Goal: Information Seeking & Learning: Find contact information

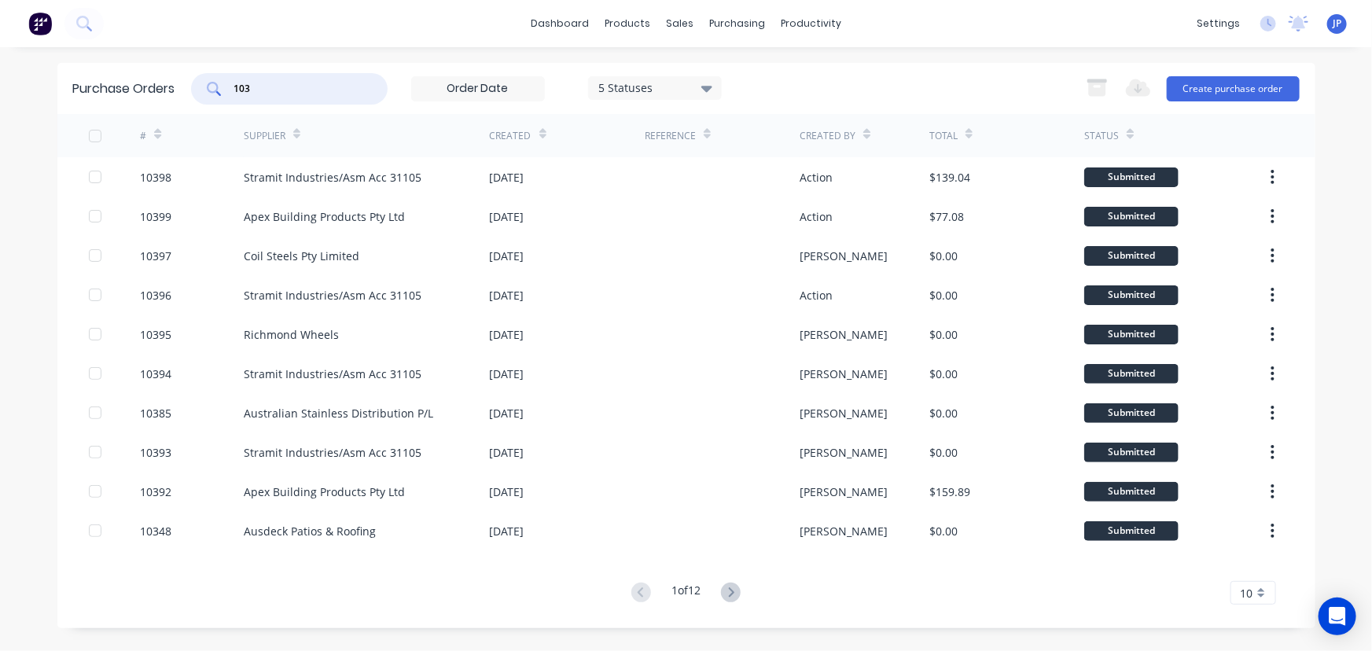
click at [220, 88] on div "103" at bounding box center [289, 88] width 197 height 31
type input "27732"
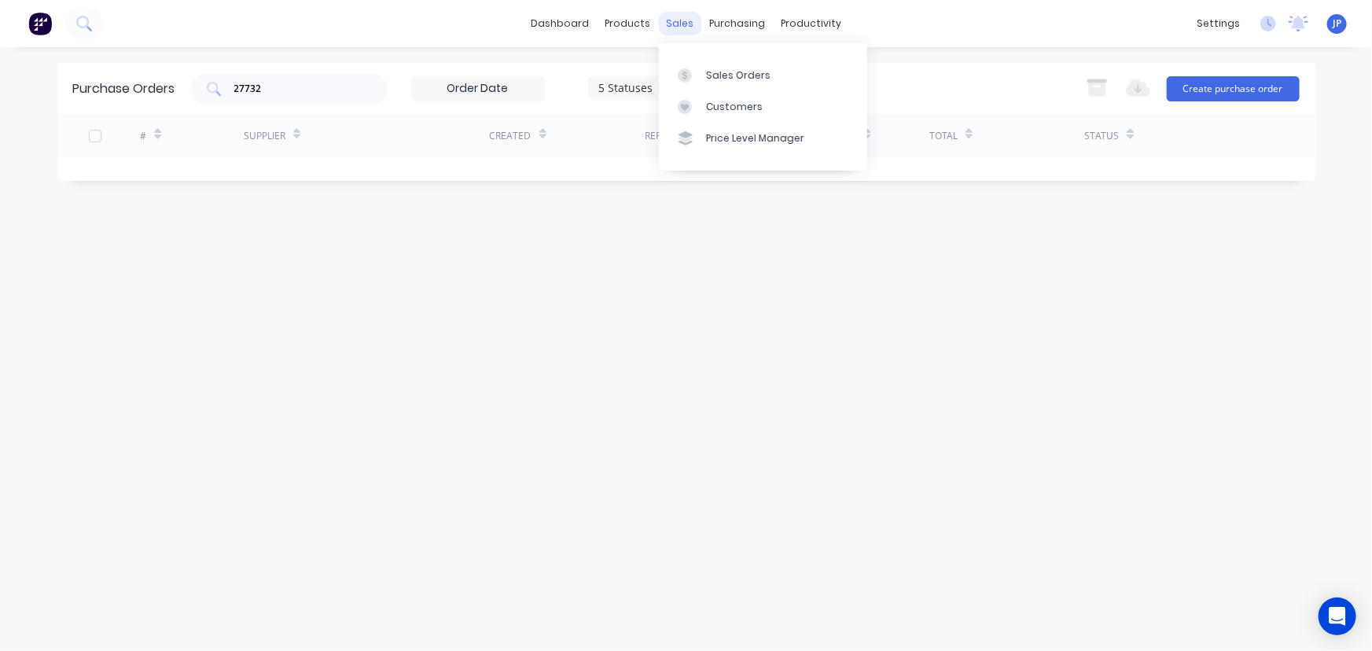
click at [680, 19] on div "sales" at bounding box center [679, 24] width 43 height 24
click at [716, 102] on div "Customers" at bounding box center [734, 107] width 57 height 14
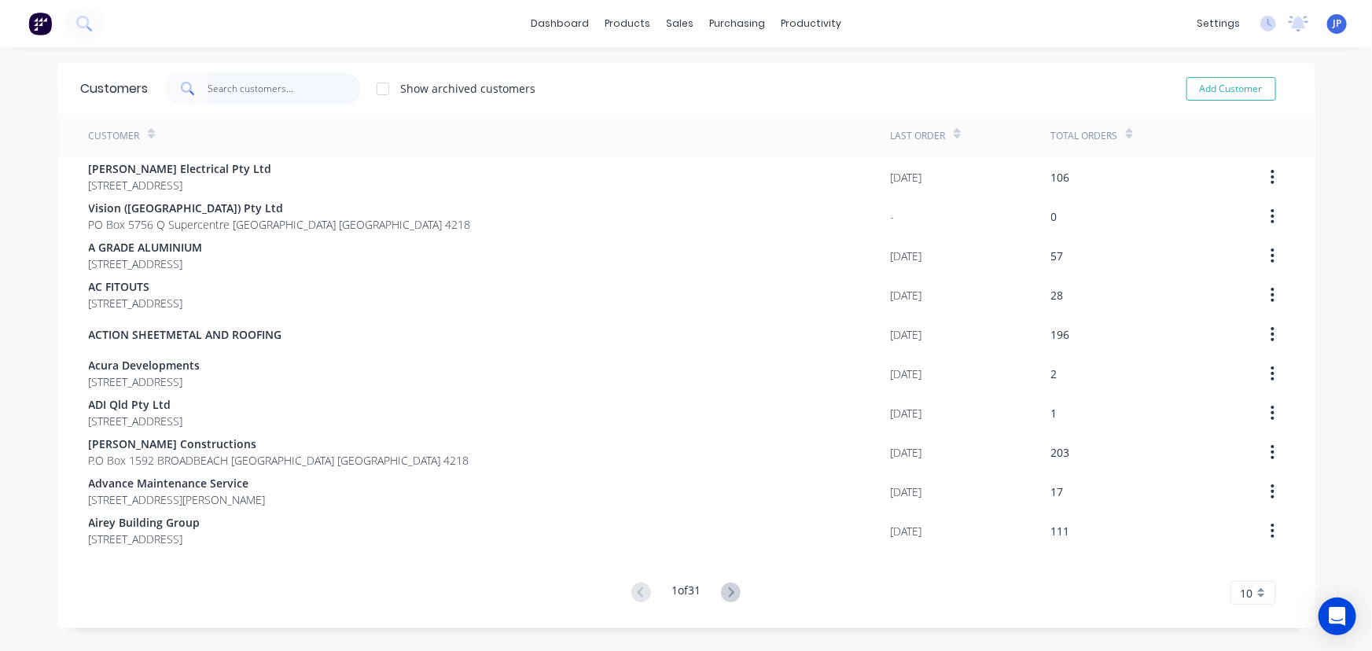
click at [282, 92] on input "text" at bounding box center [284, 88] width 153 height 31
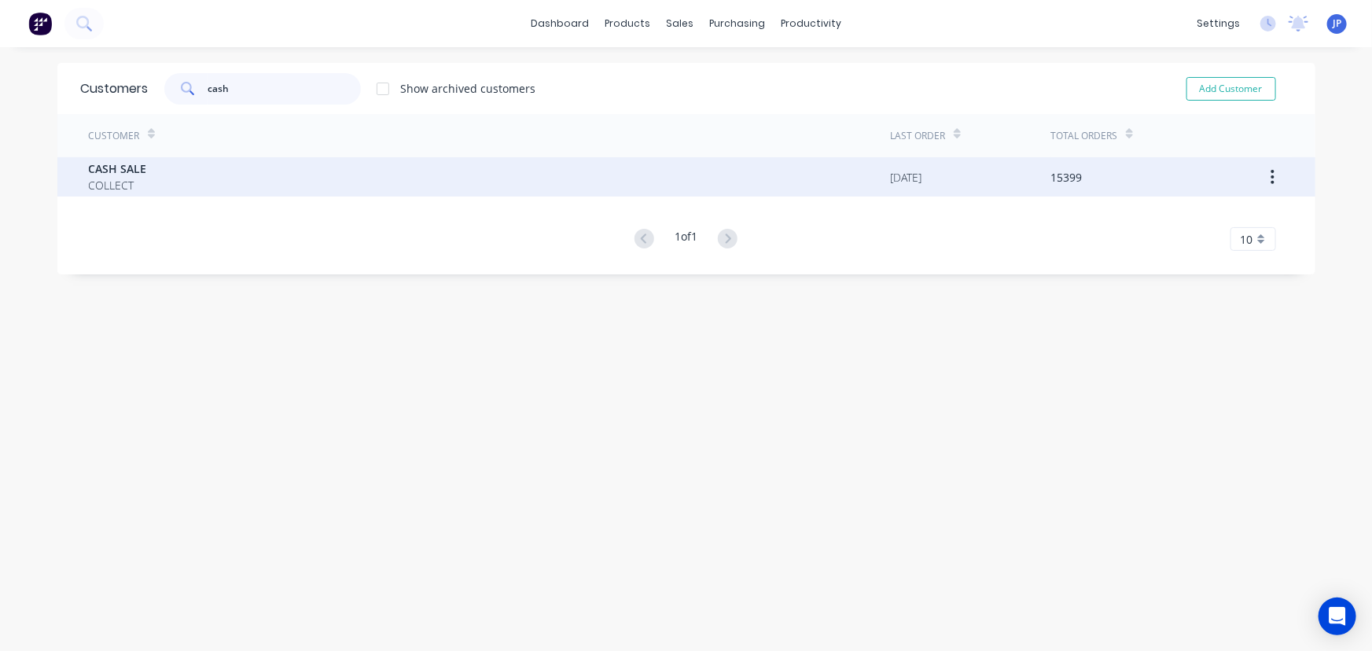
type input "cash"
click at [164, 172] on div "CASH SALE COLLECT" at bounding box center [490, 176] width 802 height 39
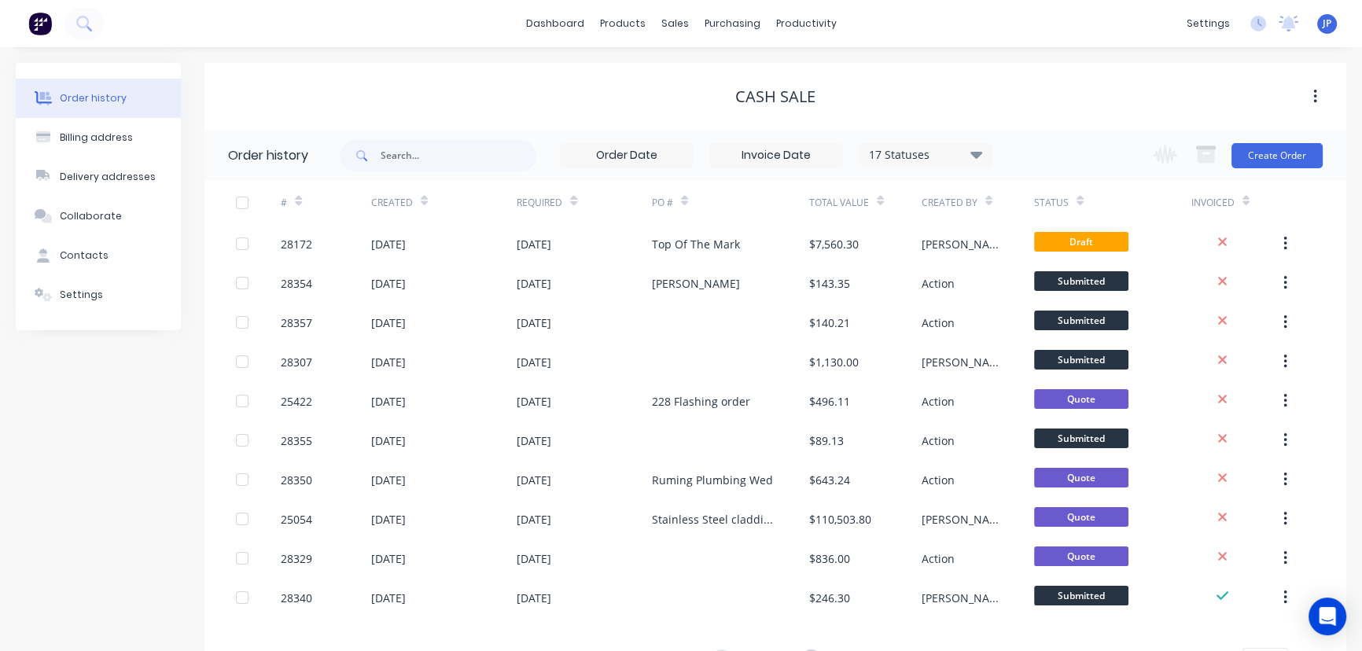
click at [978, 156] on icon at bounding box center [976, 154] width 12 height 7
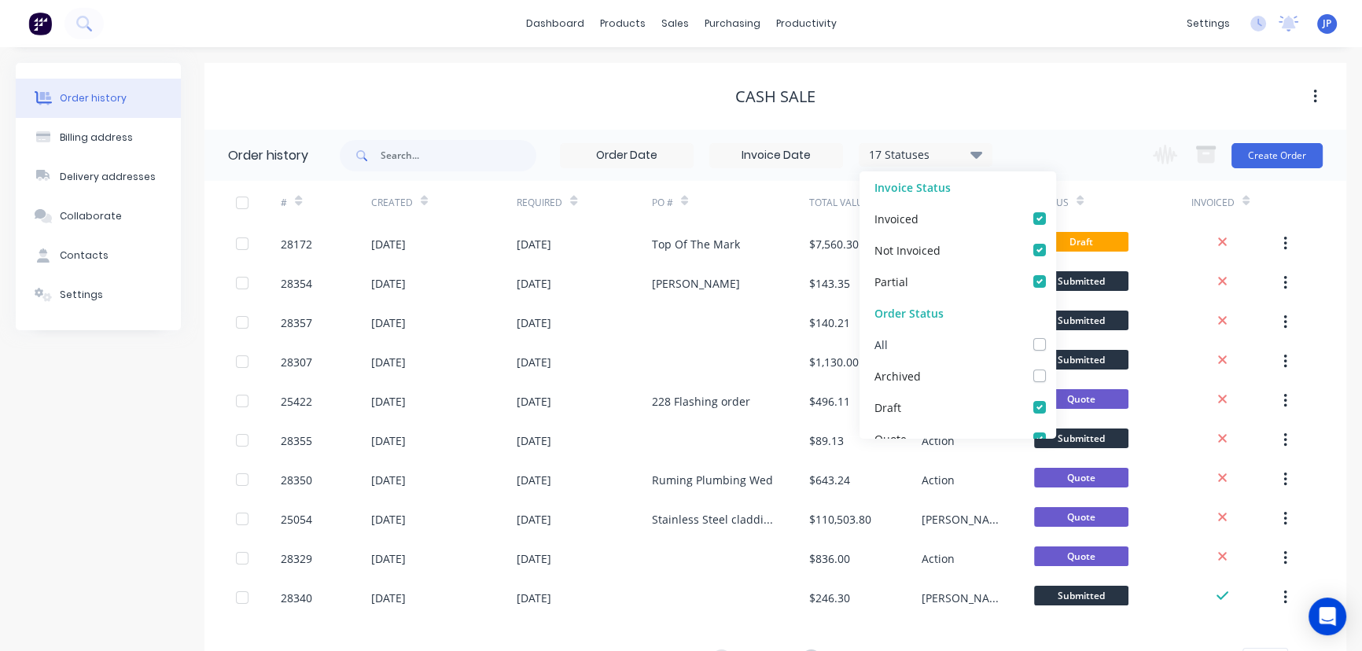
click at [1055, 336] on label at bounding box center [1055, 336] width 0 height 0
click at [1055, 345] on input "checkbox" at bounding box center [1061, 343] width 13 height 15
checkbox input "true"
click at [403, 164] on input "text" at bounding box center [459, 155] width 156 height 31
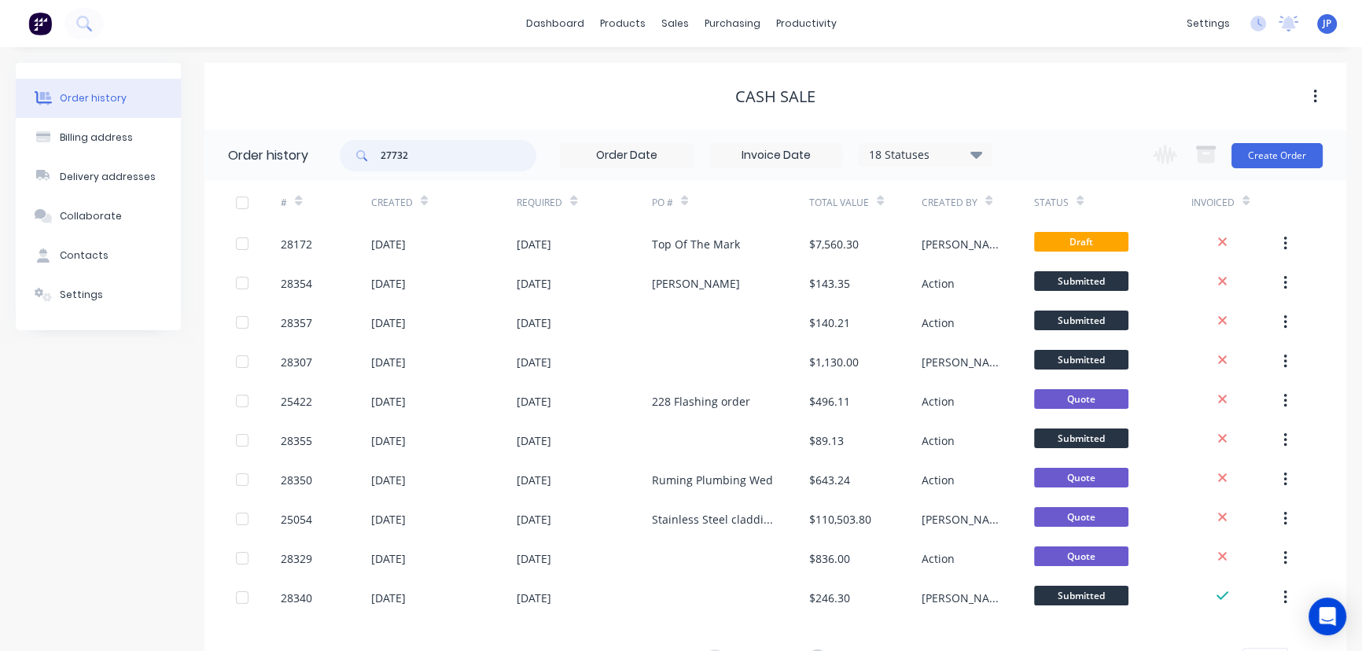
type input "27732"
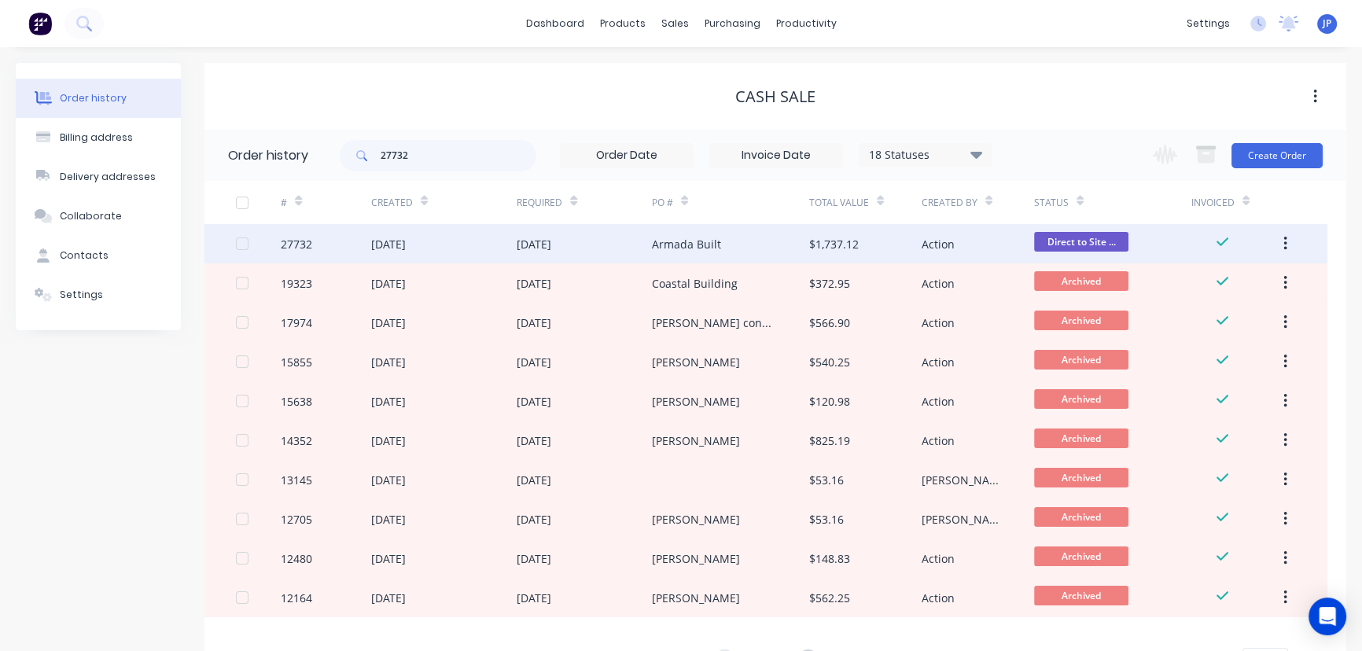
click at [406, 241] on div "[DATE]" at bounding box center [388, 244] width 35 height 17
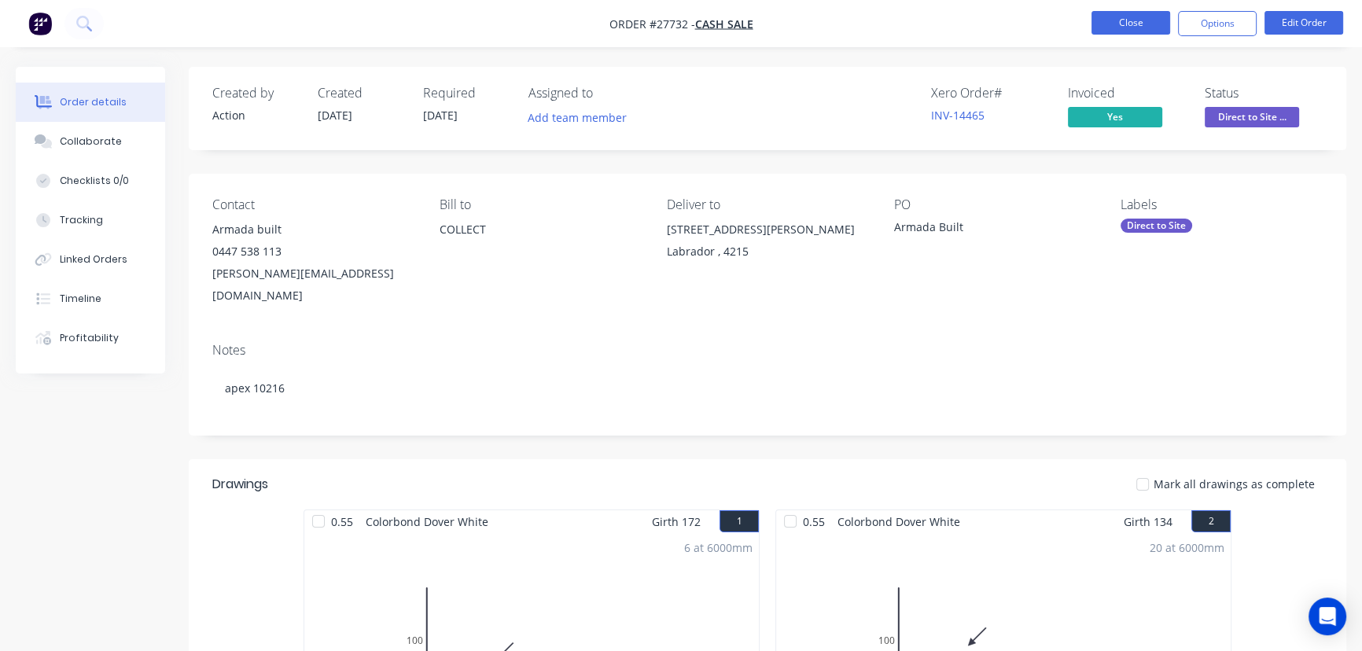
click at [1101, 24] on button "Close" at bounding box center [1130, 23] width 79 height 24
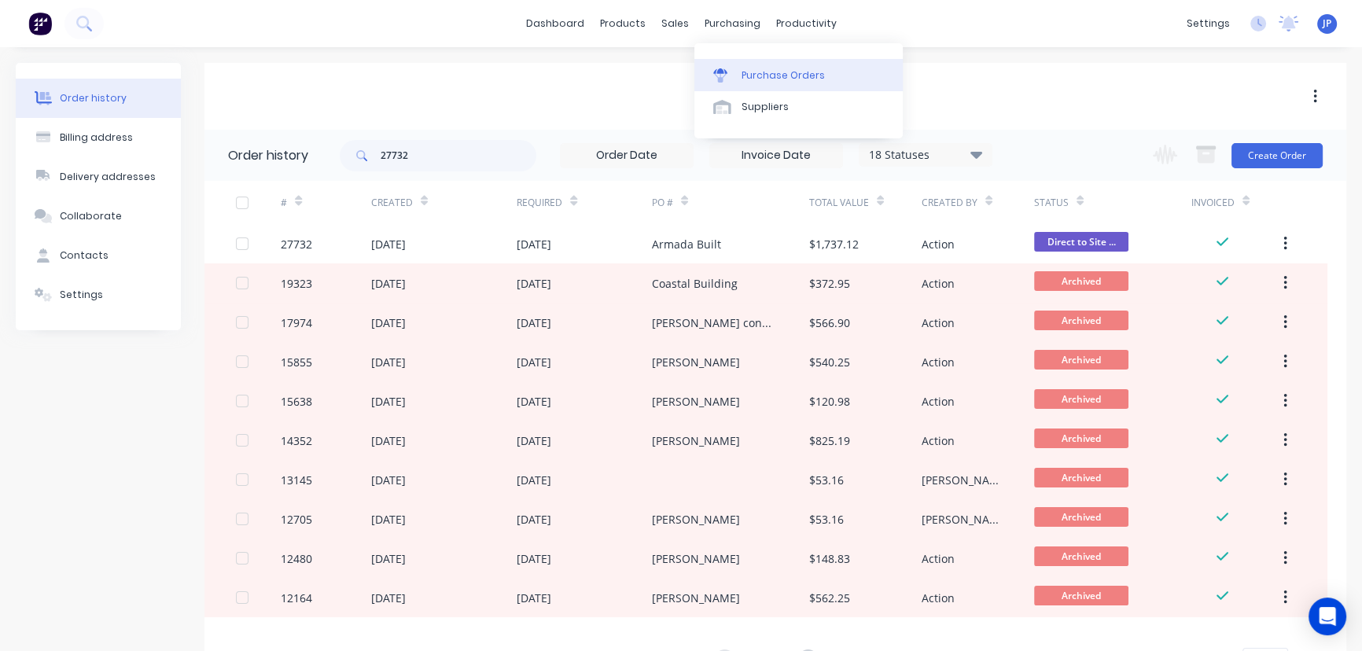
click at [760, 74] on div "Purchase Orders" at bounding box center [782, 75] width 83 height 14
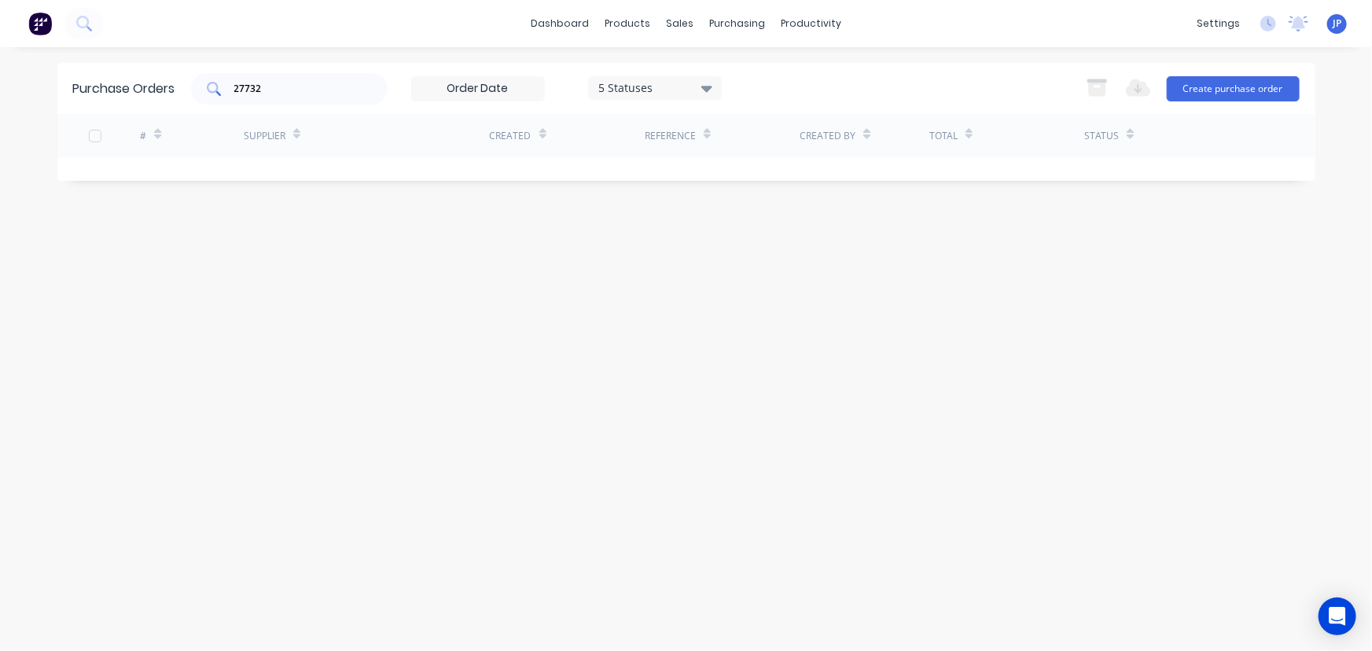
drag, startPoint x: 285, startPoint y: 97, endPoint x: 235, endPoint y: 101, distance: 49.7
click at [235, 101] on div "27732" at bounding box center [289, 88] width 197 height 31
drag, startPoint x: 272, startPoint y: 85, endPoint x: 200, endPoint y: 85, distance: 72.3
click at [200, 85] on div "27732" at bounding box center [289, 88] width 197 height 31
type input "10192"
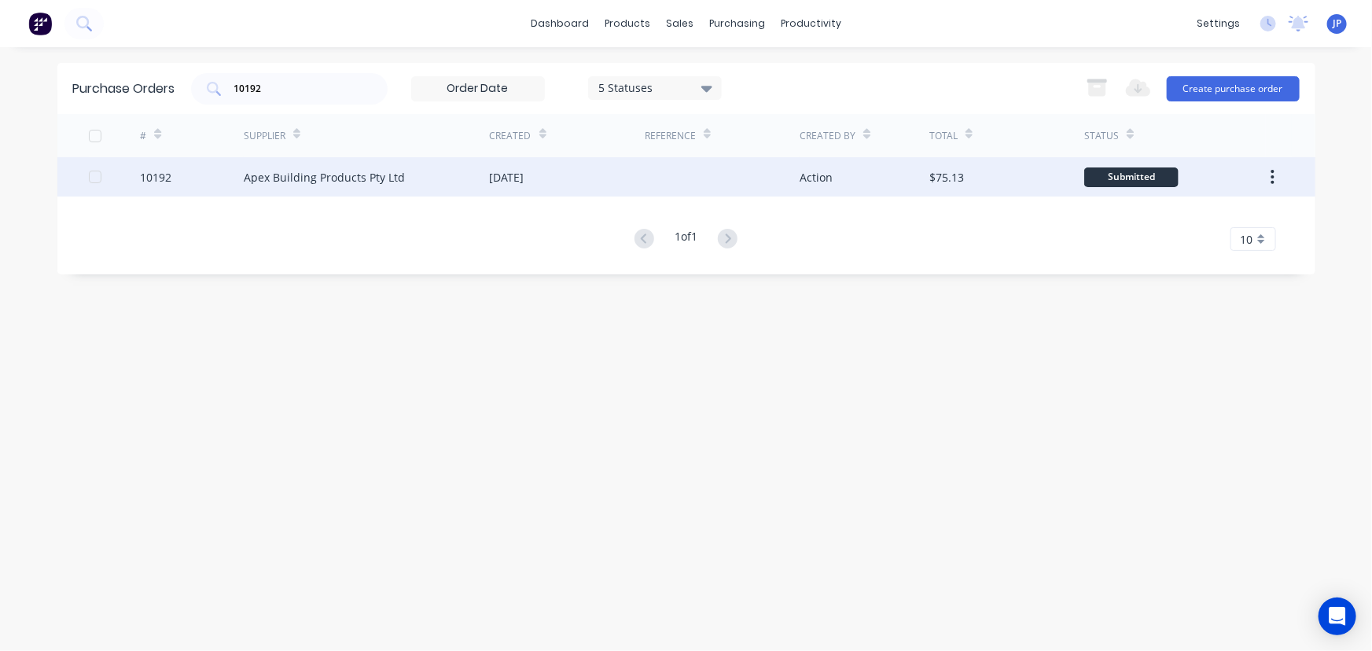
click at [250, 185] on div "Apex Building Products Pty Ltd" at bounding box center [324, 177] width 161 height 17
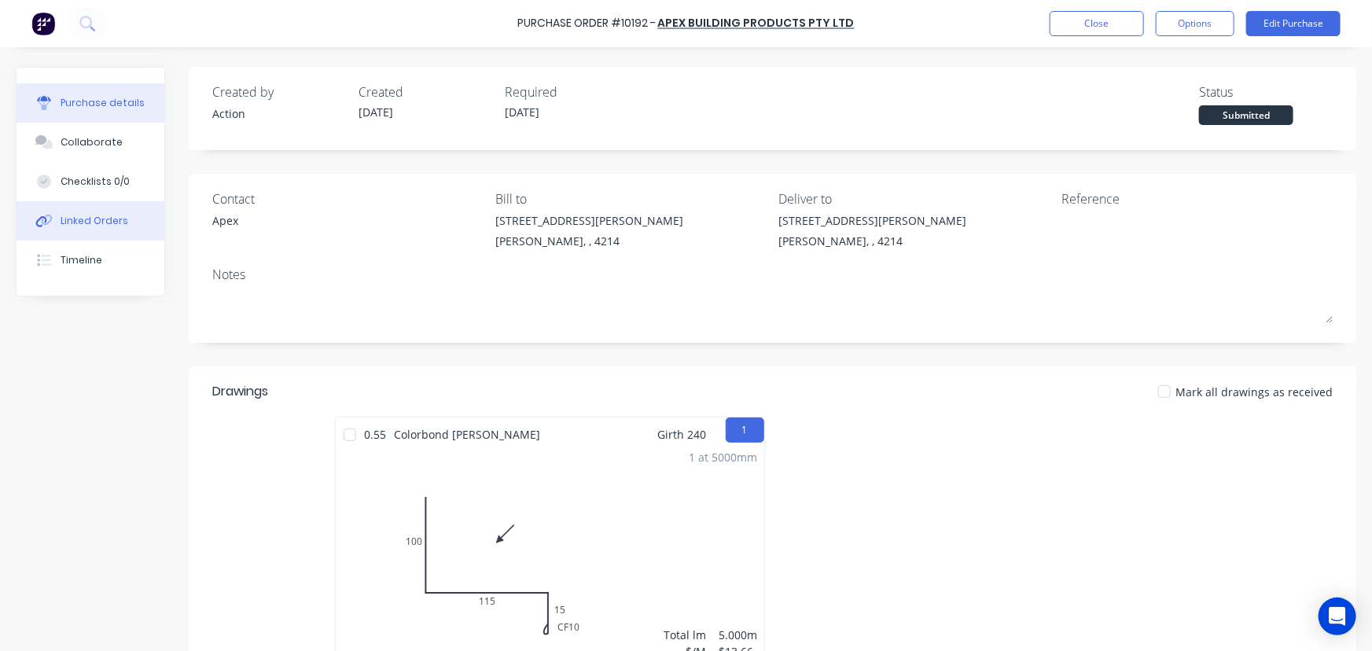
click at [106, 225] on div "Linked Orders" at bounding box center [95, 221] width 68 height 14
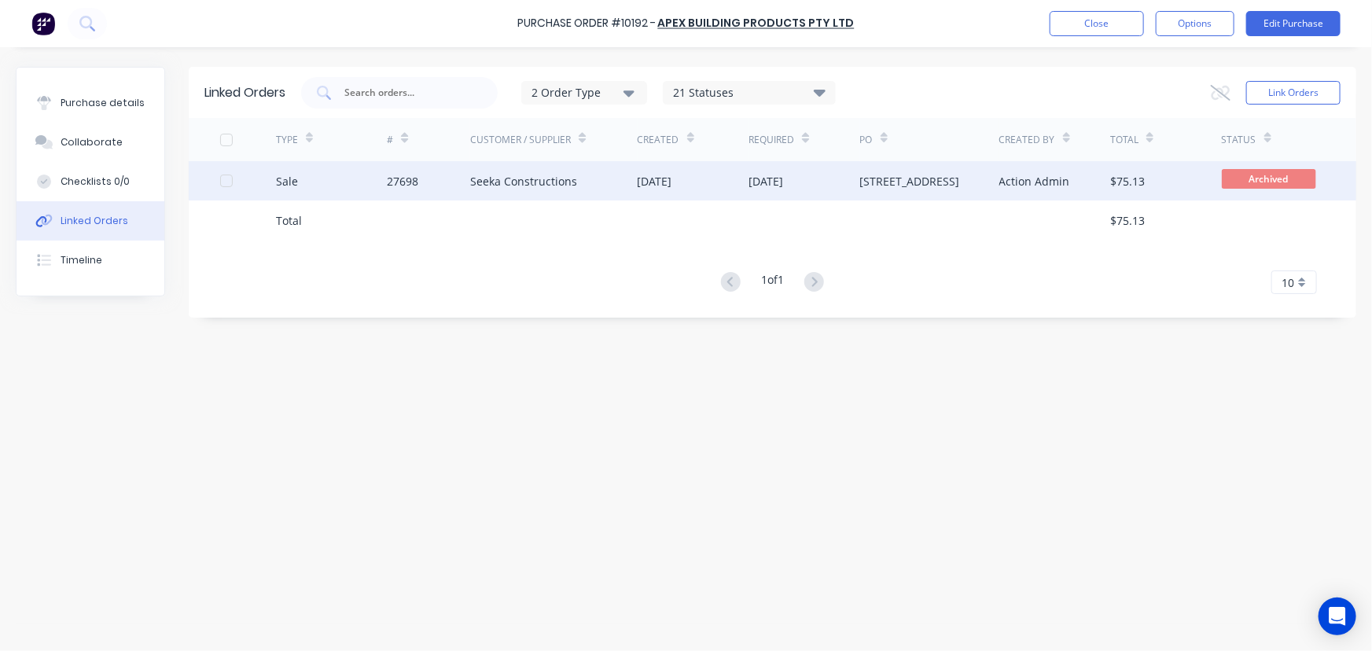
click at [400, 185] on div "27698" at bounding box center [402, 181] width 31 height 17
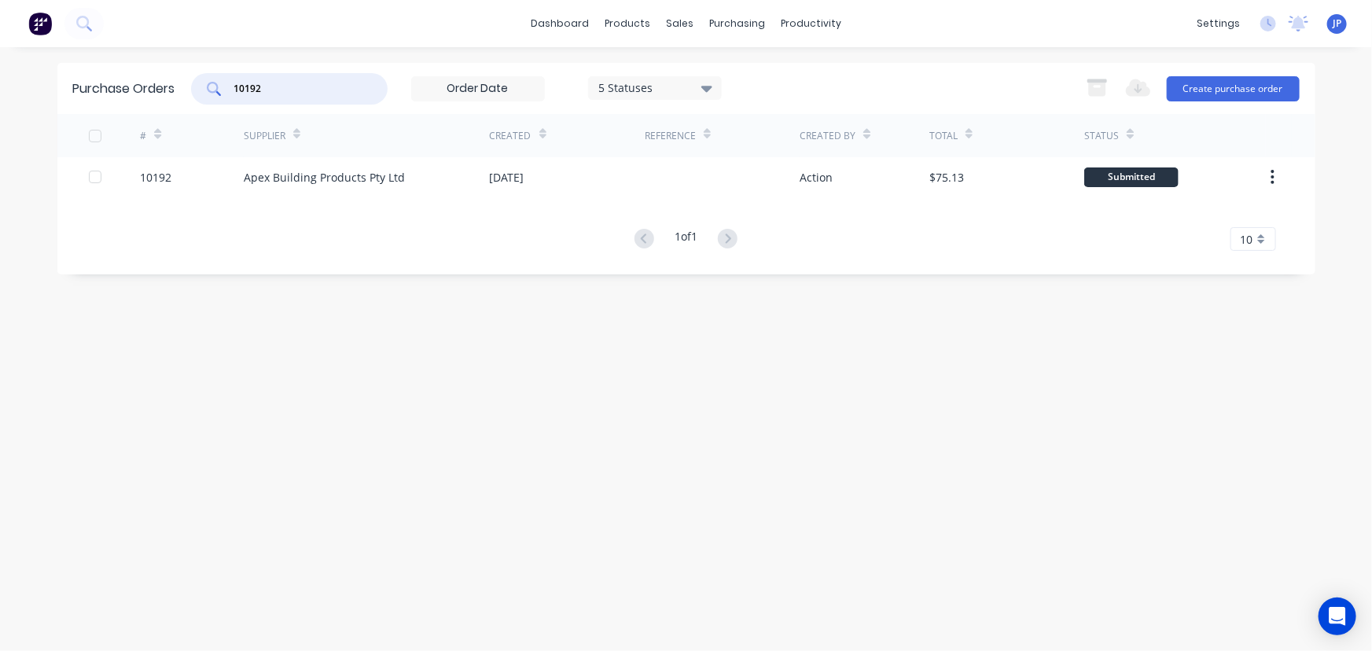
drag, startPoint x: 289, startPoint y: 93, endPoint x: 216, endPoint y: 101, distance: 73.6
click at [216, 101] on div "10192" at bounding box center [289, 88] width 197 height 31
type input "10102"
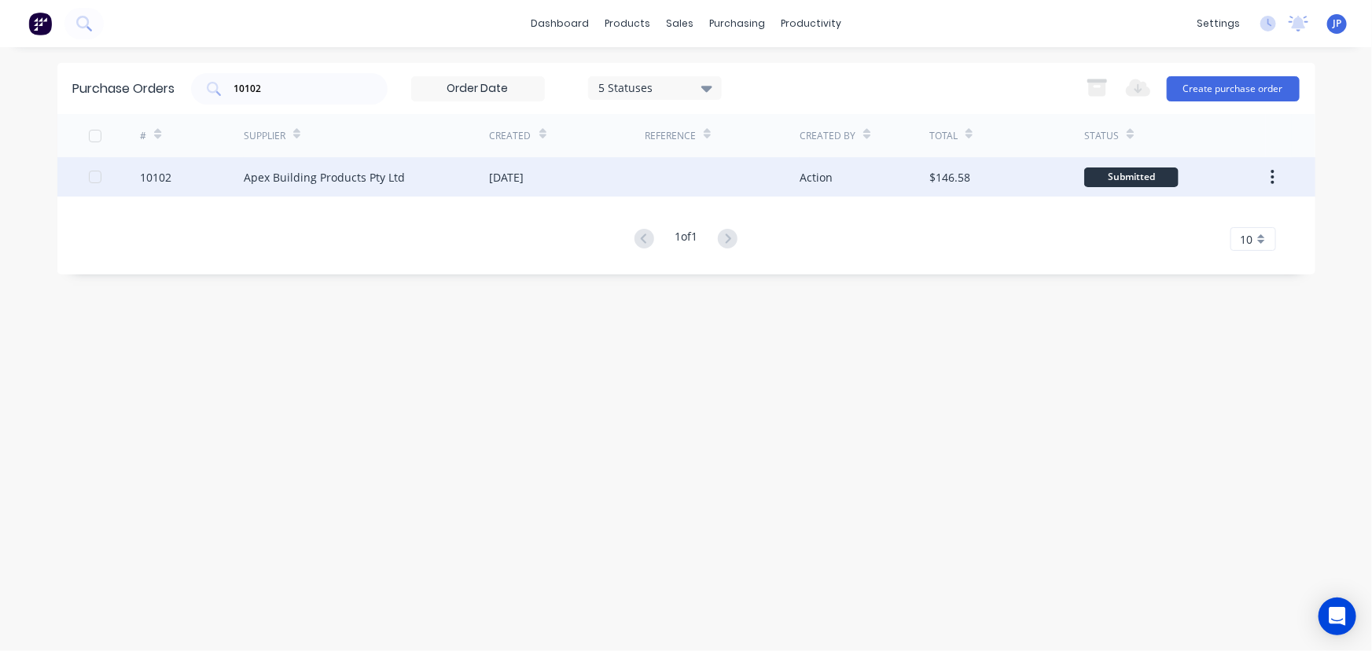
click at [252, 173] on div "Apex Building Products Pty Ltd" at bounding box center [324, 177] width 161 height 17
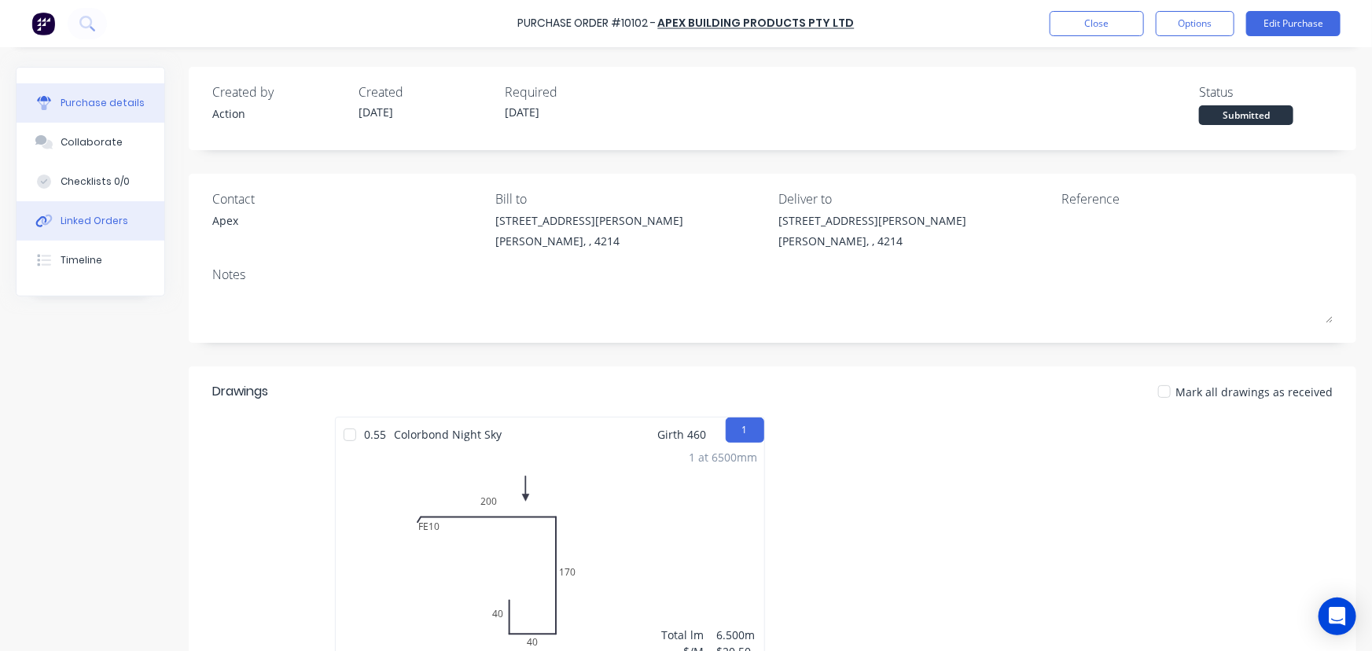
click at [122, 226] on div "Linked Orders" at bounding box center [95, 221] width 68 height 14
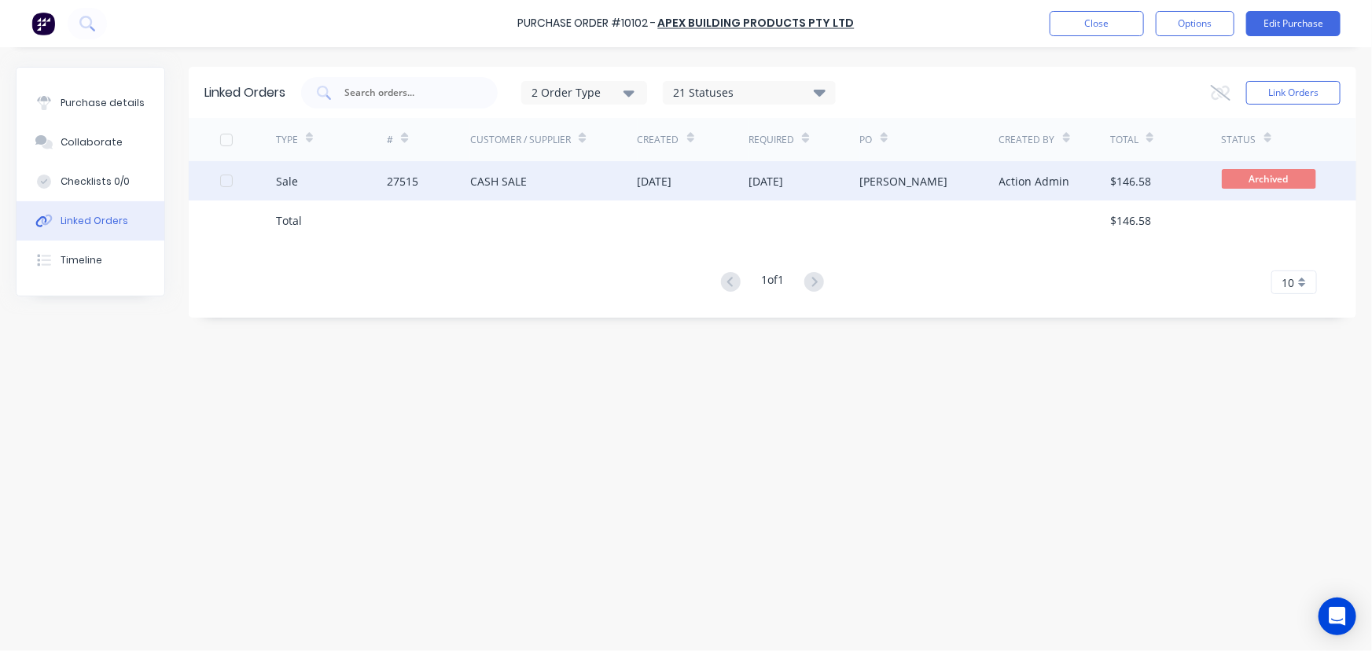
click at [410, 177] on div "27515" at bounding box center [402, 181] width 31 height 17
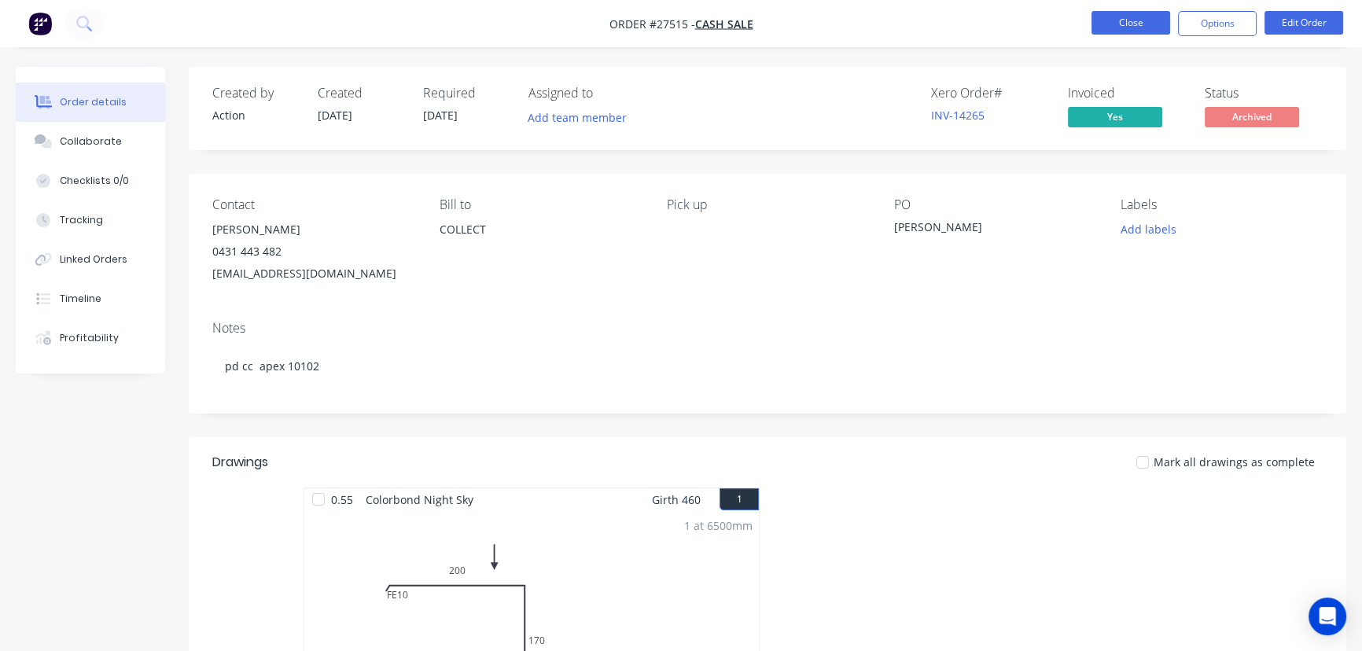
click at [1126, 28] on button "Close" at bounding box center [1130, 23] width 79 height 24
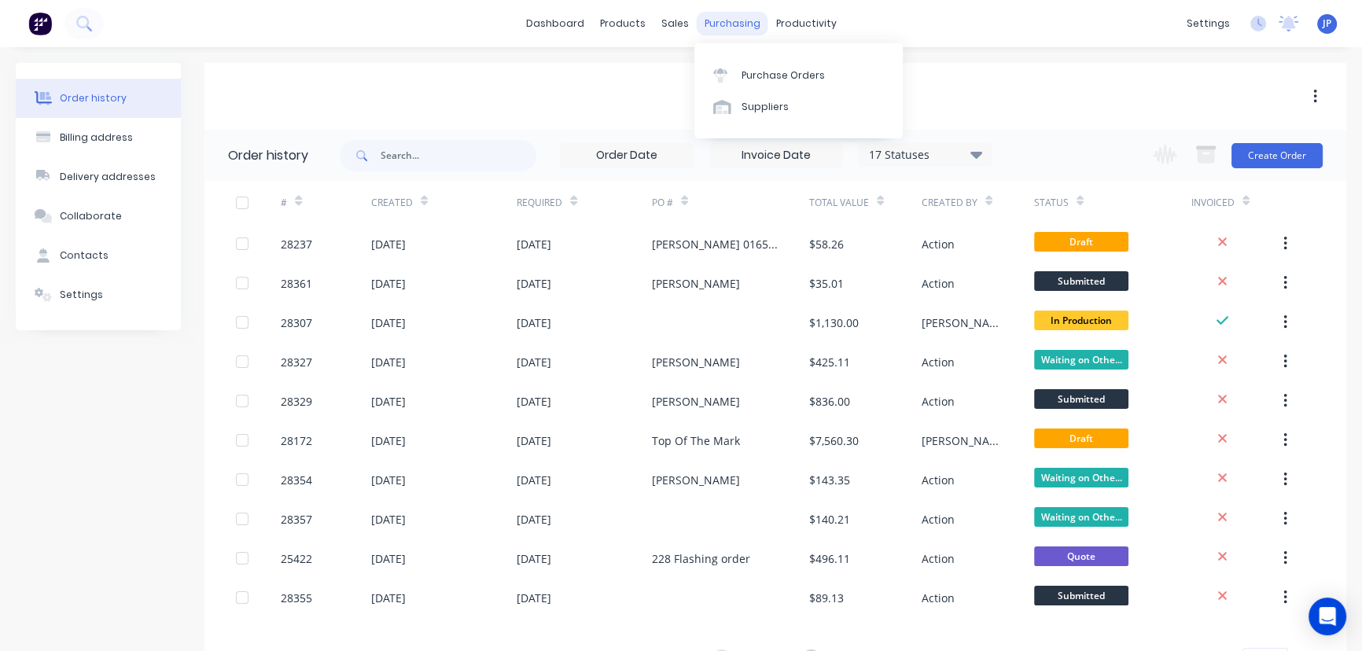
click at [727, 24] on div "purchasing" at bounding box center [733, 24] width 72 height 24
click at [733, 82] on div at bounding box center [725, 75] width 24 height 14
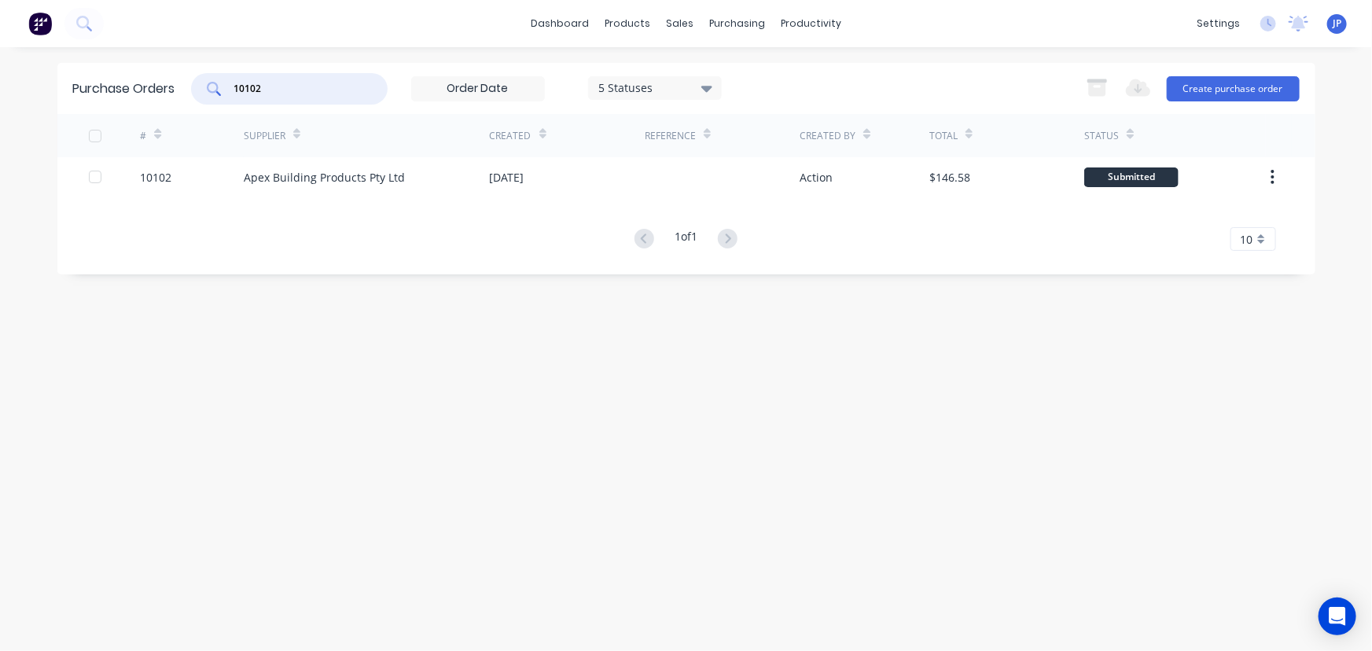
drag, startPoint x: 301, startPoint y: 86, endPoint x: 218, endPoint y: 83, distance: 83.4
click at [218, 83] on div "10102" at bounding box center [289, 88] width 197 height 31
type input "10506"
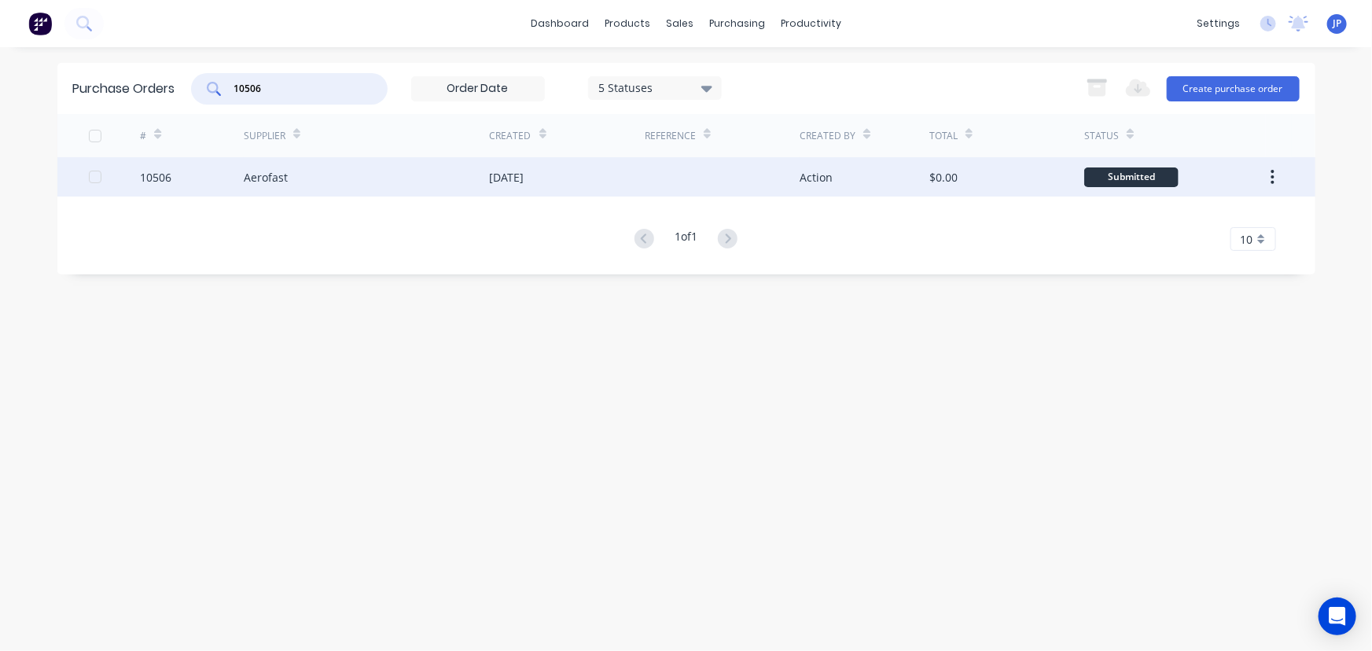
click at [287, 184] on div "Aerofast" at bounding box center [367, 176] width 246 height 39
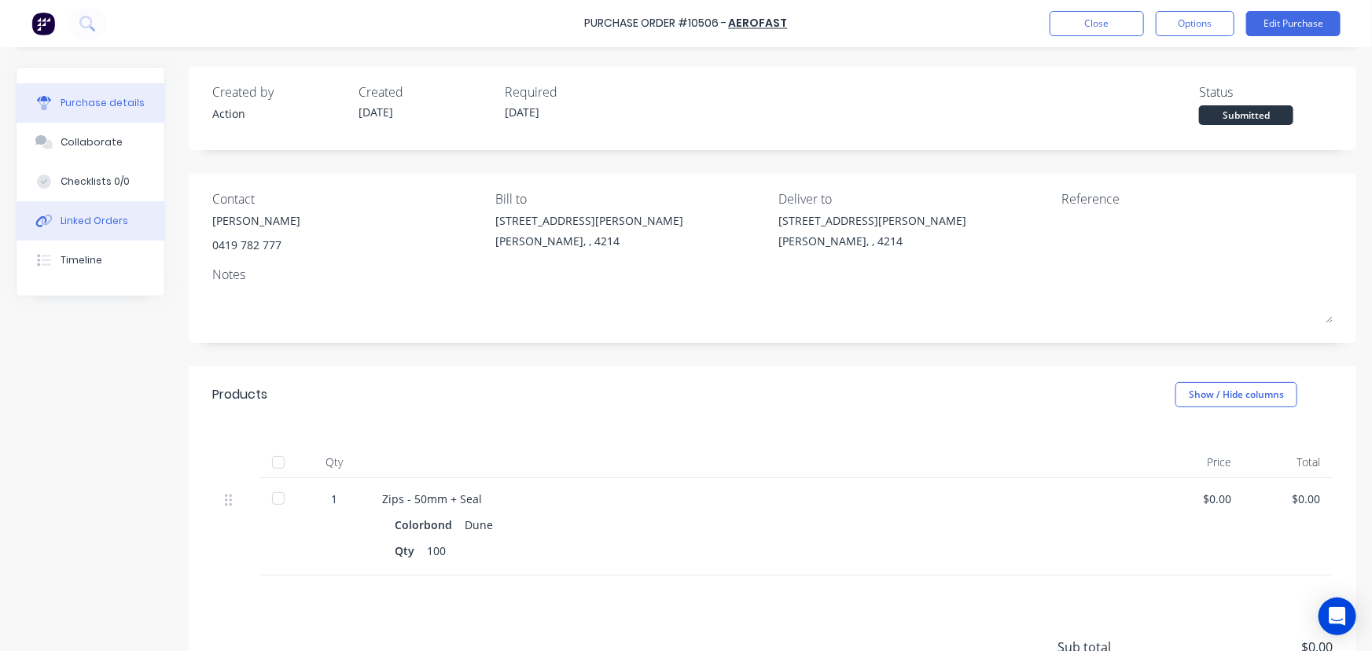
click at [102, 216] on div "Linked Orders" at bounding box center [95, 221] width 68 height 14
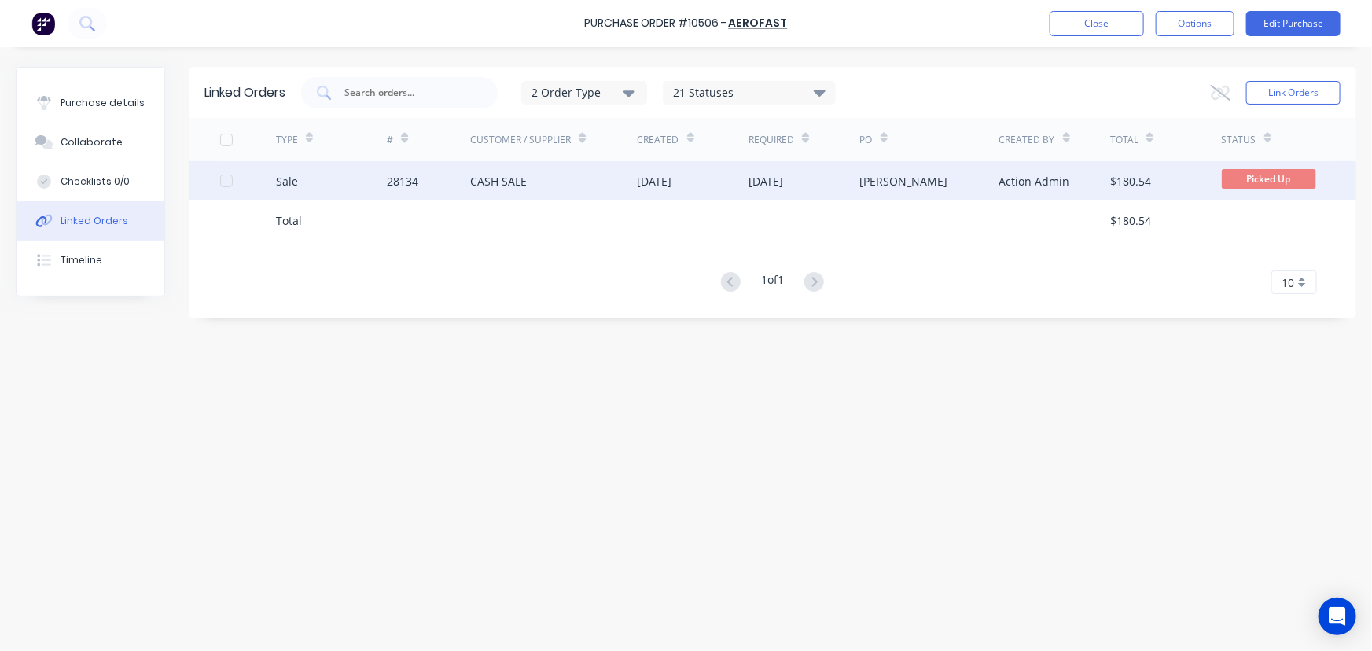
click at [483, 182] on div "CASH SALE" at bounding box center [498, 181] width 57 height 17
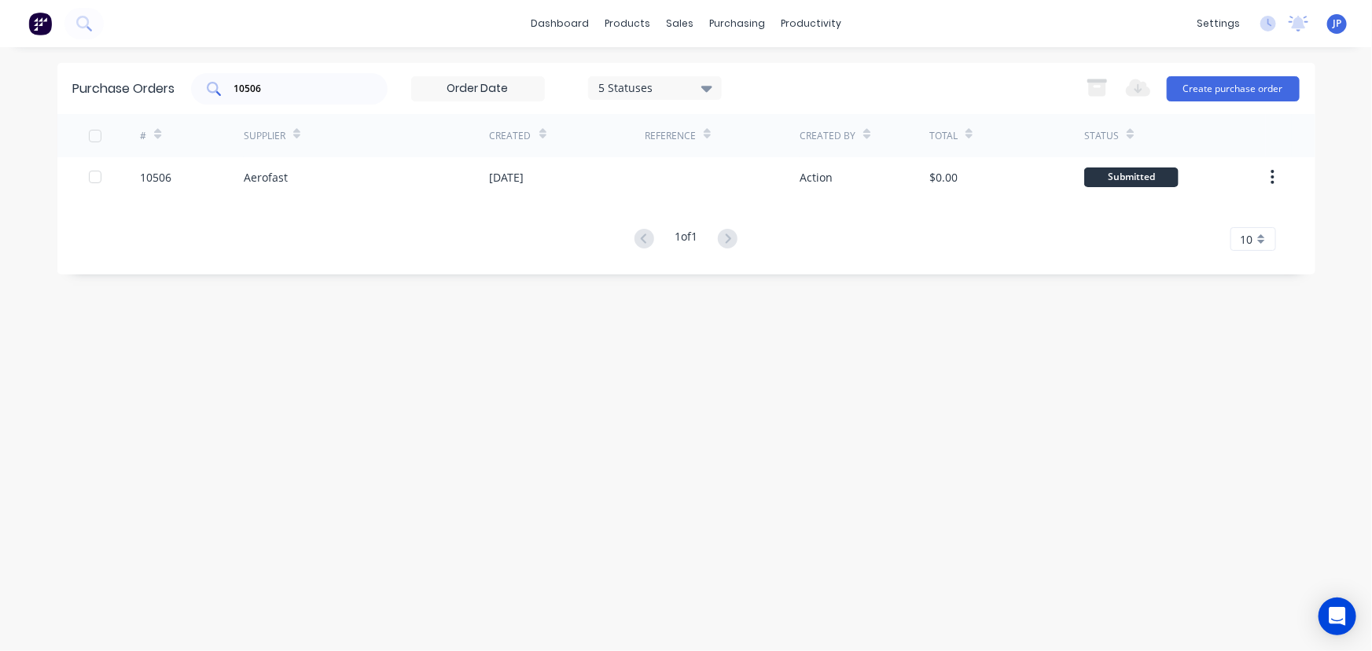
drag, startPoint x: 250, startPoint y: 97, endPoint x: 213, endPoint y: 97, distance: 37.0
click at [213, 97] on div "10506" at bounding box center [289, 88] width 197 height 31
drag, startPoint x: 273, startPoint y: 91, endPoint x: 220, endPoint y: 94, distance: 52.7
click at [220, 94] on div "10506" at bounding box center [289, 88] width 197 height 31
type input "10532"
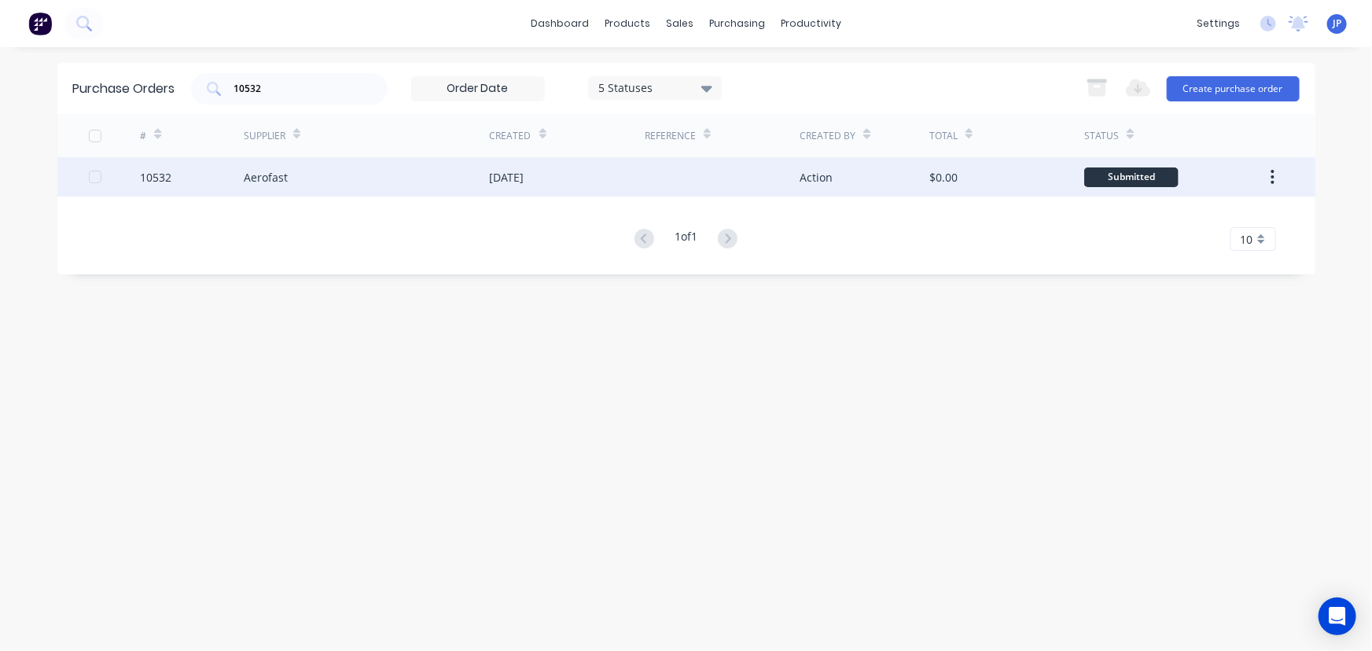
click at [244, 175] on div "Aerofast" at bounding box center [266, 177] width 44 height 17
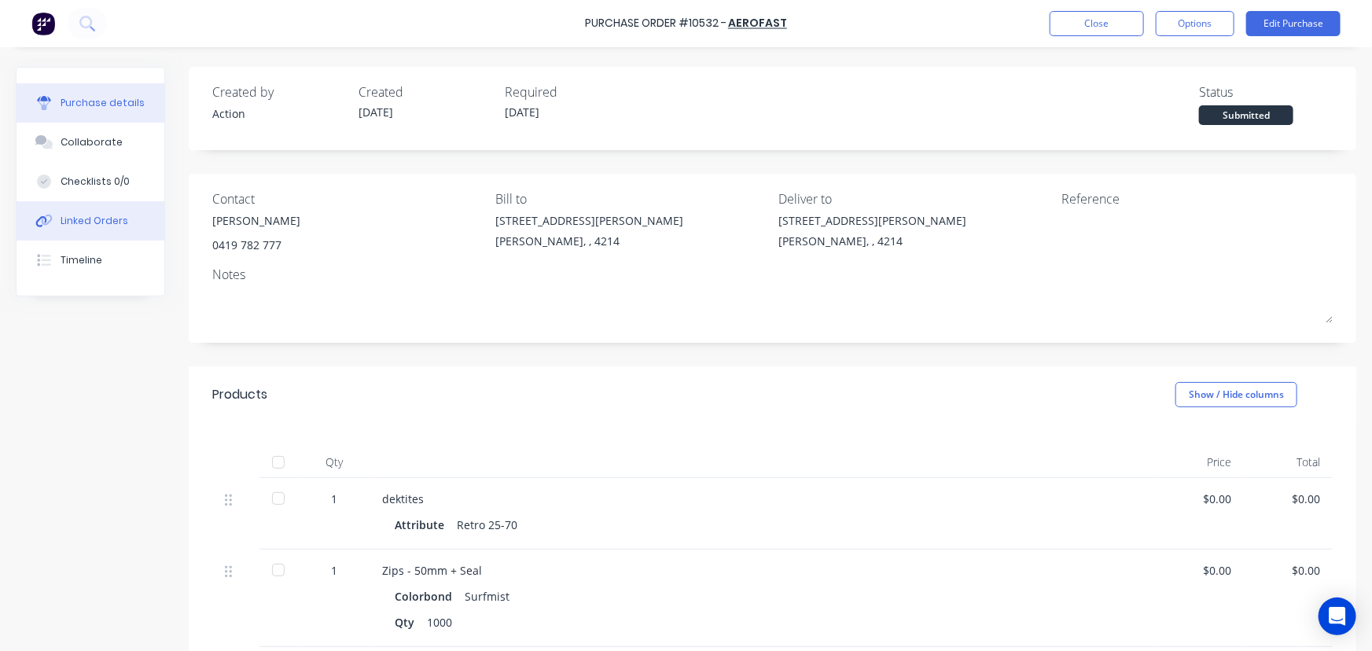
click at [76, 219] on div "Linked Orders" at bounding box center [95, 221] width 68 height 14
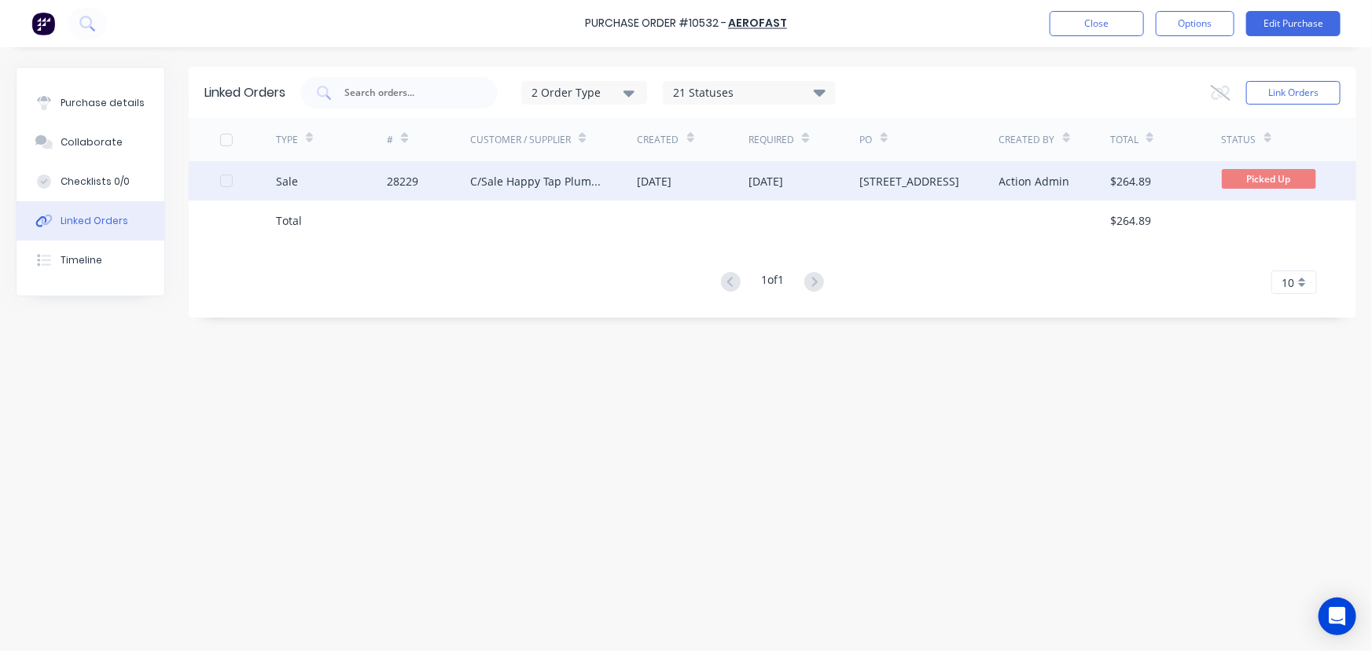
click at [516, 179] on div "C/Sale Happy Tap Plumbing" at bounding box center [537, 181] width 135 height 17
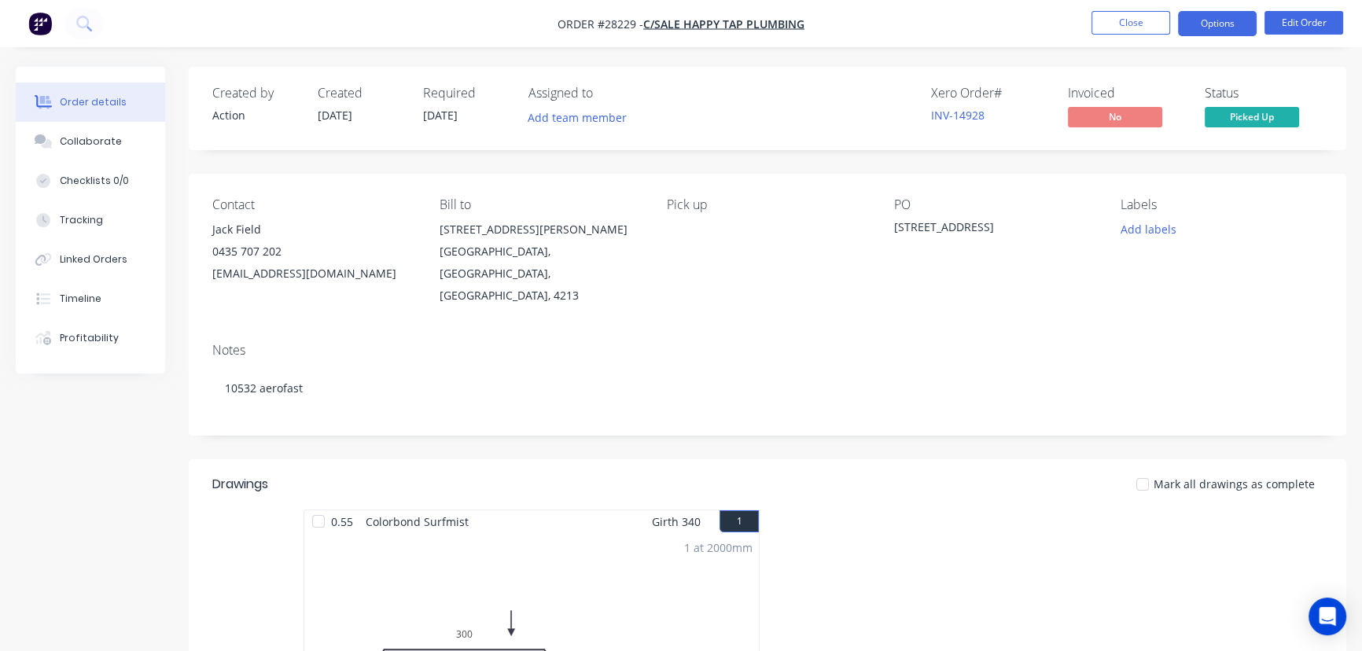
click at [1204, 26] on button "Options" at bounding box center [1217, 23] width 79 height 25
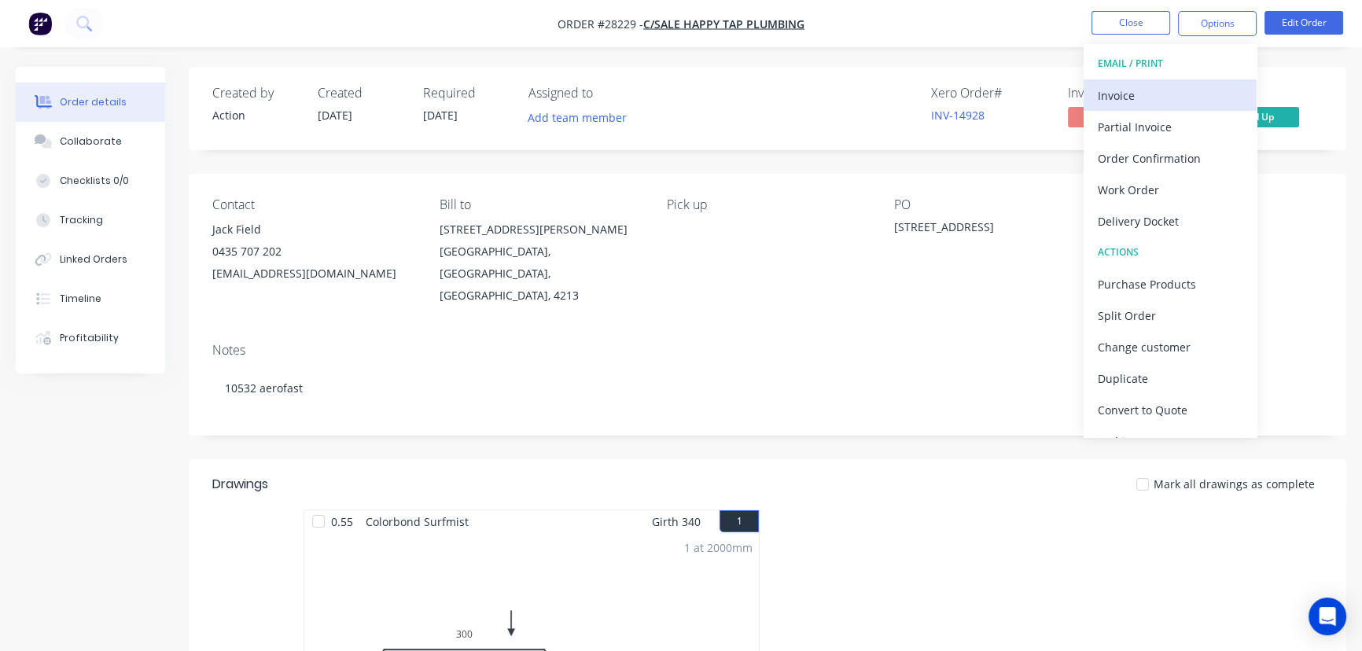
click at [1143, 94] on div "Invoice" at bounding box center [1170, 95] width 145 height 23
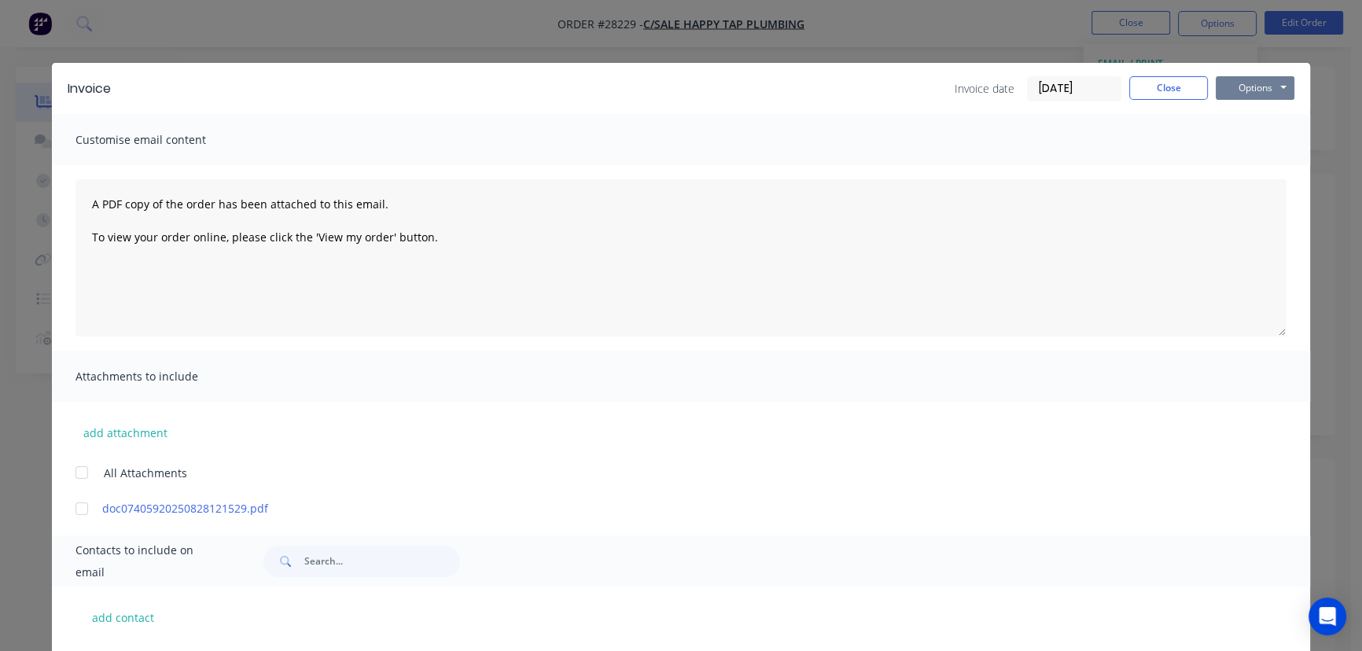
click at [1226, 90] on button "Options" at bounding box center [1254, 88] width 79 height 24
click at [1215, 135] on button "Print" at bounding box center [1265, 142] width 101 height 26
click at [1145, 88] on button "Close" at bounding box center [1168, 88] width 79 height 24
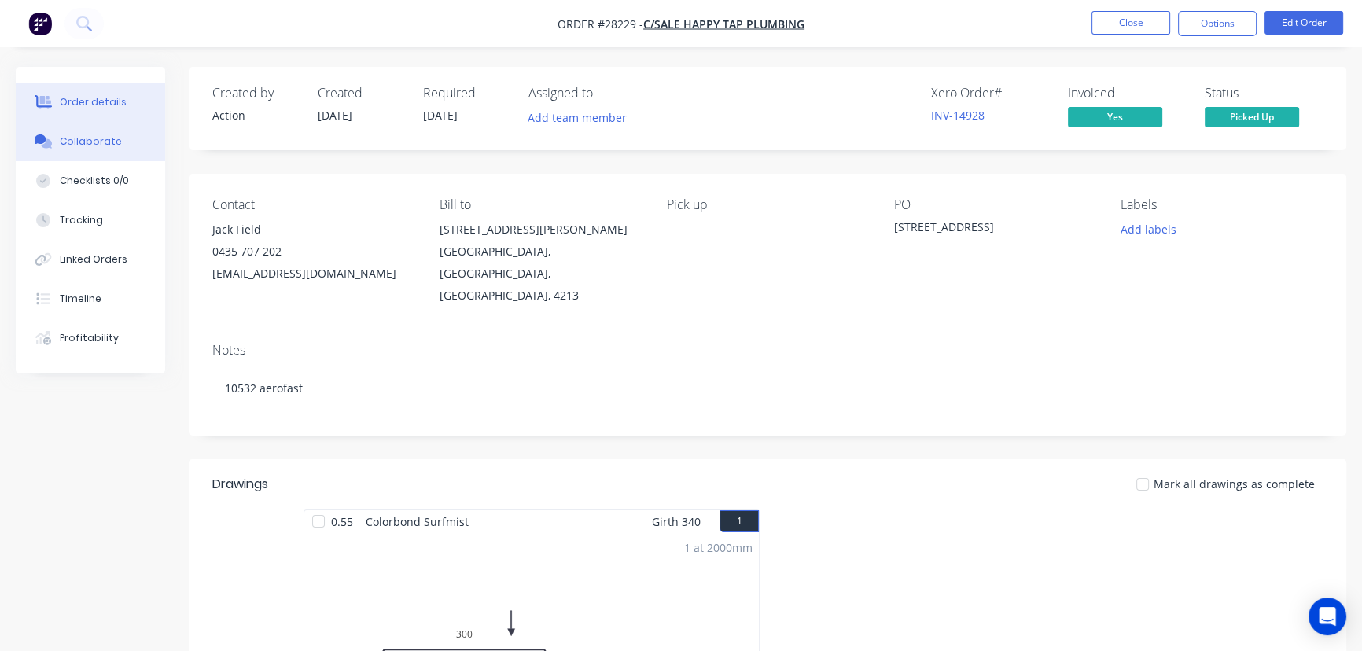
click at [123, 149] on button "Collaborate" at bounding box center [90, 141] width 149 height 39
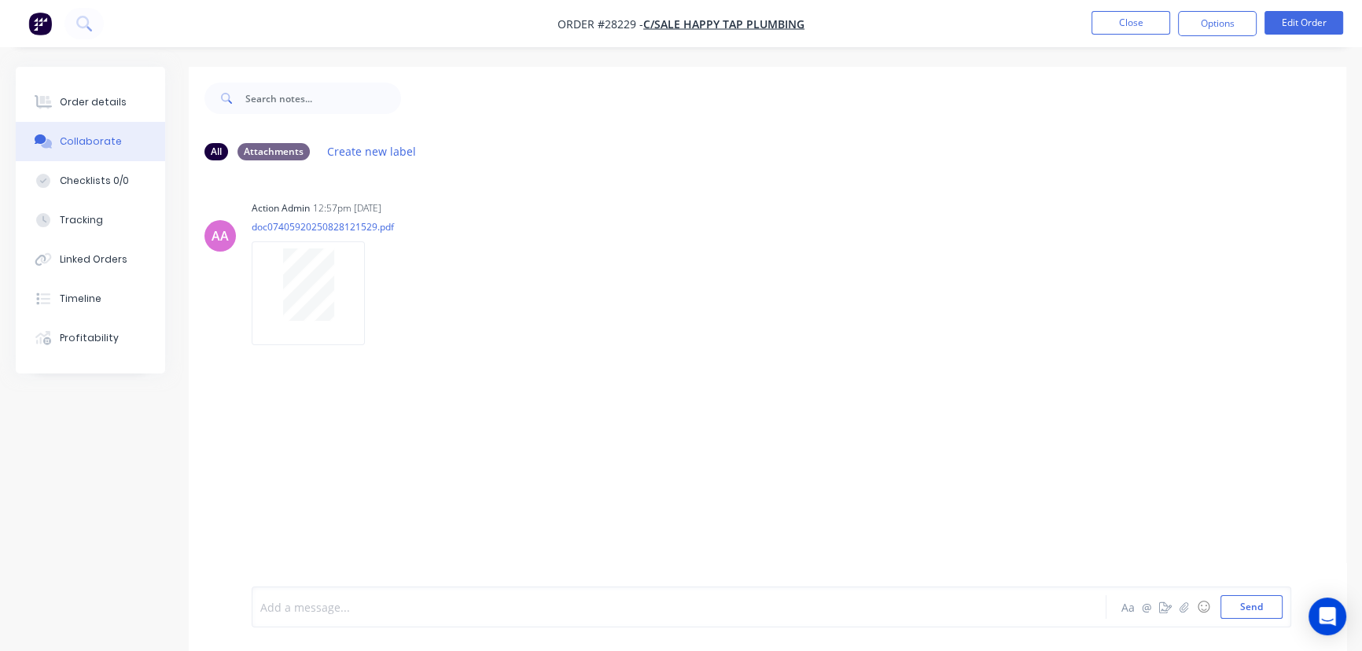
click at [288, 606] on div at bounding box center [644, 607] width 766 height 17
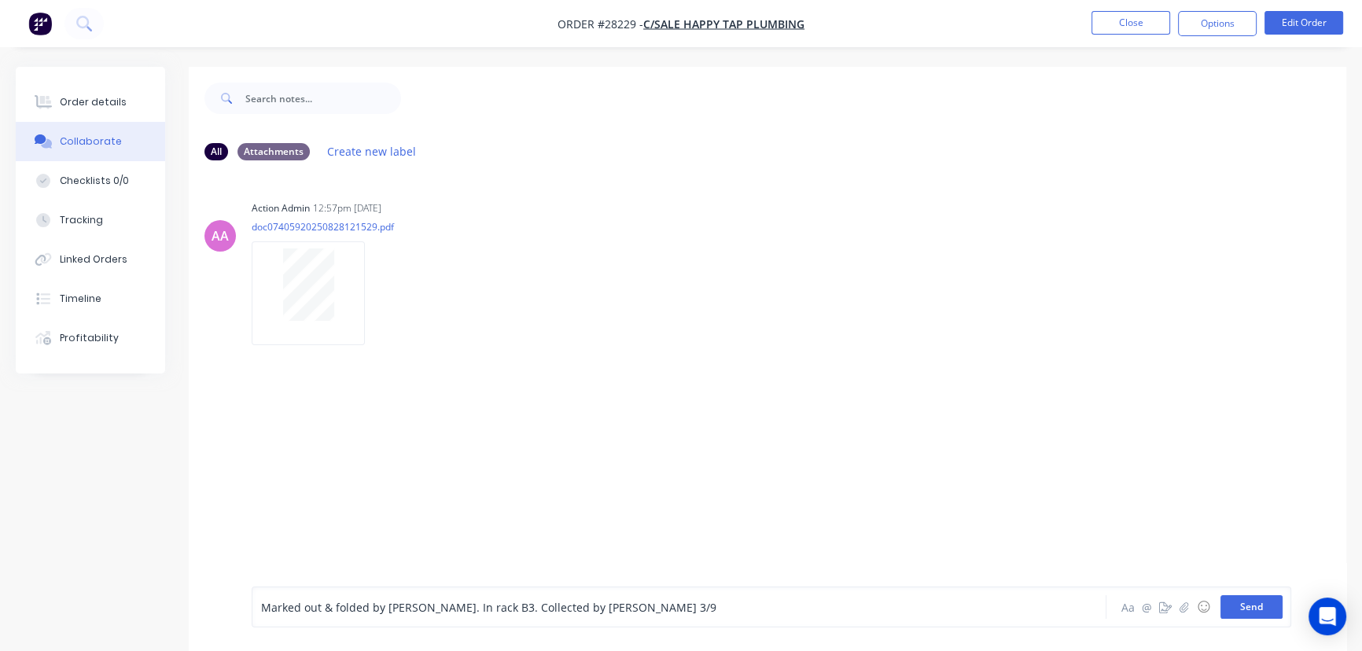
click at [1232, 605] on button "Send" at bounding box center [1251, 607] width 62 height 24
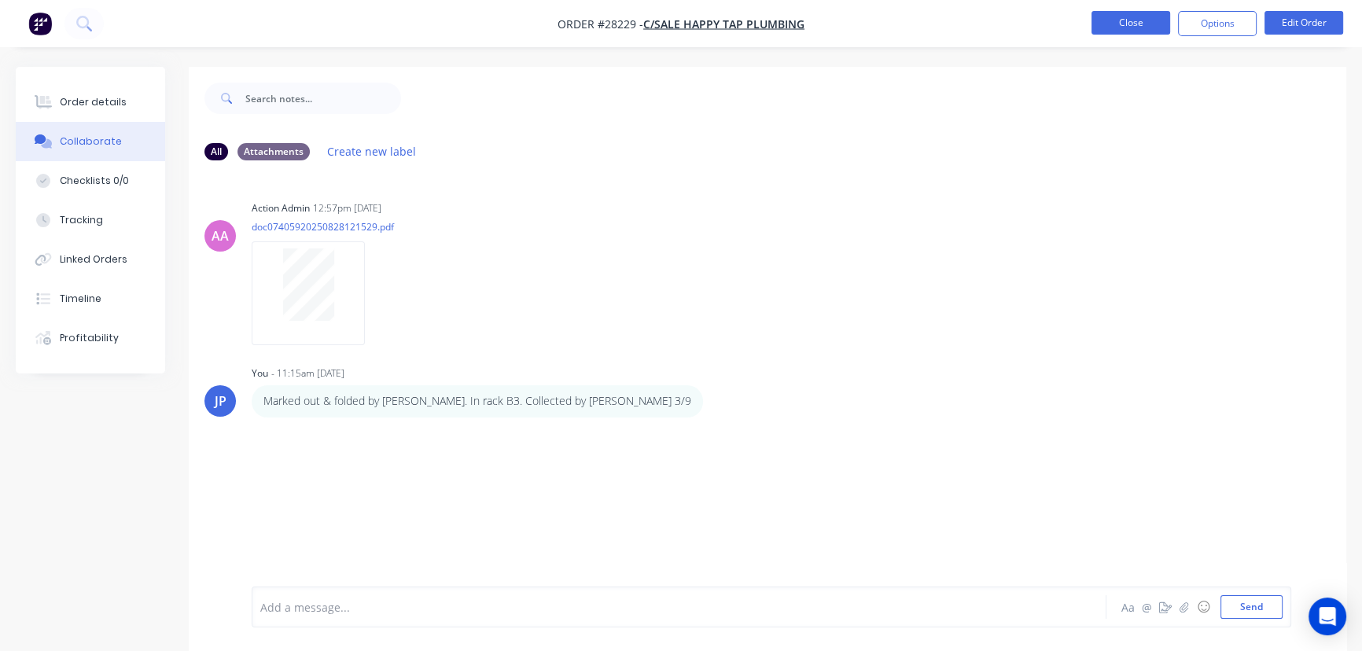
click at [1115, 28] on button "Close" at bounding box center [1130, 23] width 79 height 24
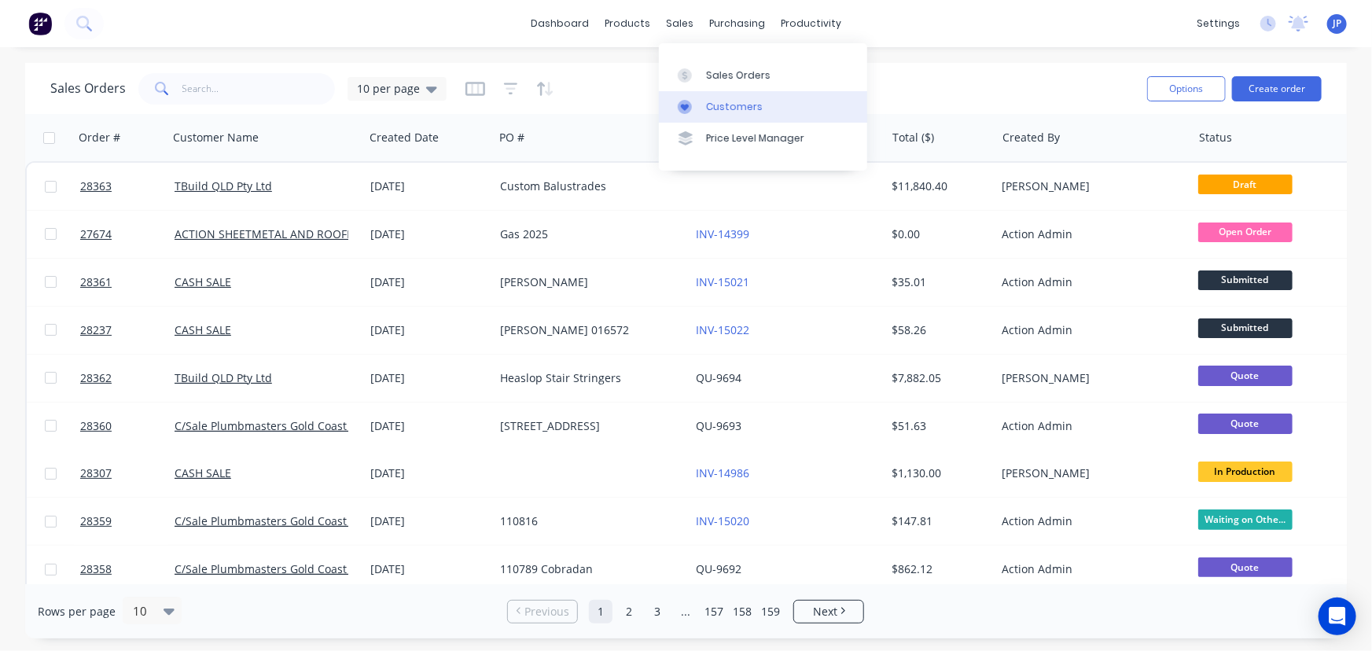
click at [707, 102] on div "Customers" at bounding box center [734, 107] width 57 height 14
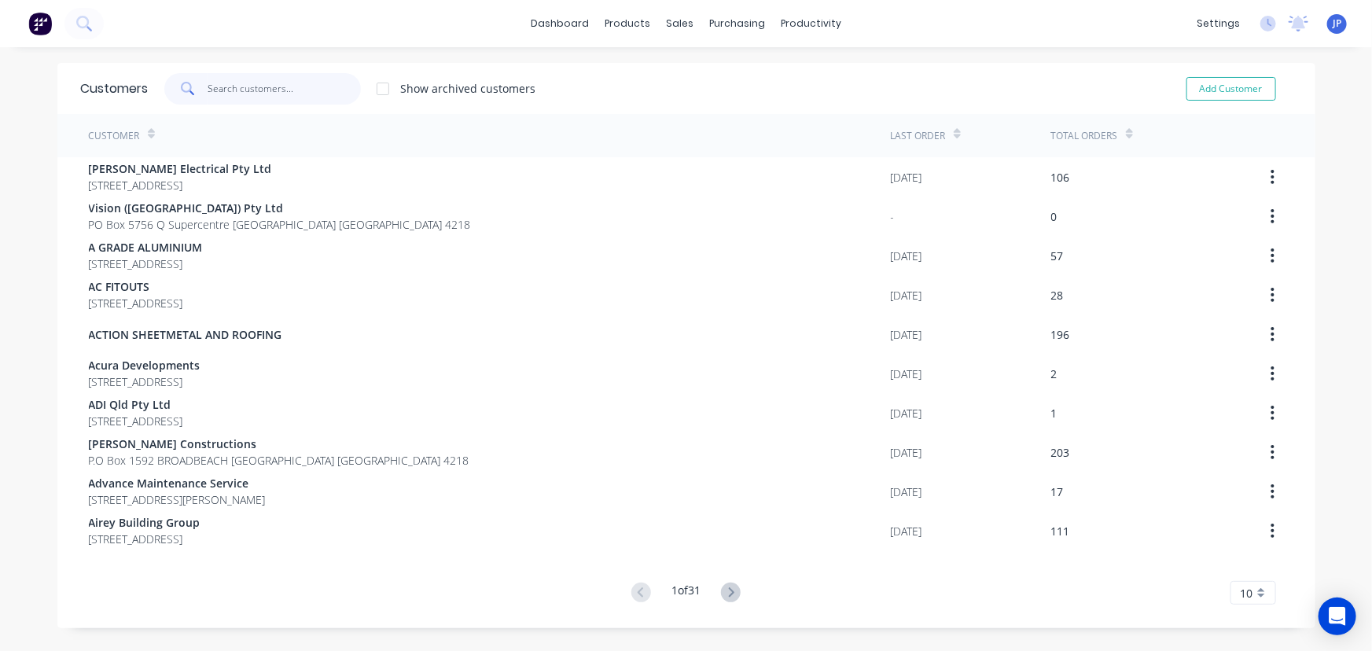
click at [222, 88] on input "text" at bounding box center [284, 88] width 153 height 31
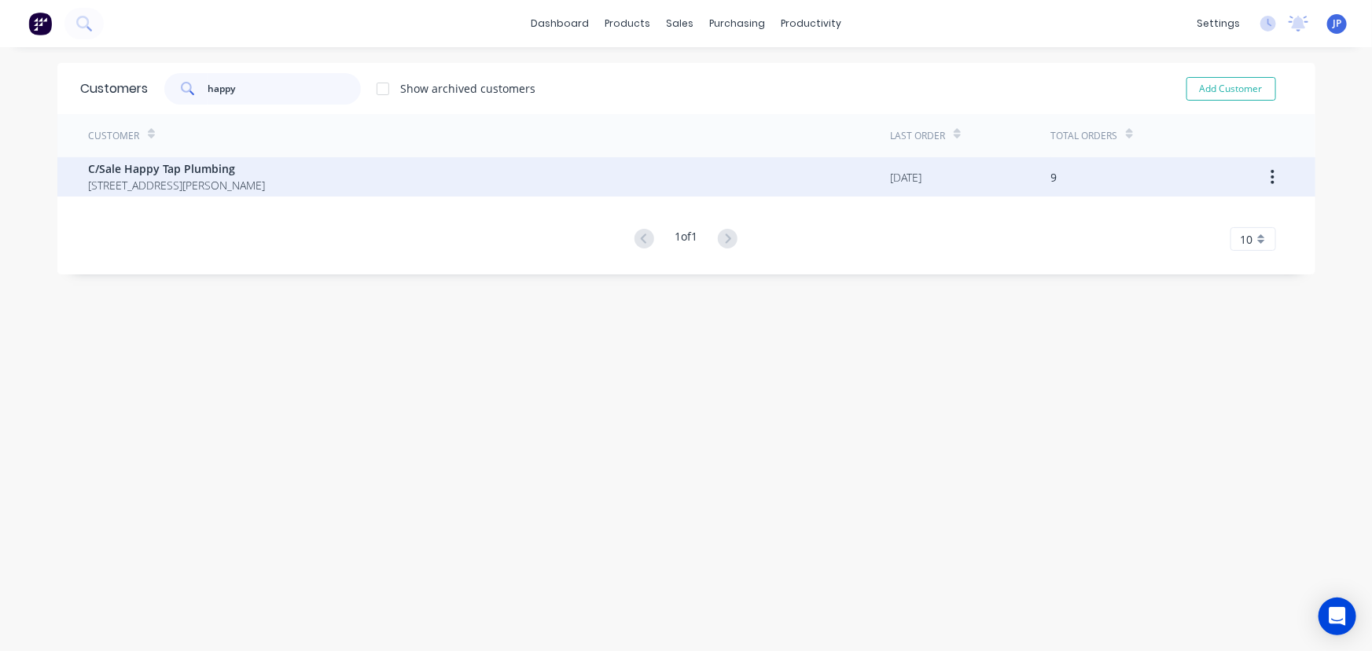
type input "happy"
click at [151, 168] on span "C/Sale Happy Tap Plumbing" at bounding box center [177, 168] width 177 height 17
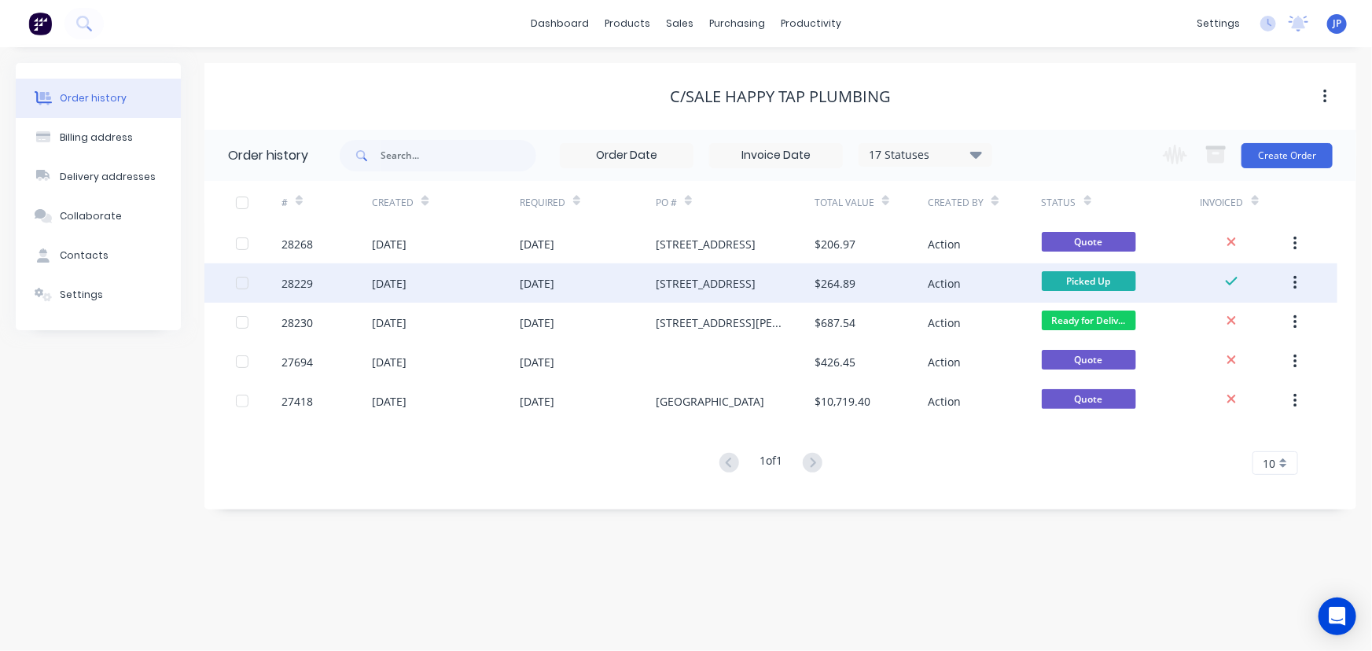
click at [468, 297] on div "[DATE]" at bounding box center [446, 282] width 148 height 39
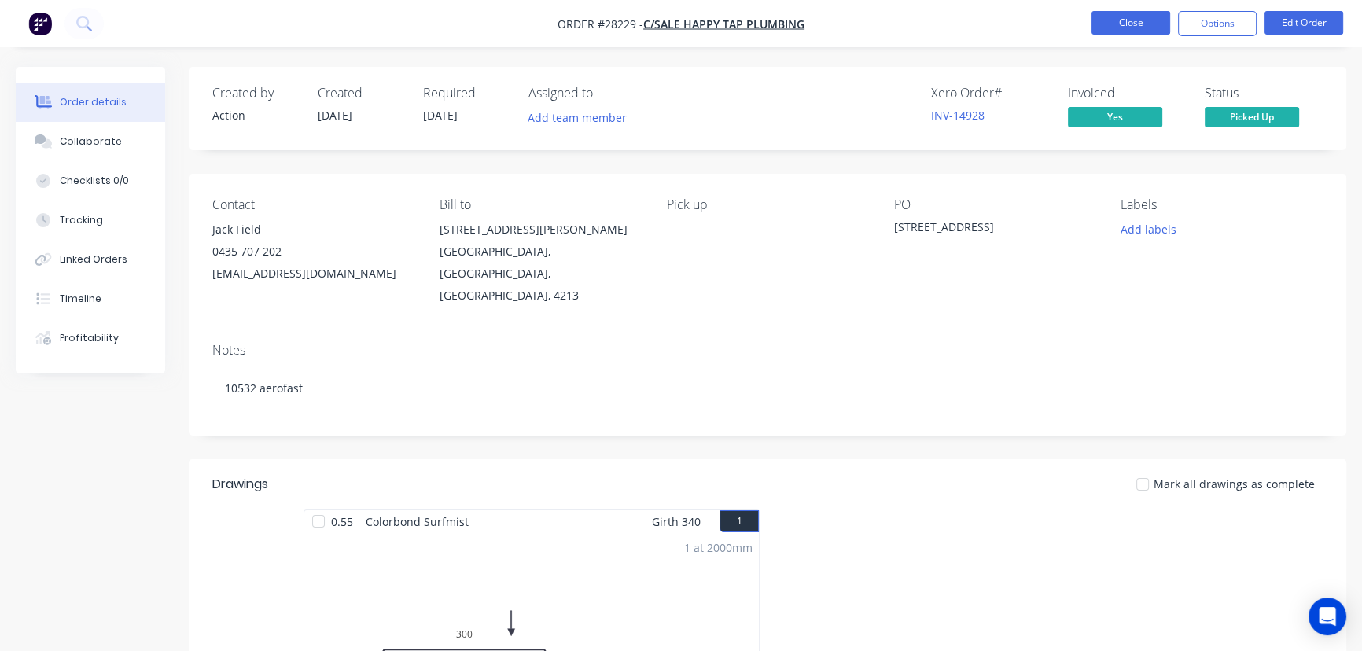
click at [1104, 27] on button "Close" at bounding box center [1130, 23] width 79 height 24
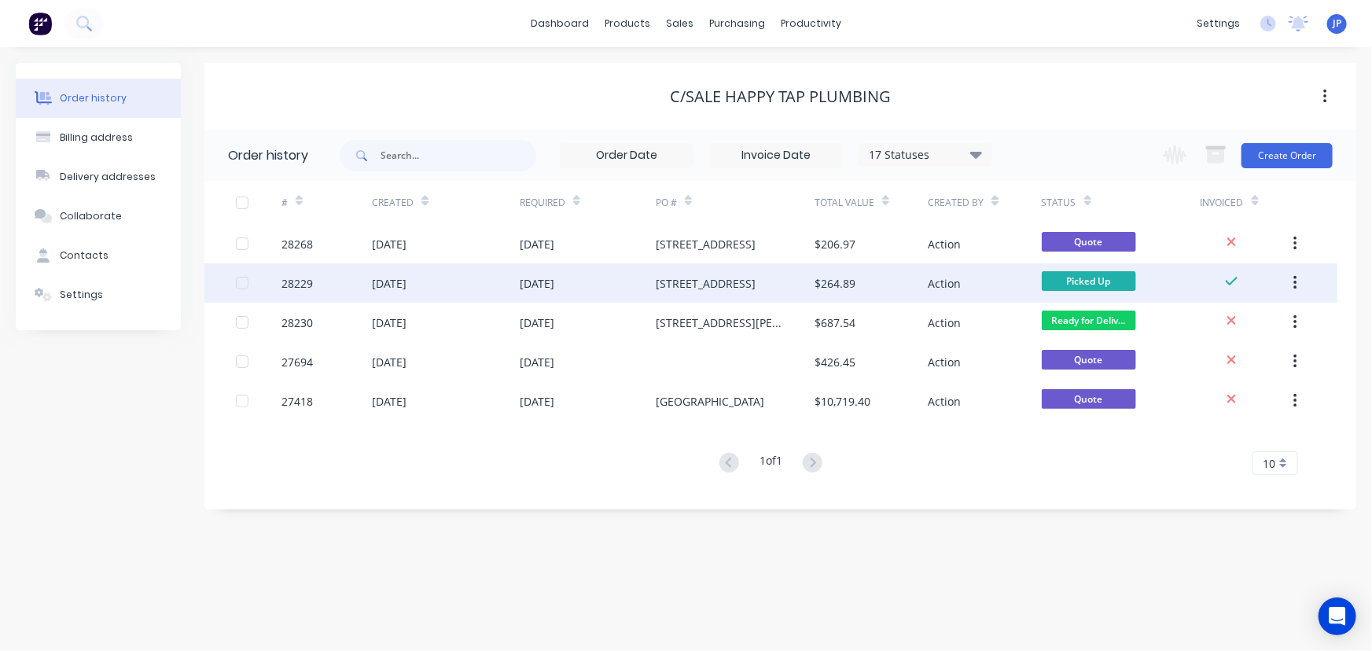
click at [1297, 283] on icon "button" at bounding box center [1295, 282] width 4 height 17
click at [1206, 326] on div "Archive" at bounding box center [1239, 324] width 121 height 23
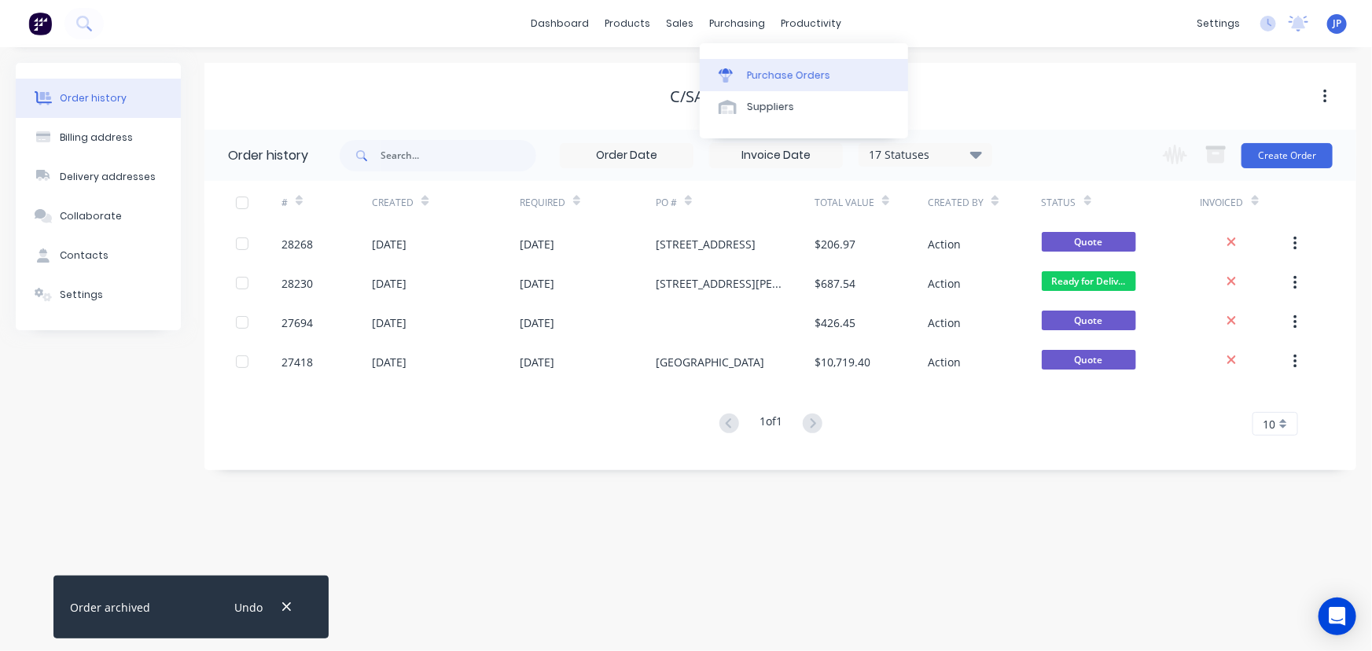
click at [752, 73] on div "Purchase Orders" at bounding box center [788, 75] width 83 height 14
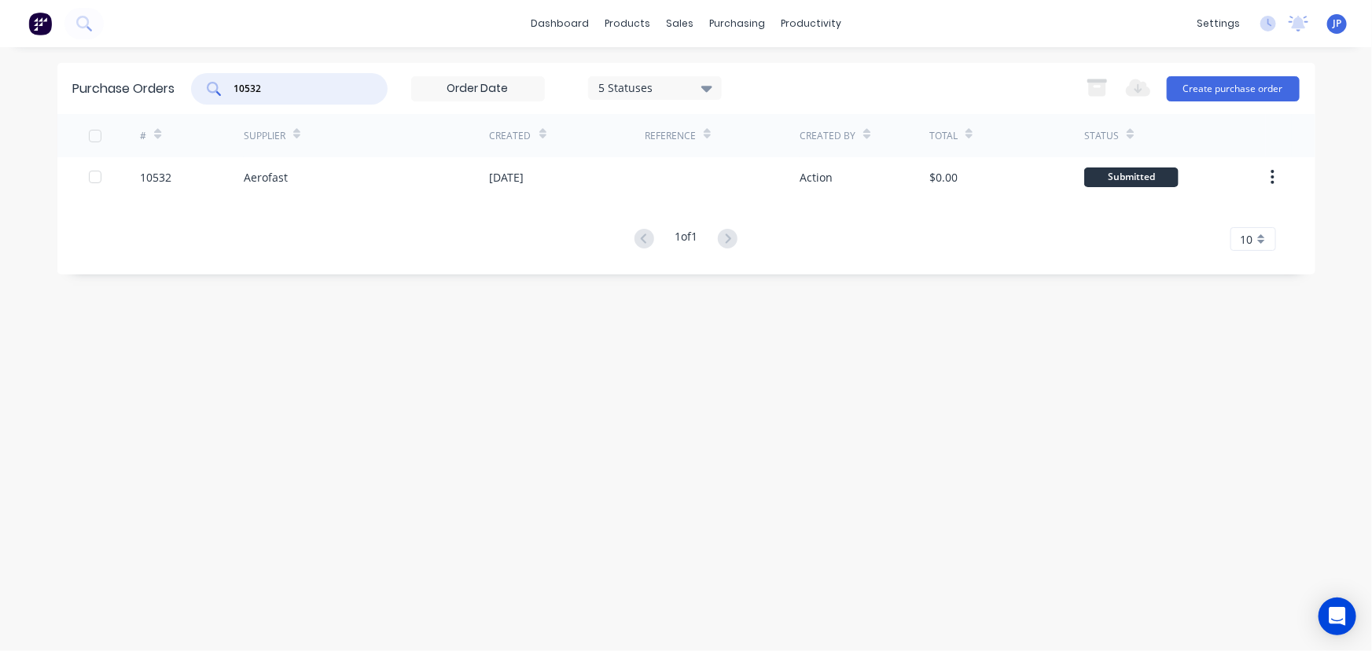
drag, startPoint x: 264, startPoint y: 86, endPoint x: 212, endPoint y: 86, distance: 51.9
click at [212, 86] on div "10532" at bounding box center [289, 88] width 197 height 31
type input "10533"
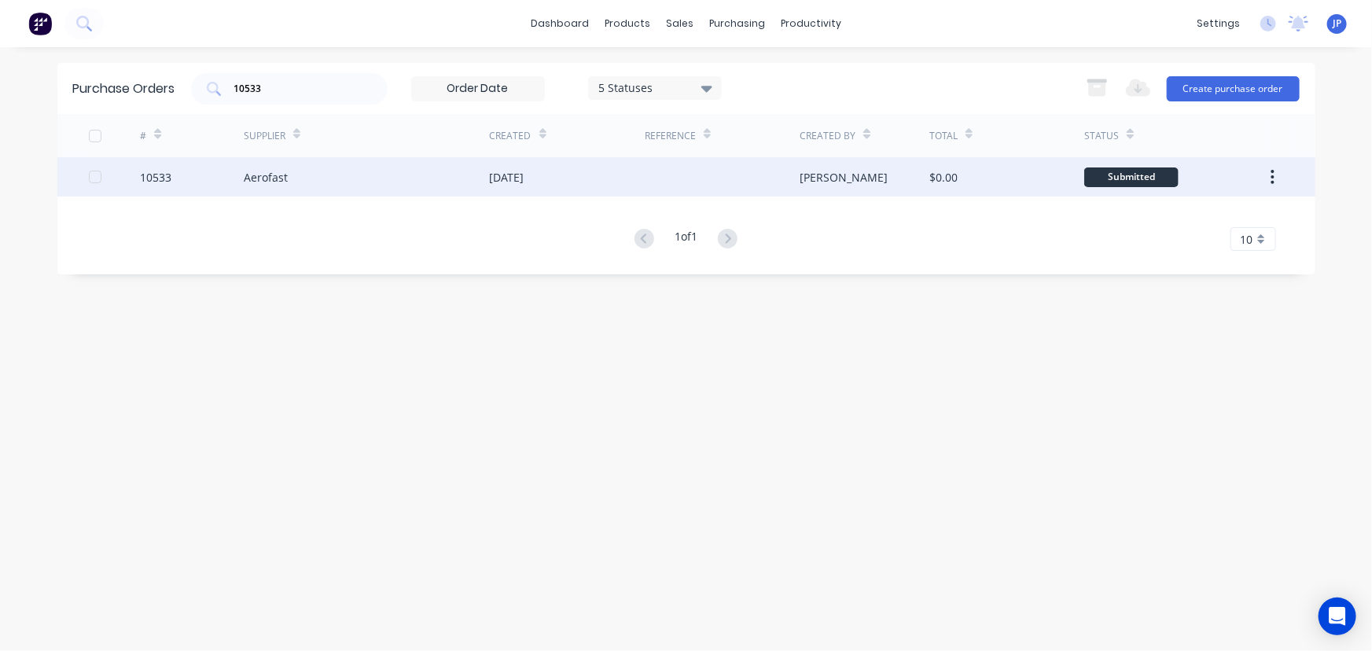
click at [262, 173] on div "Aerofast" at bounding box center [266, 177] width 44 height 17
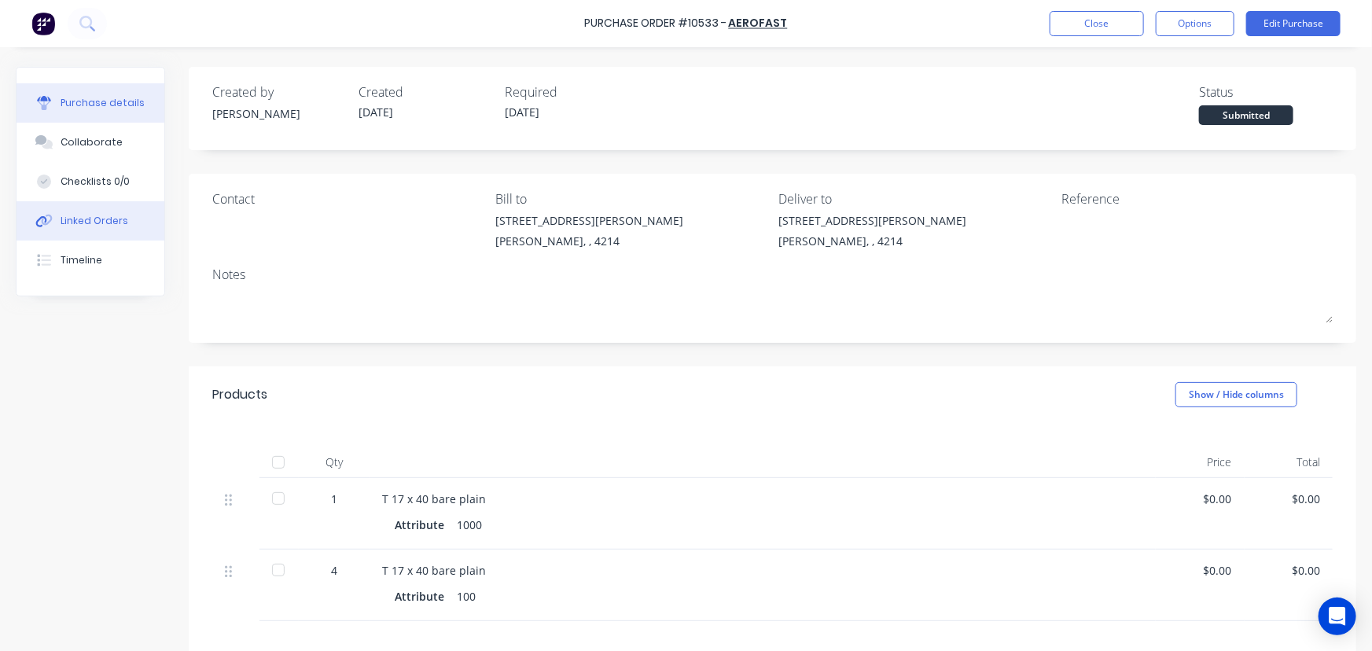
click at [102, 220] on div "Linked Orders" at bounding box center [95, 221] width 68 height 14
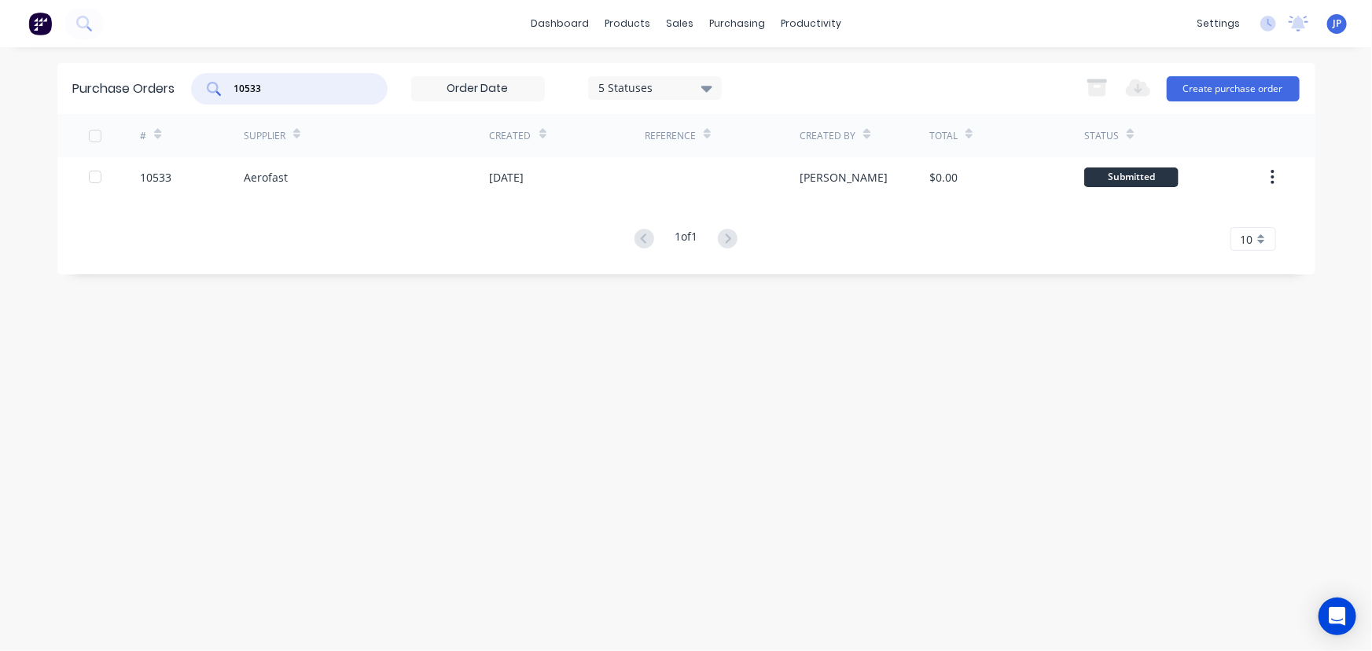
drag, startPoint x: 267, startPoint y: 94, endPoint x: 226, endPoint y: 94, distance: 41.7
click at [226, 94] on div "10533" at bounding box center [289, 88] width 197 height 31
type input "10538"
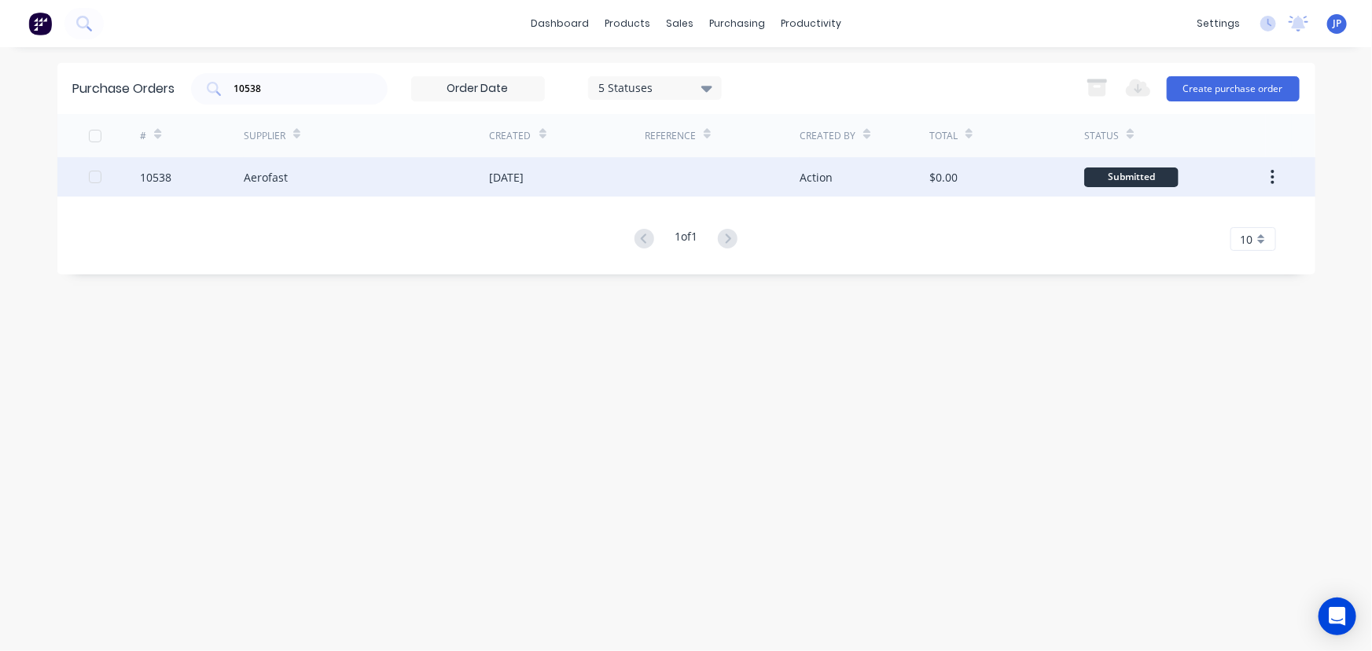
click at [252, 179] on div "Aerofast" at bounding box center [266, 177] width 44 height 17
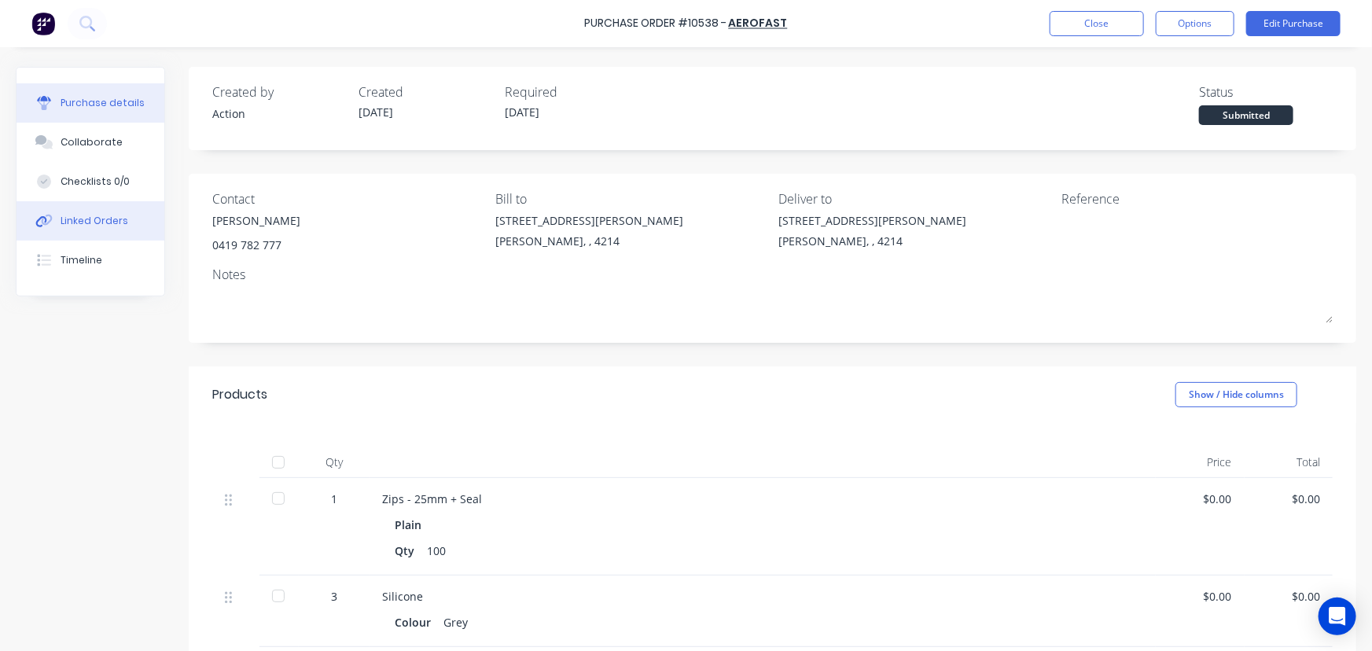
click at [116, 218] on div "Linked Orders" at bounding box center [95, 221] width 68 height 14
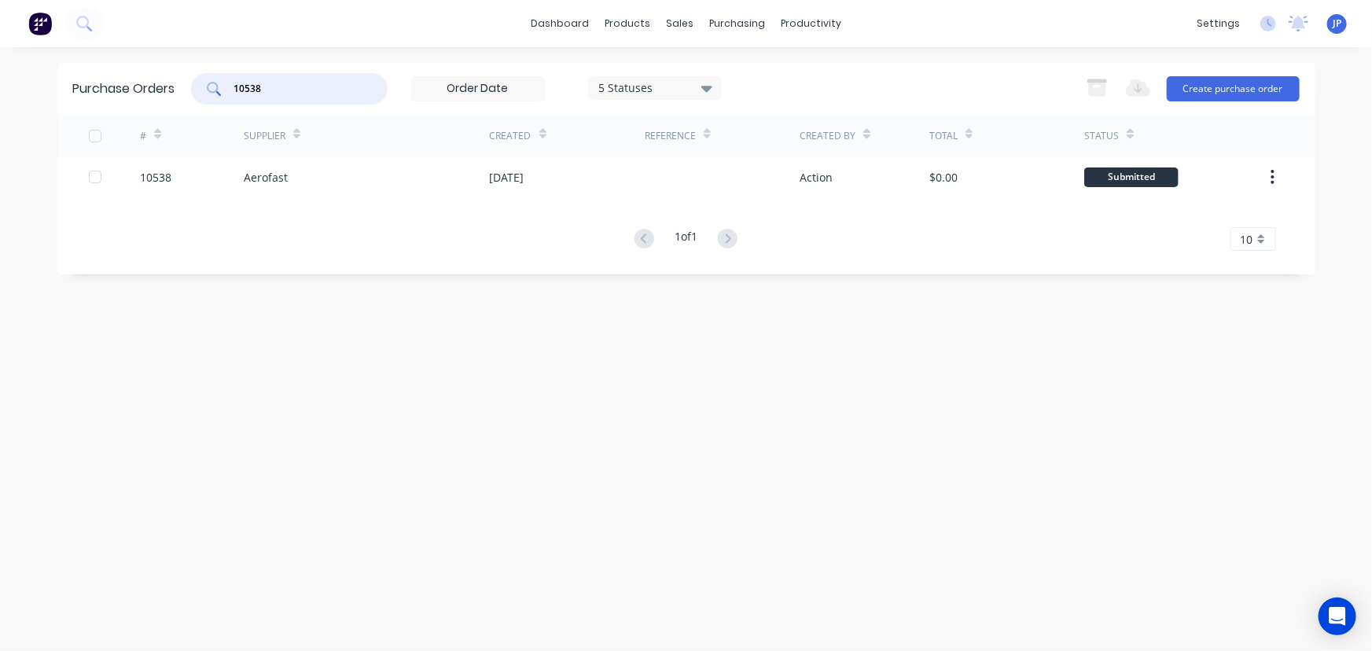
drag, startPoint x: 266, startPoint y: 89, endPoint x: 226, endPoint y: 93, distance: 40.3
click at [226, 93] on div "10538" at bounding box center [289, 88] width 197 height 31
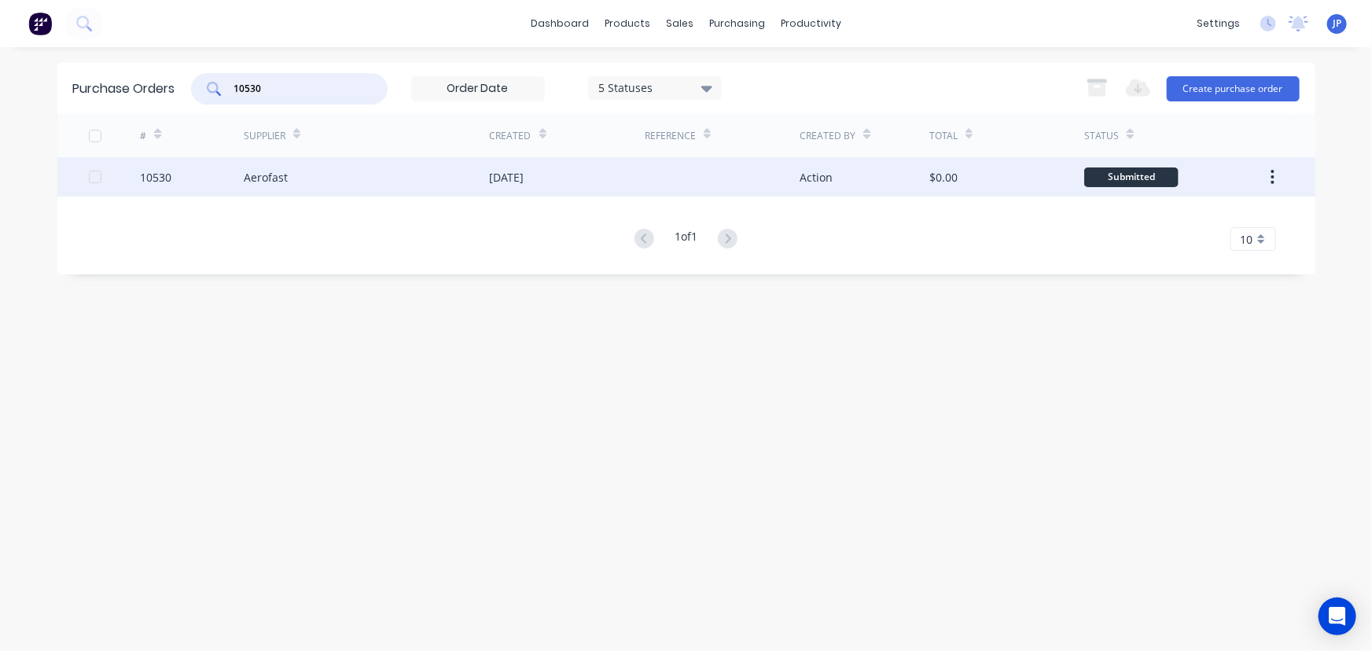
type input "10530"
click at [268, 175] on div "Aerofast" at bounding box center [266, 177] width 44 height 17
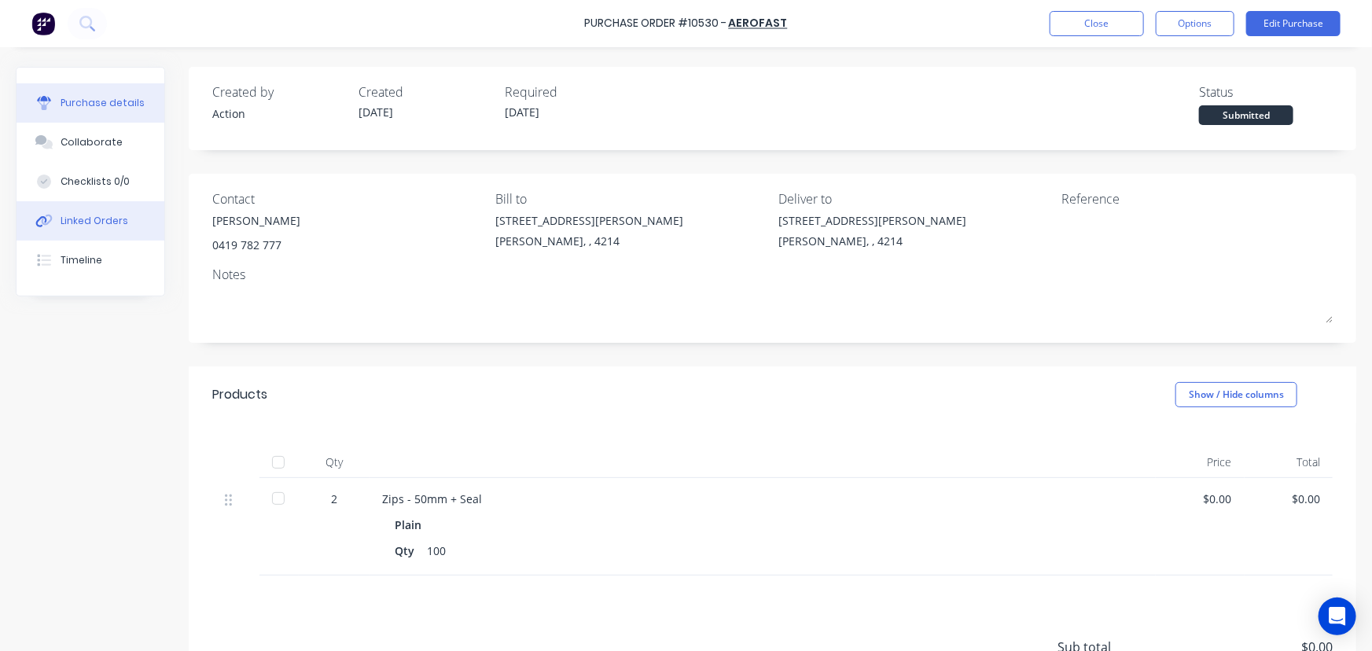
click at [110, 220] on div "Linked Orders" at bounding box center [95, 221] width 68 height 14
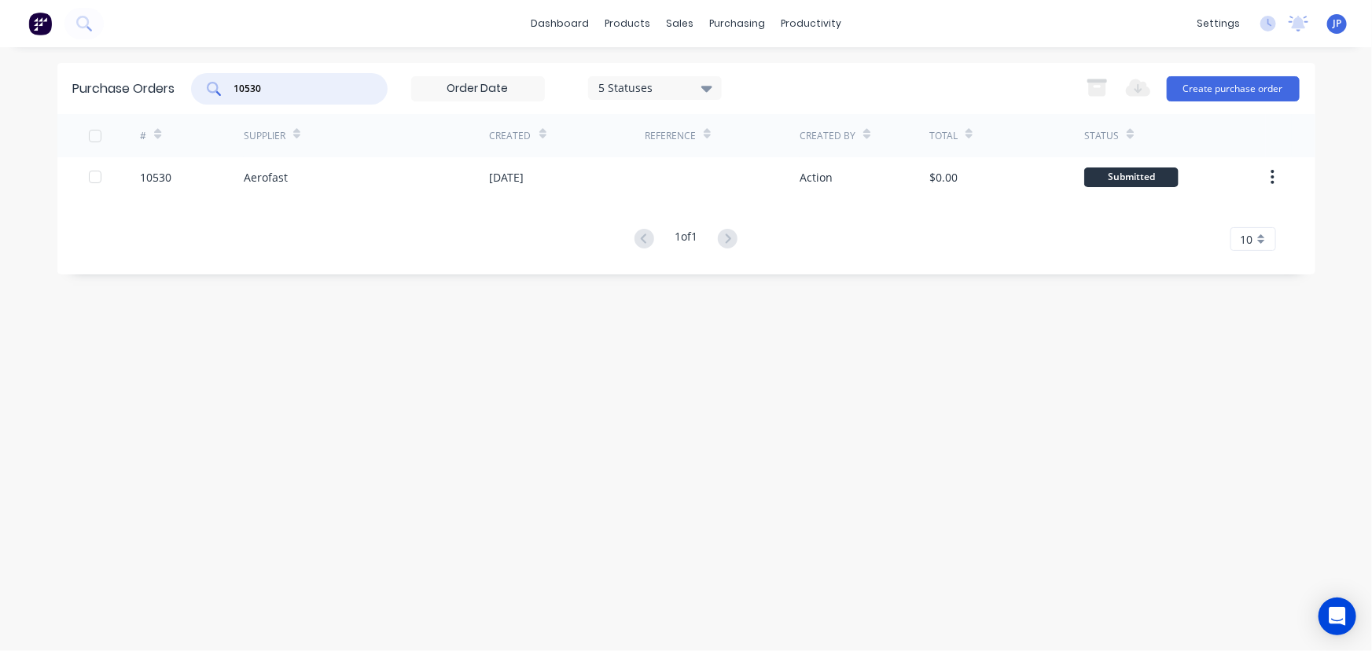
drag, startPoint x: 271, startPoint y: 92, endPoint x: 233, endPoint y: 97, distance: 38.9
click at [233, 97] on div "10530" at bounding box center [289, 88] width 197 height 31
type input "10512"
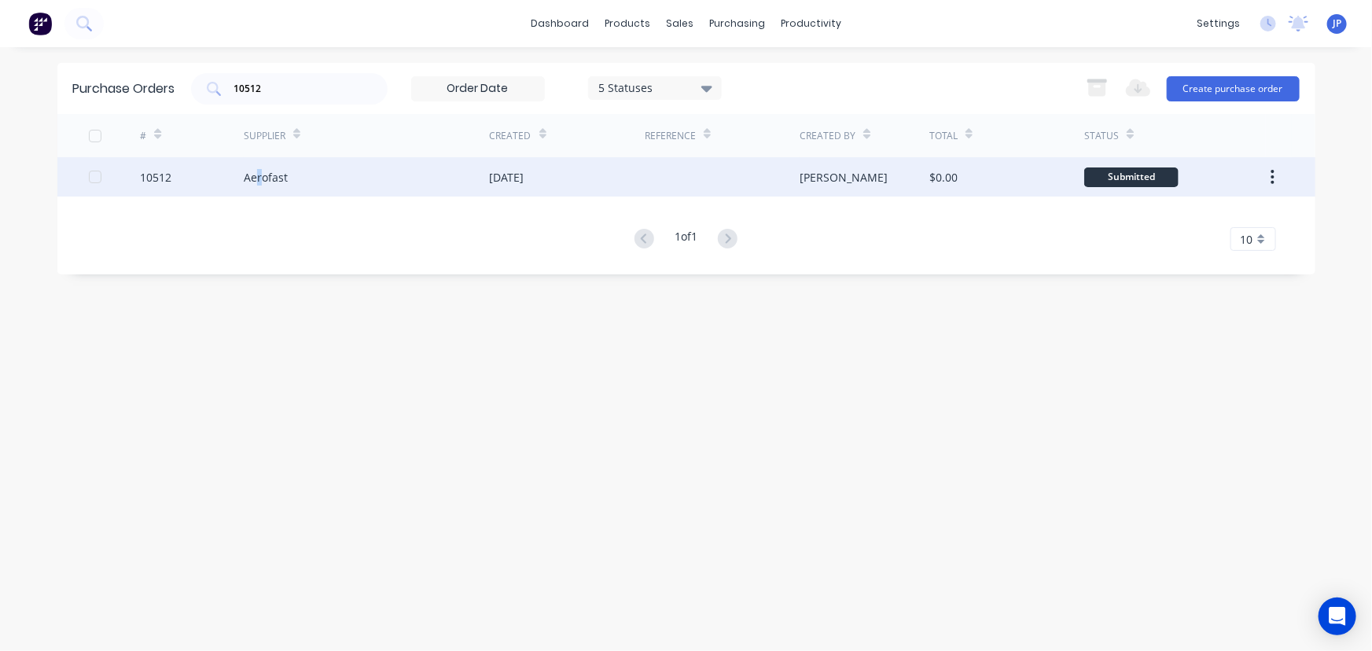
click at [259, 178] on div "Aerofast" at bounding box center [266, 177] width 44 height 17
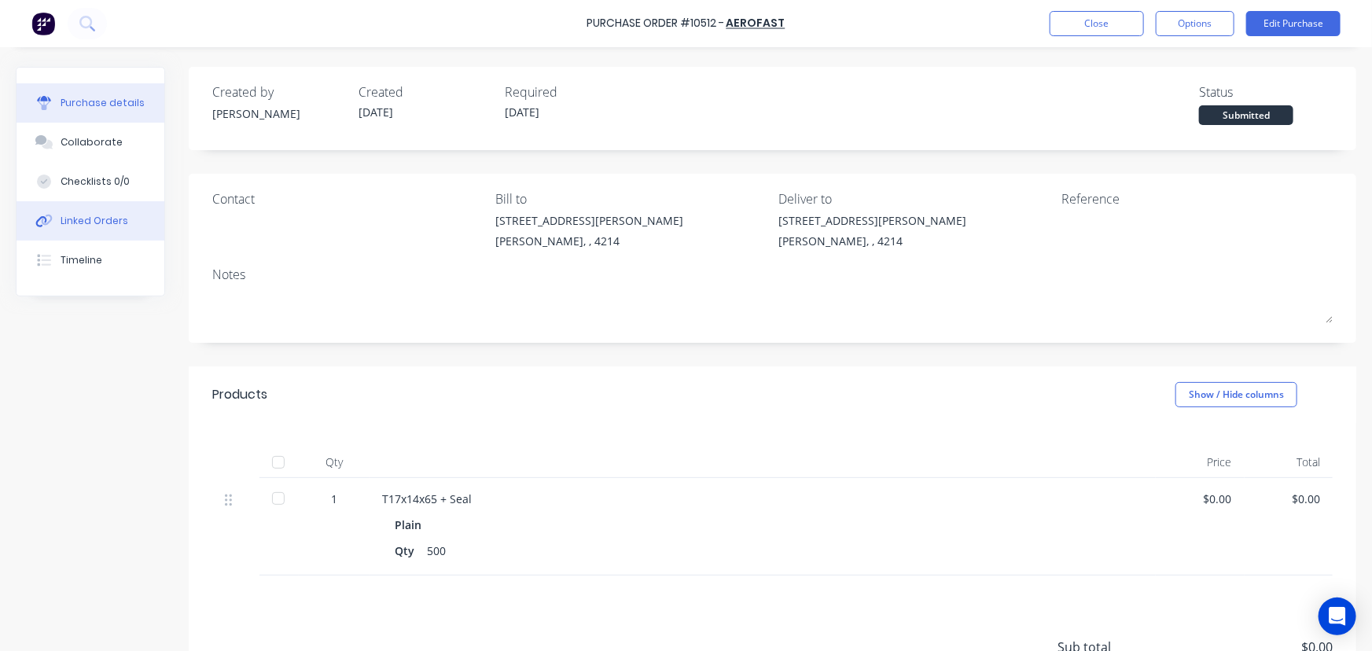
click at [110, 215] on div "Linked Orders" at bounding box center [95, 221] width 68 height 14
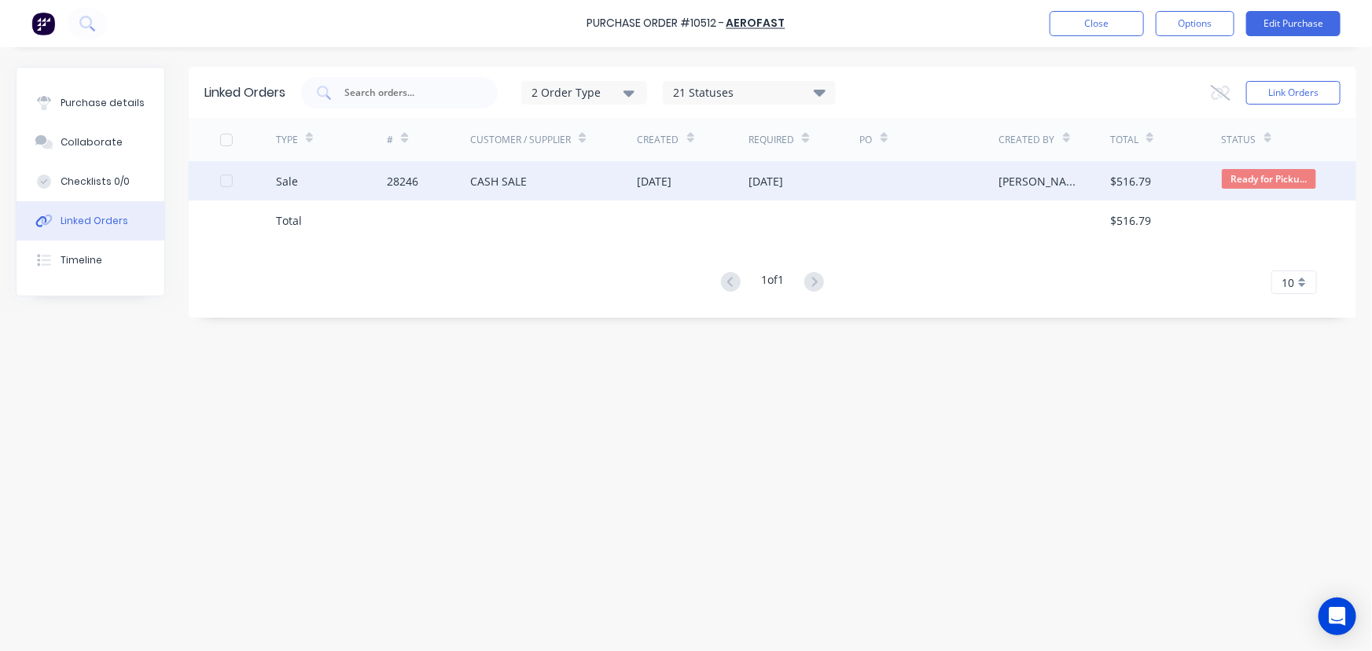
click at [403, 180] on div "28246" at bounding box center [402, 181] width 31 height 17
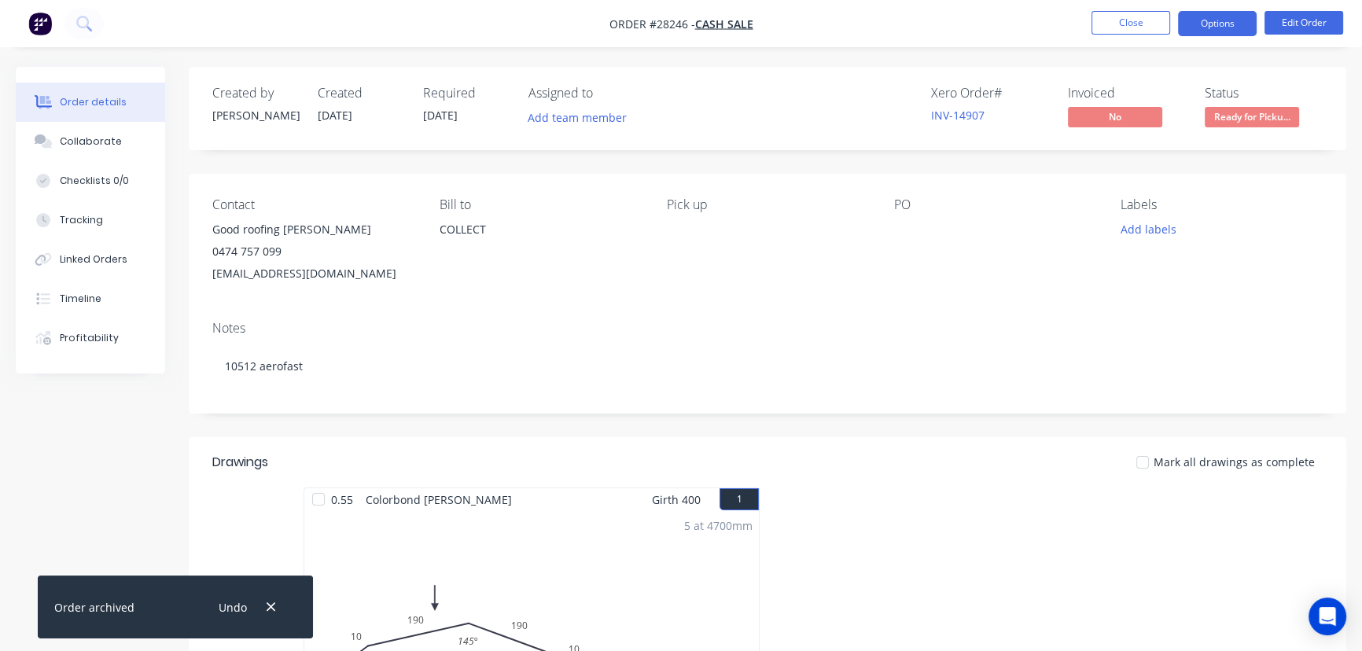
click at [1190, 24] on button "Options" at bounding box center [1217, 23] width 79 height 25
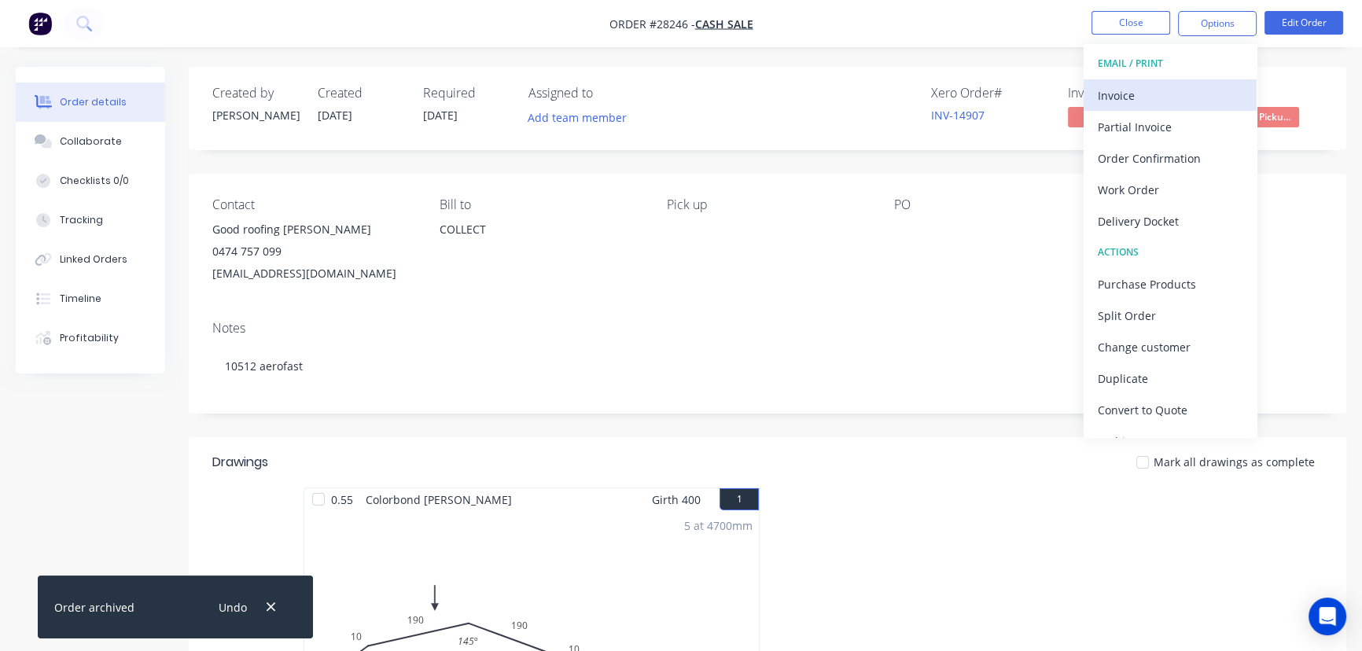
click at [1108, 87] on div "Invoice" at bounding box center [1170, 95] width 145 height 23
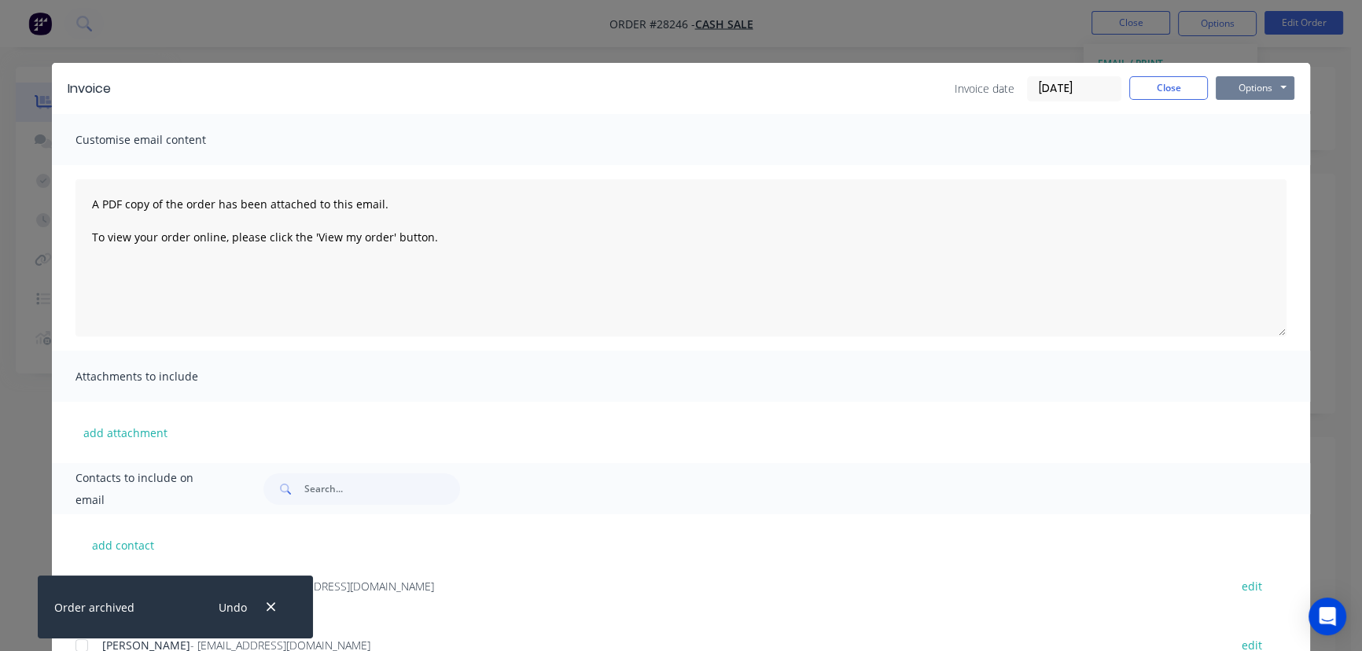
click at [1228, 94] on button "Options" at bounding box center [1254, 88] width 79 height 24
click at [1215, 136] on button "Print" at bounding box center [1265, 142] width 101 height 26
click at [1155, 86] on button "Close" at bounding box center [1168, 88] width 79 height 24
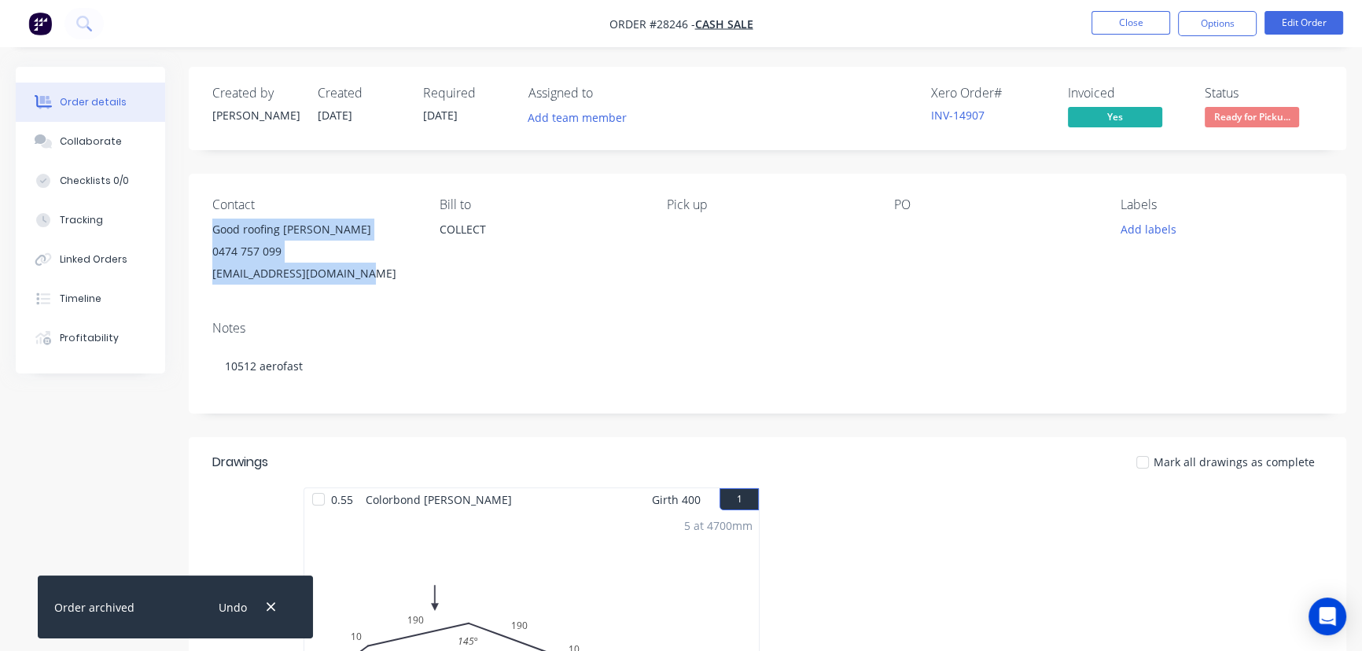
drag, startPoint x: 362, startPoint y: 281, endPoint x: 234, endPoint y: 250, distance: 132.0
click at [204, 234] on div "Contact Good roofing [PERSON_NAME] 0474 757 099 [EMAIL_ADDRESS][DOMAIN_NAME] [P…" at bounding box center [767, 241] width 1157 height 134
copy div "Good roofing [PERSON_NAME] 0474 757 099 [EMAIL_ADDRESS][DOMAIN_NAME]"
click at [267, 605] on icon "button" at bounding box center [271, 607] width 10 height 14
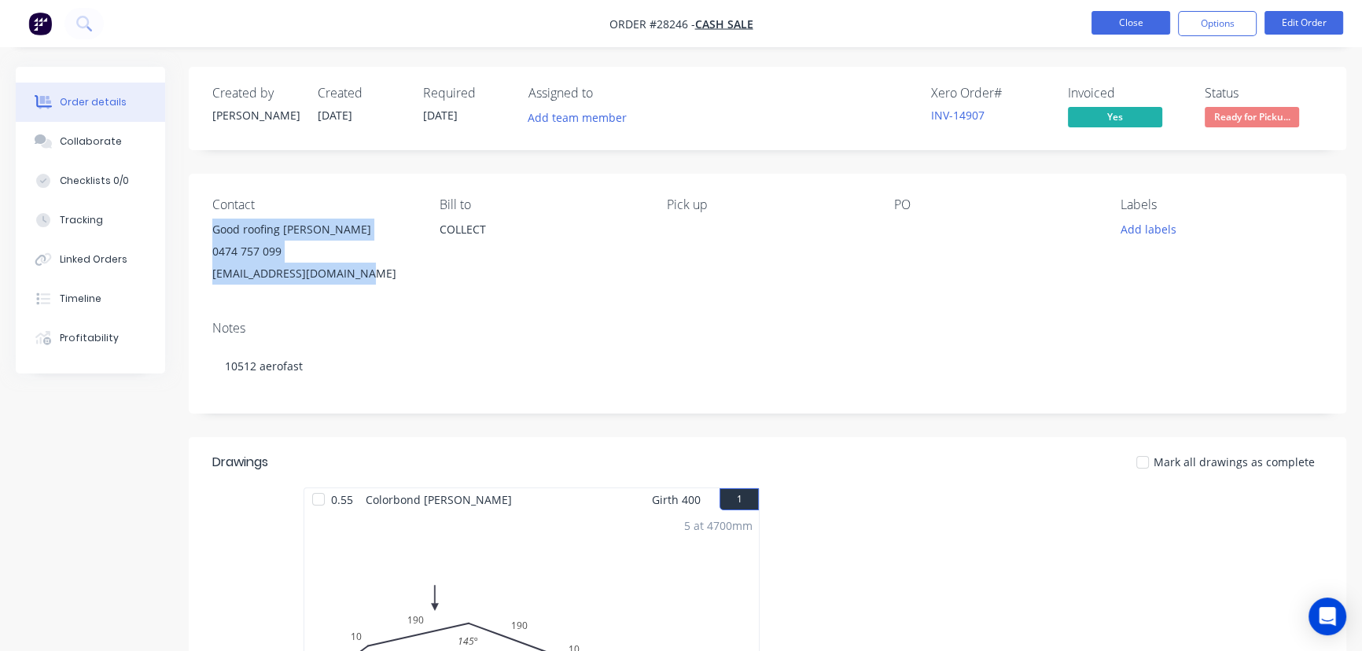
click at [1111, 19] on button "Close" at bounding box center [1130, 23] width 79 height 24
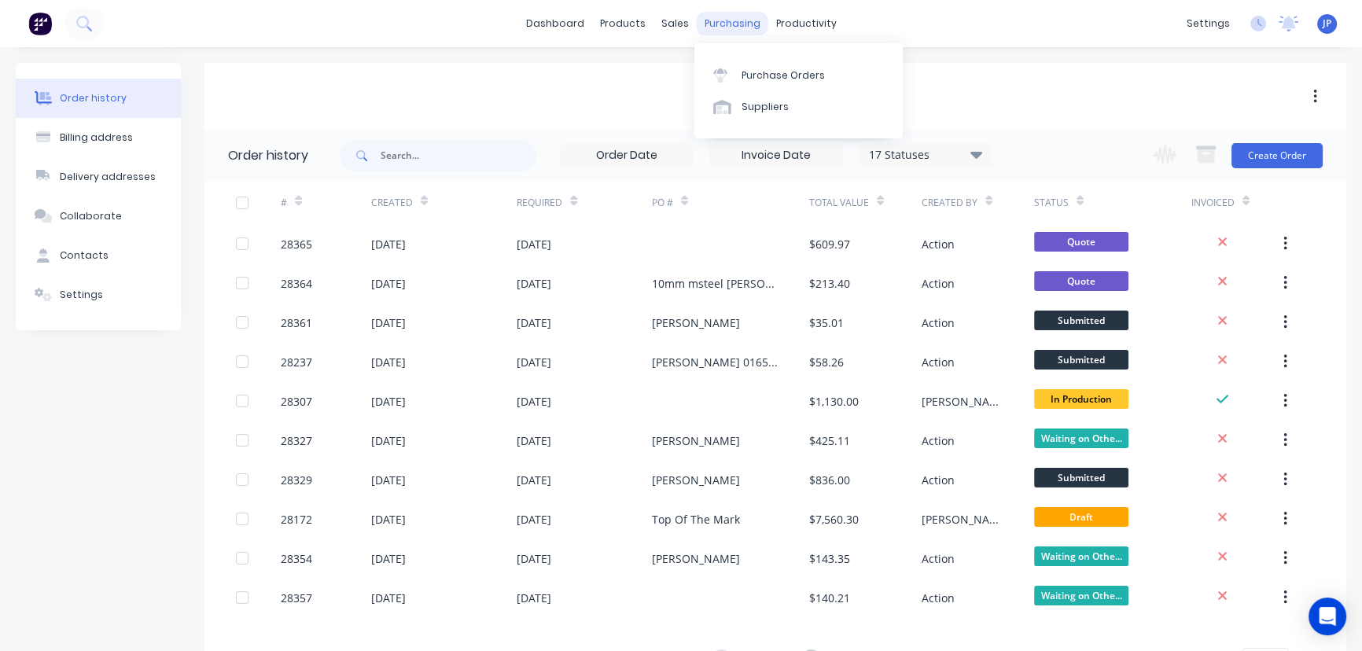
click at [725, 30] on div "purchasing" at bounding box center [733, 24] width 72 height 24
click at [759, 79] on div "Purchase Orders" at bounding box center [782, 75] width 83 height 14
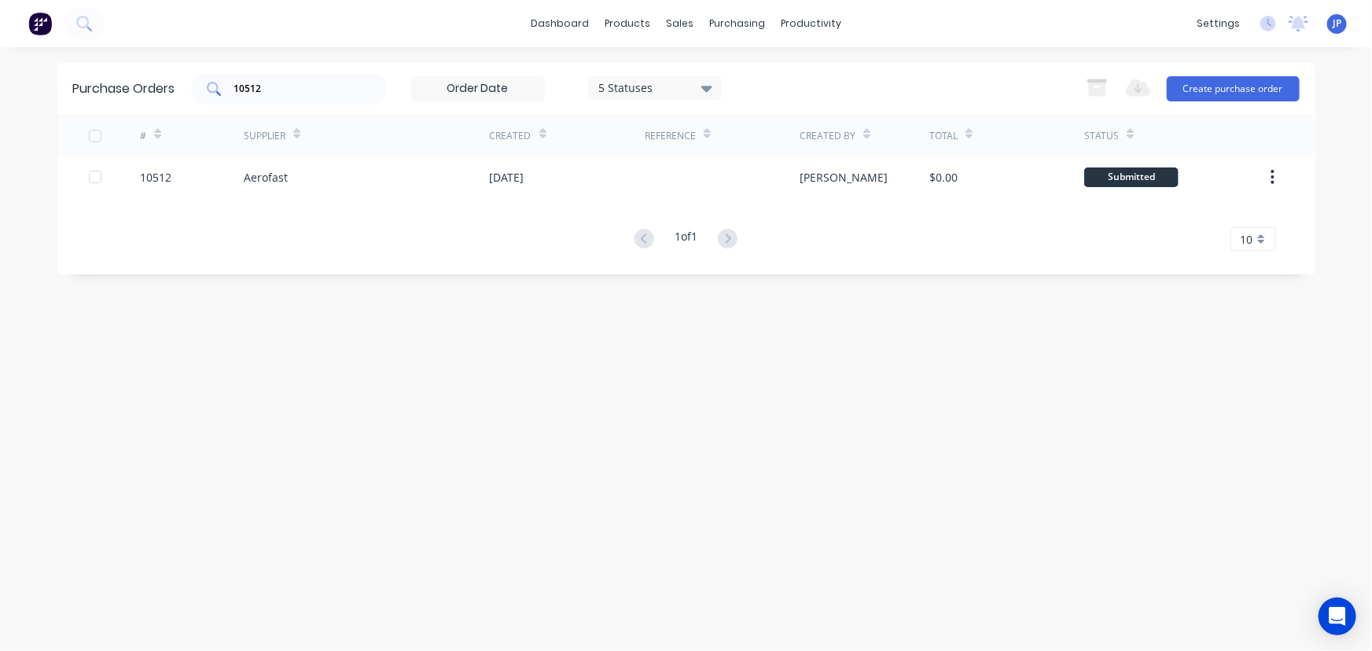
drag, startPoint x: 275, startPoint y: 98, endPoint x: 208, endPoint y: 98, distance: 67.6
click at [208, 98] on div "10512" at bounding box center [289, 88] width 197 height 31
drag, startPoint x: 251, startPoint y: 82, endPoint x: 214, endPoint y: 82, distance: 37.0
click at [214, 82] on div "10512" at bounding box center [289, 88] width 197 height 31
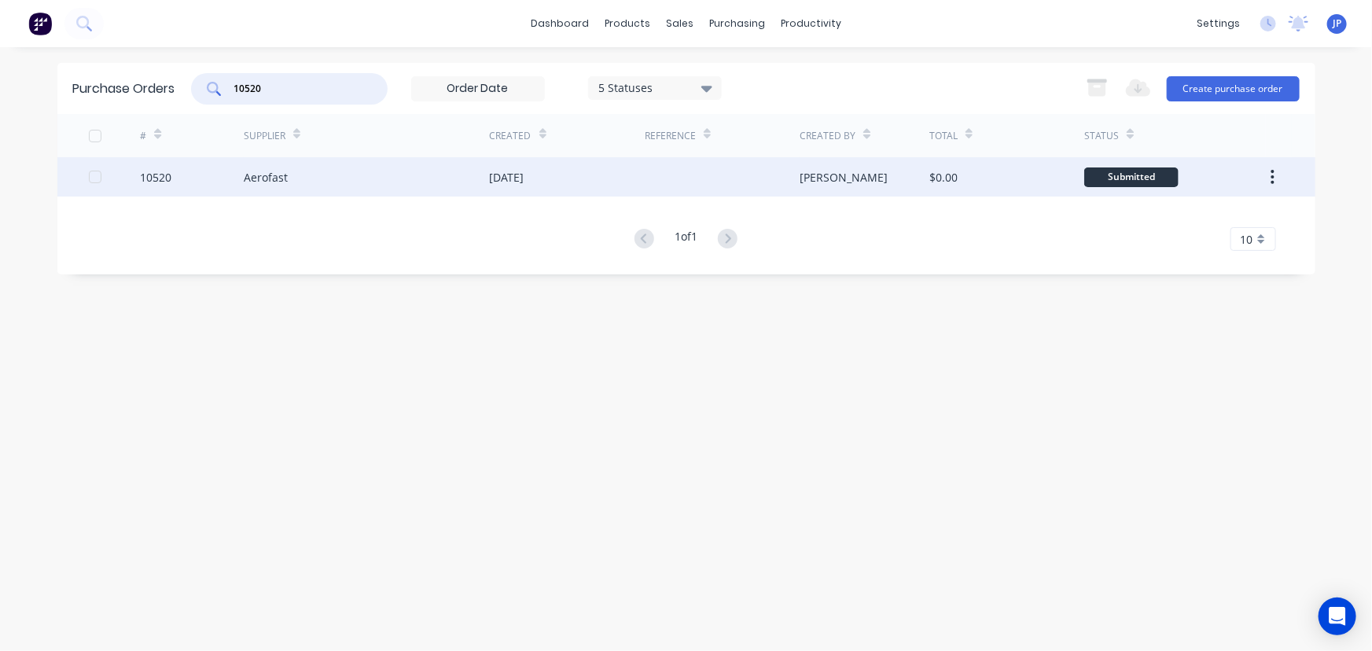
type input "10520"
click at [254, 180] on div "Aerofast" at bounding box center [266, 177] width 44 height 17
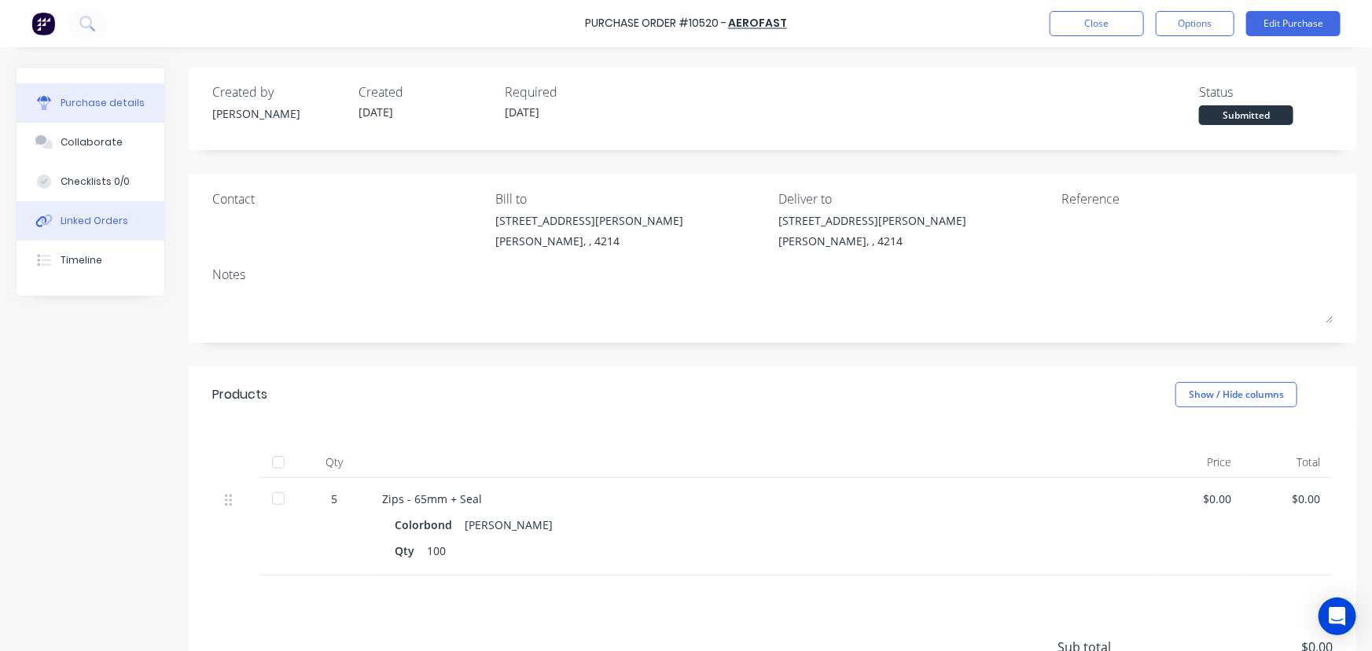
click at [125, 220] on button "Linked Orders" at bounding box center [91, 220] width 148 height 39
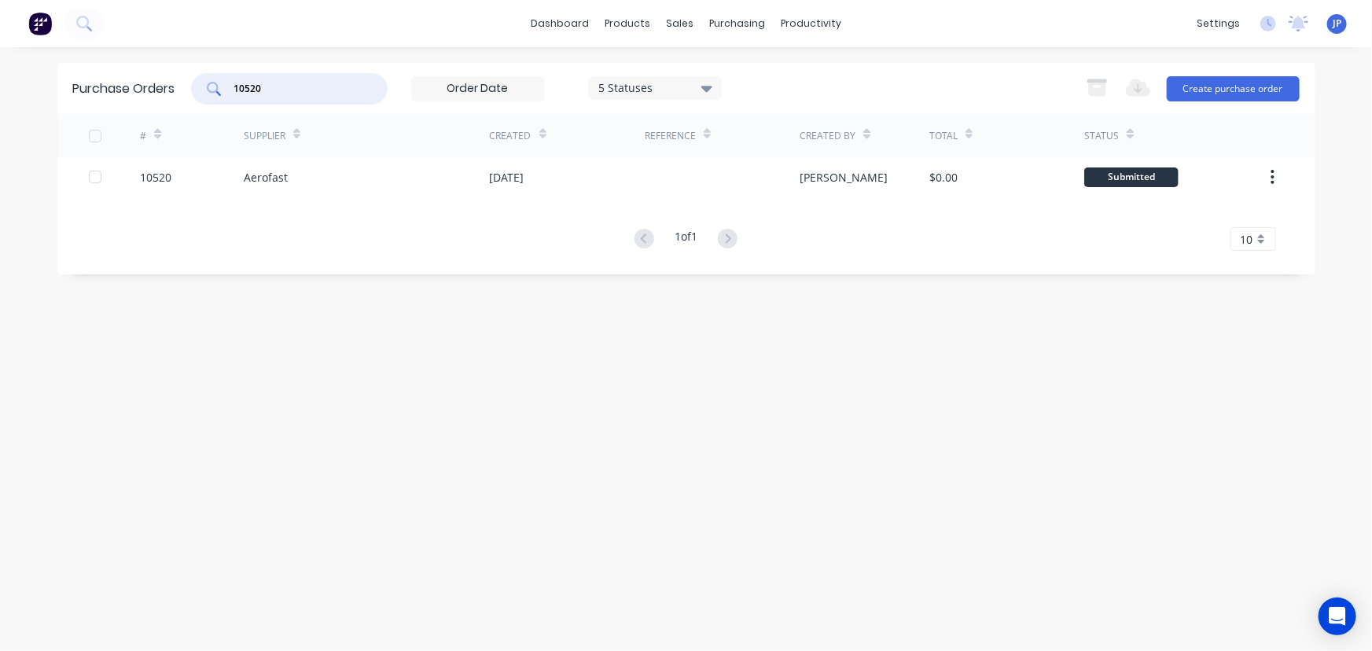
drag, startPoint x: 276, startPoint y: 94, endPoint x: 231, endPoint y: 92, distance: 44.8
click at [231, 92] on div "10520" at bounding box center [289, 88] width 197 height 31
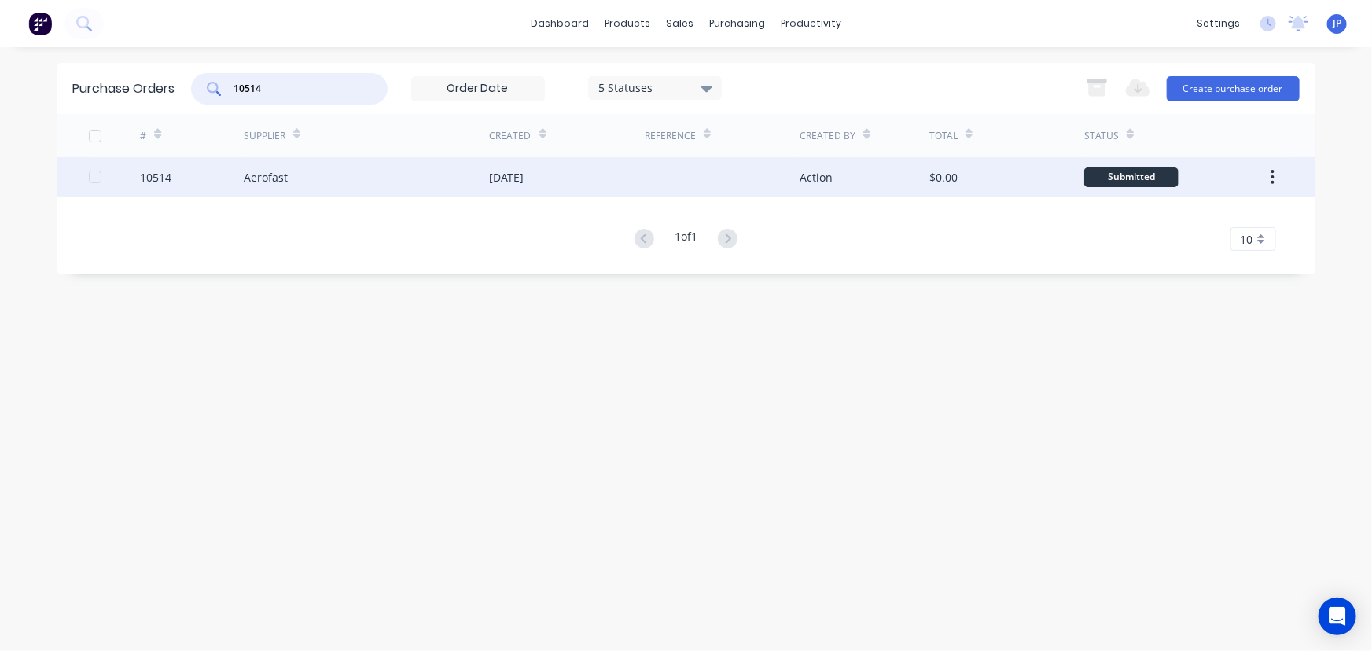
type input "10514"
click at [258, 174] on div "Aerofast" at bounding box center [266, 177] width 44 height 17
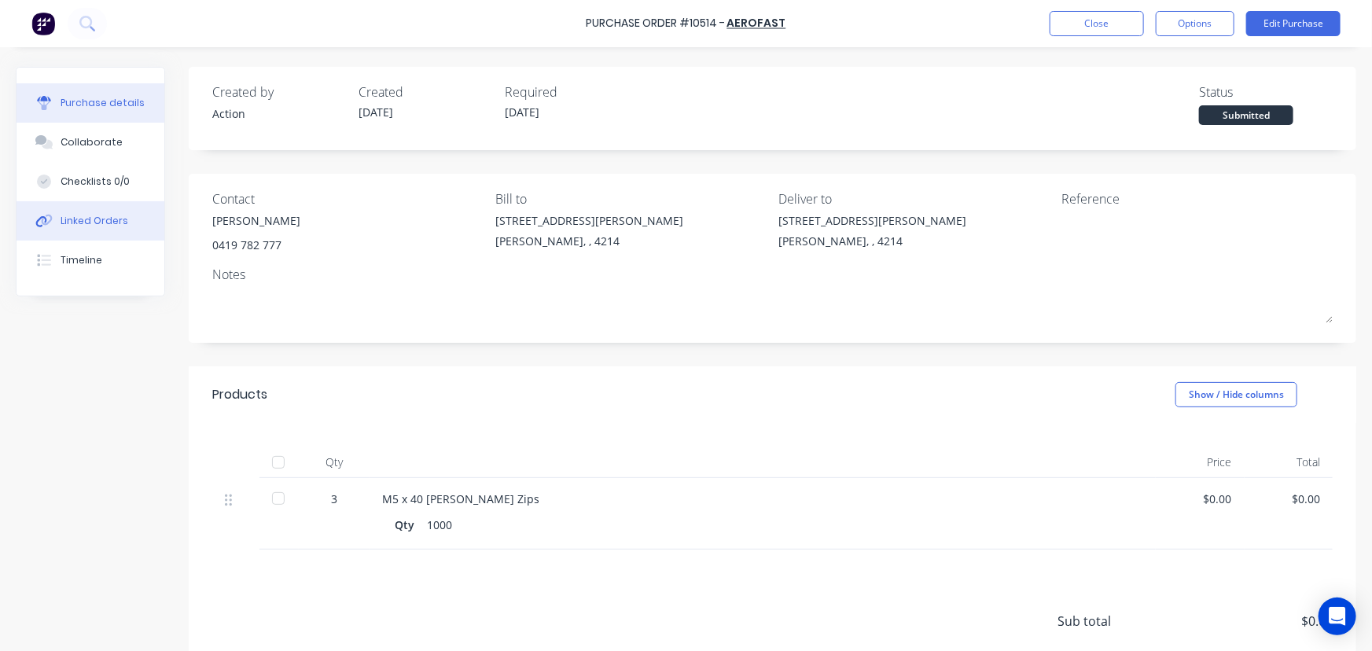
click at [102, 208] on button "Linked Orders" at bounding box center [91, 220] width 148 height 39
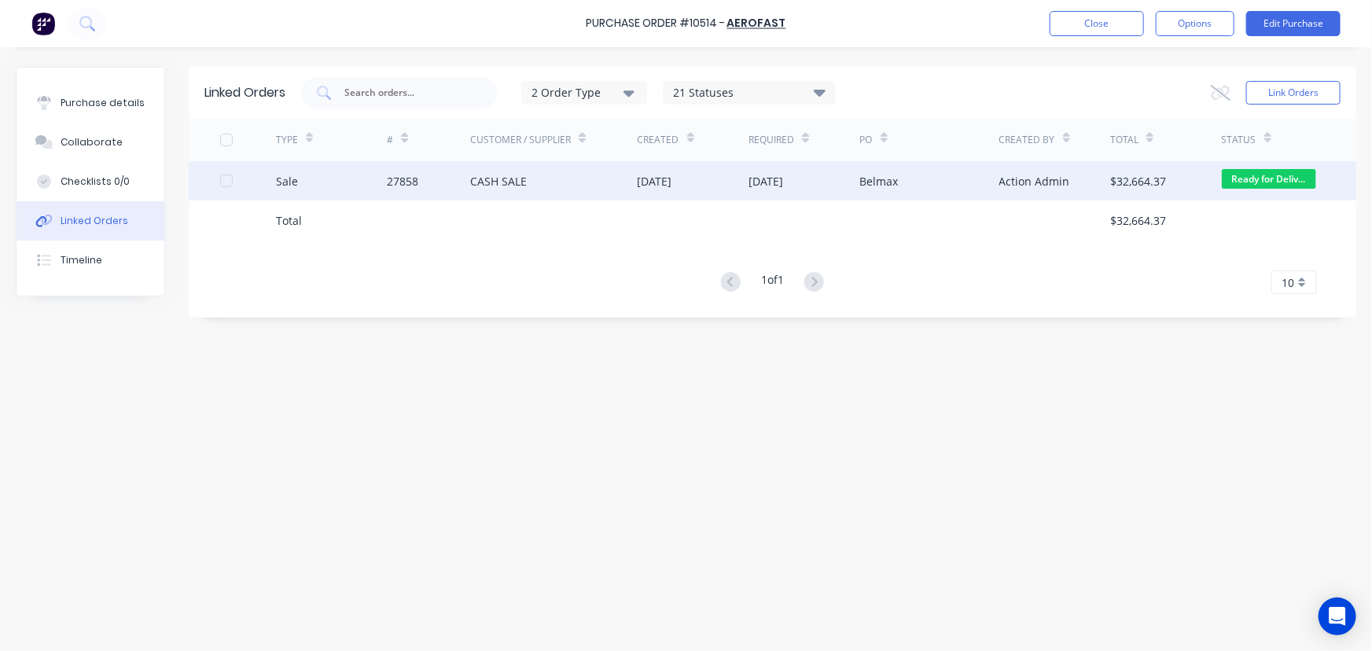
click at [344, 178] on div "Sale" at bounding box center [332, 180] width 112 height 39
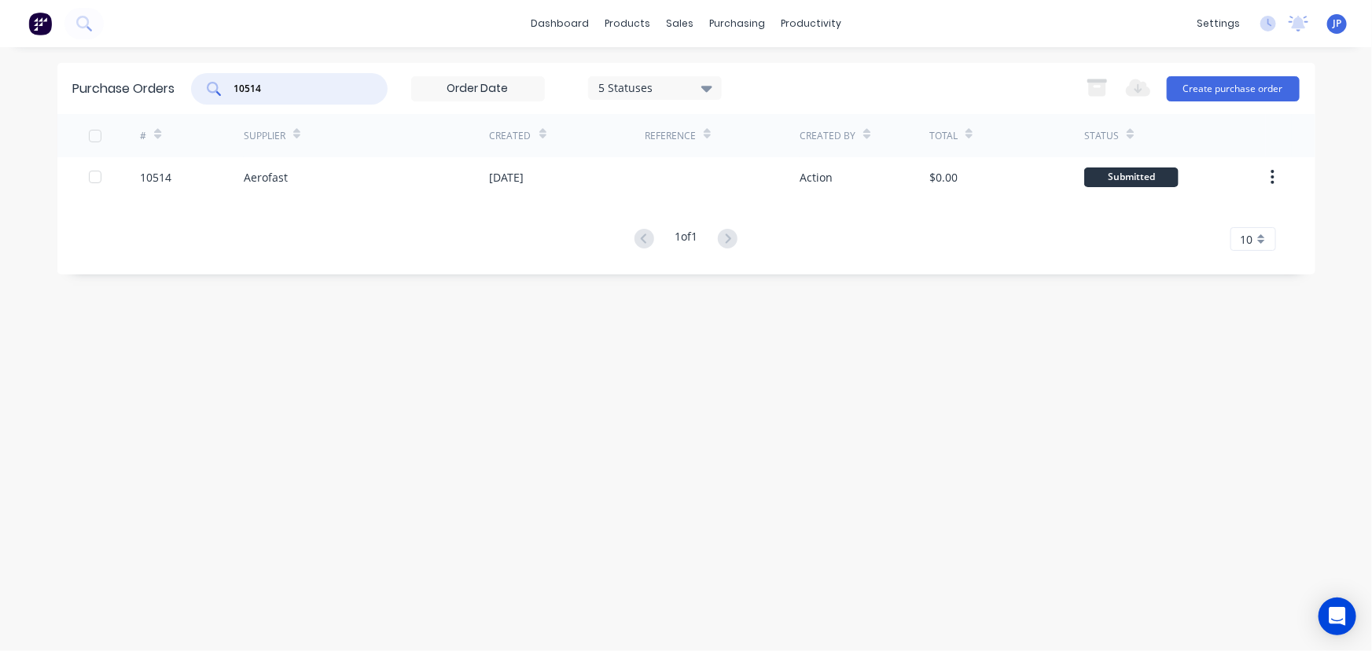
drag, startPoint x: 263, startPoint y: 86, endPoint x: 234, endPoint y: 96, distance: 31.6
click at [234, 96] on div "10514" at bounding box center [289, 88] width 197 height 31
type input "10537"
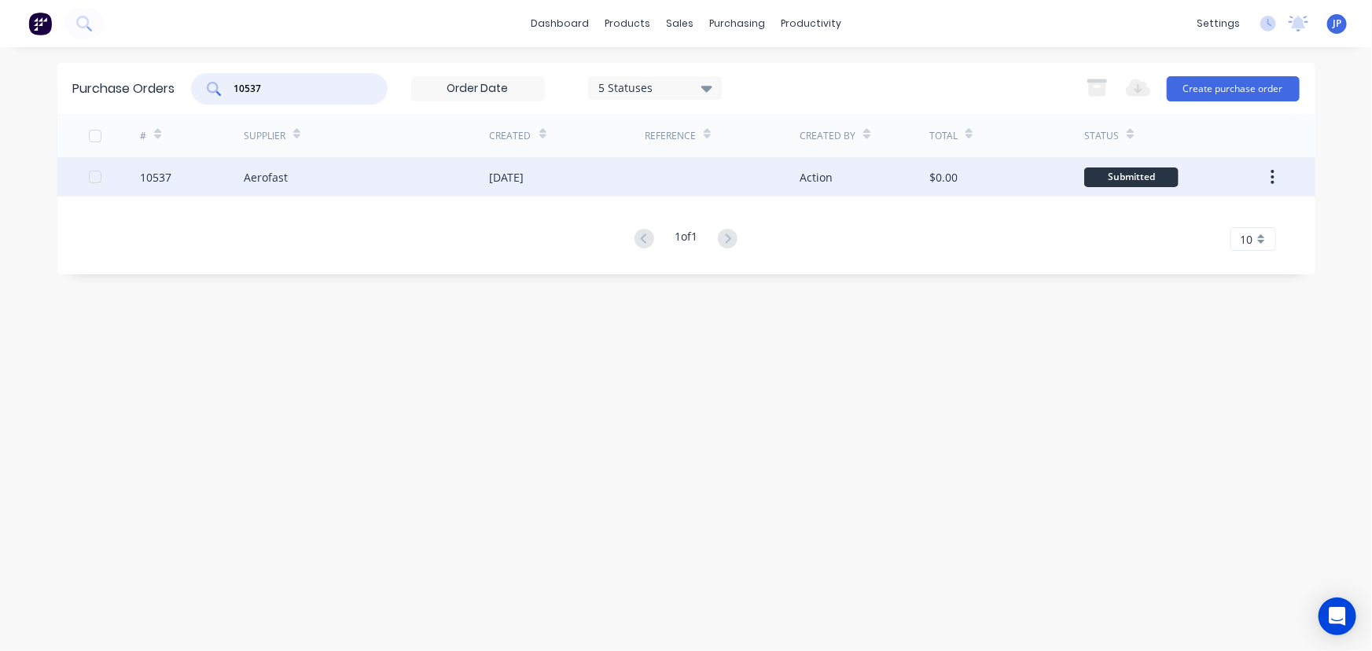
click at [259, 175] on div "Aerofast" at bounding box center [266, 177] width 44 height 17
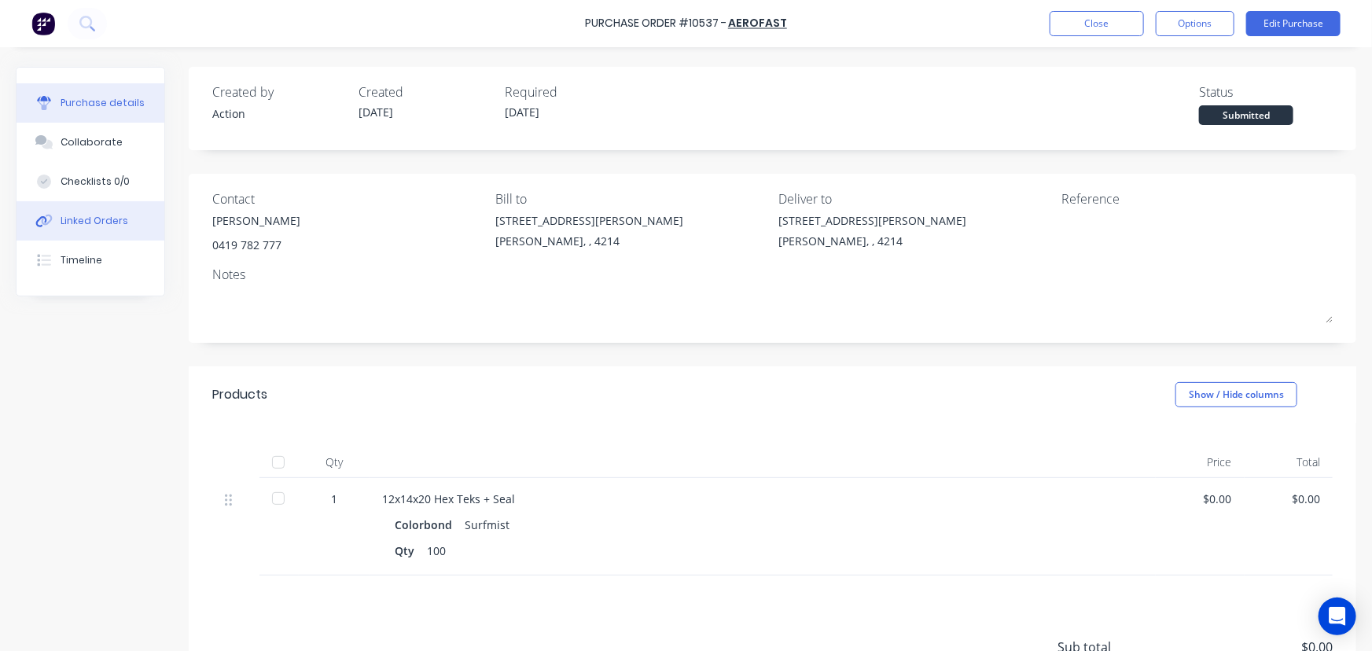
click at [94, 221] on div "Linked Orders" at bounding box center [95, 221] width 68 height 14
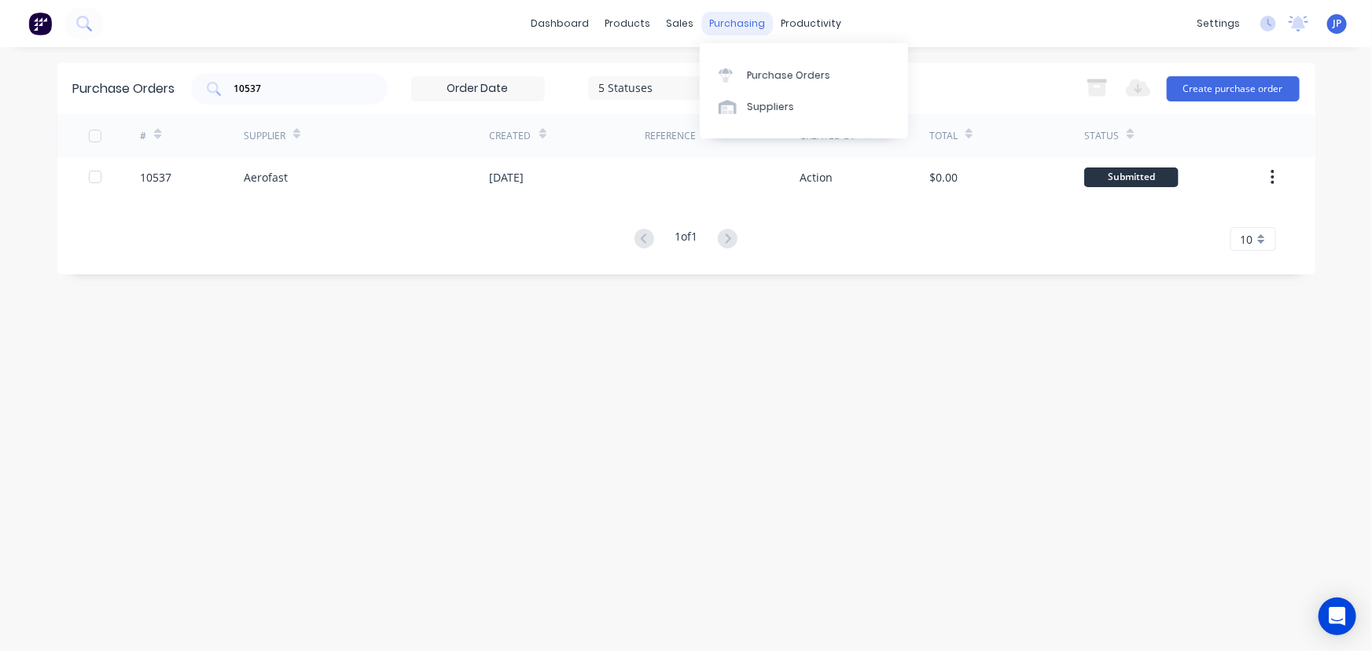
click at [734, 25] on div "purchasing" at bounding box center [737, 24] width 72 height 24
click at [761, 75] on div "Purchase Orders" at bounding box center [788, 75] width 83 height 14
drag, startPoint x: 280, startPoint y: 100, endPoint x: 174, endPoint y: 96, distance: 106.2
click at [174, 96] on div "Purchase Orders 10537 5 Statuses 5 Statuses Export to Excel (XLSX) Create purch…" at bounding box center [686, 88] width 1258 height 51
drag, startPoint x: 280, startPoint y: 90, endPoint x: 206, endPoint y: 91, distance: 73.9
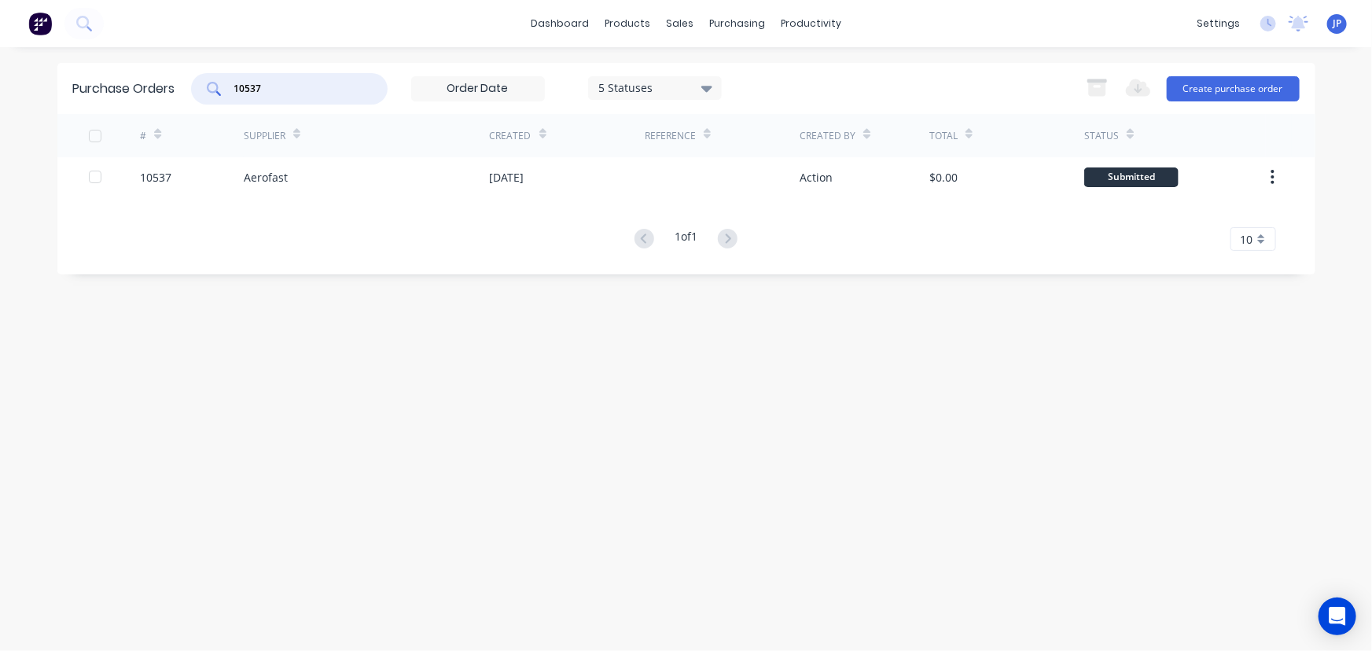
click at [206, 91] on div "10537" at bounding box center [289, 88] width 197 height 31
type input "10544"
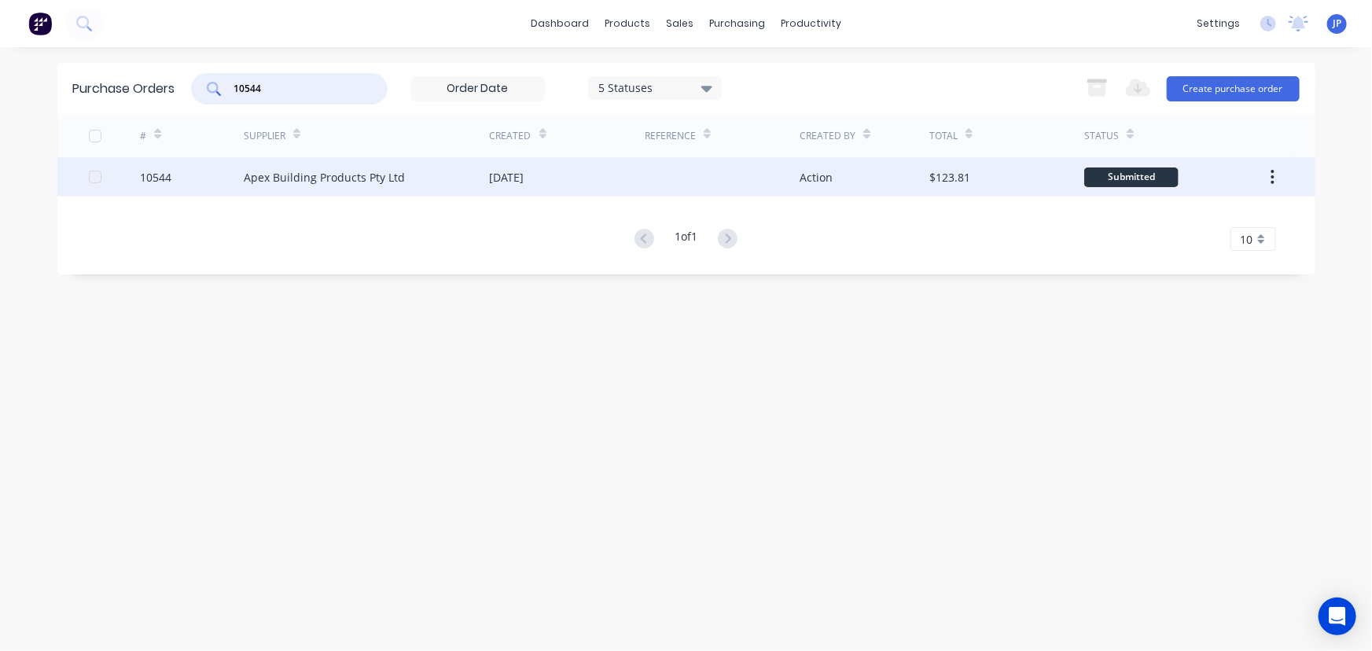
click at [275, 179] on div "Apex Building Products Pty Ltd" at bounding box center [324, 177] width 161 height 17
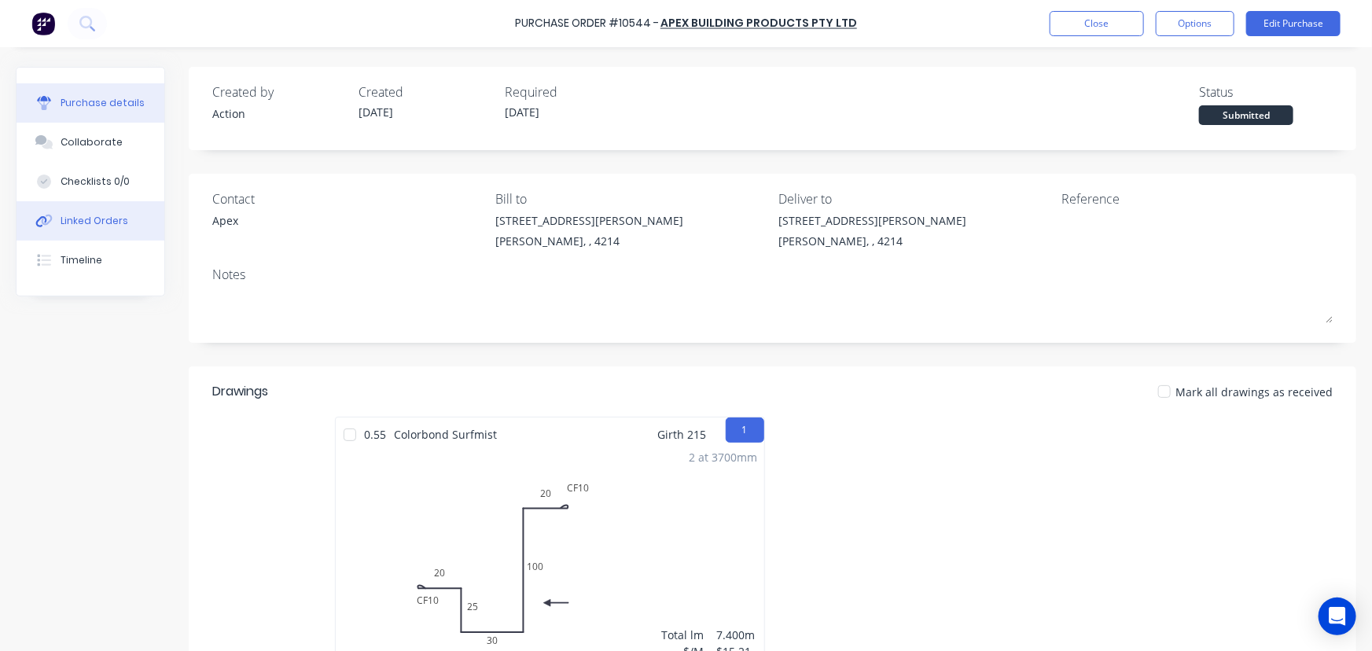
click at [102, 218] on div "Linked Orders" at bounding box center [95, 221] width 68 height 14
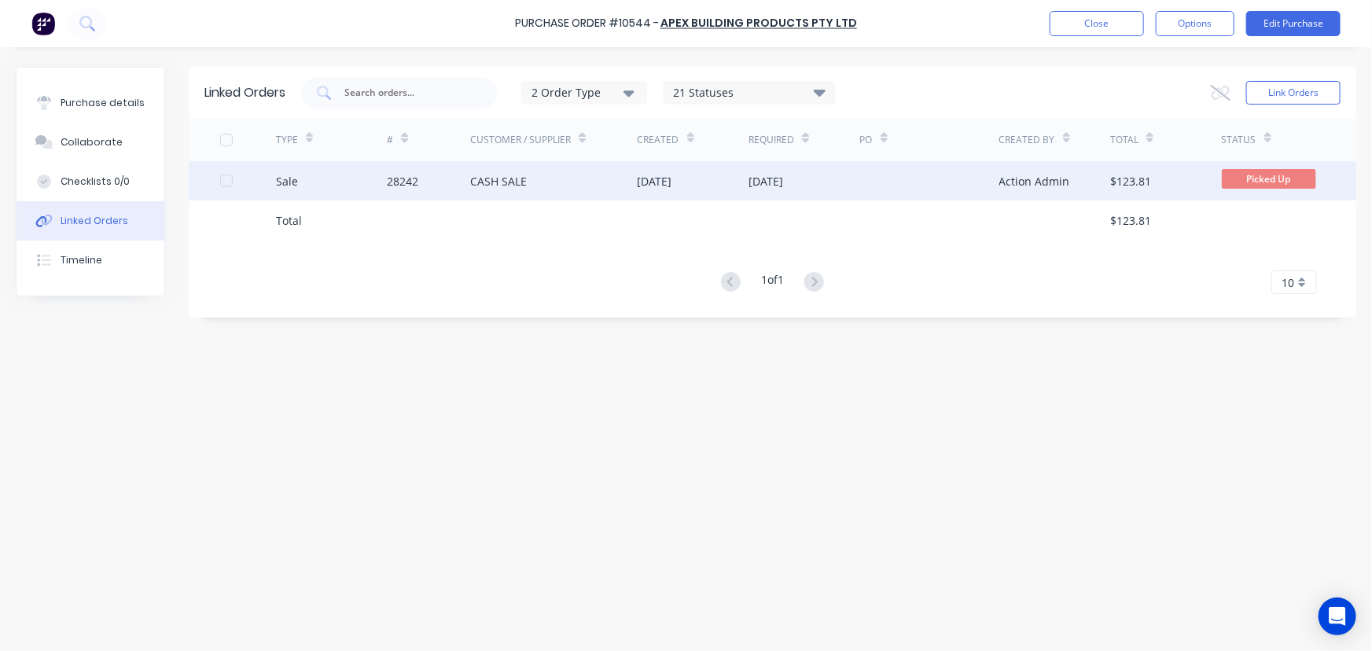
click at [403, 186] on div "28242" at bounding box center [402, 181] width 31 height 17
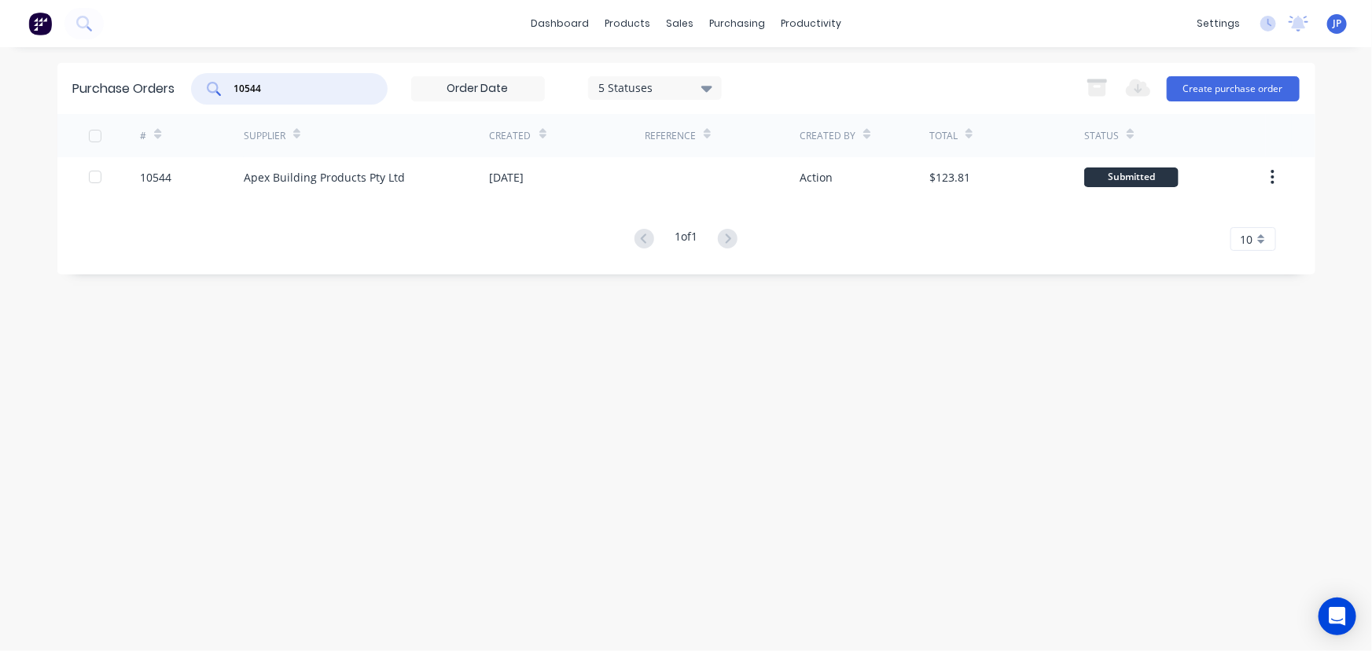
drag, startPoint x: 270, startPoint y: 86, endPoint x: 234, endPoint y: 96, distance: 37.6
click at [234, 96] on div "10544" at bounding box center [289, 88] width 197 height 31
type input "10534"
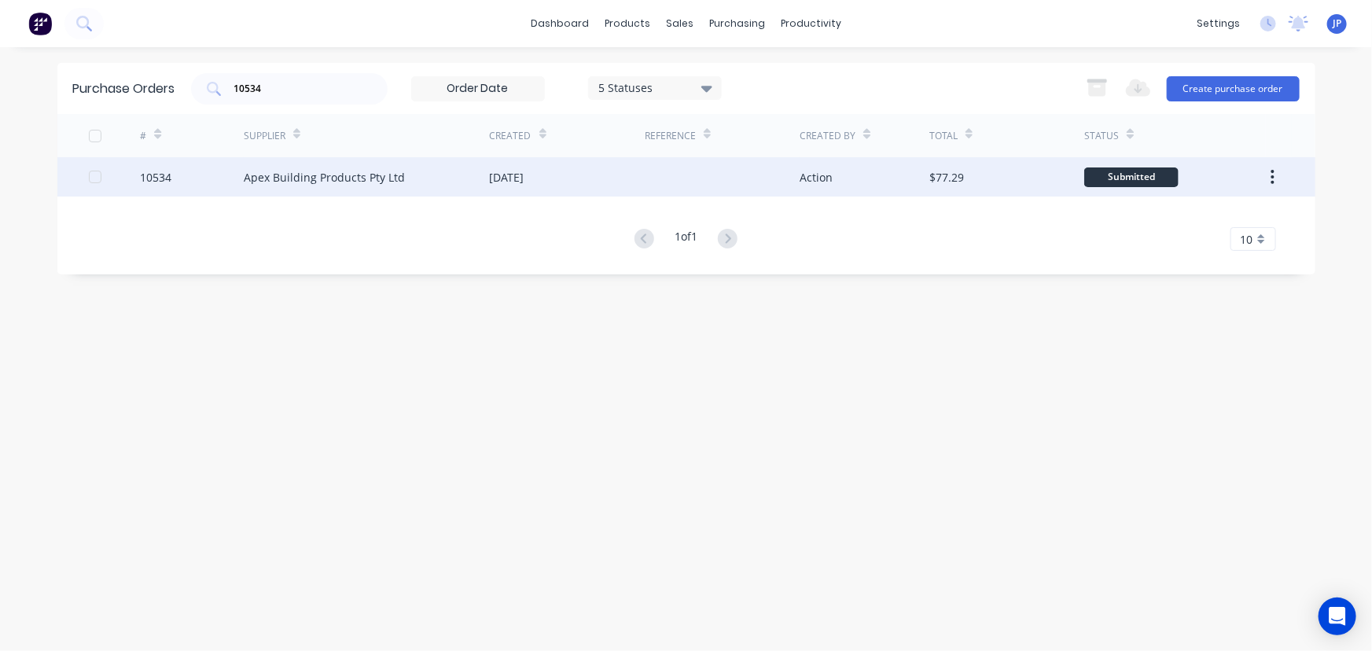
click at [283, 177] on div "Apex Building Products Pty Ltd" at bounding box center [324, 177] width 161 height 17
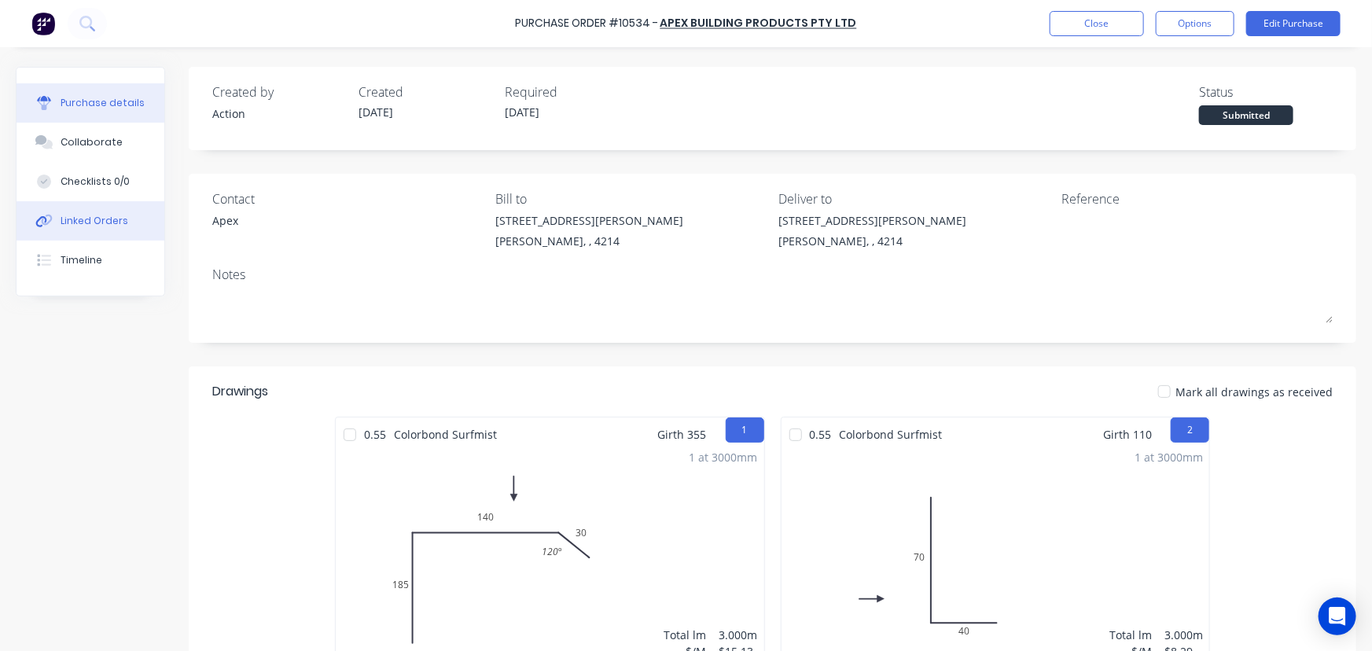
click at [121, 222] on div "Linked Orders" at bounding box center [95, 221] width 68 height 14
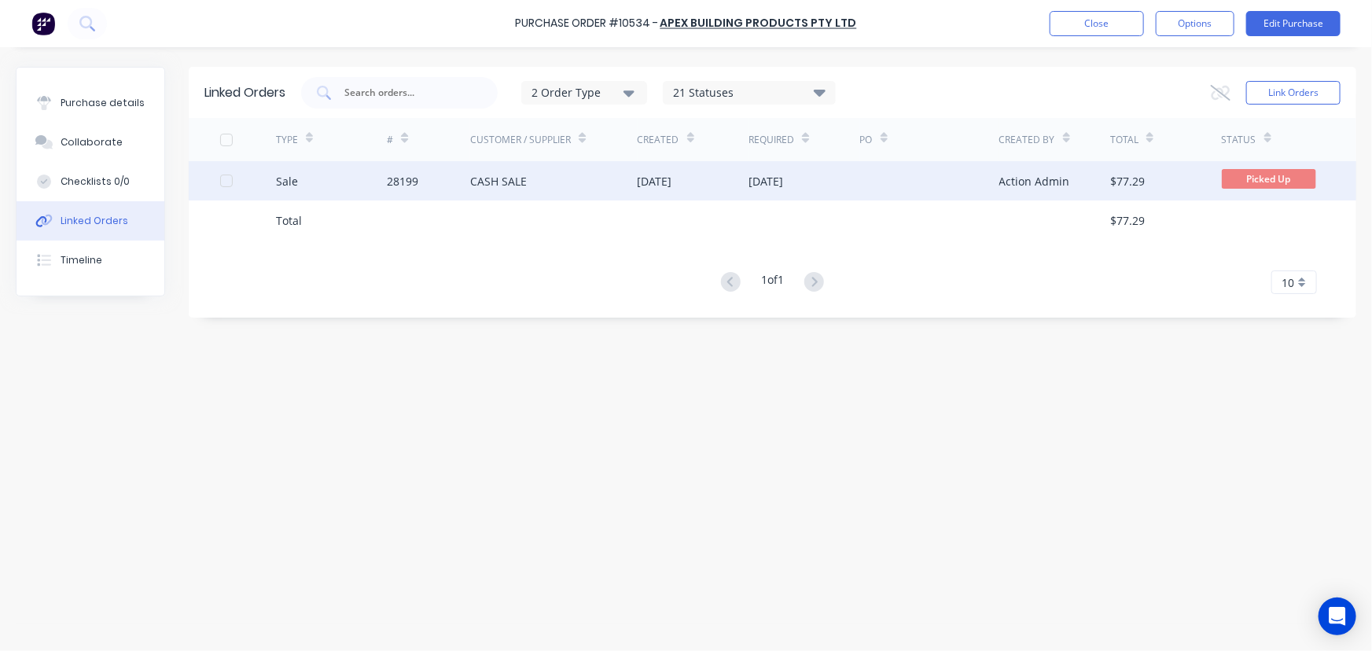
click at [400, 178] on div "28199" at bounding box center [402, 181] width 31 height 17
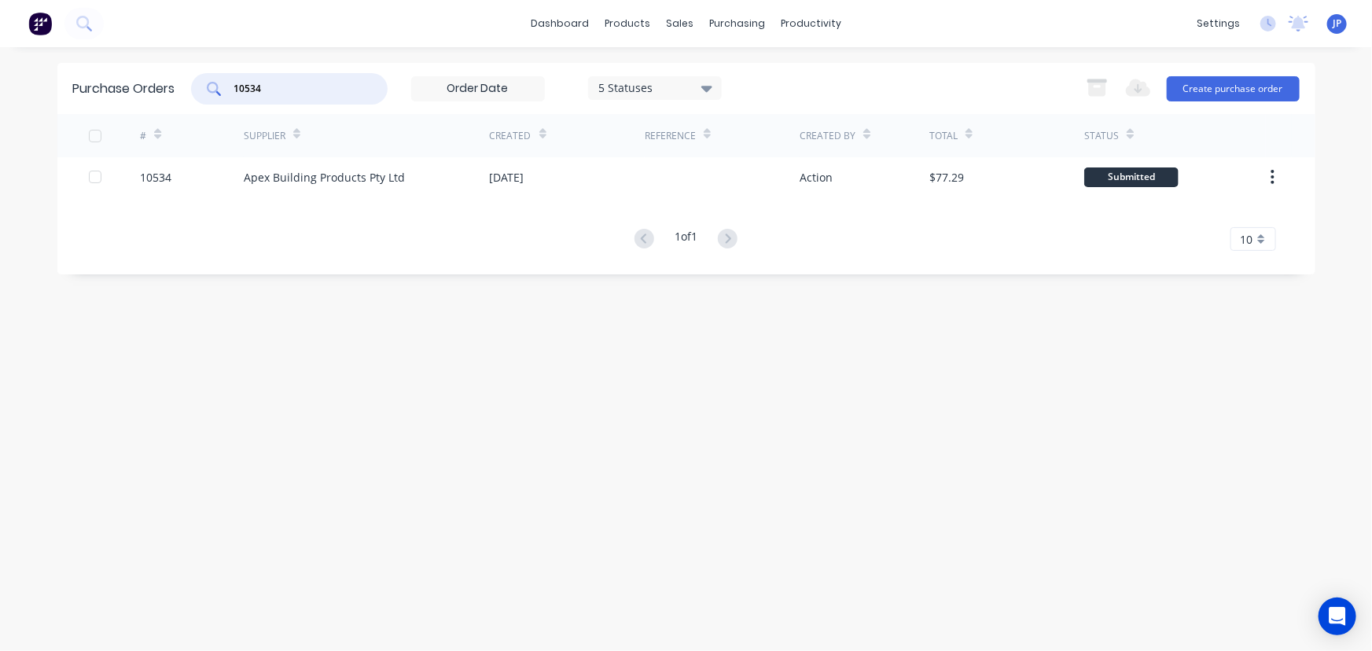
drag, startPoint x: 274, startPoint y: 91, endPoint x: 189, endPoint y: 100, distance: 84.6
click at [189, 100] on div "Purchase Orders 10534 5 Statuses 5 Statuses Export to Excel (XLSX) Create purch…" at bounding box center [686, 88] width 1258 height 51
type input "10536"
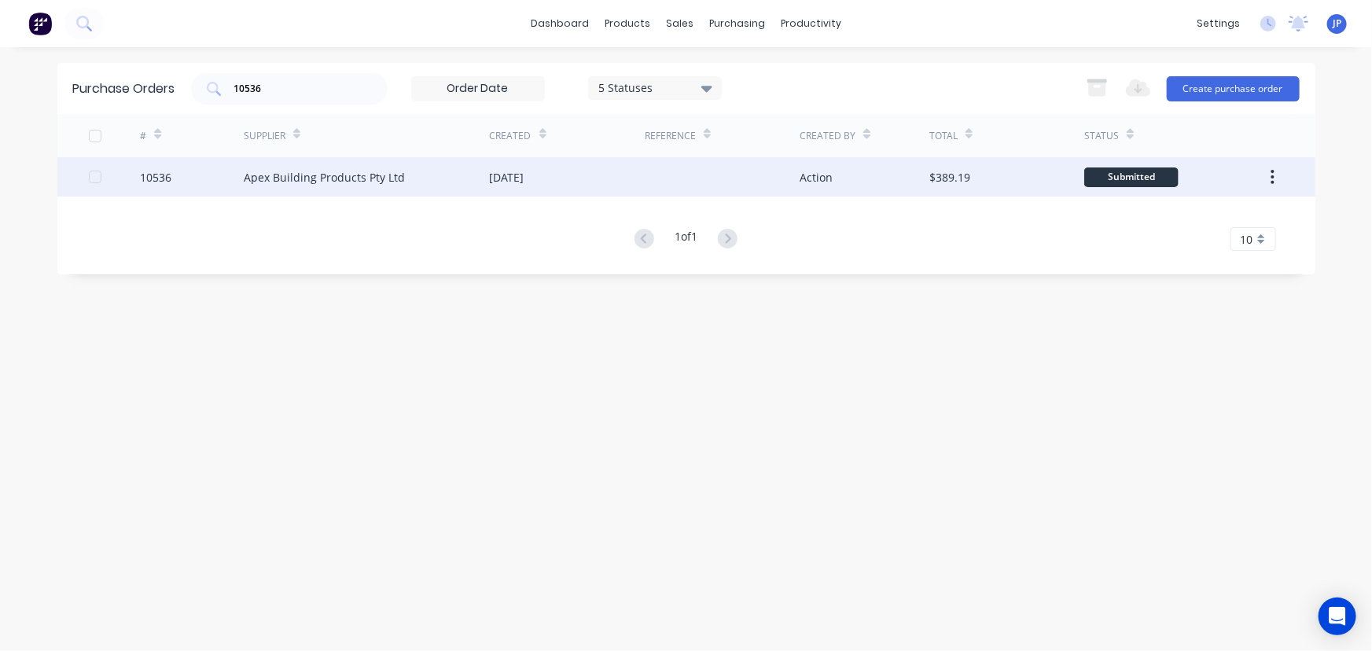
click at [257, 173] on div "Apex Building Products Pty Ltd" at bounding box center [324, 177] width 161 height 17
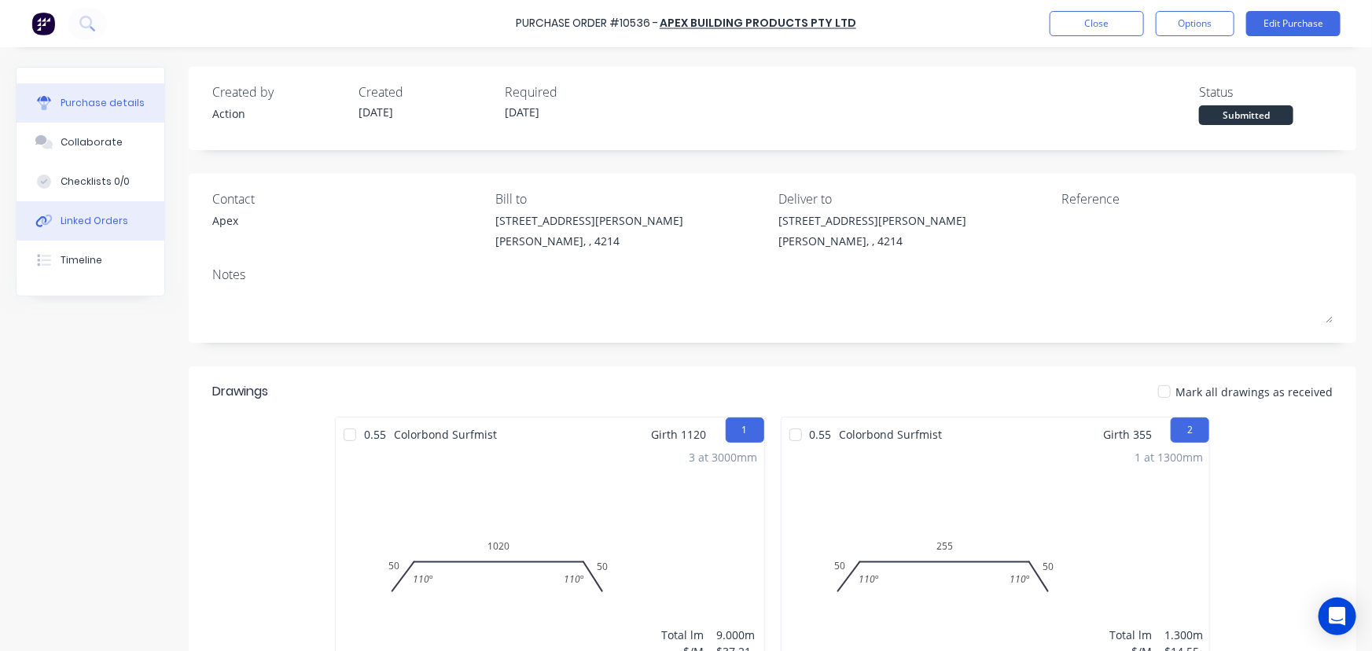
click at [127, 226] on button "Linked Orders" at bounding box center [91, 220] width 148 height 39
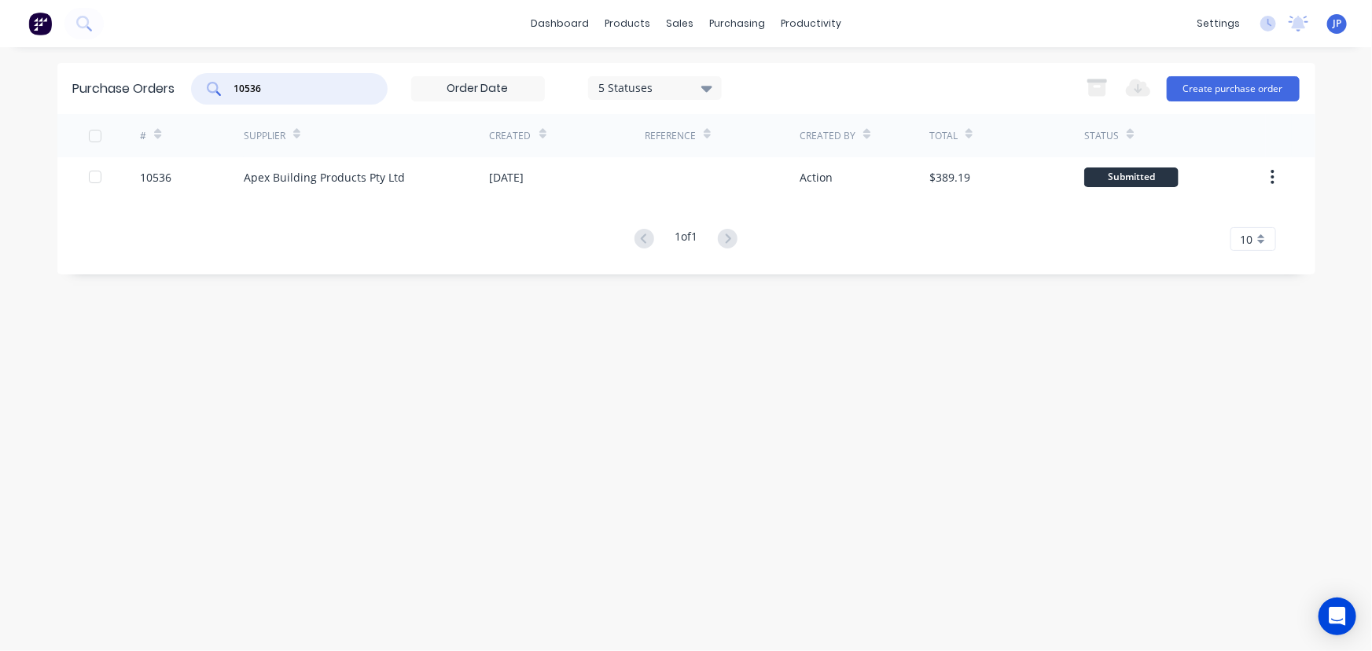
drag, startPoint x: 270, startPoint y: 85, endPoint x: 217, endPoint y: 94, distance: 53.4
click at [217, 94] on div "10536" at bounding box center [289, 88] width 197 height 31
type input "10540"
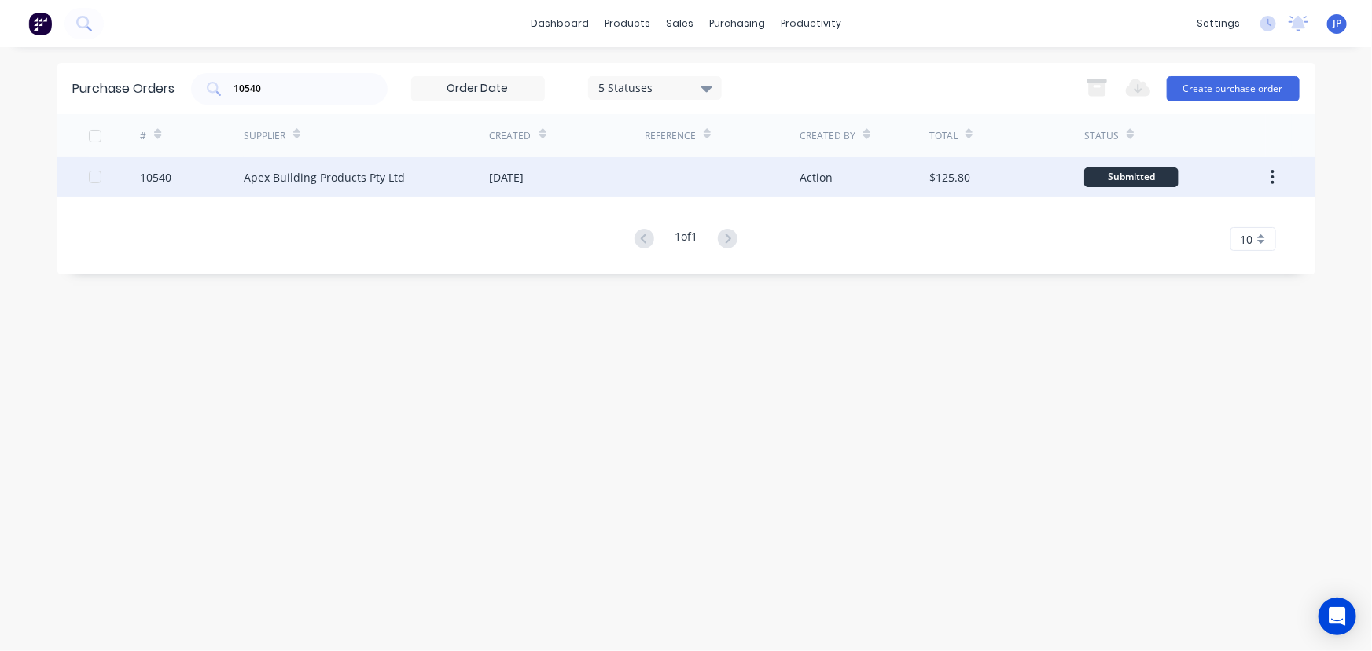
click at [260, 177] on div "Apex Building Products Pty Ltd" at bounding box center [324, 177] width 161 height 17
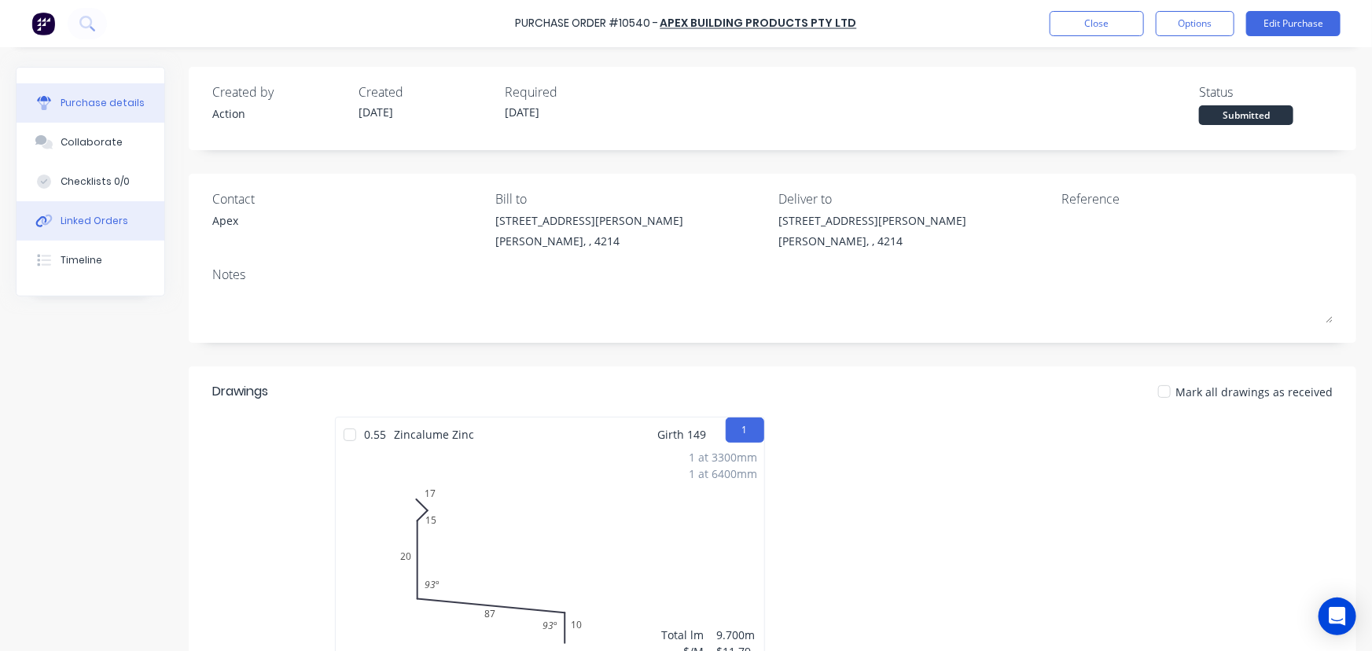
click at [113, 228] on button "Linked Orders" at bounding box center [91, 220] width 148 height 39
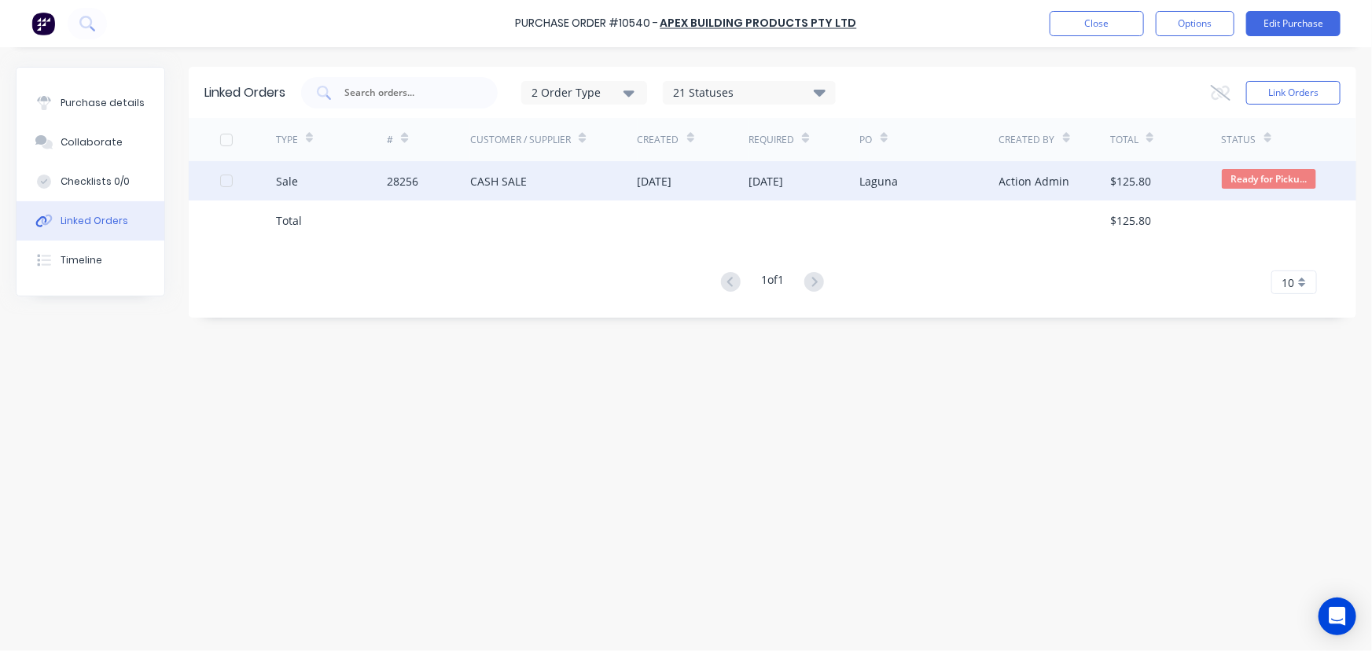
click at [502, 182] on div "CASH SALE" at bounding box center [498, 181] width 57 height 17
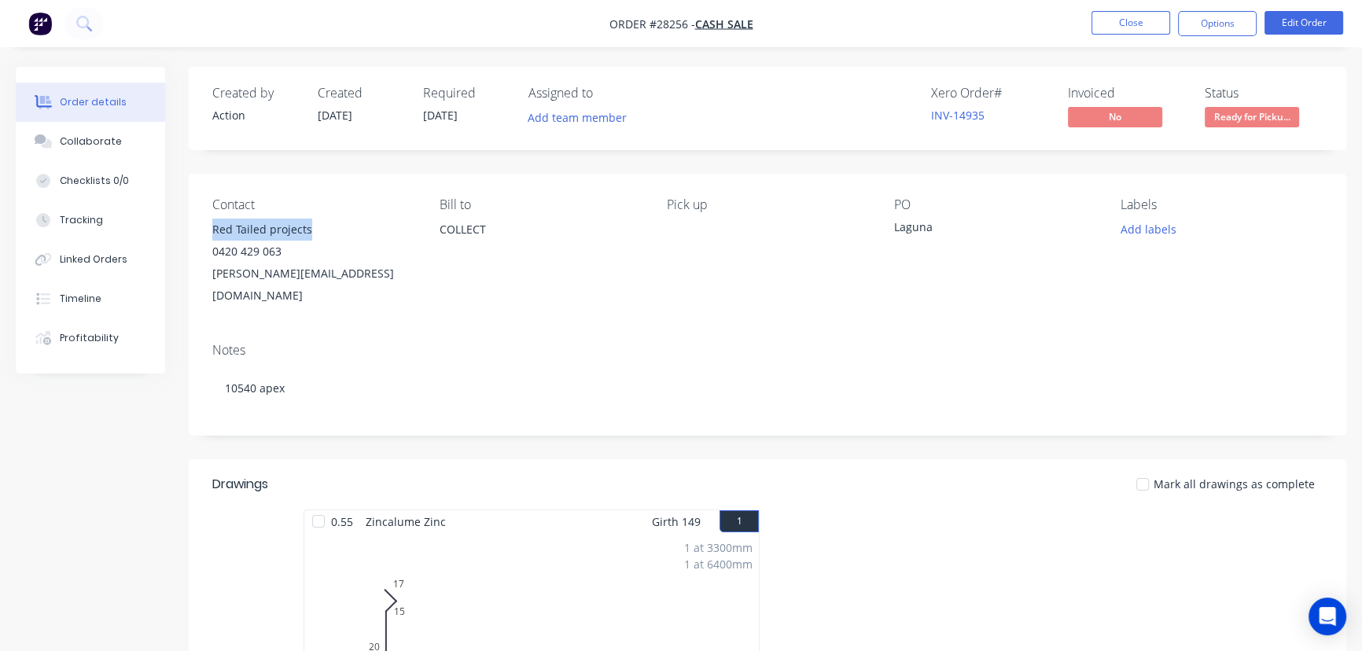
drag, startPoint x: 312, startPoint y: 227, endPoint x: 212, endPoint y: 231, distance: 99.9
click at [212, 231] on div "Red Tailed projects" at bounding box center [313, 230] width 202 height 22
click at [1221, 27] on button "Options" at bounding box center [1217, 23] width 79 height 25
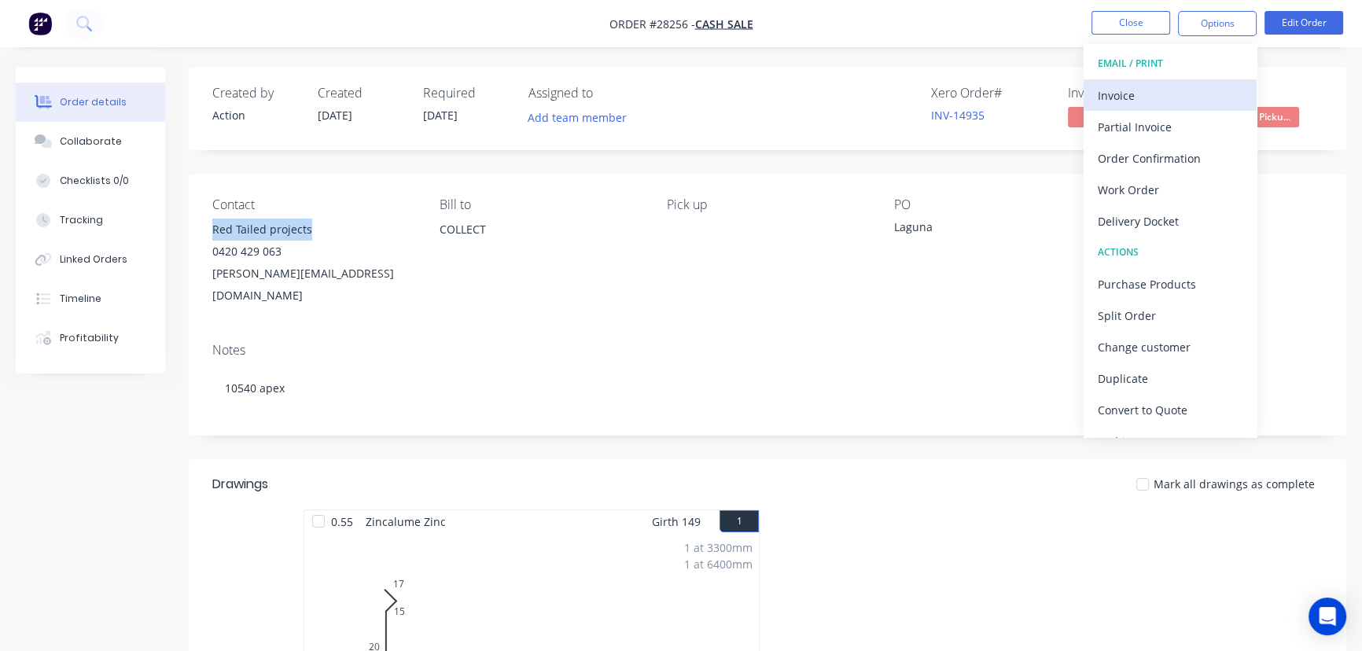
click at [1153, 92] on div "Invoice" at bounding box center [1170, 95] width 145 height 23
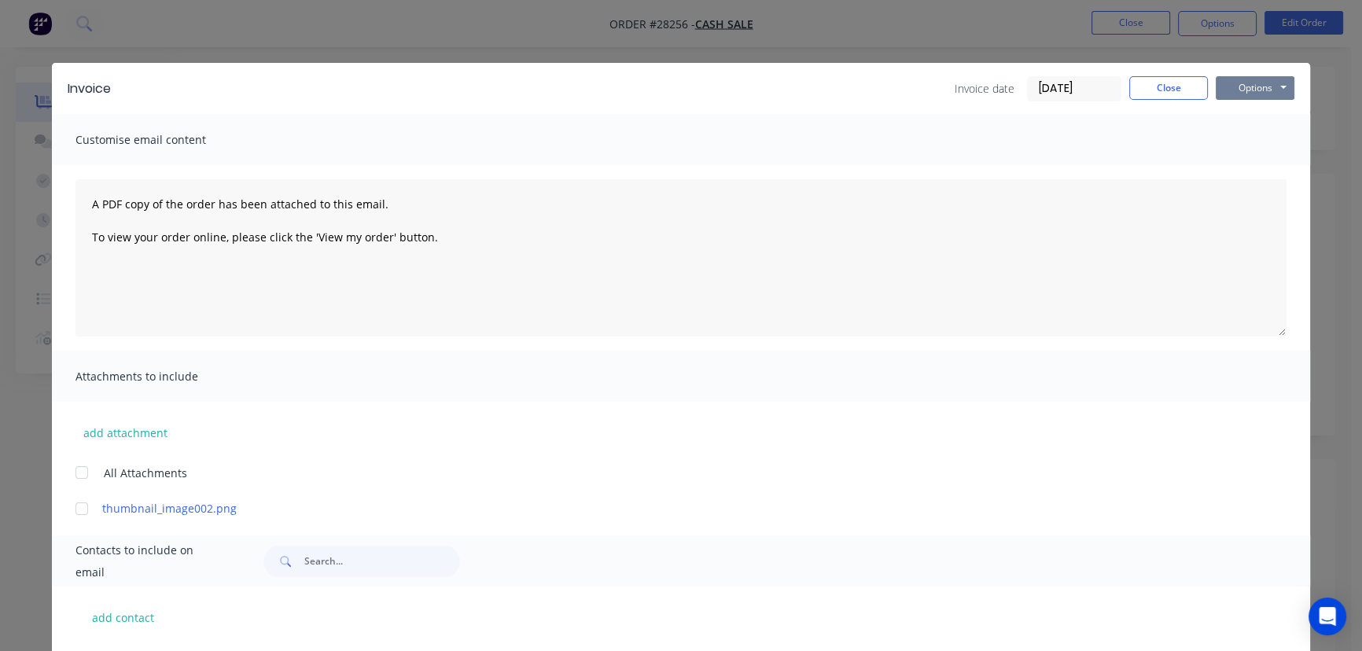
click at [1266, 92] on button "Options" at bounding box center [1254, 88] width 79 height 24
click at [1254, 143] on button "Print" at bounding box center [1265, 142] width 101 height 26
click at [1173, 85] on button "Close" at bounding box center [1168, 88] width 79 height 24
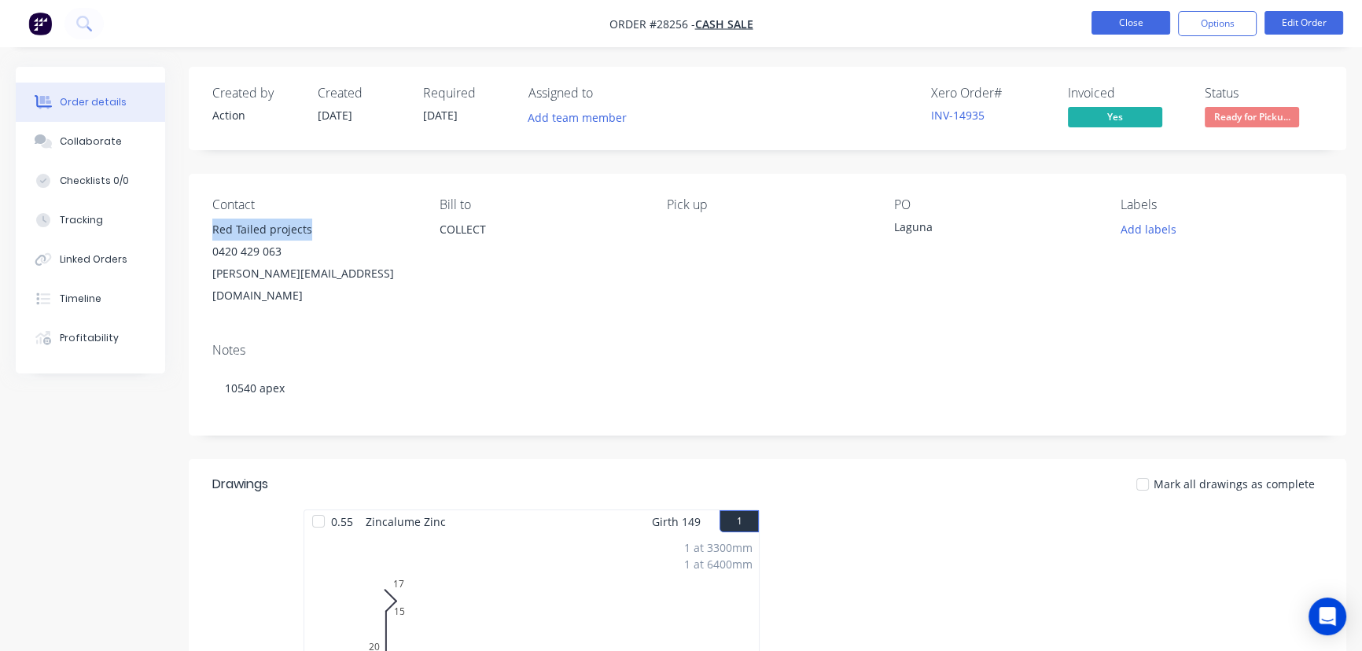
click at [1138, 23] on button "Close" at bounding box center [1130, 23] width 79 height 24
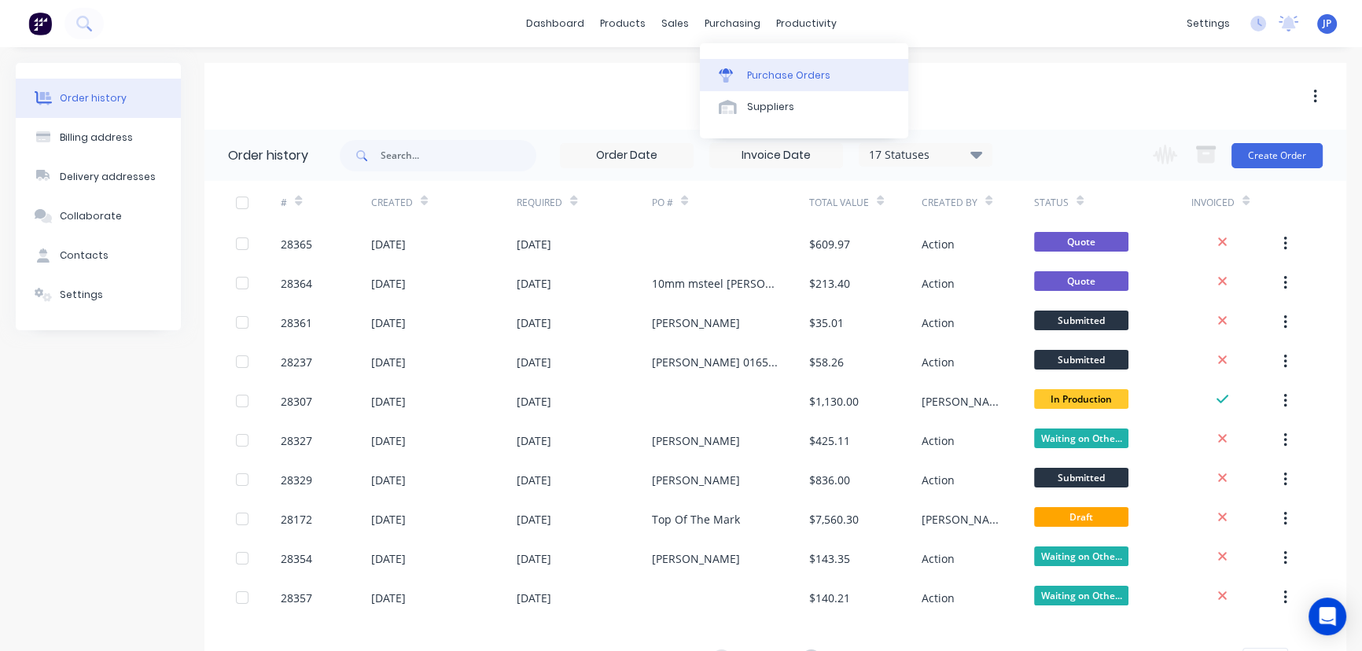
click at [771, 71] on div "Purchase Orders" at bounding box center [788, 75] width 83 height 14
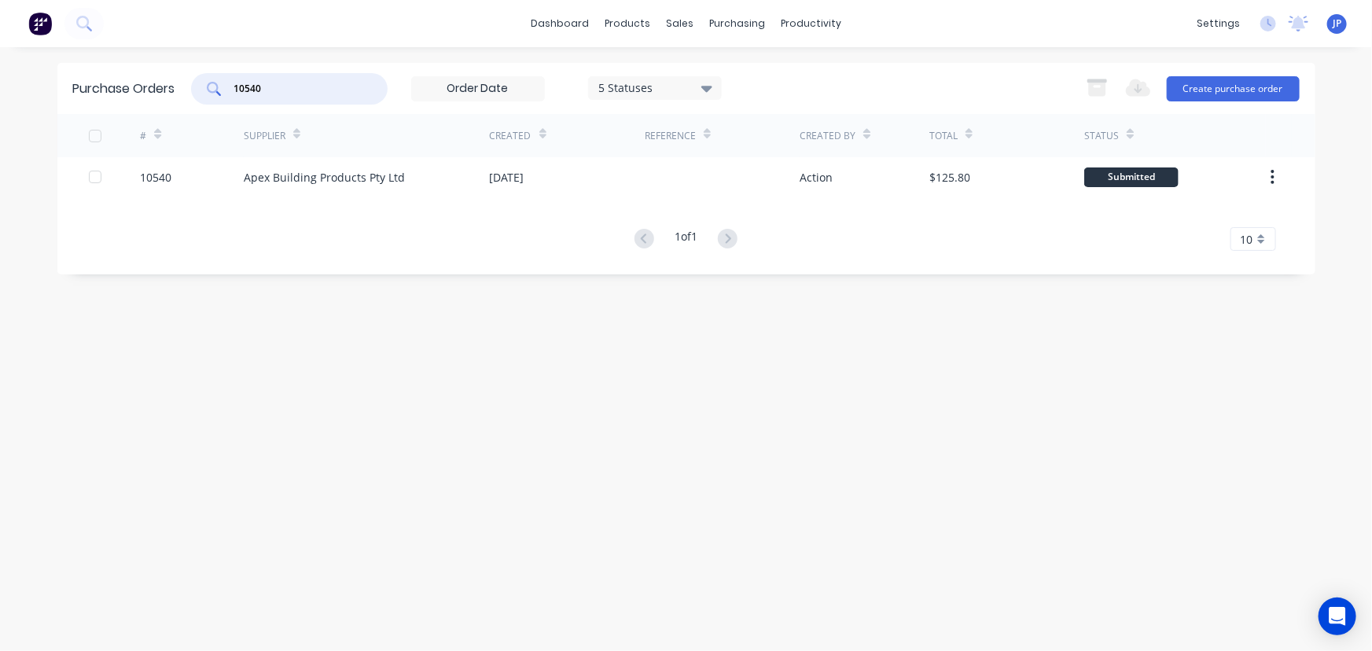
drag, startPoint x: 267, startPoint y: 92, endPoint x: 210, endPoint y: 97, distance: 56.8
click at [210, 97] on div "10540" at bounding box center [289, 88] width 197 height 31
type input "10552"
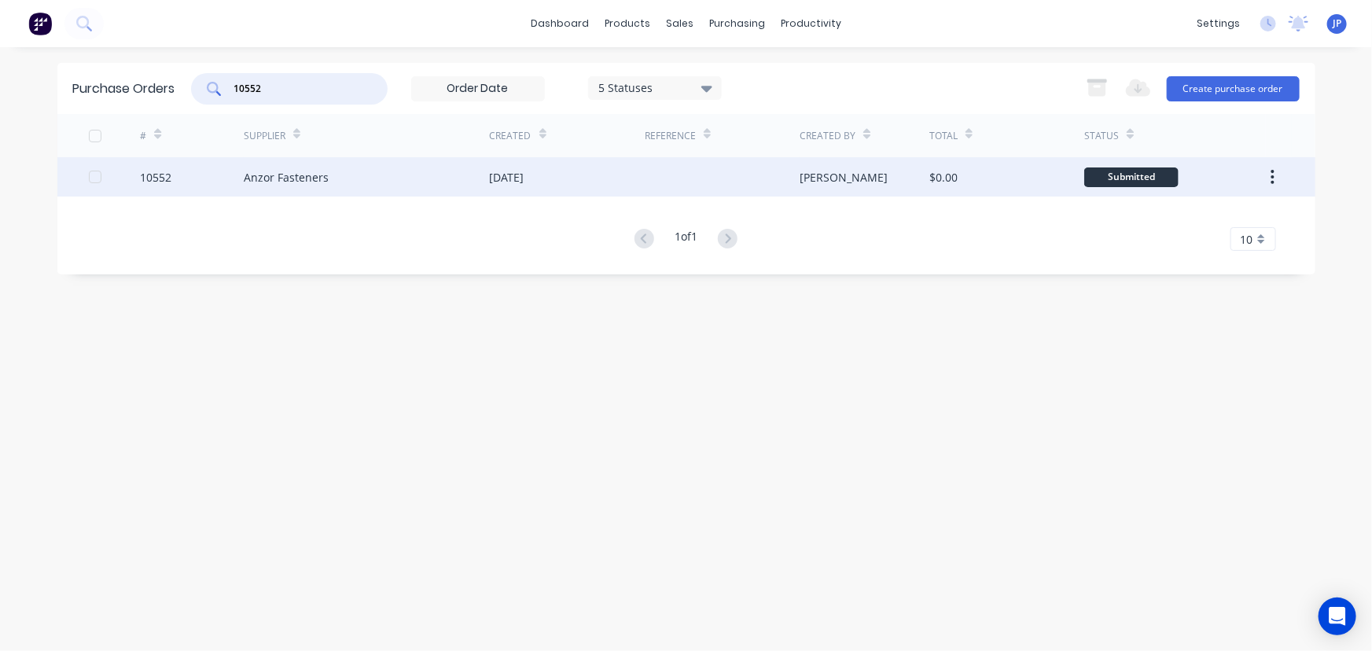
click at [241, 174] on div "10552" at bounding box center [192, 176] width 104 height 39
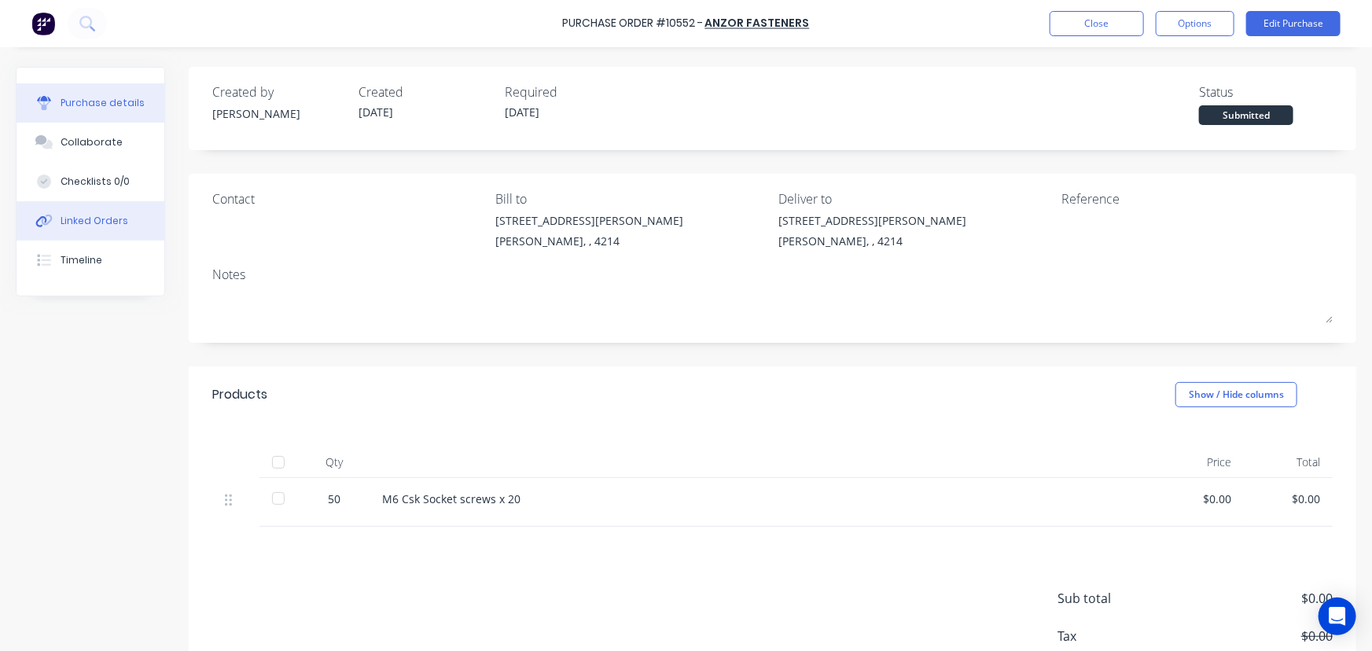
click at [113, 227] on div "Linked Orders" at bounding box center [95, 221] width 68 height 14
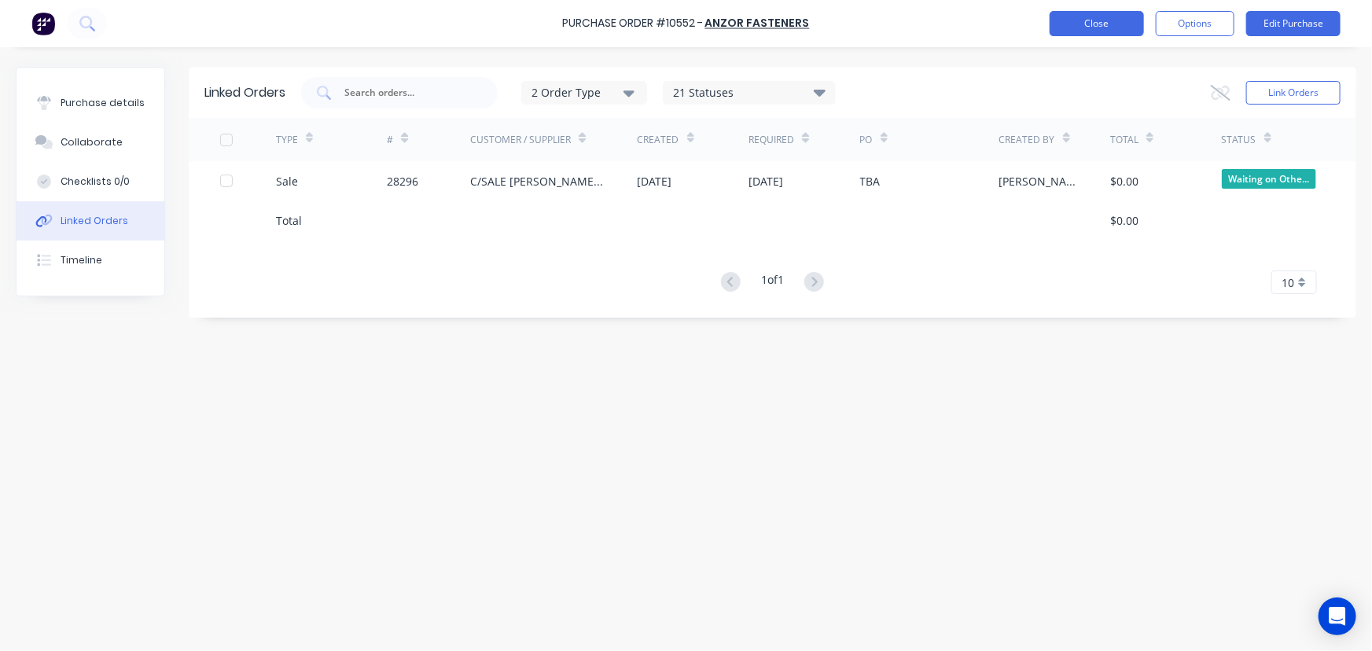
click at [1094, 24] on button "Close" at bounding box center [1097, 23] width 94 height 25
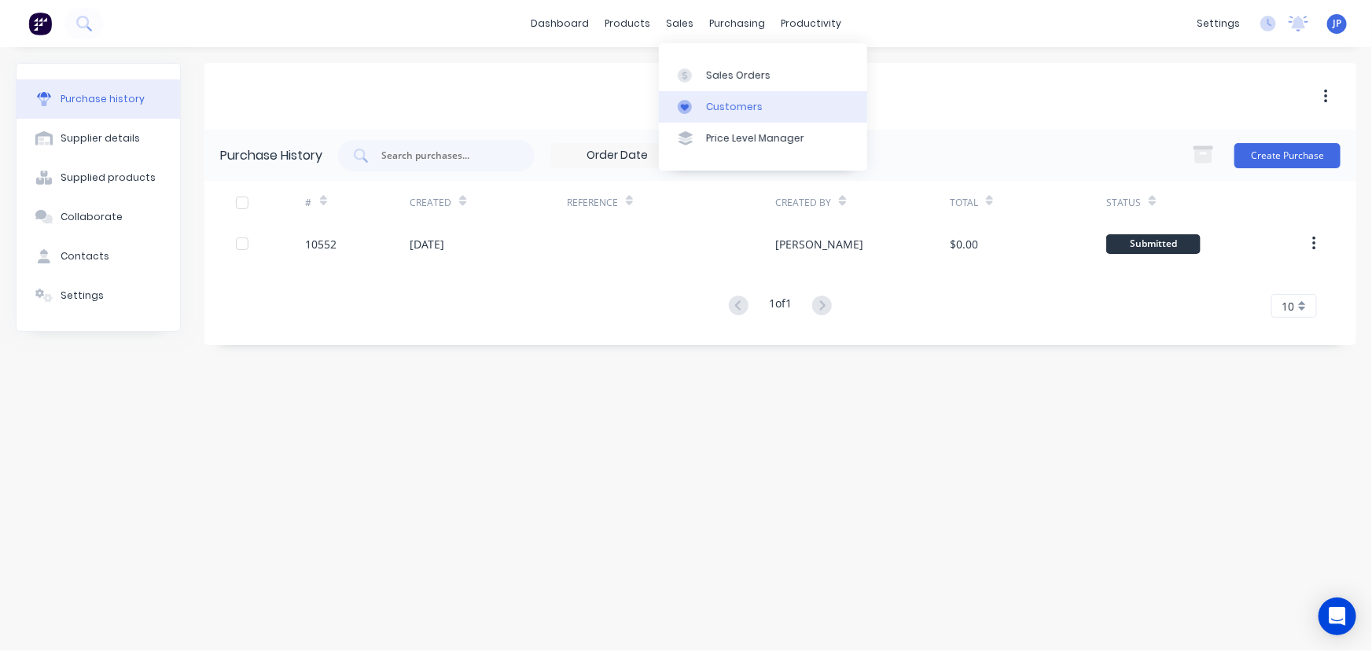
click at [719, 97] on link "Customers" at bounding box center [763, 106] width 208 height 31
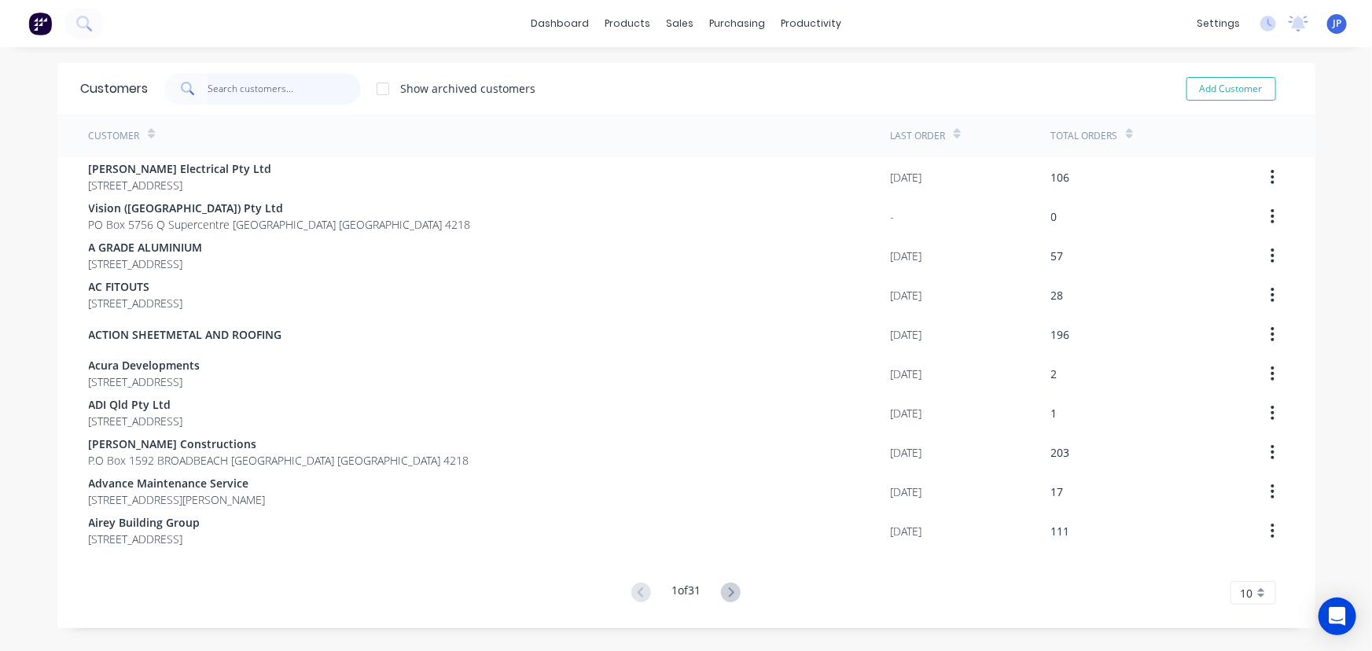
click at [275, 97] on input "text" at bounding box center [284, 88] width 153 height 31
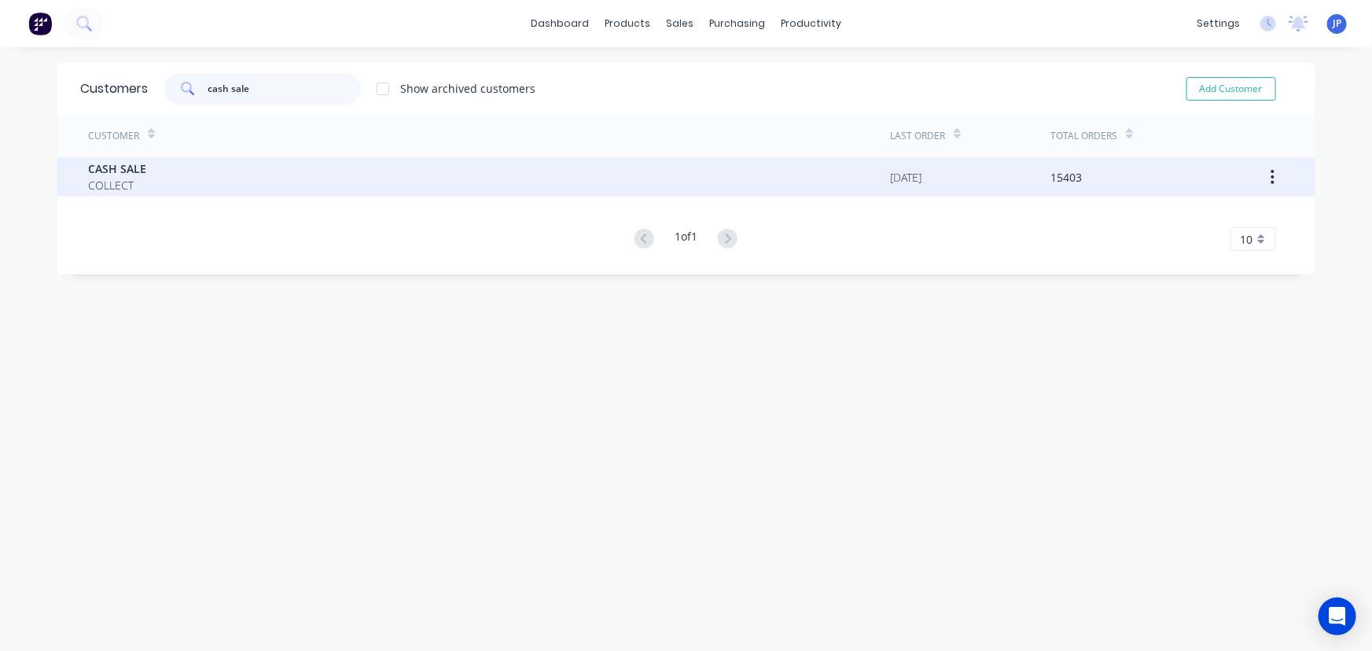
type input "cash sale"
click at [132, 177] on span "COLLECT" at bounding box center [118, 185] width 58 height 17
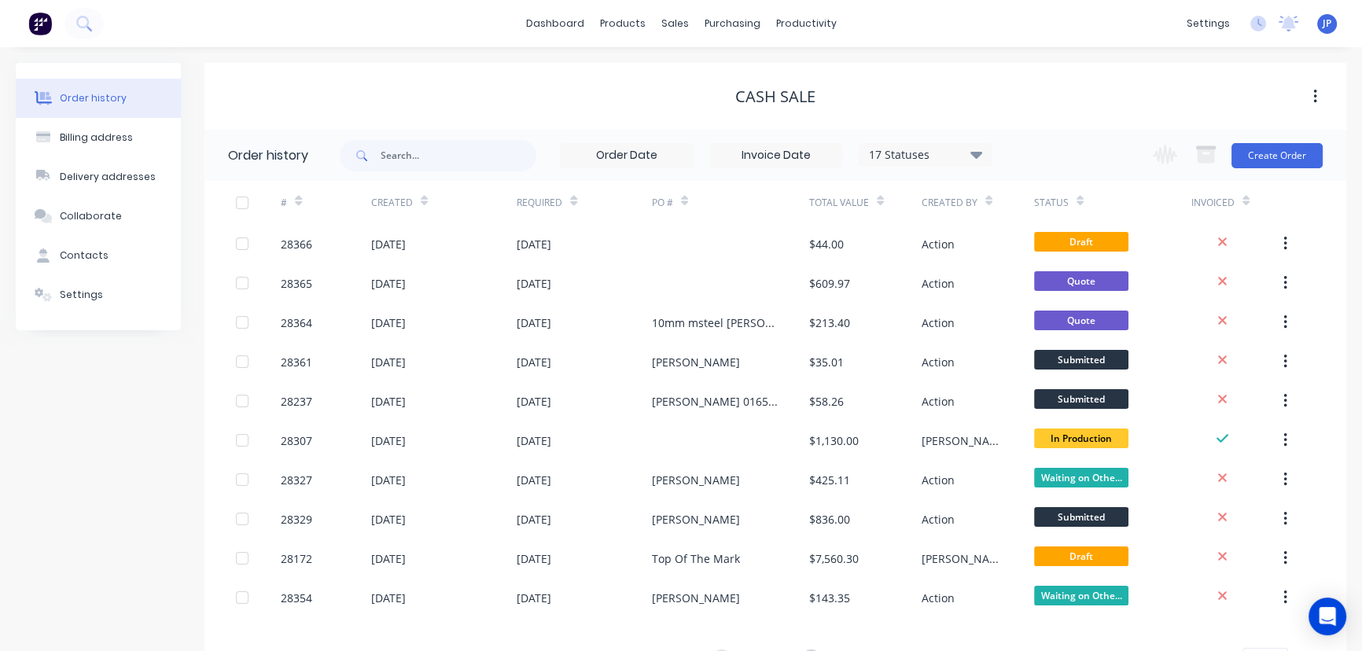
click at [975, 153] on icon at bounding box center [976, 154] width 12 height 7
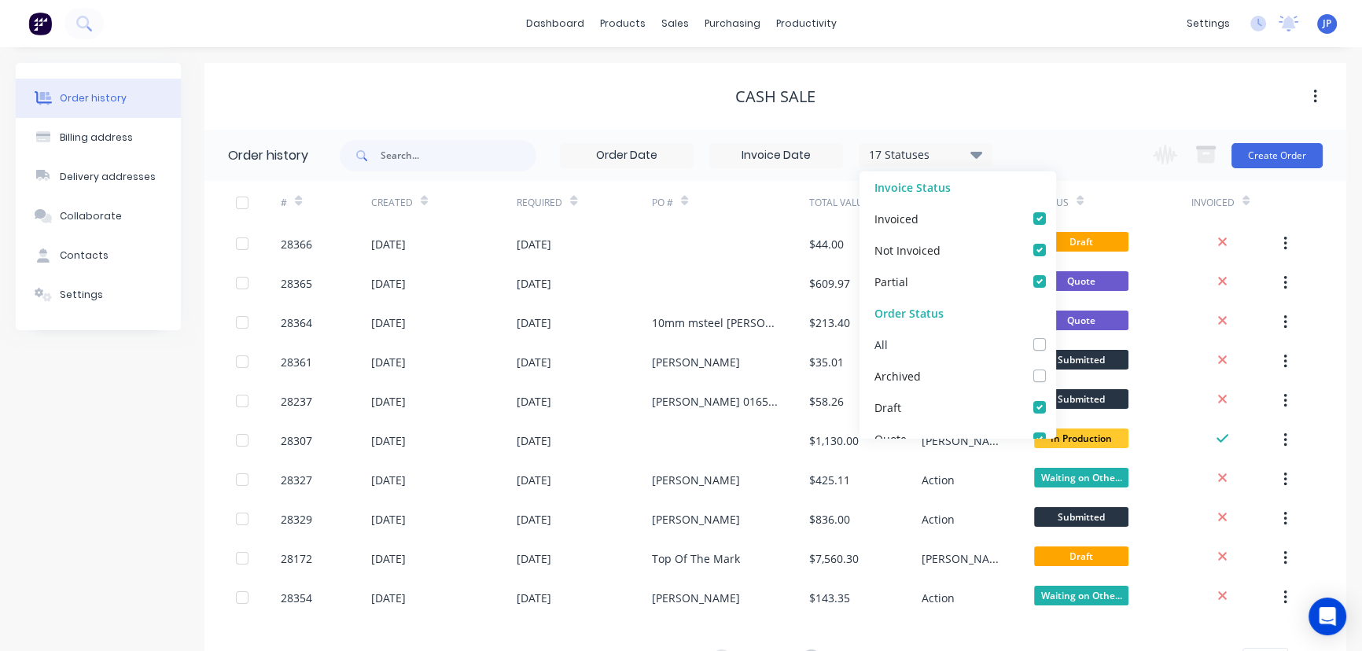
click at [1055, 336] on label at bounding box center [1055, 336] width 0 height 0
click at [1055, 346] on input "checkbox" at bounding box center [1061, 343] width 13 height 15
checkbox input "true"
click at [392, 163] on input "text" at bounding box center [459, 155] width 156 height 31
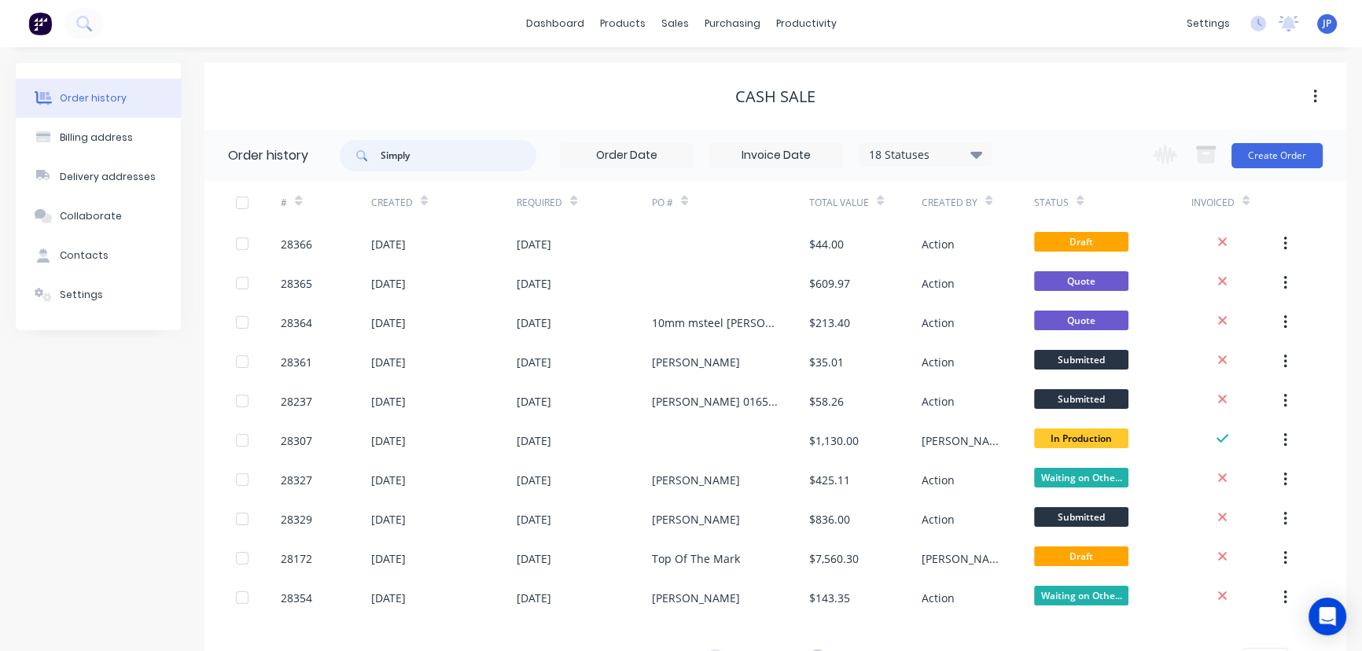
type input "Simply"
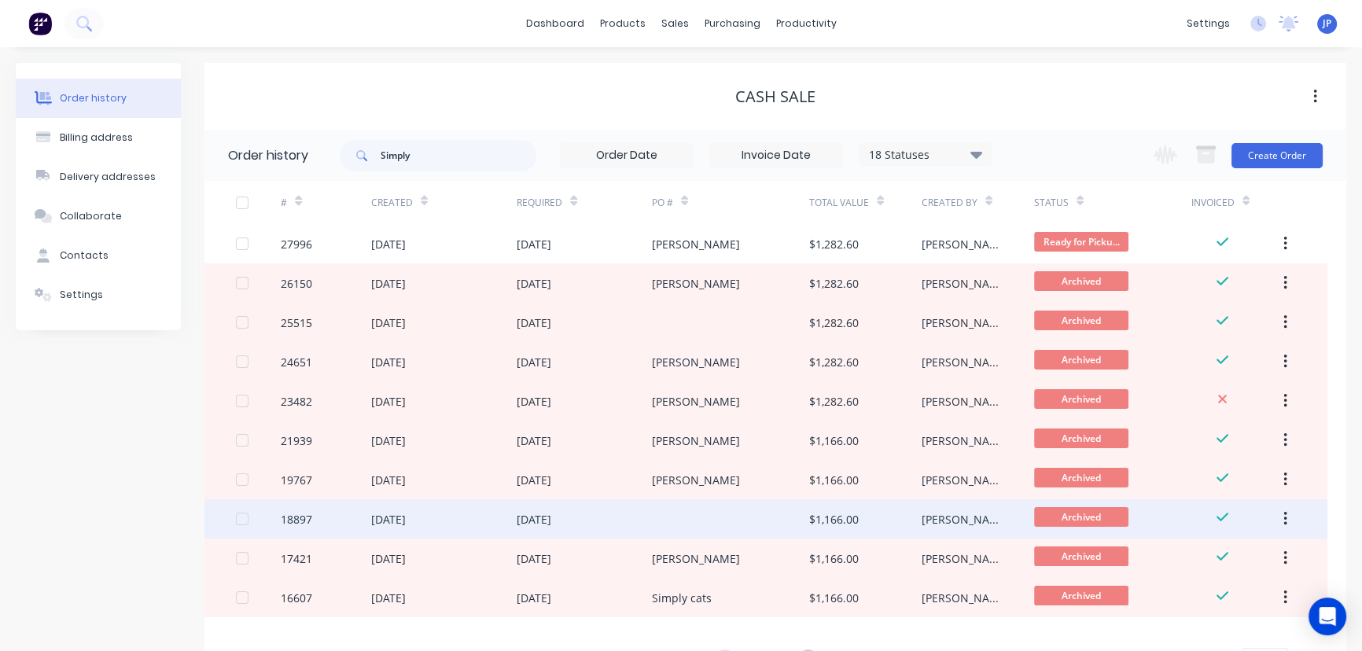
click at [404, 512] on div "[DATE]" at bounding box center [388, 519] width 35 height 17
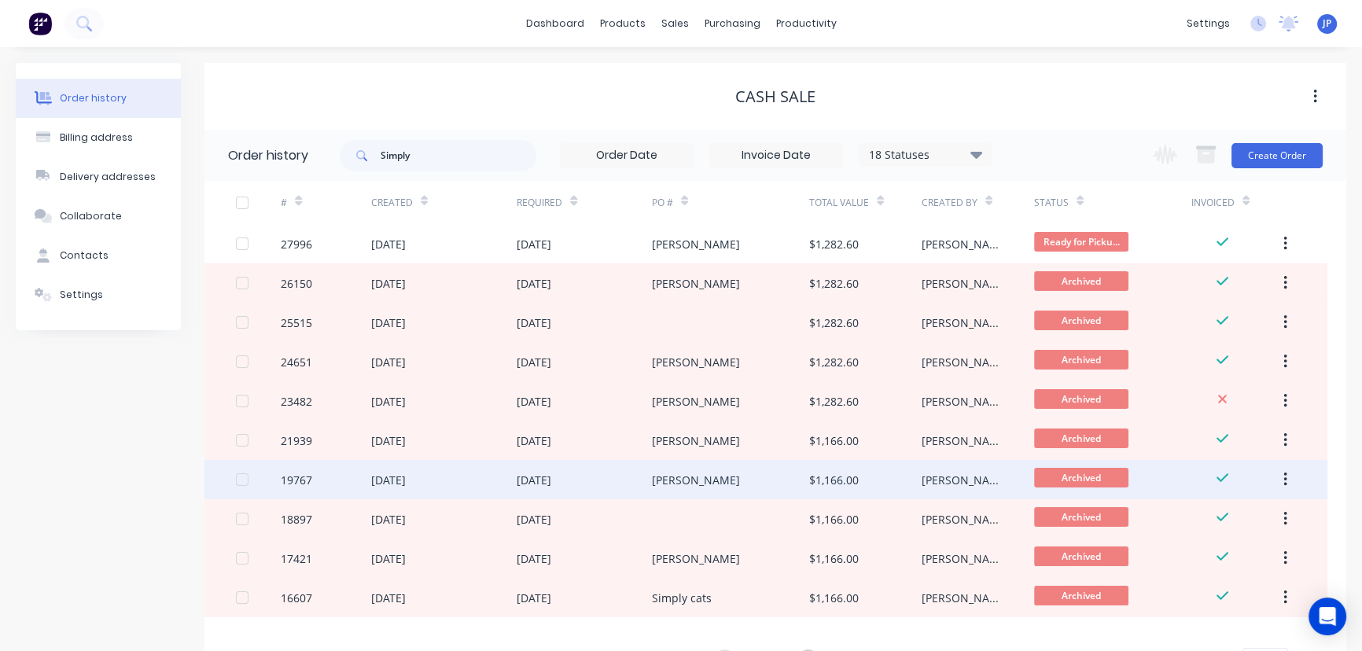
click at [526, 480] on div "[DATE]" at bounding box center [534, 480] width 35 height 17
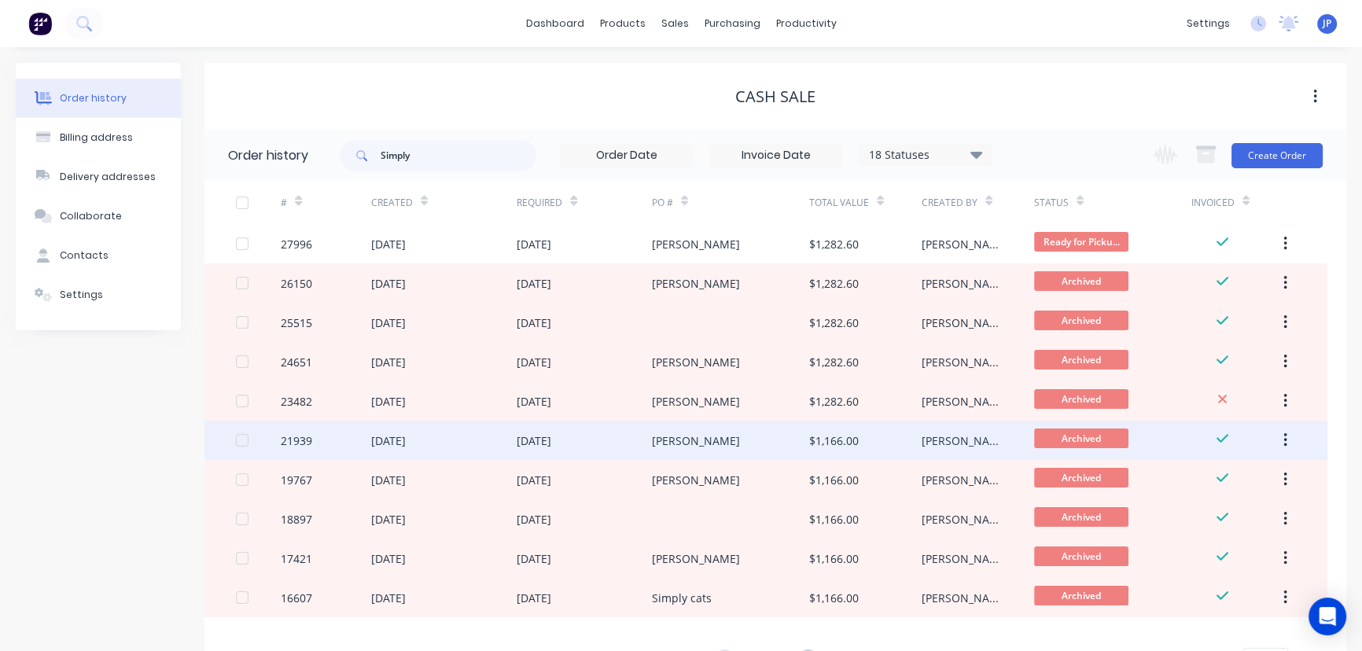
click at [417, 431] on div "[DATE]" at bounding box center [444, 440] width 146 height 39
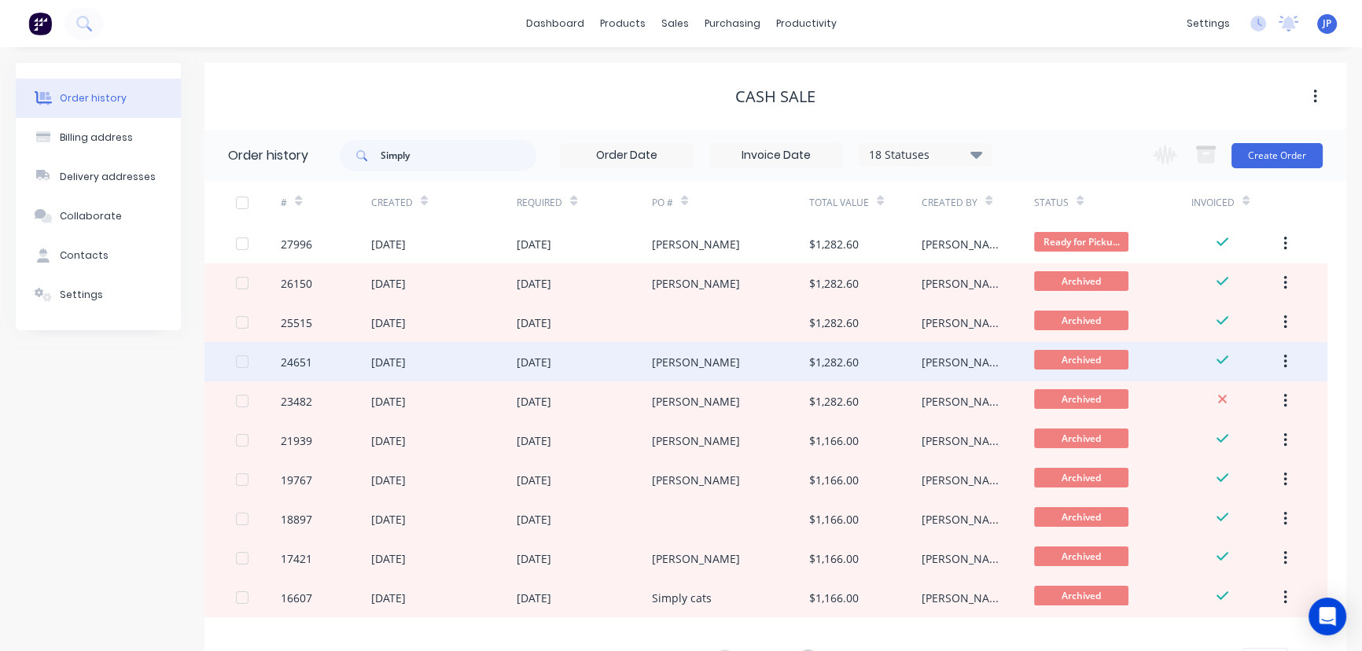
click at [406, 354] on div "[DATE]" at bounding box center [388, 362] width 35 height 17
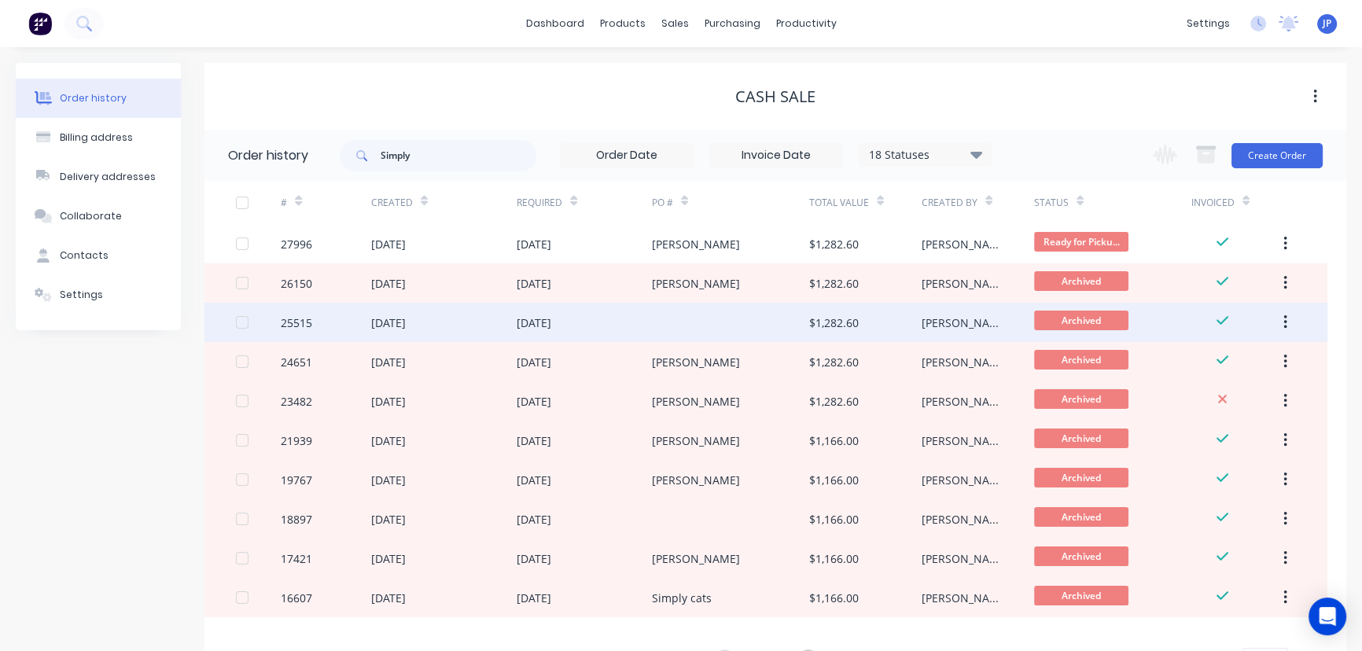
click at [531, 318] on div "[DATE]" at bounding box center [534, 322] width 35 height 17
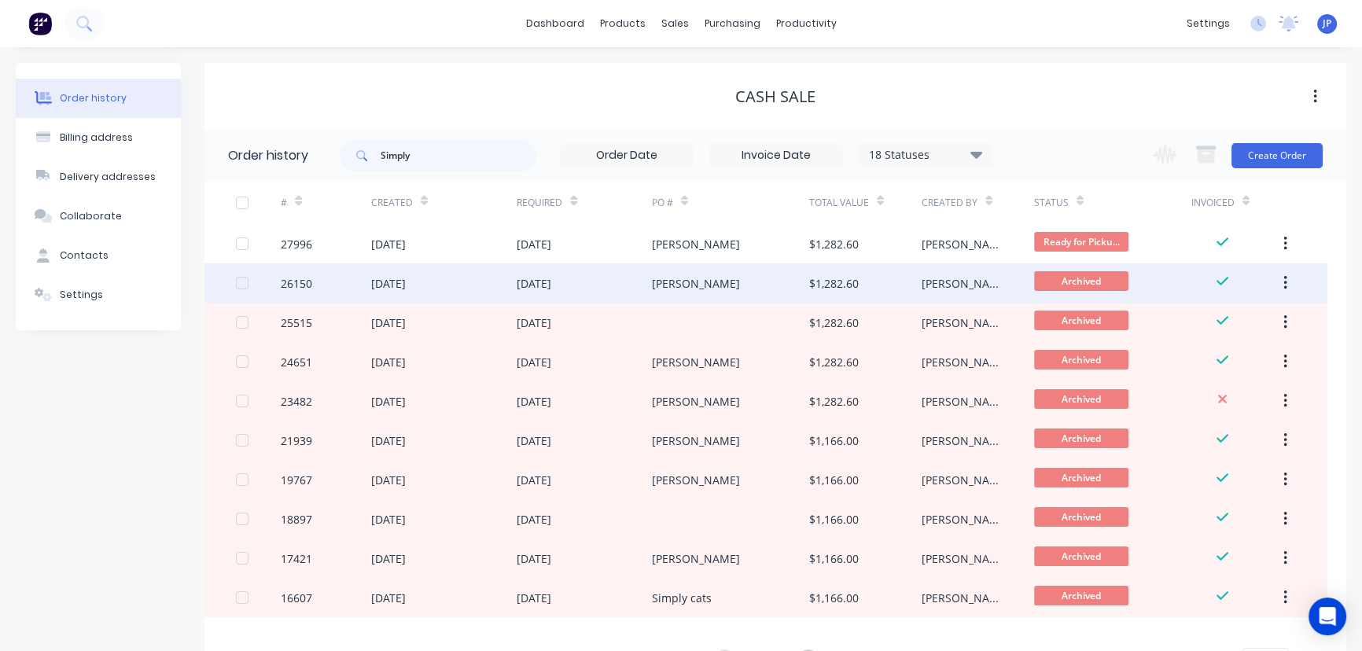
click at [512, 278] on div "[DATE]" at bounding box center [444, 282] width 146 height 39
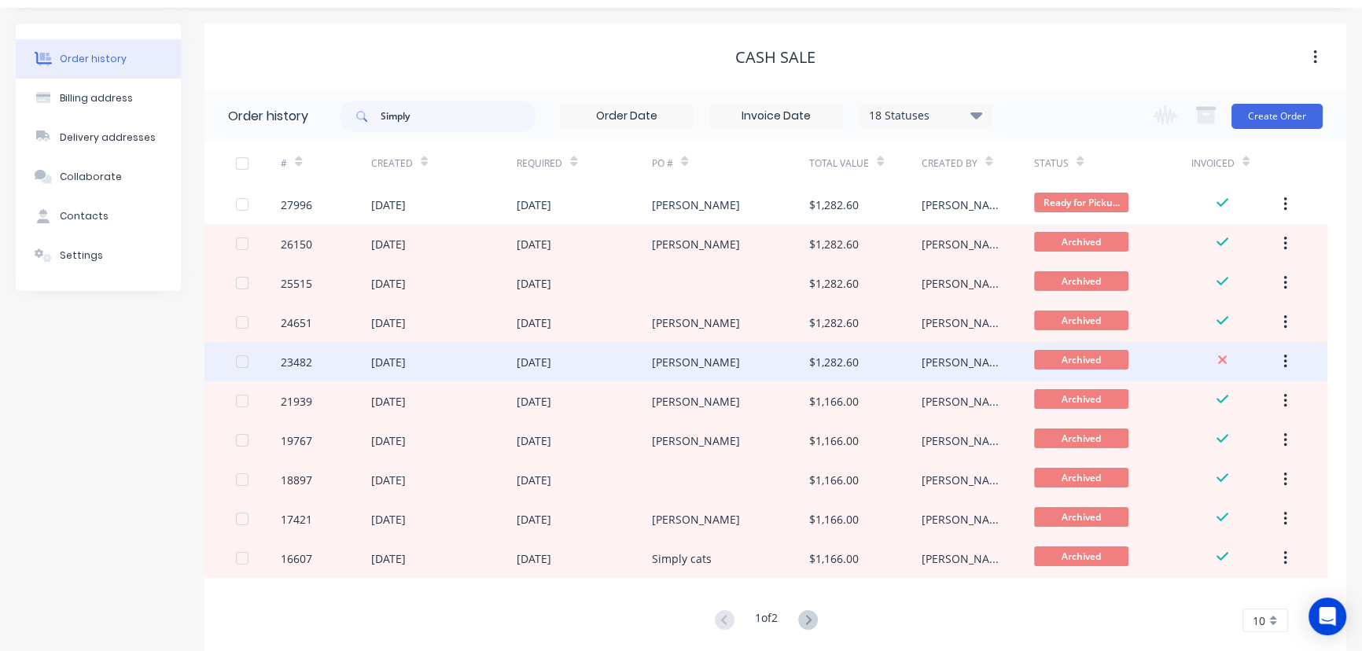
scroll to position [71, 0]
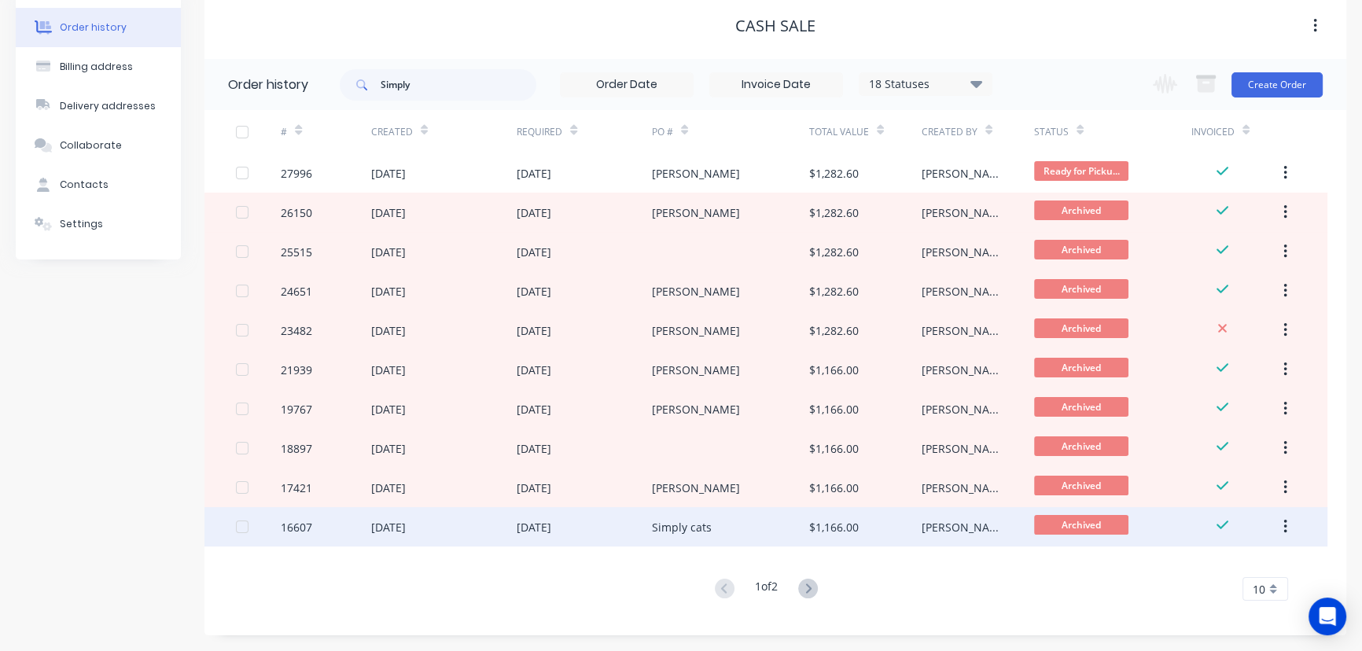
click at [406, 524] on div "[DATE]" at bounding box center [388, 527] width 35 height 17
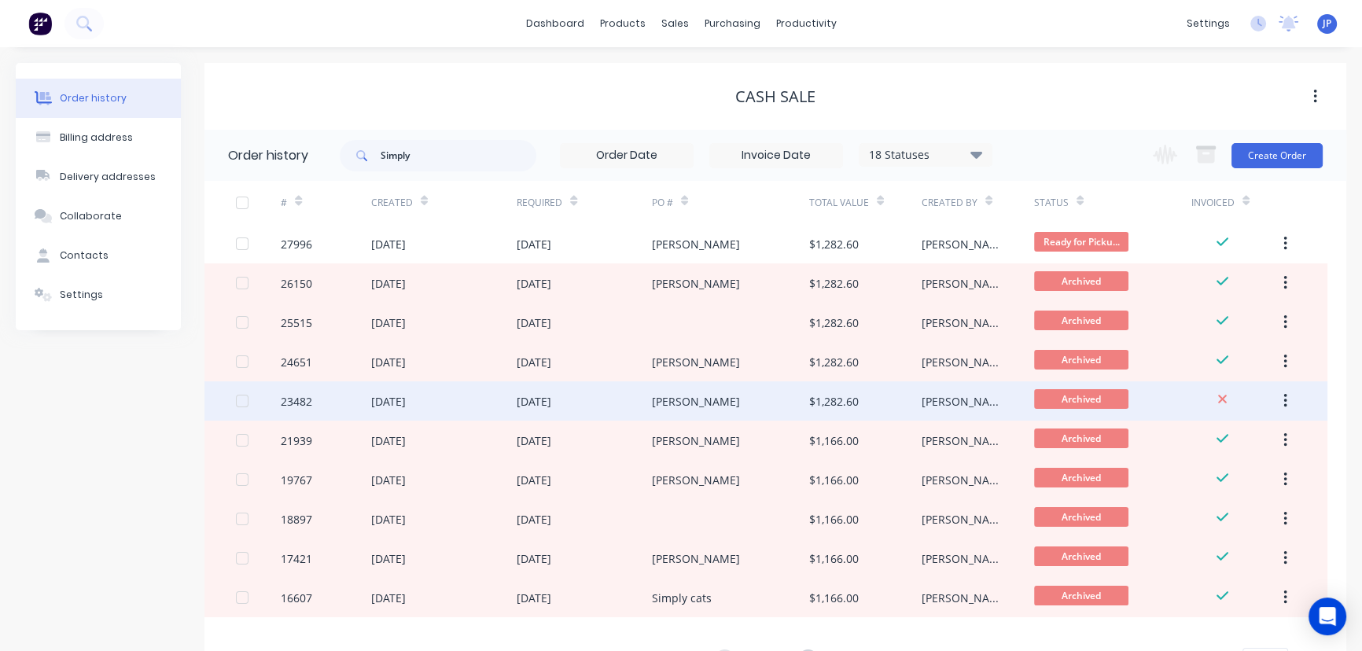
click at [551, 403] on div "[DATE]" at bounding box center [534, 401] width 35 height 17
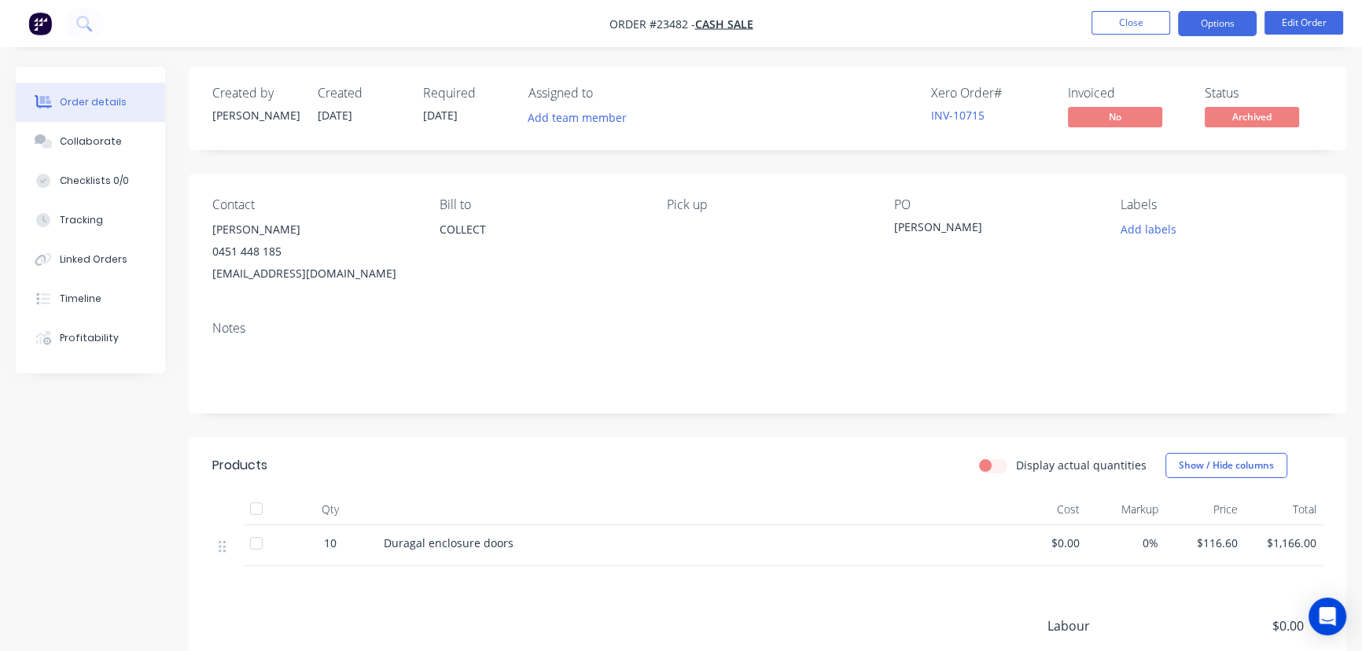
click at [1211, 28] on button "Options" at bounding box center [1217, 23] width 79 height 25
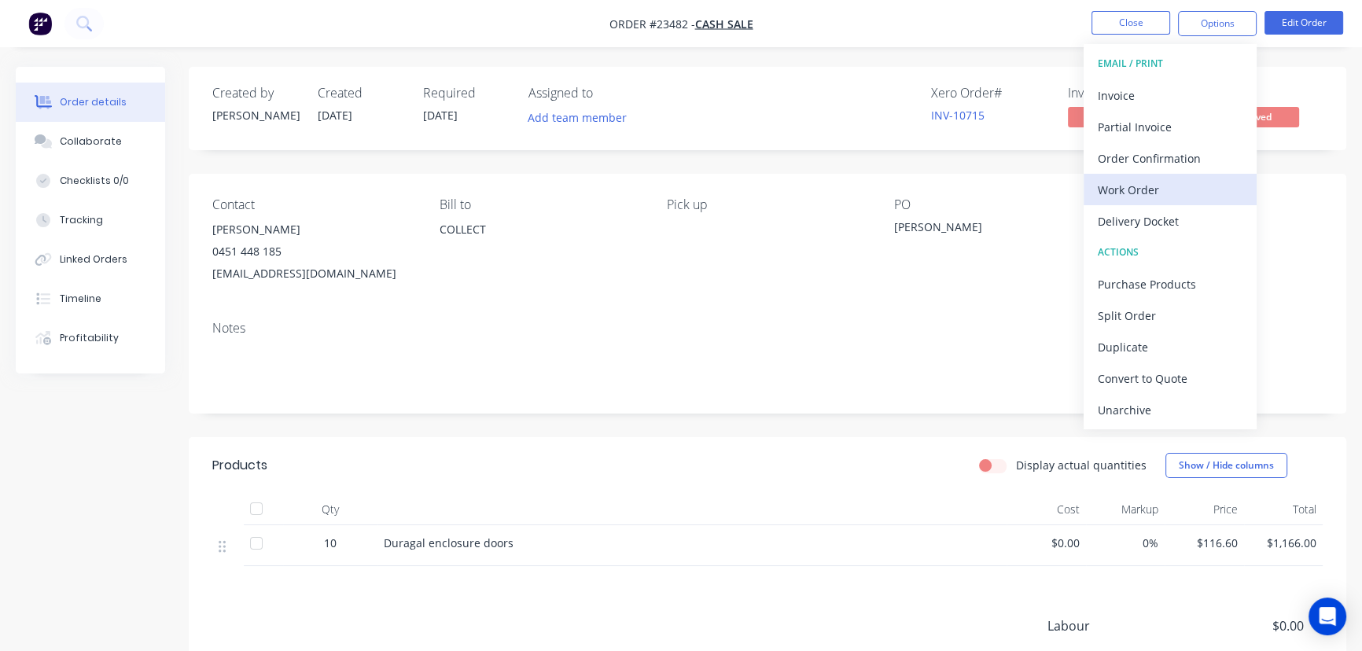
click at [1157, 180] on div "Work Order" at bounding box center [1170, 189] width 145 height 23
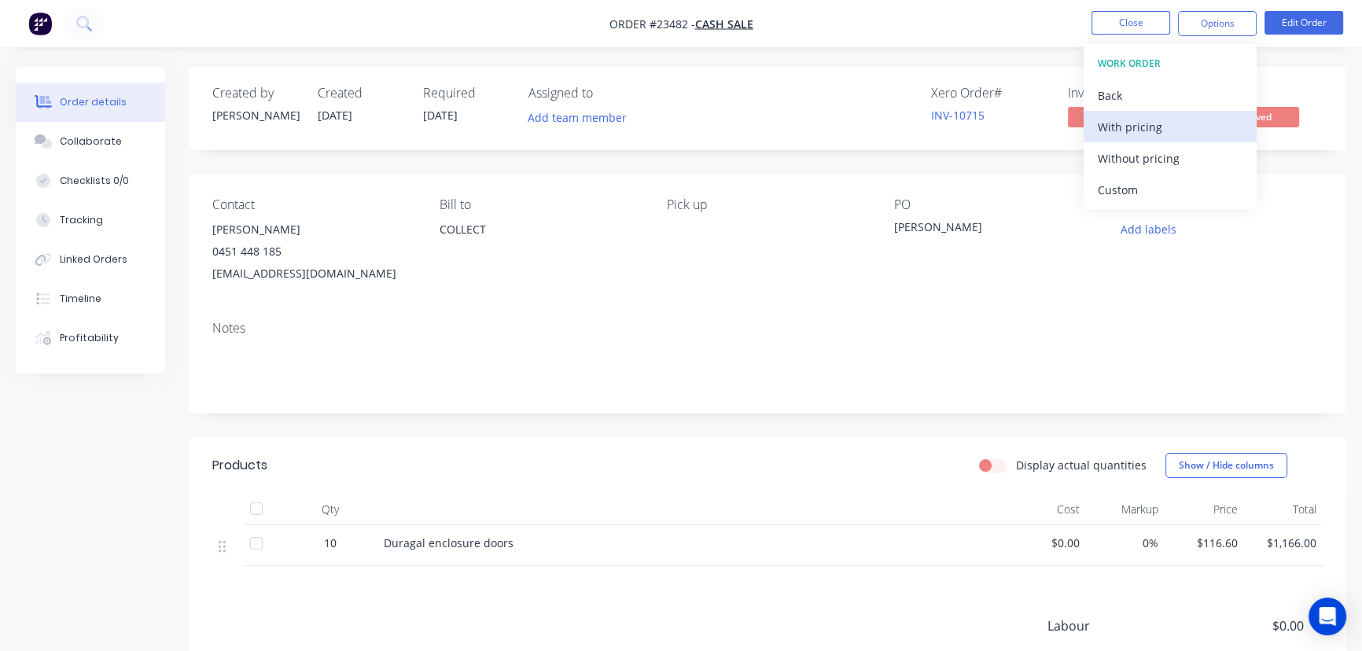
click at [1141, 126] on div "With pricing" at bounding box center [1170, 127] width 145 height 23
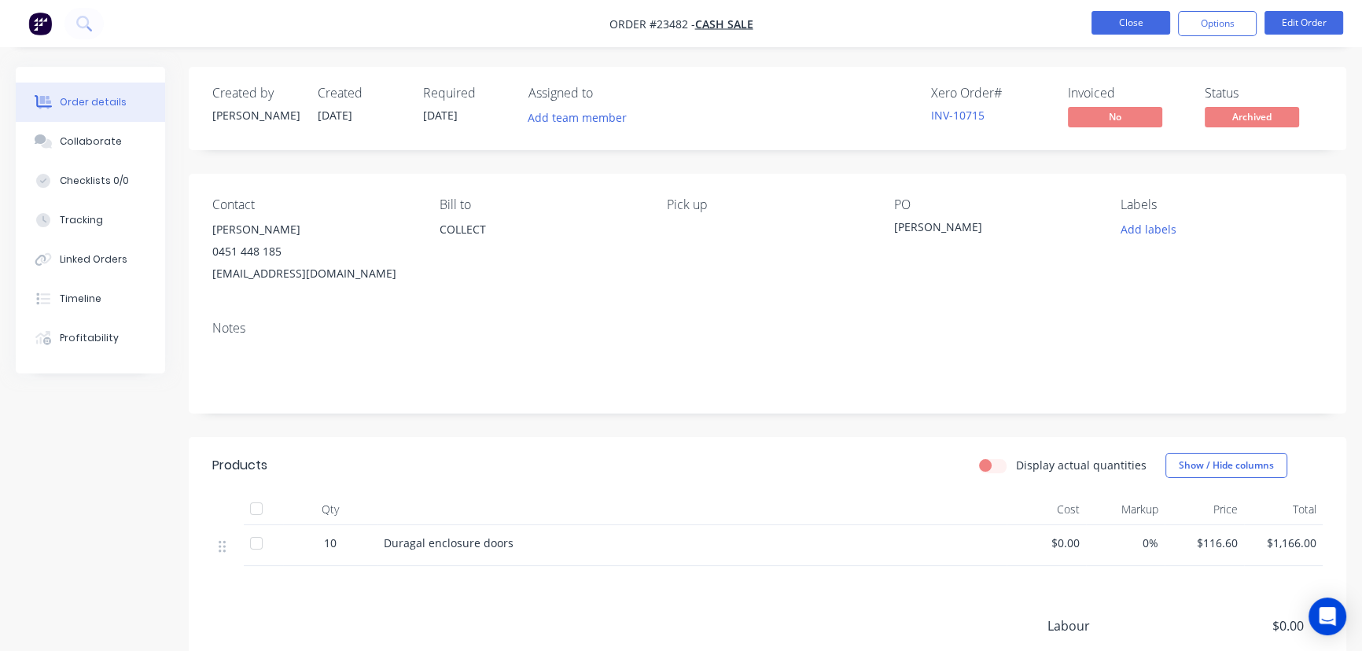
click at [1139, 24] on button "Close" at bounding box center [1130, 23] width 79 height 24
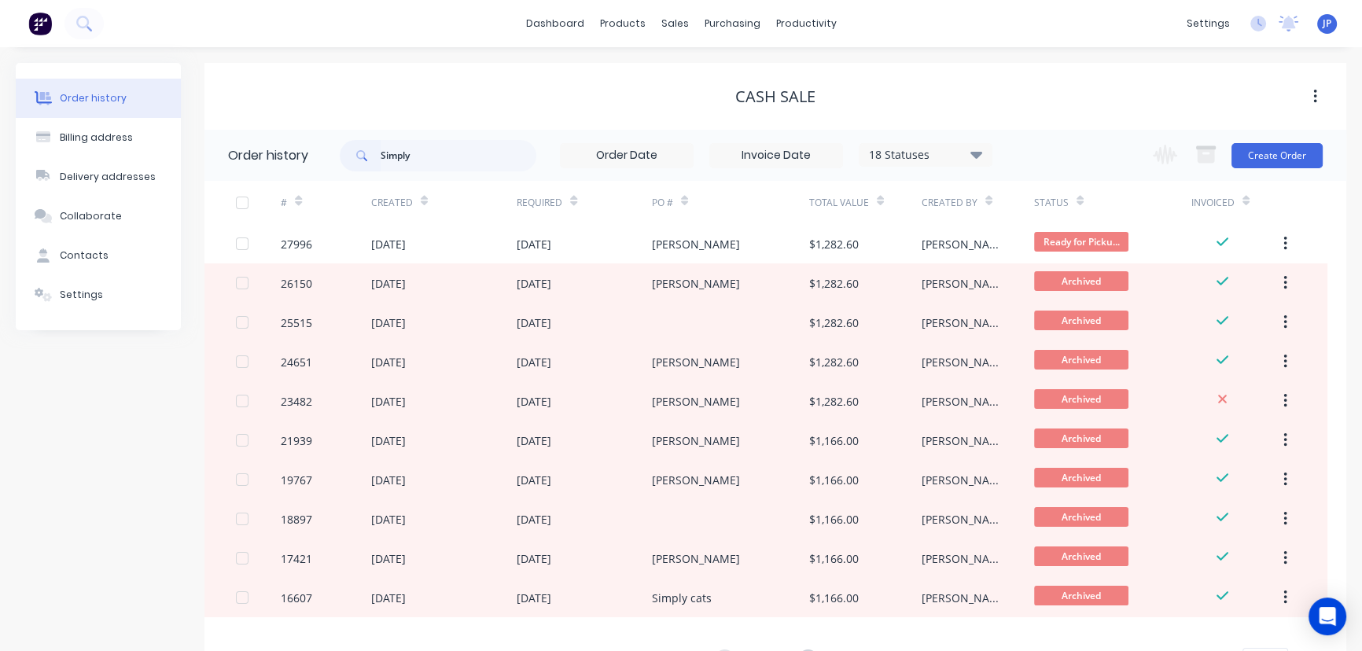
click at [322, 158] on header "Order history Simply 18 Statuses Invoice Status Invoiced Not Invoiced Partial O…" at bounding box center [775, 155] width 1142 height 51
click at [346, 157] on div "Simply" at bounding box center [438, 155] width 197 height 31
drag, startPoint x: 426, startPoint y: 157, endPoint x: 370, endPoint y: 164, distance: 56.3
click at [370, 164] on div "Simply" at bounding box center [438, 155] width 197 height 31
type input "14935"
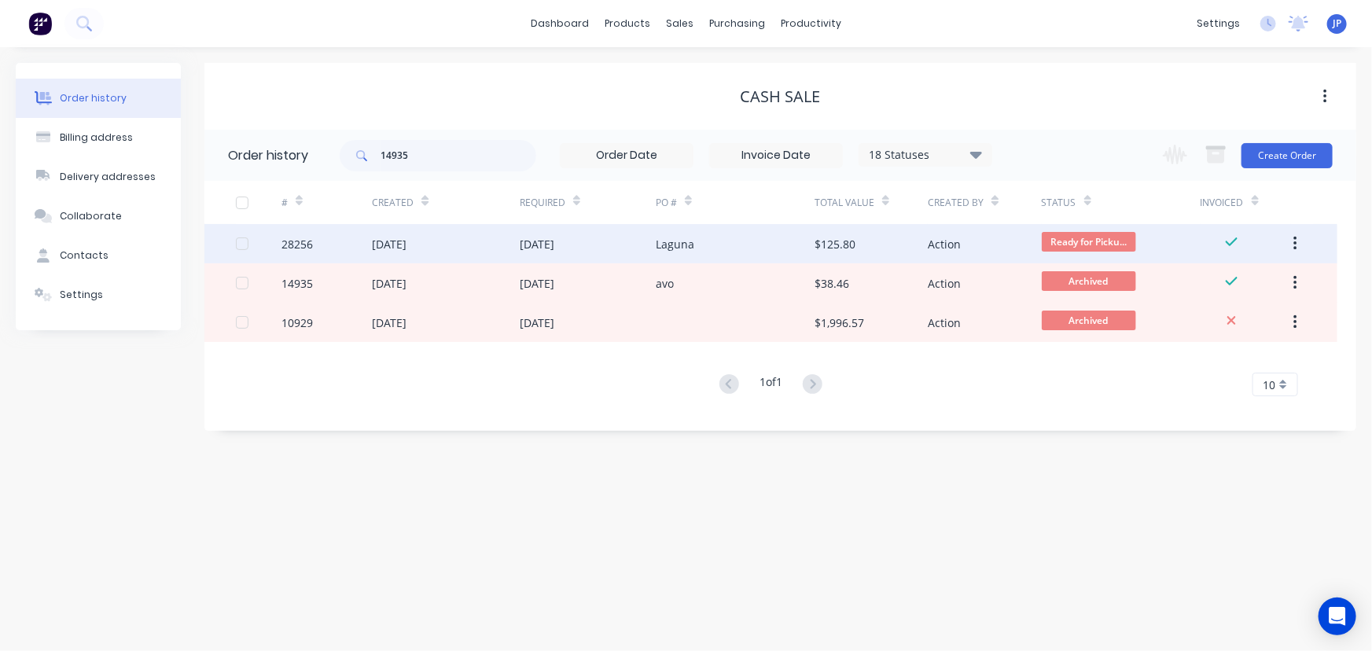
click at [406, 246] on div "[DATE]" at bounding box center [389, 244] width 35 height 17
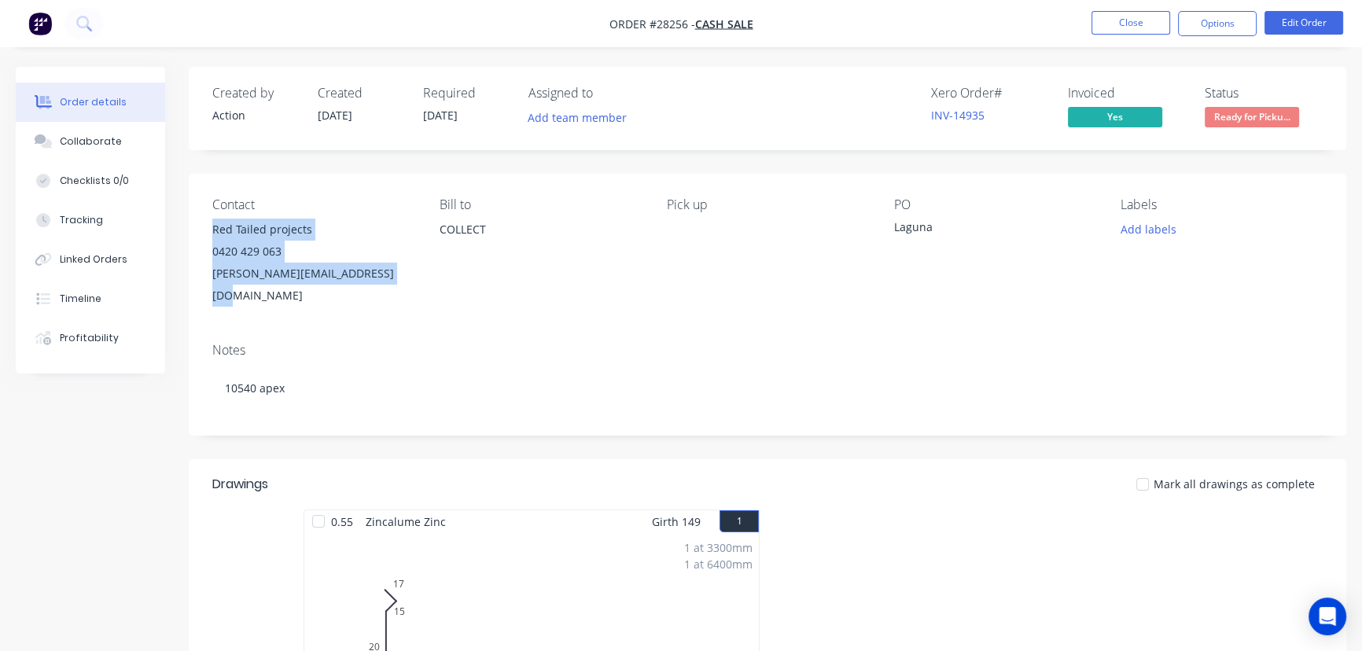
drag, startPoint x: 377, startPoint y: 273, endPoint x: 193, endPoint y: 231, distance: 189.4
click at [193, 231] on div "Contact Red Tailed projects 0420 429 063 [PERSON_NAME][EMAIL_ADDRESS][DOMAIN_NA…" at bounding box center [767, 252] width 1157 height 156
copy div "Red Tailed projects 0420 429 063 [PERSON_NAME][EMAIL_ADDRESS][DOMAIN_NAME]"
click at [1118, 29] on button "Close" at bounding box center [1130, 23] width 79 height 24
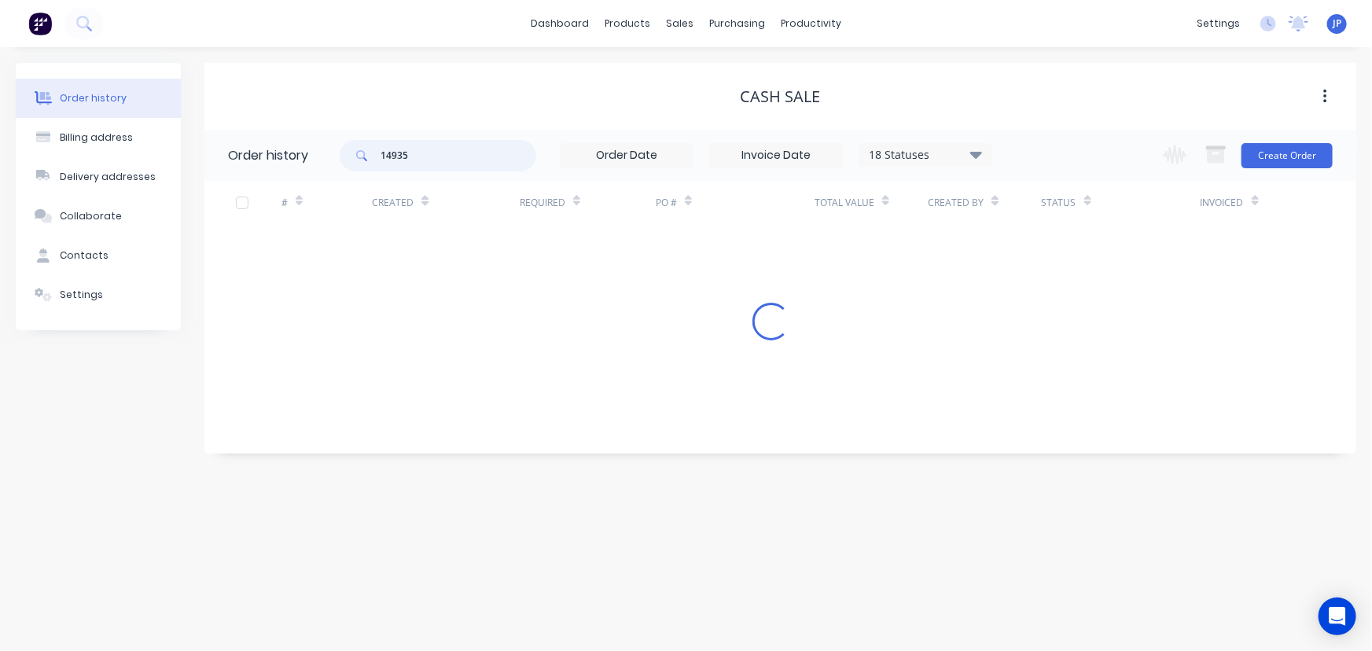
drag, startPoint x: 408, startPoint y: 156, endPoint x: 324, endPoint y: 149, distance: 84.4
click at [324, 149] on header "Order history 14935 18 Statuses Invoice Status Invoiced Not Invoiced Partial Or…" at bounding box center [780, 155] width 1152 height 51
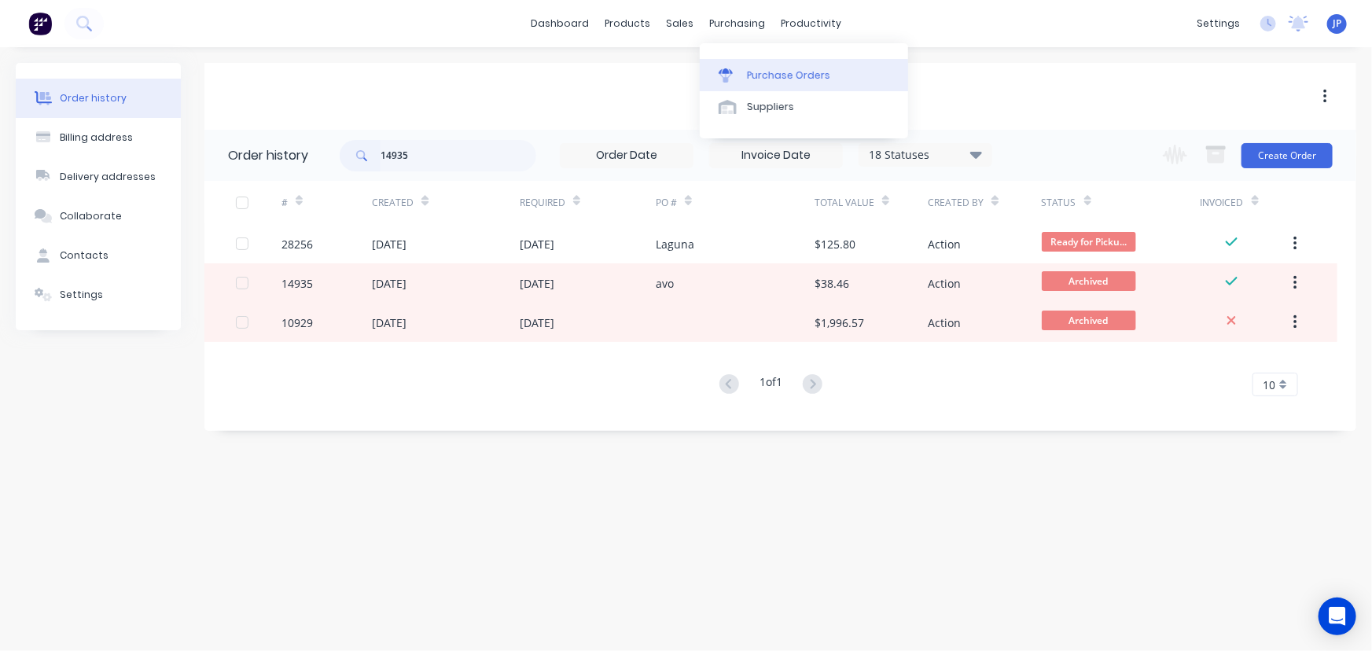
click at [761, 75] on div "Purchase Orders" at bounding box center [788, 75] width 83 height 14
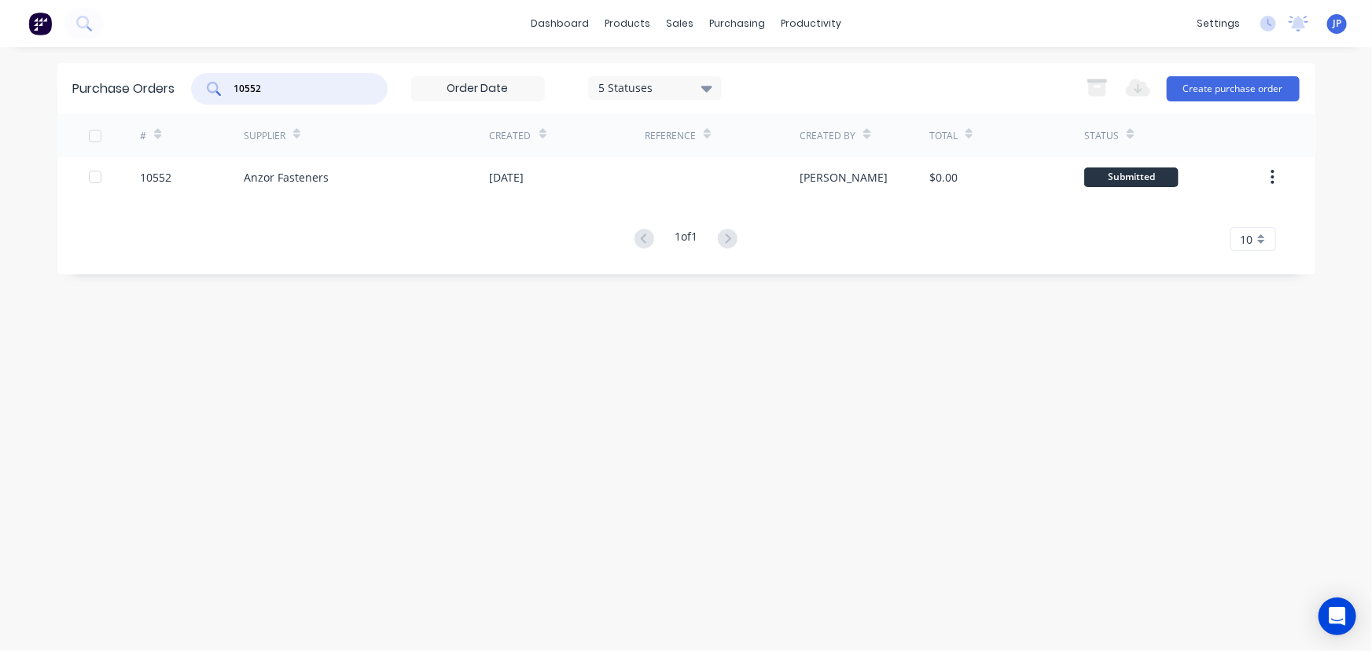
drag, startPoint x: 270, startPoint y: 88, endPoint x: 220, endPoint y: 86, distance: 49.6
click at [220, 86] on div "10552" at bounding box center [289, 88] width 197 height 31
type input "10532"
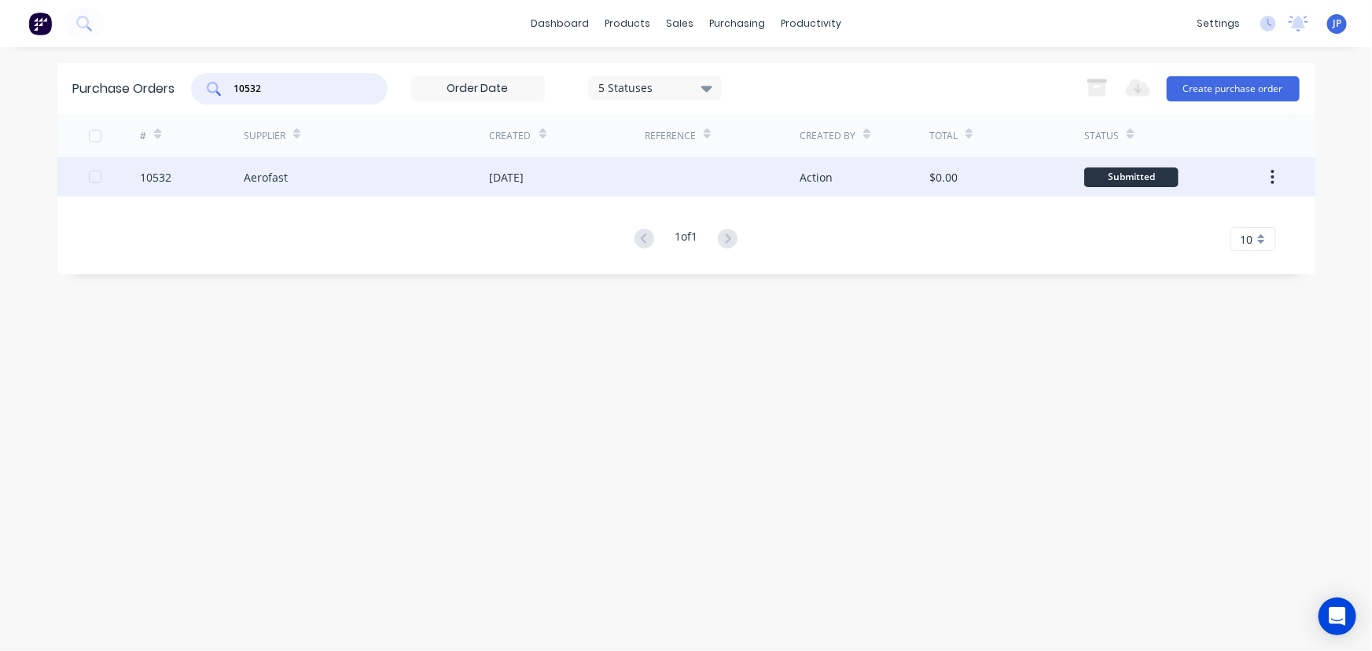
click at [251, 172] on div "Aerofast" at bounding box center [266, 177] width 44 height 17
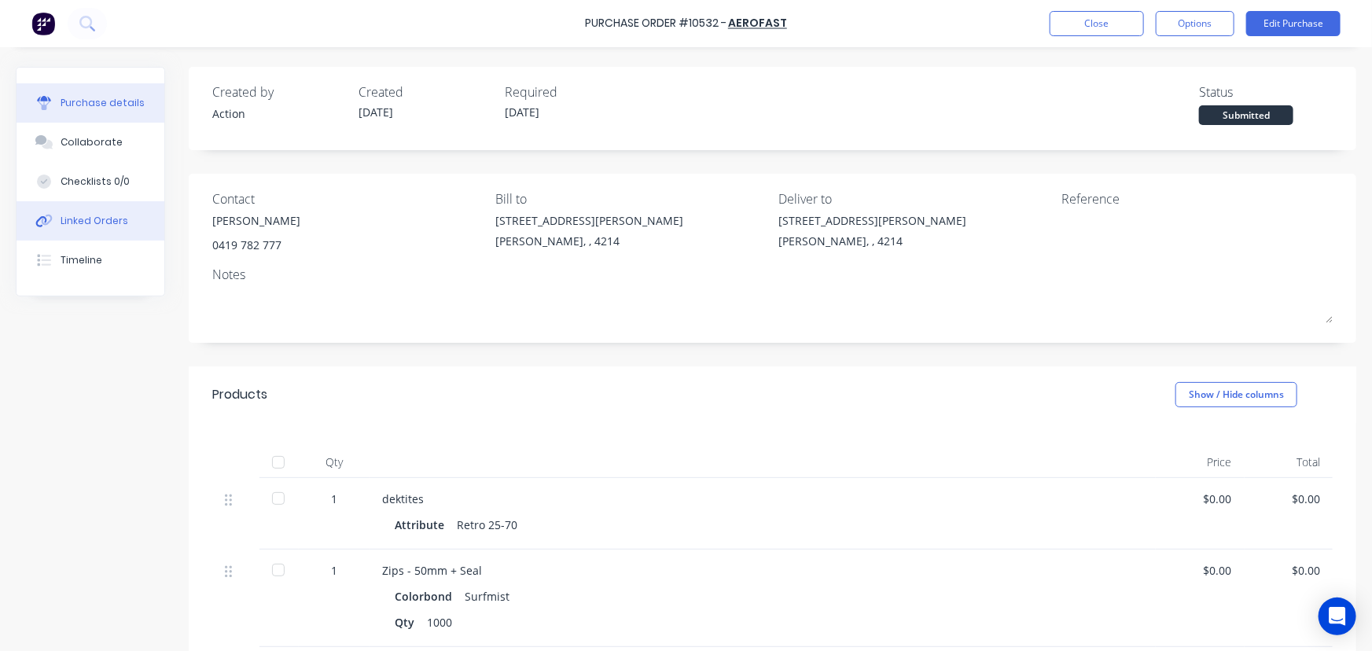
click at [131, 225] on button "Linked Orders" at bounding box center [91, 220] width 148 height 39
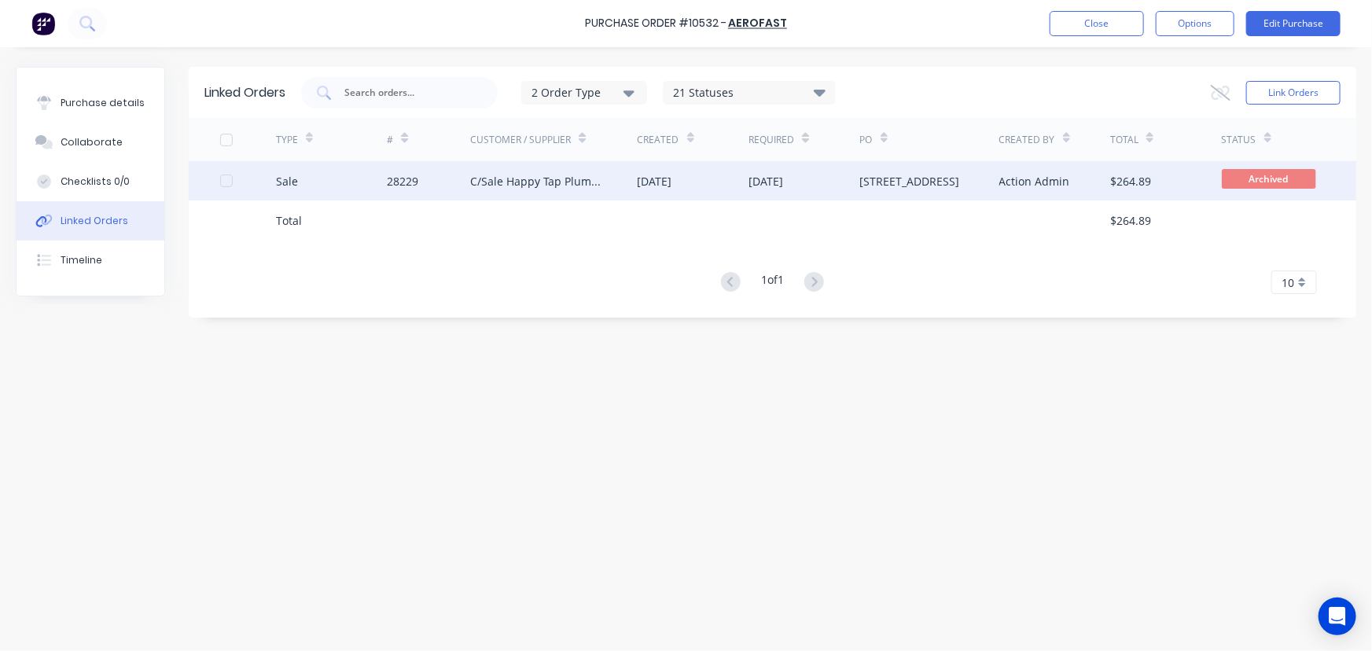
click at [550, 192] on div "C/Sale Happy Tap Plumbing" at bounding box center [553, 180] width 167 height 39
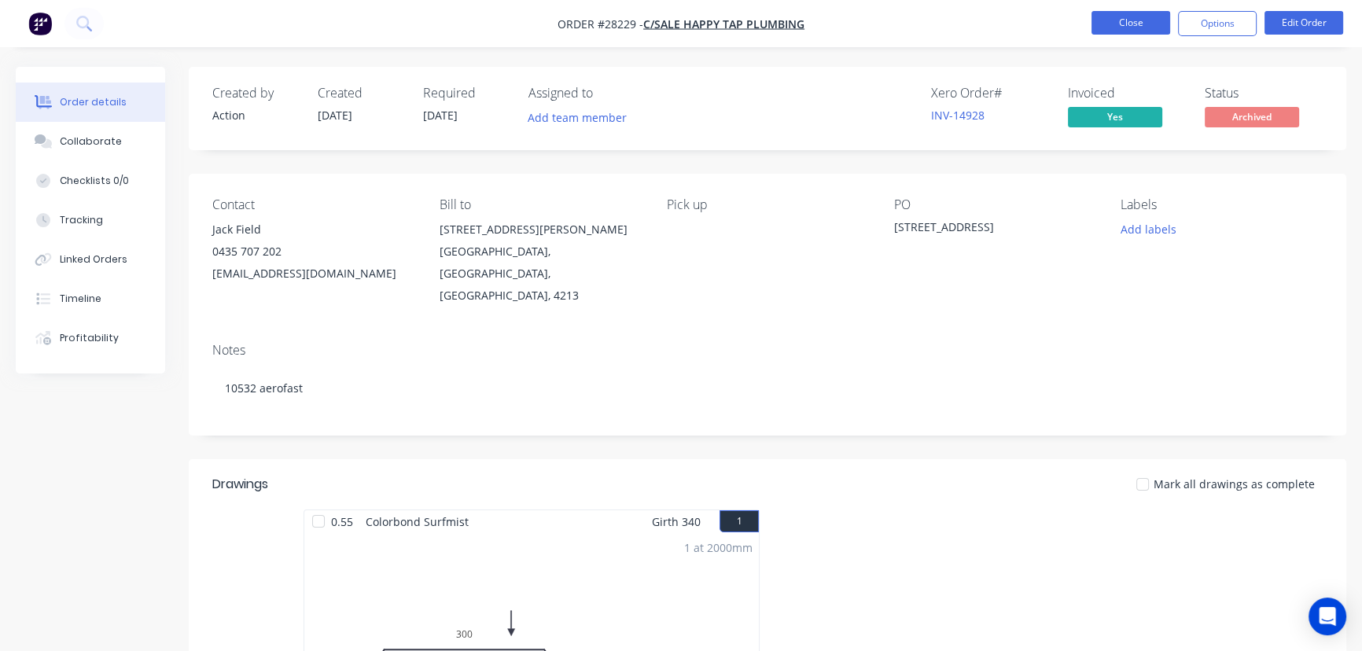
click at [1111, 23] on button "Close" at bounding box center [1130, 23] width 79 height 24
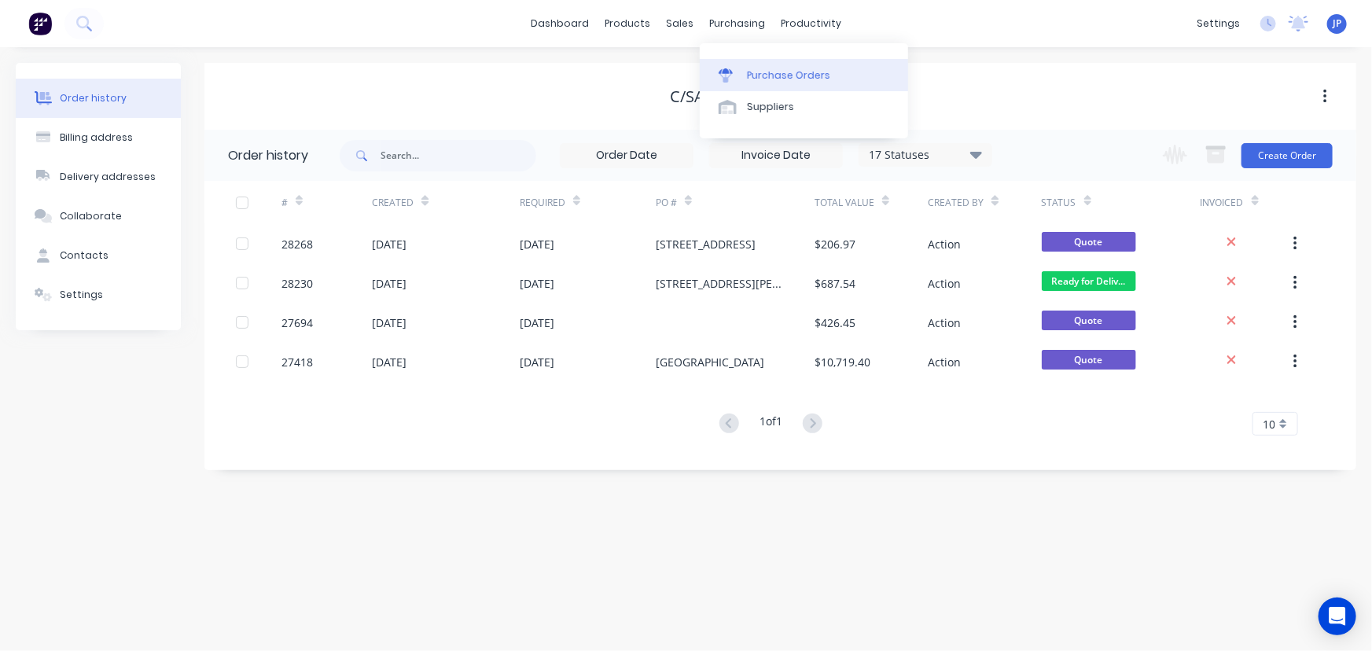
click at [771, 71] on div "Purchase Orders" at bounding box center [788, 75] width 83 height 14
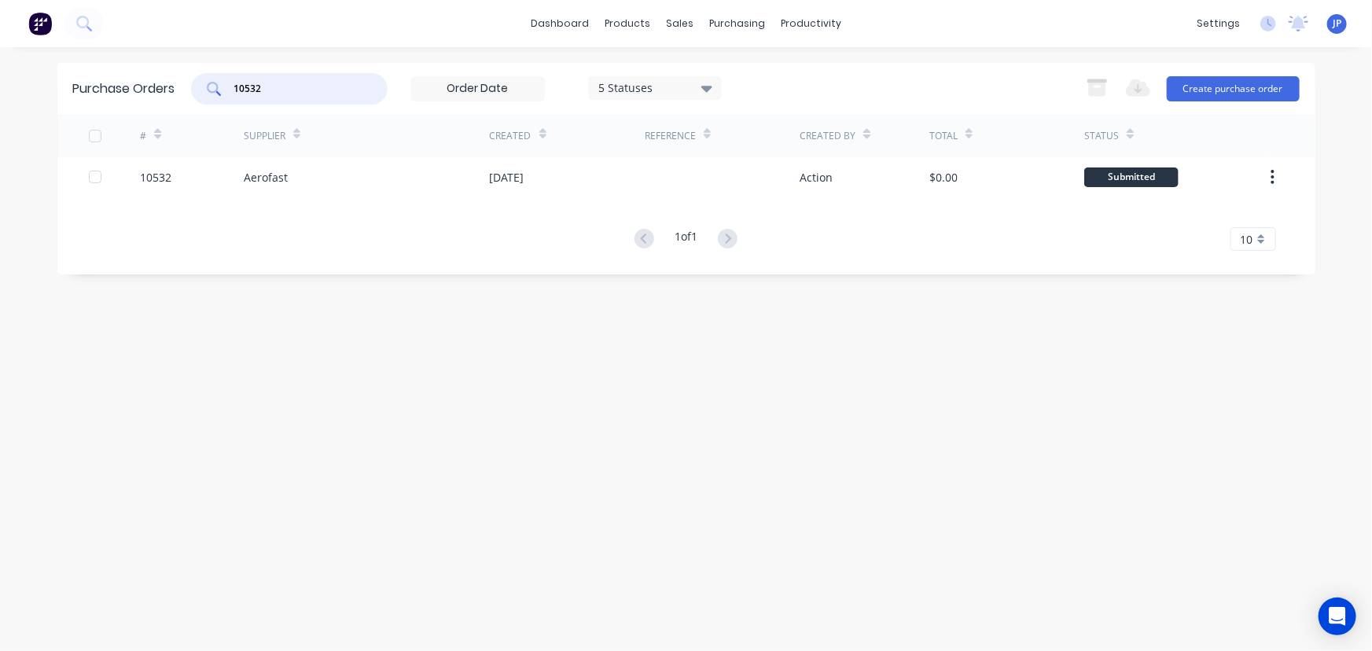
drag, startPoint x: 277, startPoint y: 86, endPoint x: 219, endPoint y: 86, distance: 57.4
click at [219, 86] on div "10532" at bounding box center [289, 88] width 197 height 31
type input "10538"
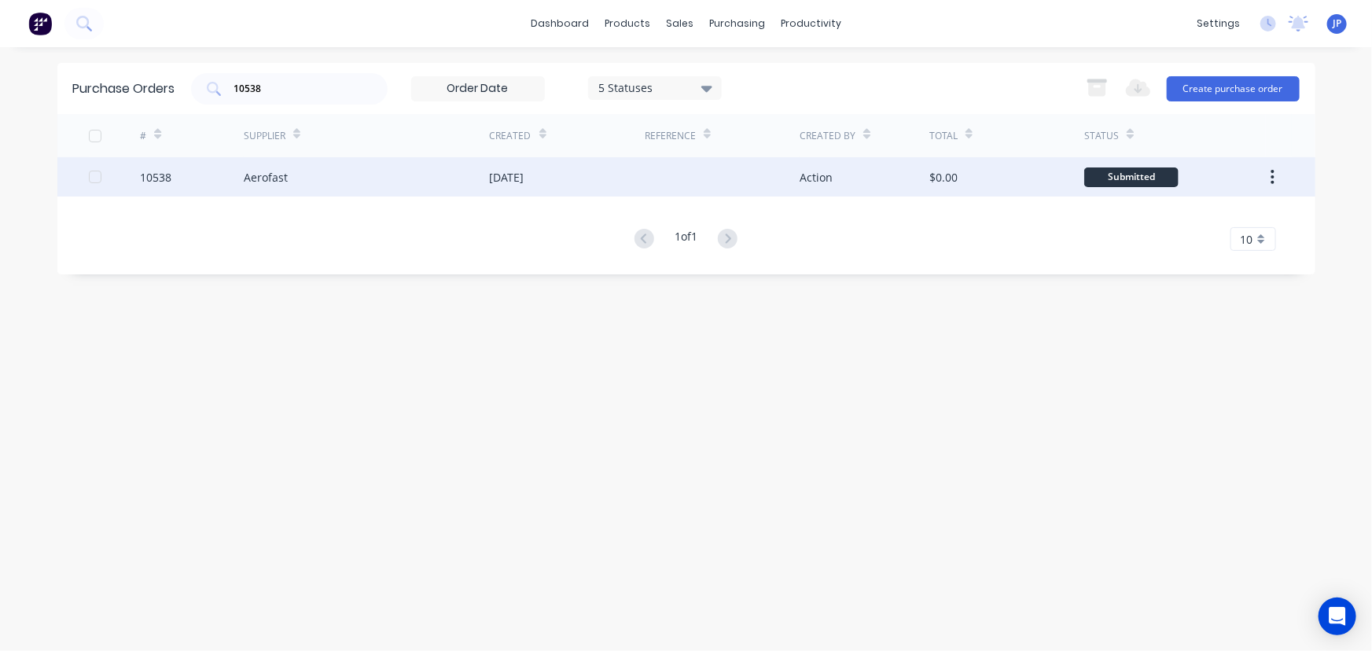
click at [263, 174] on div "Aerofast" at bounding box center [266, 177] width 44 height 17
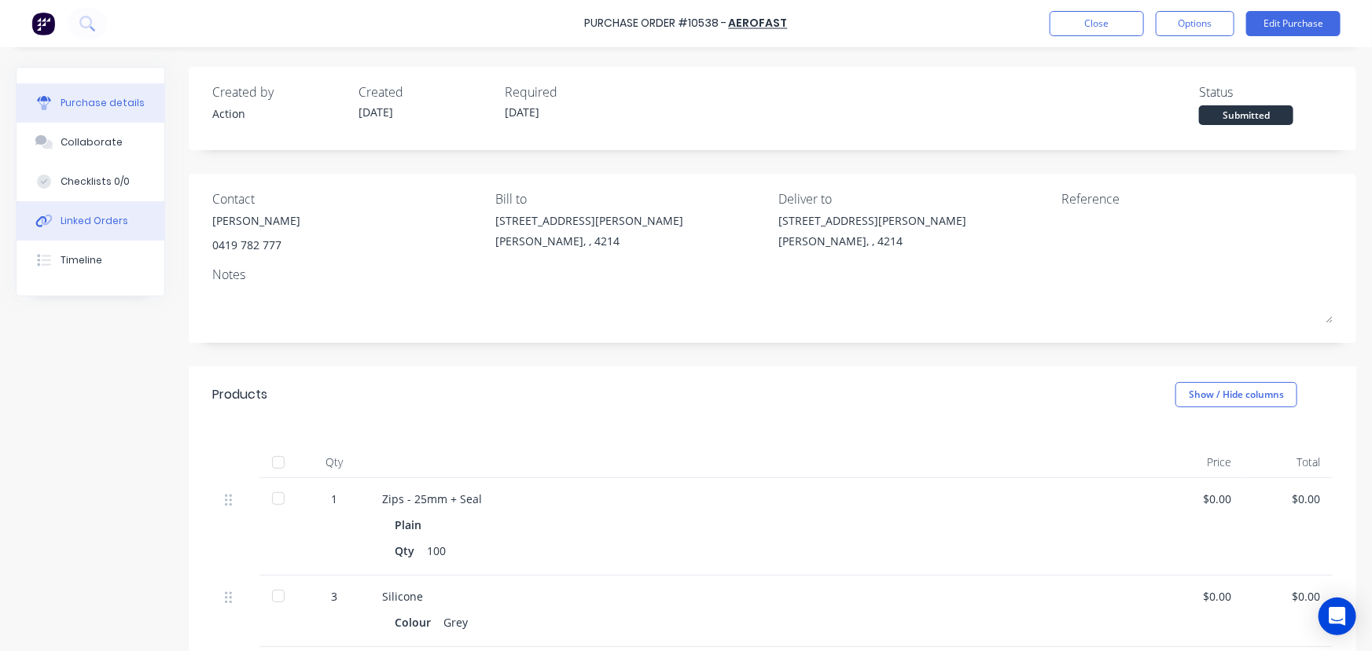
click at [77, 219] on div "Linked Orders" at bounding box center [95, 221] width 68 height 14
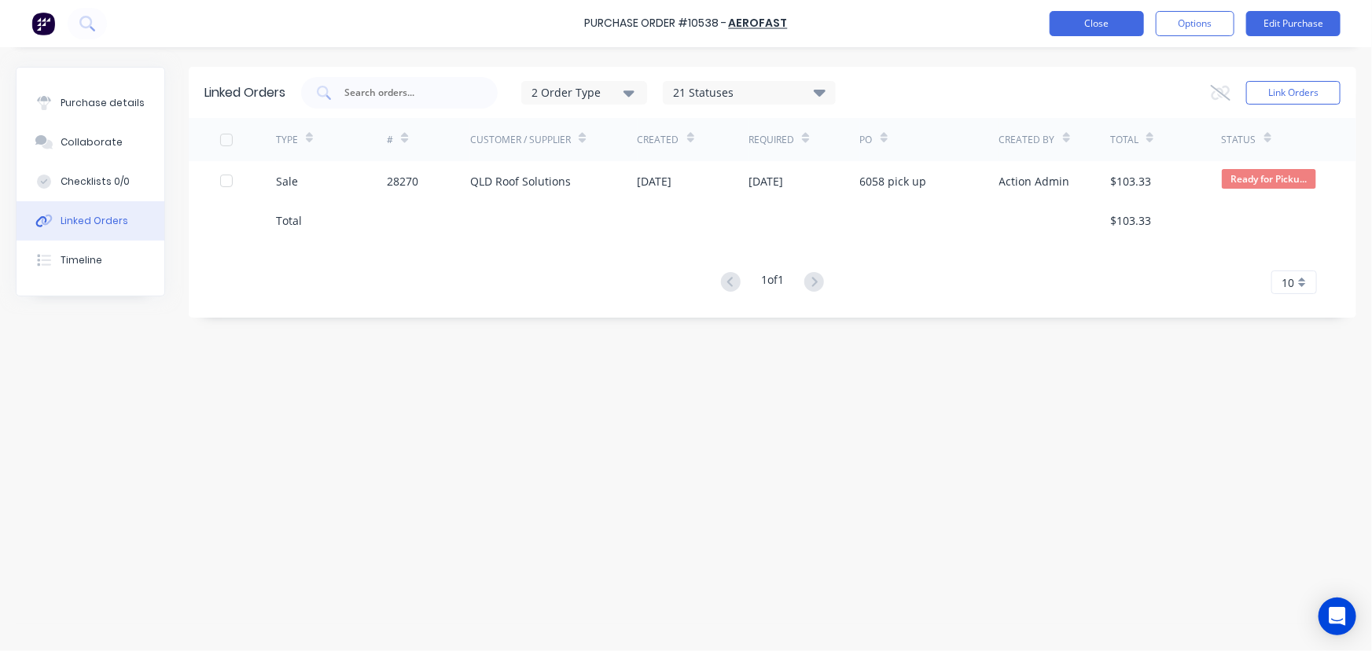
click at [1093, 20] on button "Close" at bounding box center [1097, 23] width 94 height 25
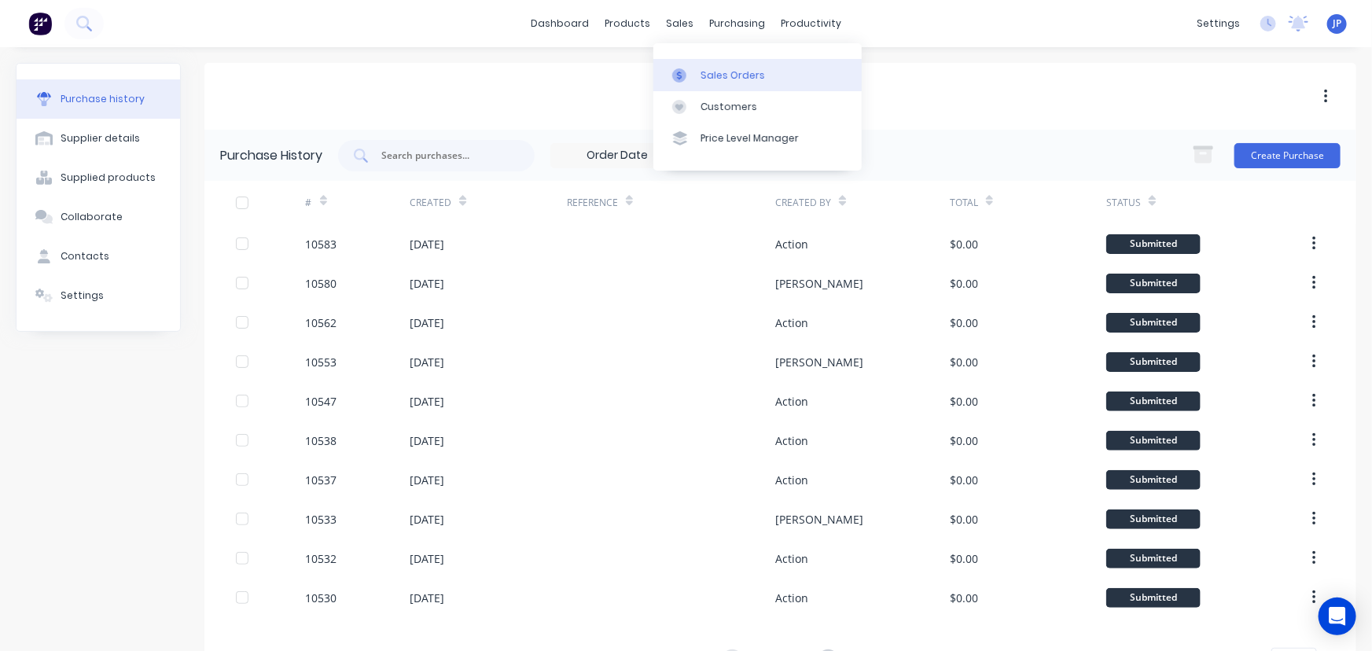
click at [714, 75] on div "Sales Orders" at bounding box center [733, 75] width 64 height 14
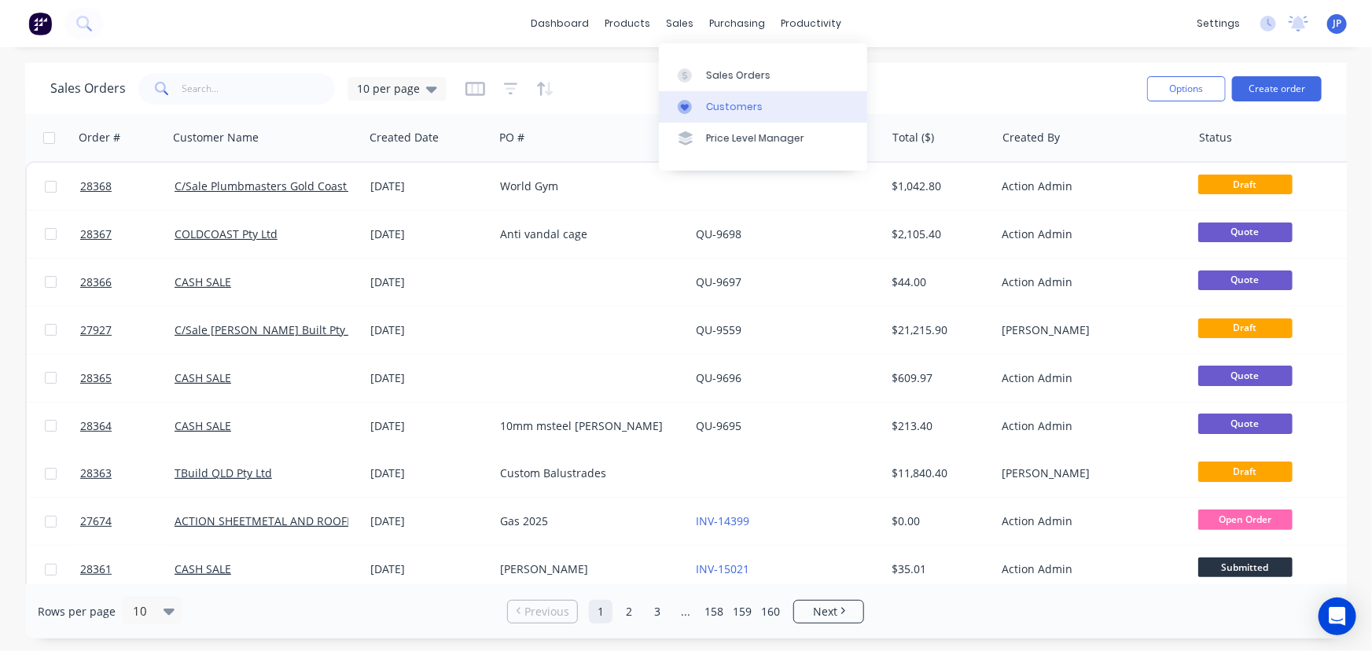
click at [706, 103] on div "Customers" at bounding box center [734, 107] width 57 height 14
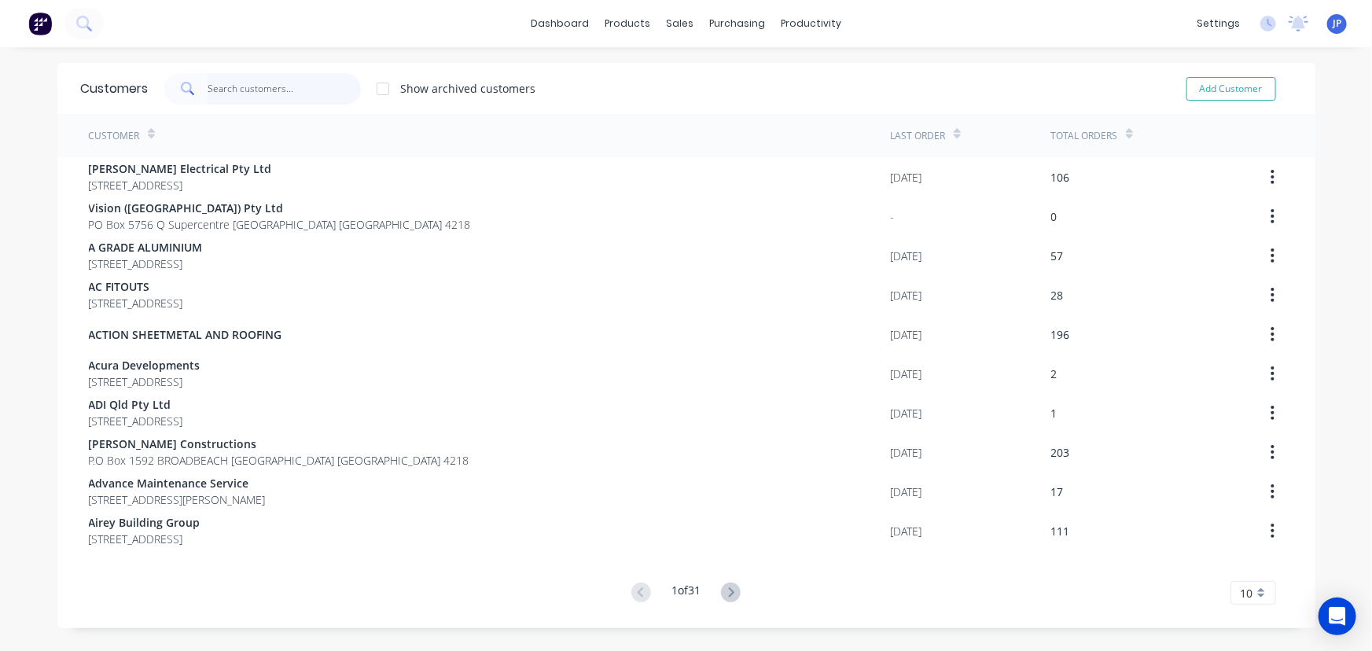
click at [238, 95] on input "text" at bounding box center [284, 88] width 153 height 31
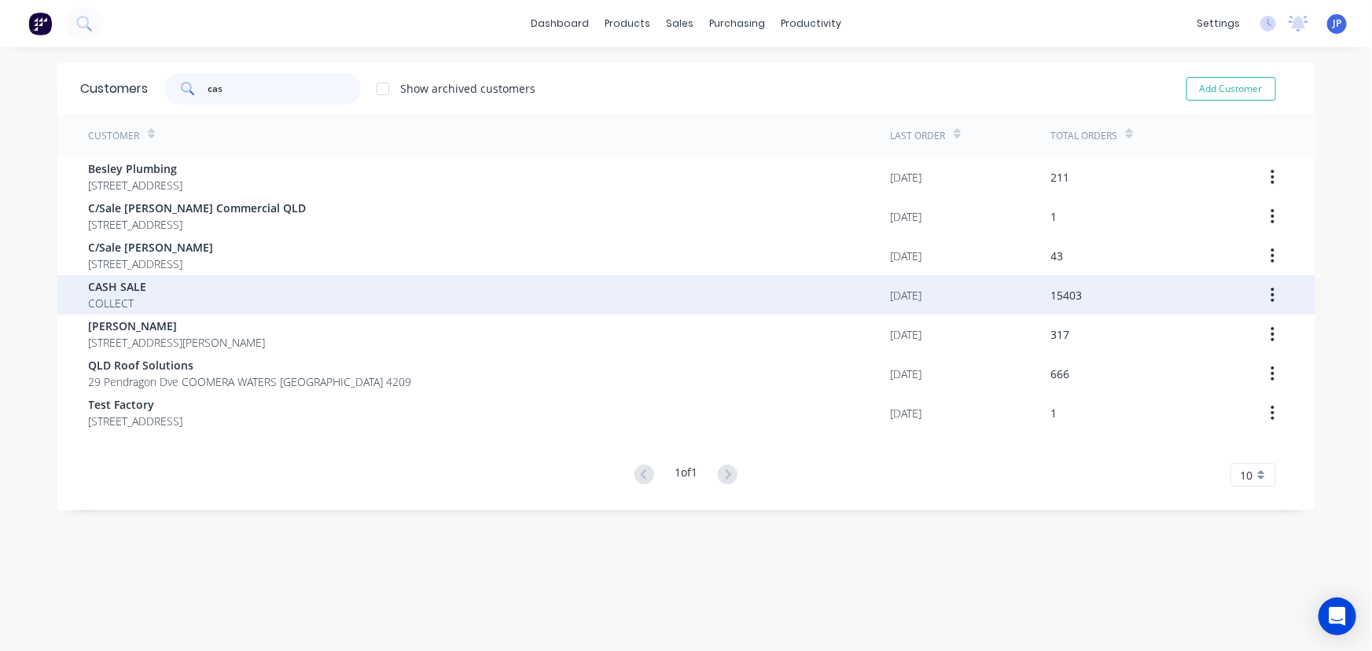
type input "cas"
click at [115, 296] on span "COLLECT" at bounding box center [118, 303] width 58 height 17
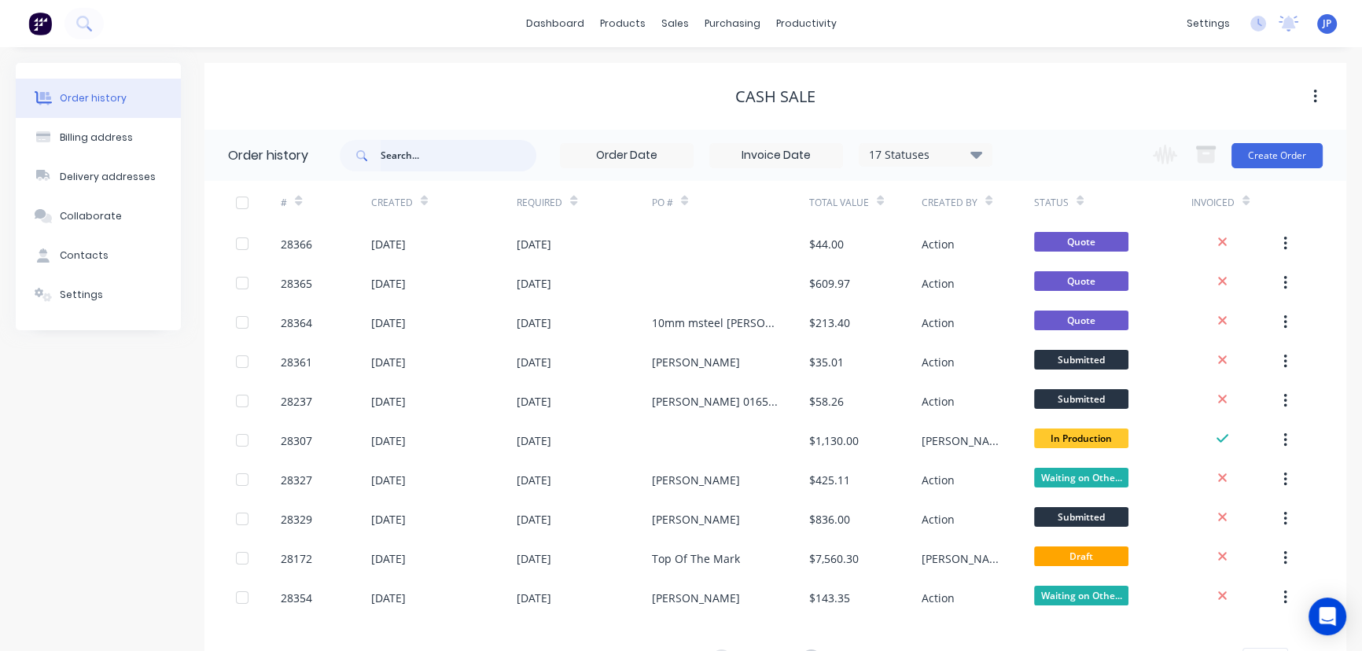
click at [409, 160] on input "text" at bounding box center [459, 155] width 156 height 31
type input "14876"
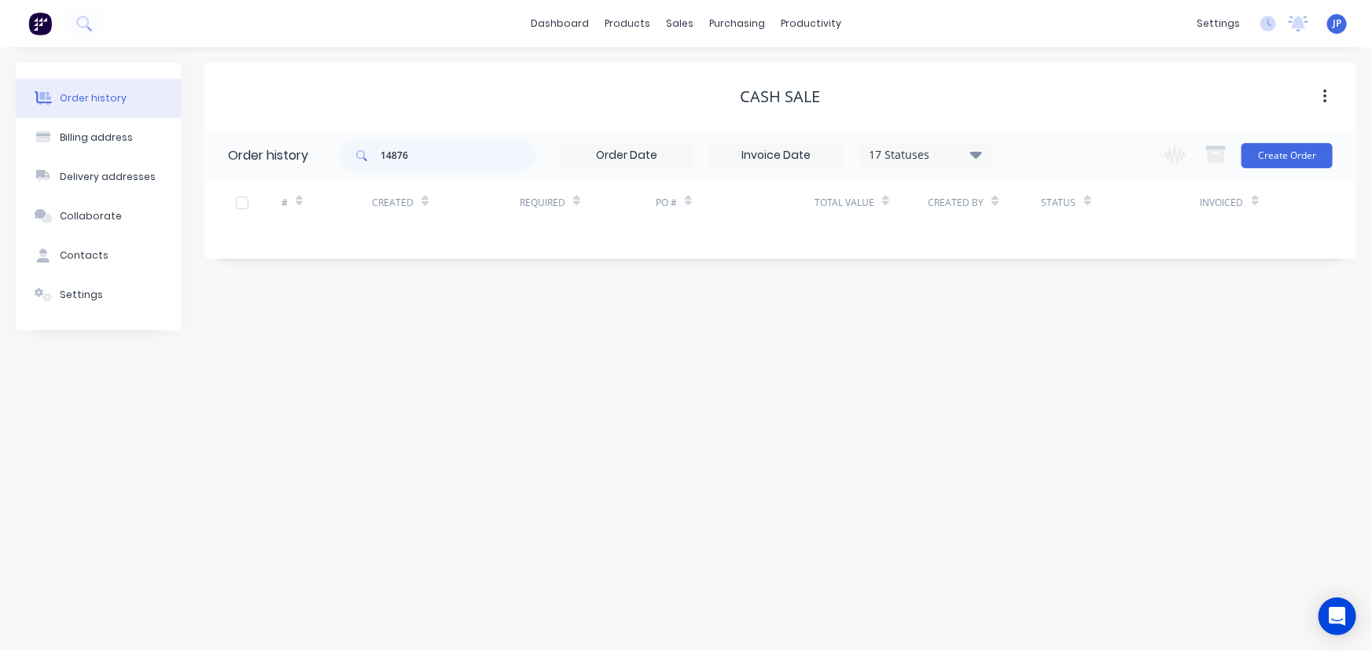
click at [976, 156] on icon at bounding box center [976, 154] width 12 height 7
click at [1055, 336] on label at bounding box center [1055, 336] width 0 height 0
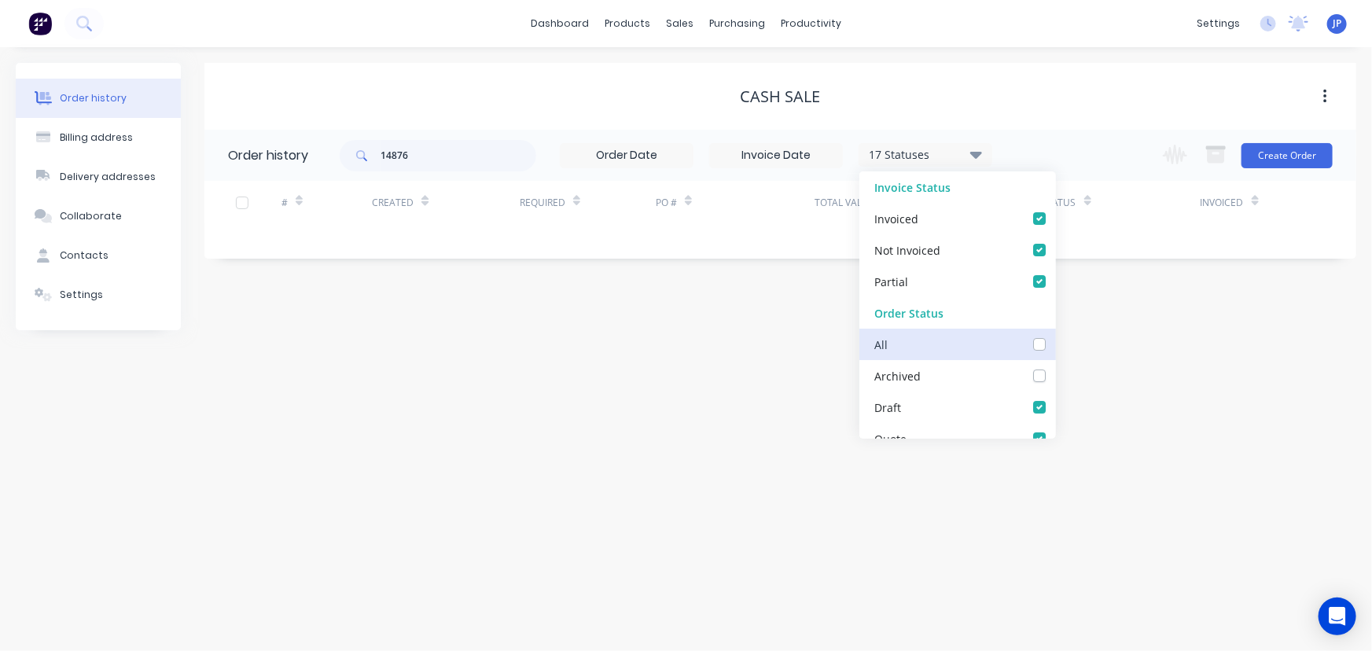
click at [1055, 345] on input "checkbox" at bounding box center [1061, 343] width 13 height 15
checkbox input "true"
click at [456, 172] on div "14876 18 Statuses Invoice Status Invoiced Not Invoiced Partial Order Status All…" at bounding box center [666, 155] width 653 height 51
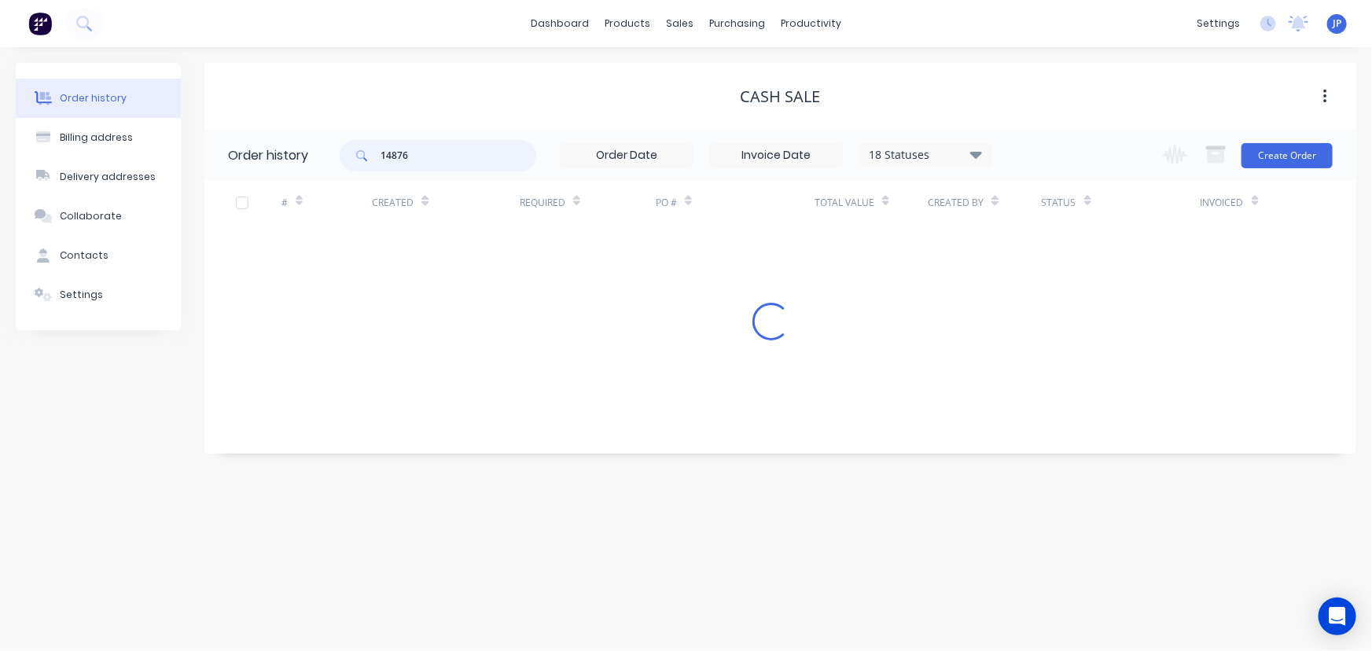
click at [450, 154] on input "14876" at bounding box center [459, 155] width 156 height 31
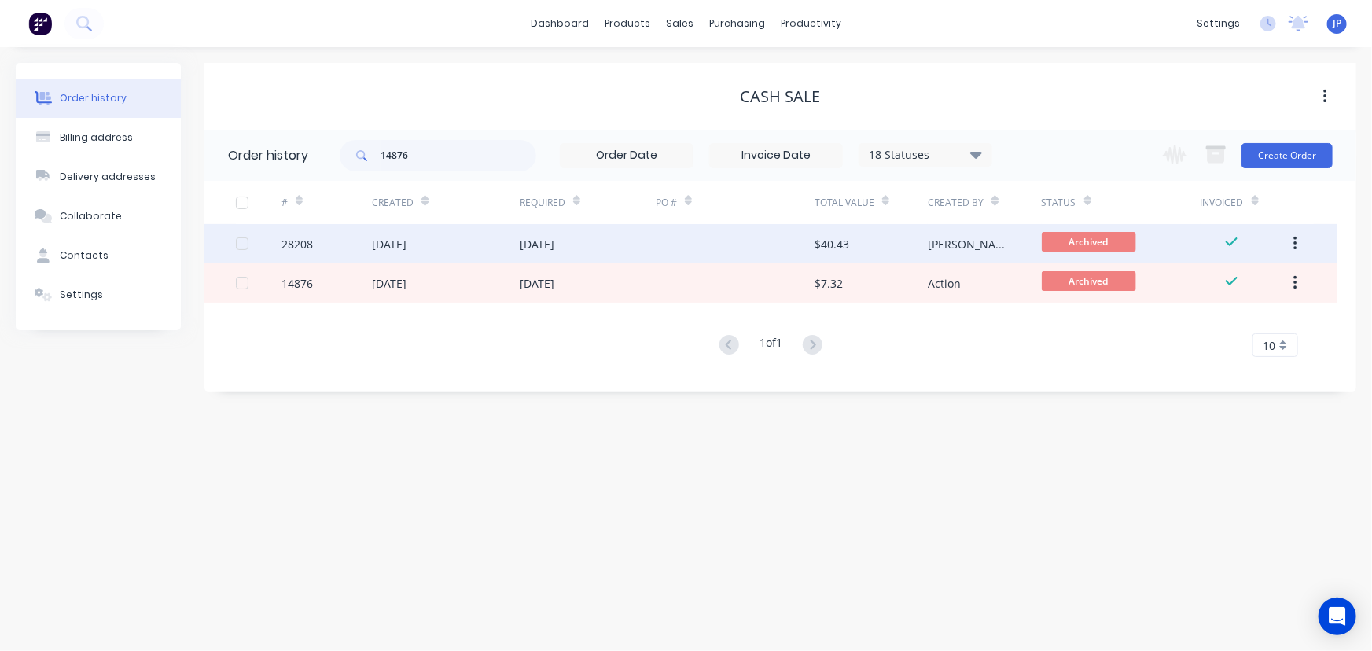
click at [436, 248] on div "[DATE]" at bounding box center [446, 243] width 148 height 39
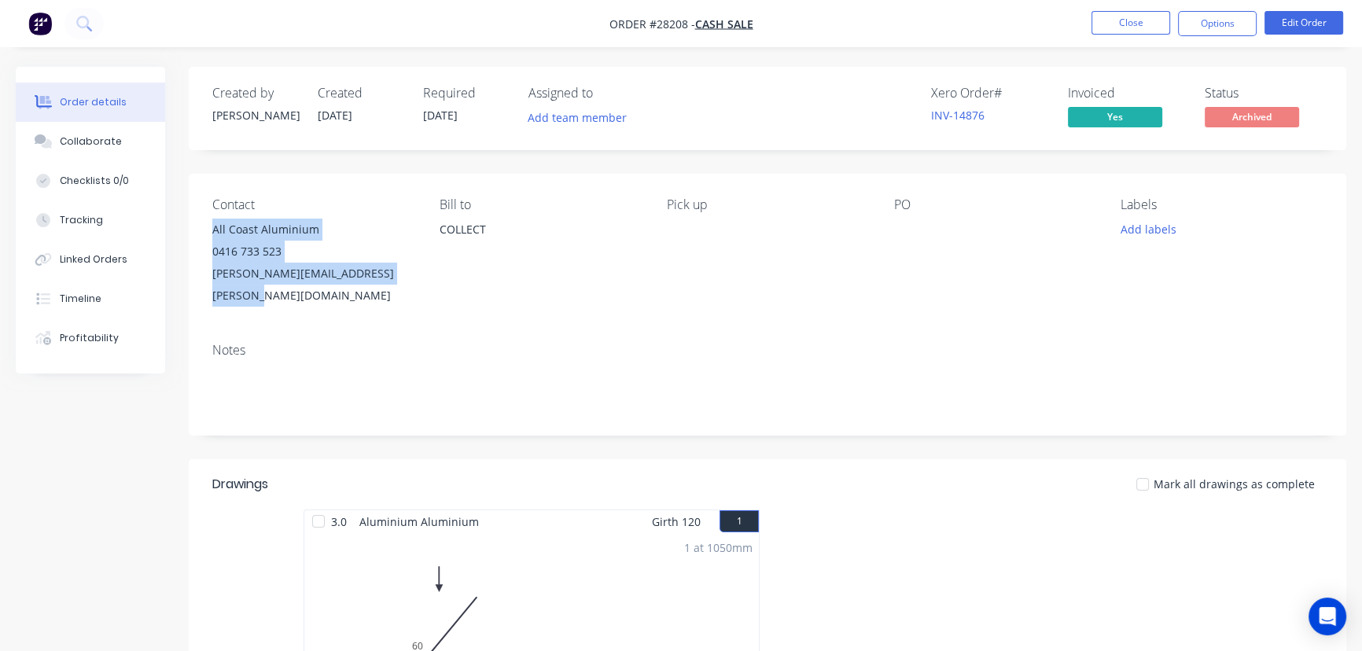
drag, startPoint x: 417, startPoint y: 281, endPoint x: 214, endPoint y: 234, distance: 208.8
click at [214, 234] on div "Contact All Coast Aluminium 0416 733 523 [PERSON_NAME][EMAIL_ADDRESS][PERSON_NA…" at bounding box center [767, 252] width 1157 height 156
copy div "All Coast Aluminium 0416 733 523 [PERSON_NAME][EMAIL_ADDRESS][PERSON_NAME][DOMA…"
click at [1115, 20] on button "Close" at bounding box center [1130, 23] width 79 height 24
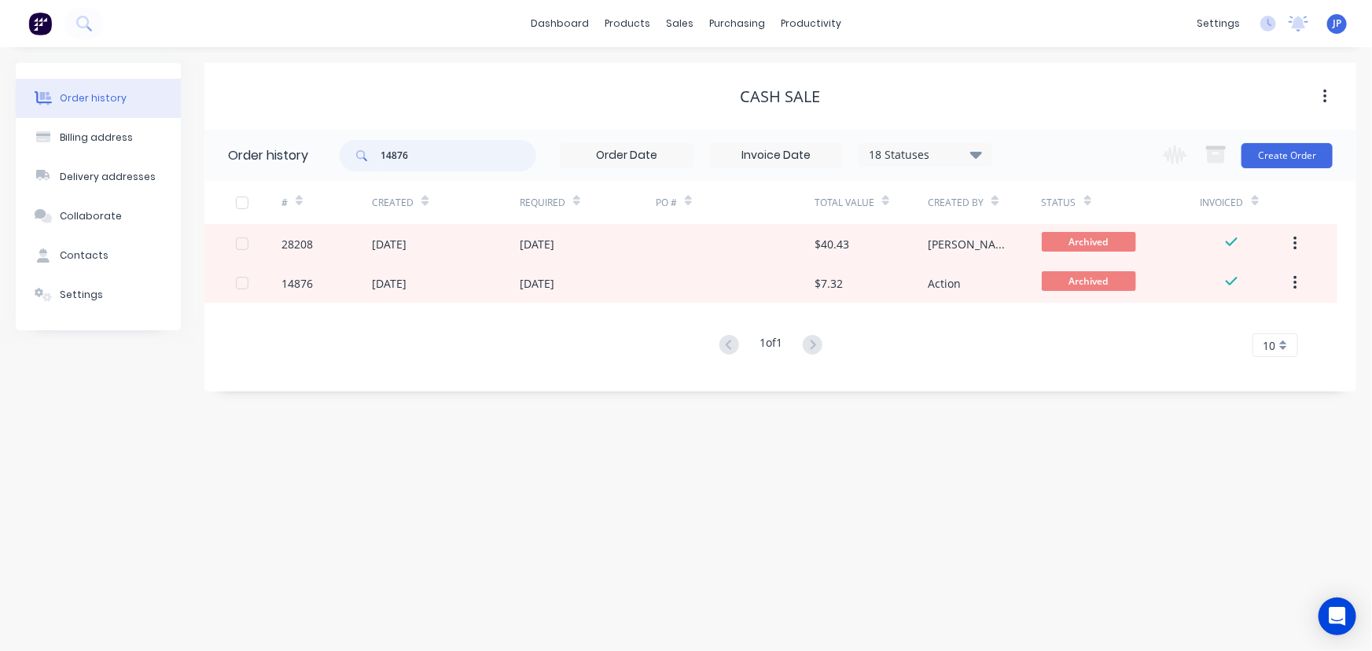
drag, startPoint x: 425, startPoint y: 153, endPoint x: 330, endPoint y: 153, distance: 94.3
click at [330, 153] on header "Order history 14876 18 Statuses Invoice Status Invoiced Not Invoiced Partial Or…" at bounding box center [780, 155] width 1152 height 51
type input "27991"
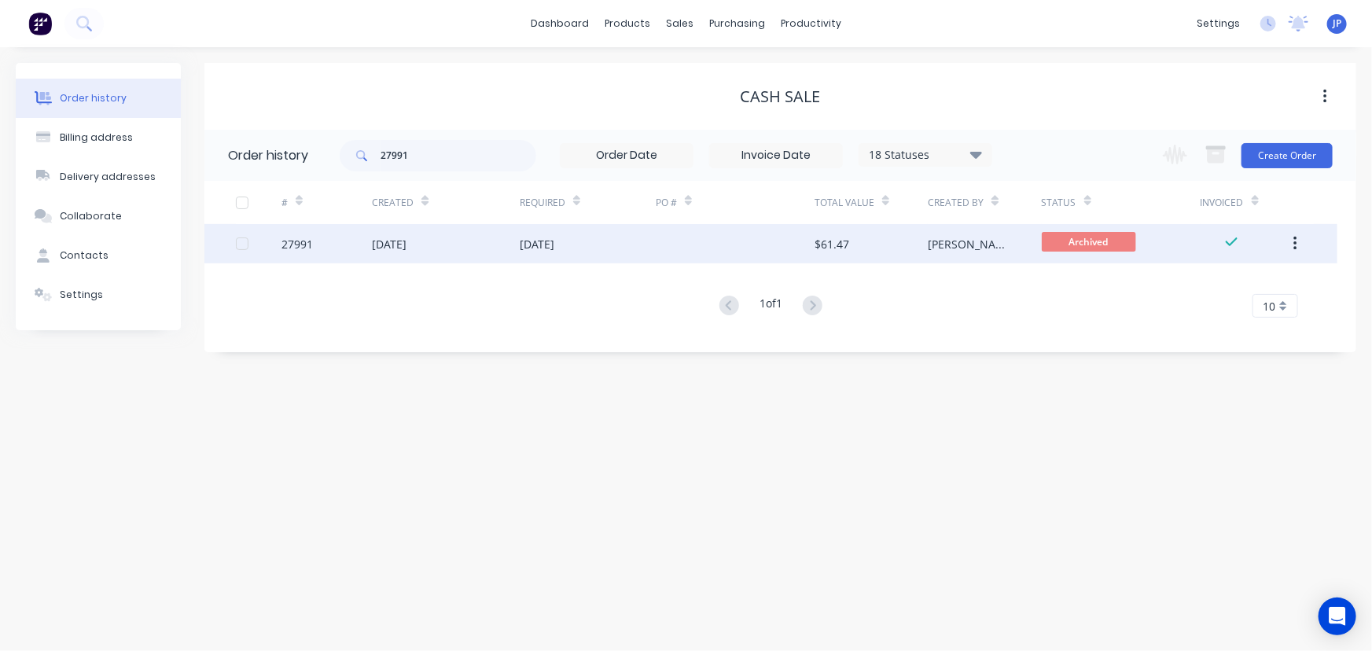
click at [398, 239] on div "[DATE]" at bounding box center [389, 244] width 35 height 17
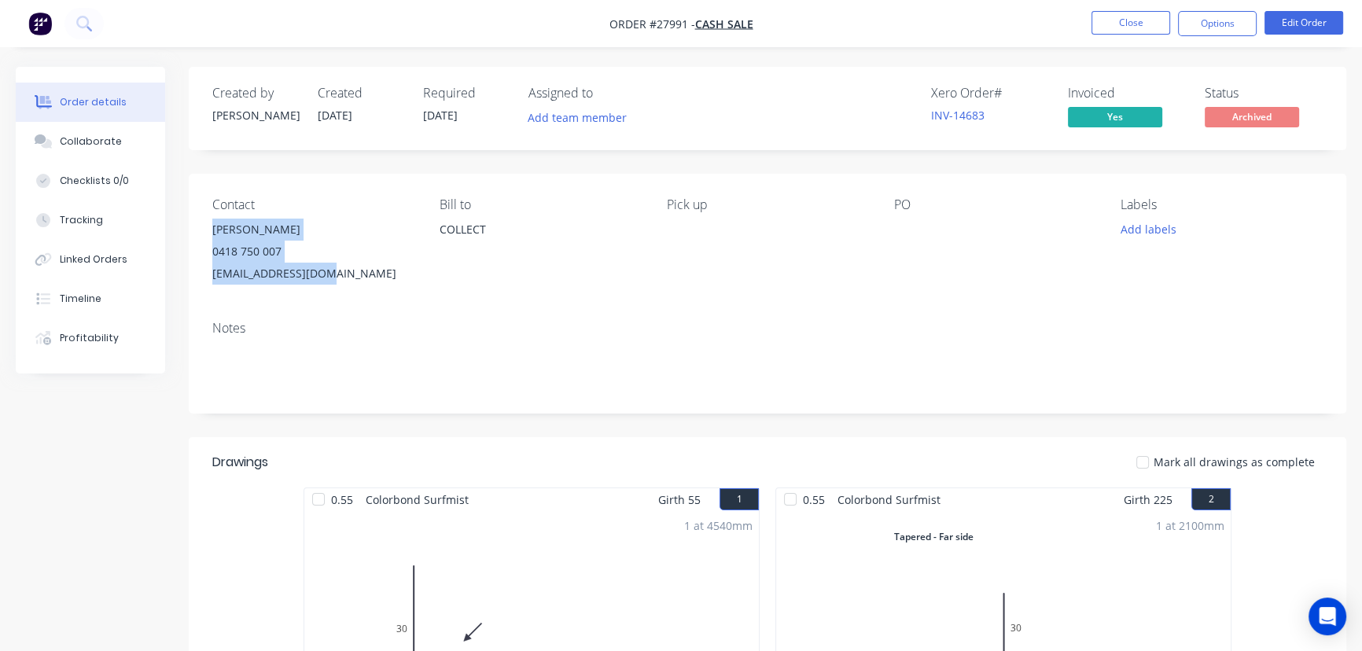
drag, startPoint x: 340, startPoint y: 283, endPoint x: 196, endPoint y: 239, distance: 151.2
click at [196, 239] on div "Contact [PERSON_NAME] [PHONE_NUMBER] [EMAIL_ADDRESS][DOMAIN_NAME] [PERSON_NAME]…" at bounding box center [767, 241] width 1157 height 134
copy div "[PERSON_NAME] 0418 750 007 [EMAIL_ADDRESS][DOMAIN_NAME]"
click at [1193, 28] on button "Options" at bounding box center [1217, 23] width 79 height 25
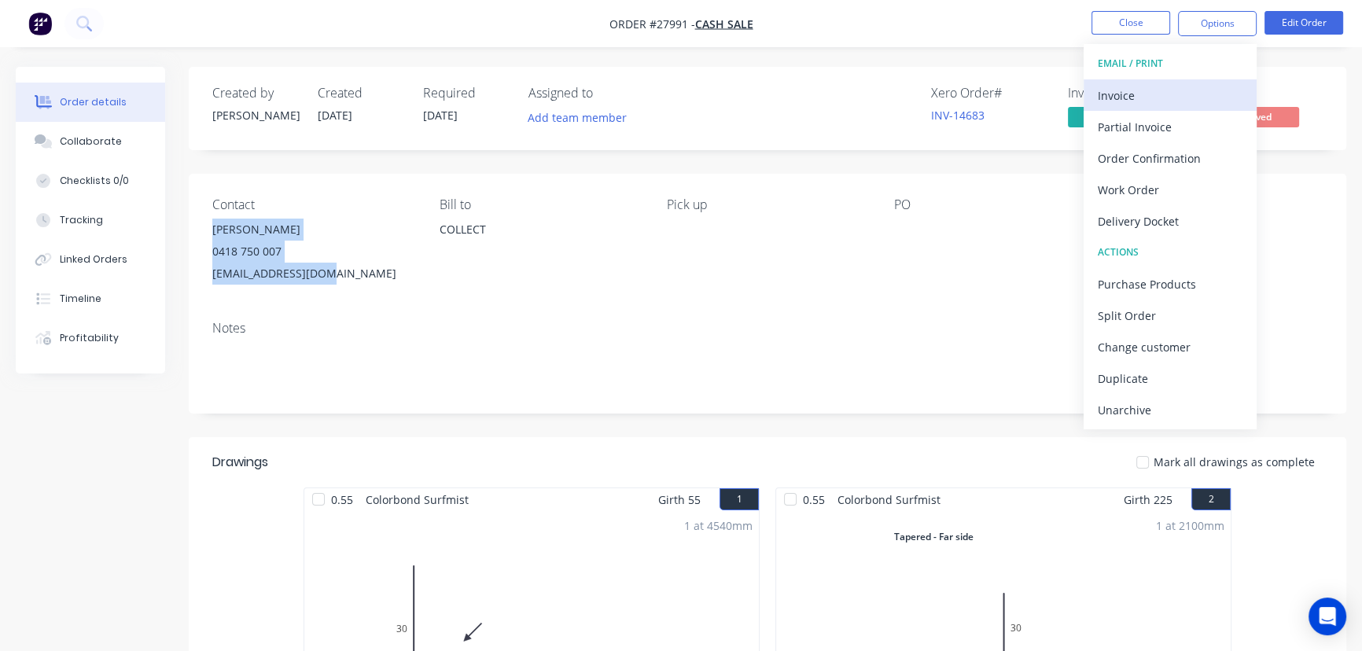
click at [1140, 98] on div "Invoice" at bounding box center [1170, 95] width 145 height 23
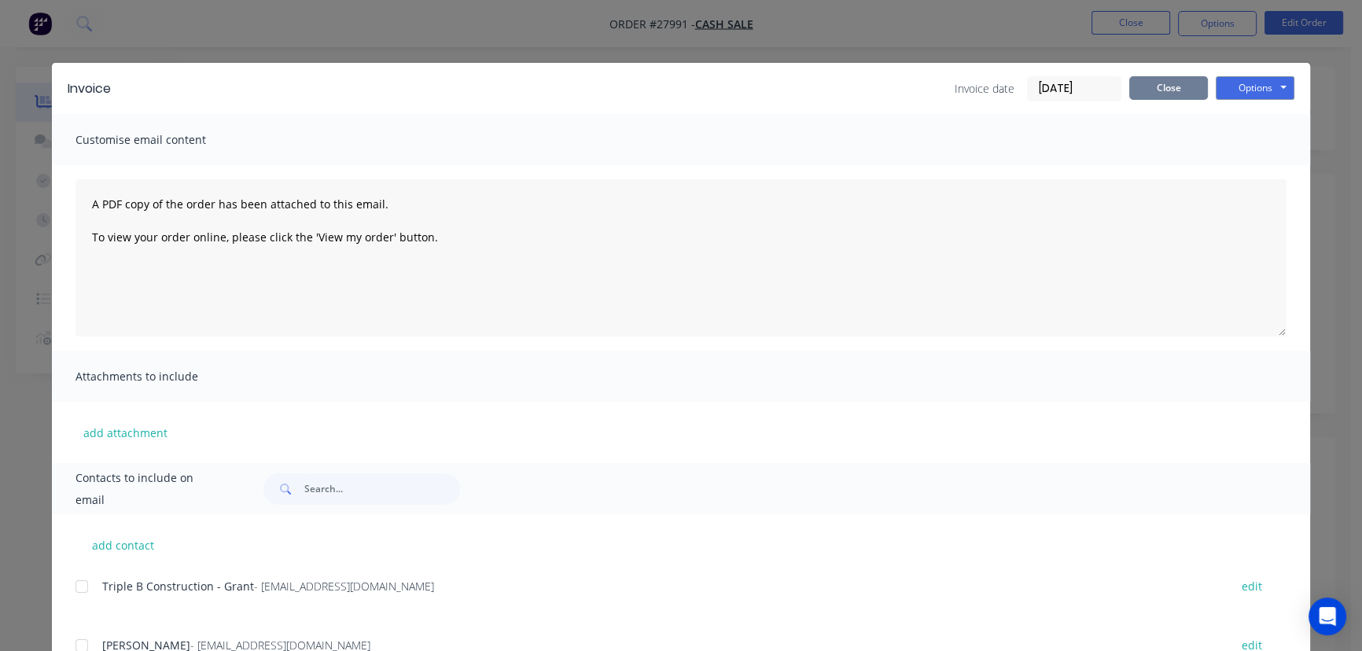
click at [1171, 89] on button "Close" at bounding box center [1168, 88] width 79 height 24
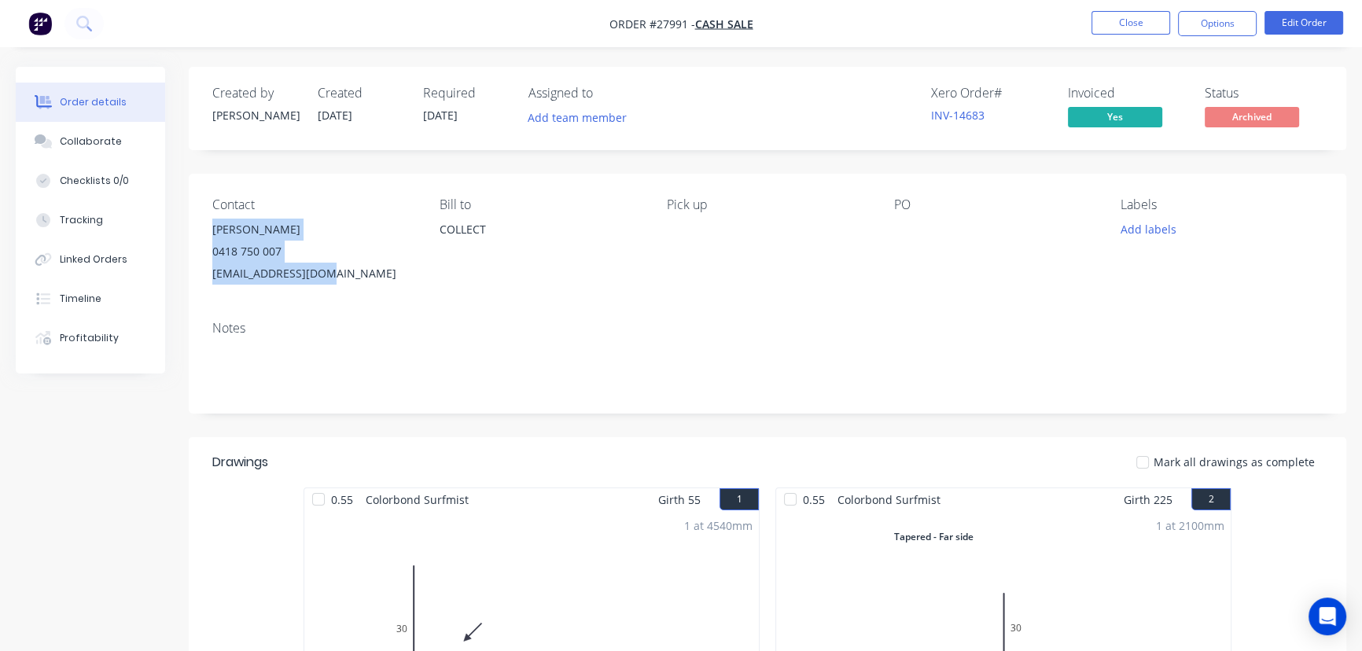
click at [315, 273] on div "[EMAIL_ADDRESS][DOMAIN_NAME]" at bounding box center [313, 274] width 202 height 22
drag, startPoint x: 328, startPoint y: 272, endPoint x: 196, endPoint y: 285, distance: 132.8
click at [196, 285] on div "Contact [PERSON_NAME] [PHONE_NUMBER] [EMAIL_ADDRESS][DOMAIN_NAME] [PERSON_NAME]…" at bounding box center [767, 241] width 1157 height 134
click at [1099, 28] on button "Close" at bounding box center [1130, 23] width 79 height 24
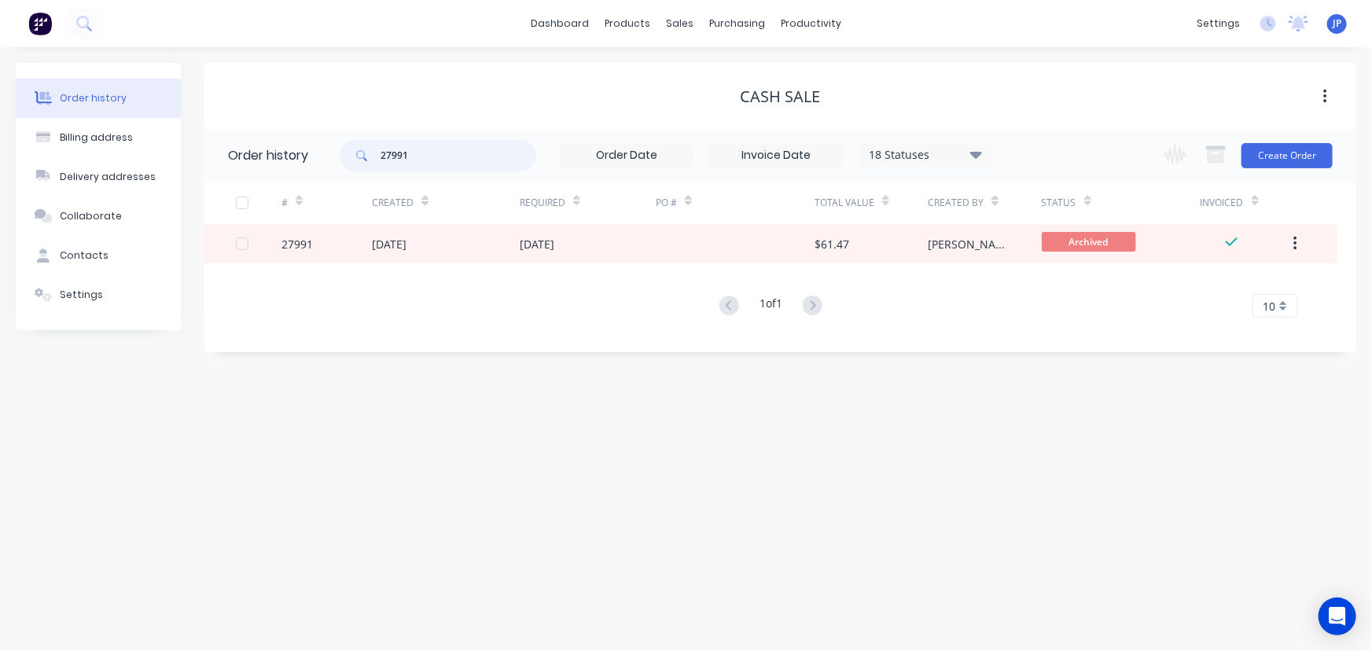
drag, startPoint x: 422, startPoint y: 161, endPoint x: 319, endPoint y: 164, distance: 103.0
click at [319, 164] on header "Order history 27991 18 Statuses Invoice Status Invoiced Not Invoiced Partial Or…" at bounding box center [780, 155] width 1152 height 51
type input "27787"
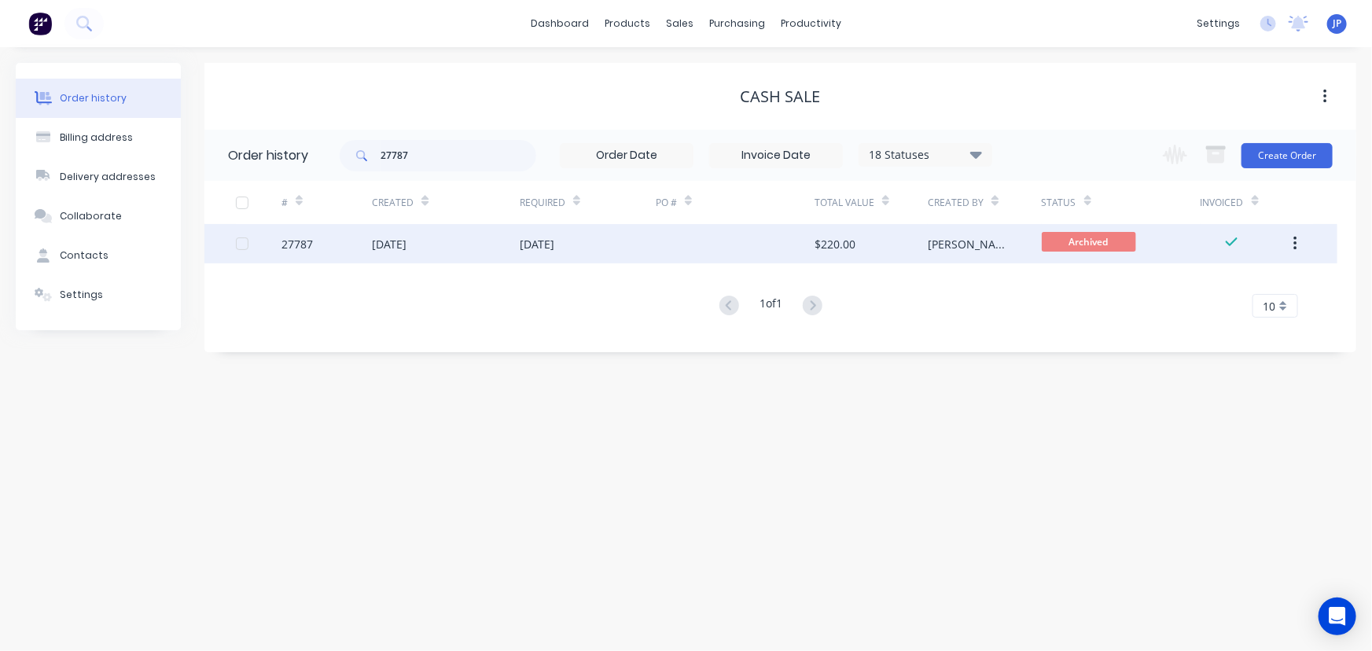
click at [406, 249] on div "[DATE]" at bounding box center [389, 244] width 35 height 17
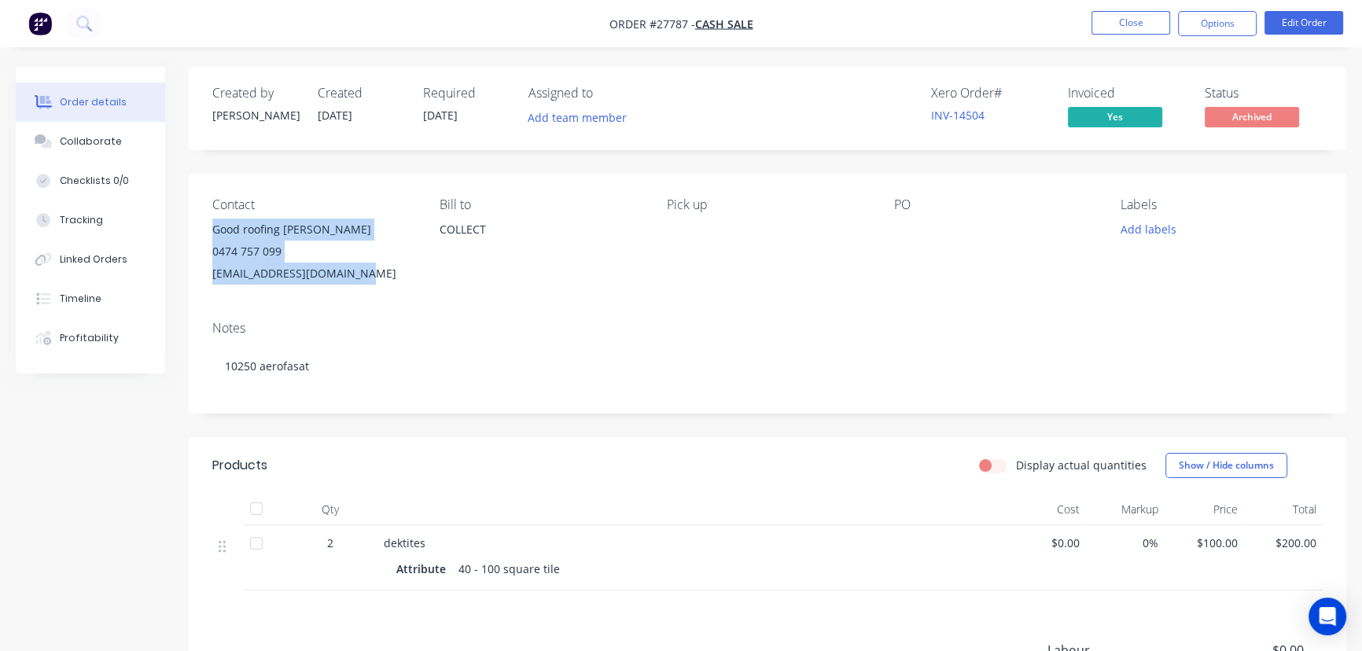
drag, startPoint x: 373, startPoint y: 275, endPoint x: 197, endPoint y: 230, distance: 181.7
click at [197, 230] on div "Contact Good roofing [PERSON_NAME] 0474 757 099 [EMAIL_ADDRESS][DOMAIN_NAME] [P…" at bounding box center [767, 241] width 1157 height 134
copy div "Good roofing [PERSON_NAME] 0474 757 099 [EMAIL_ADDRESS][DOMAIN_NAME]"
click at [1134, 14] on button "Close" at bounding box center [1130, 23] width 79 height 24
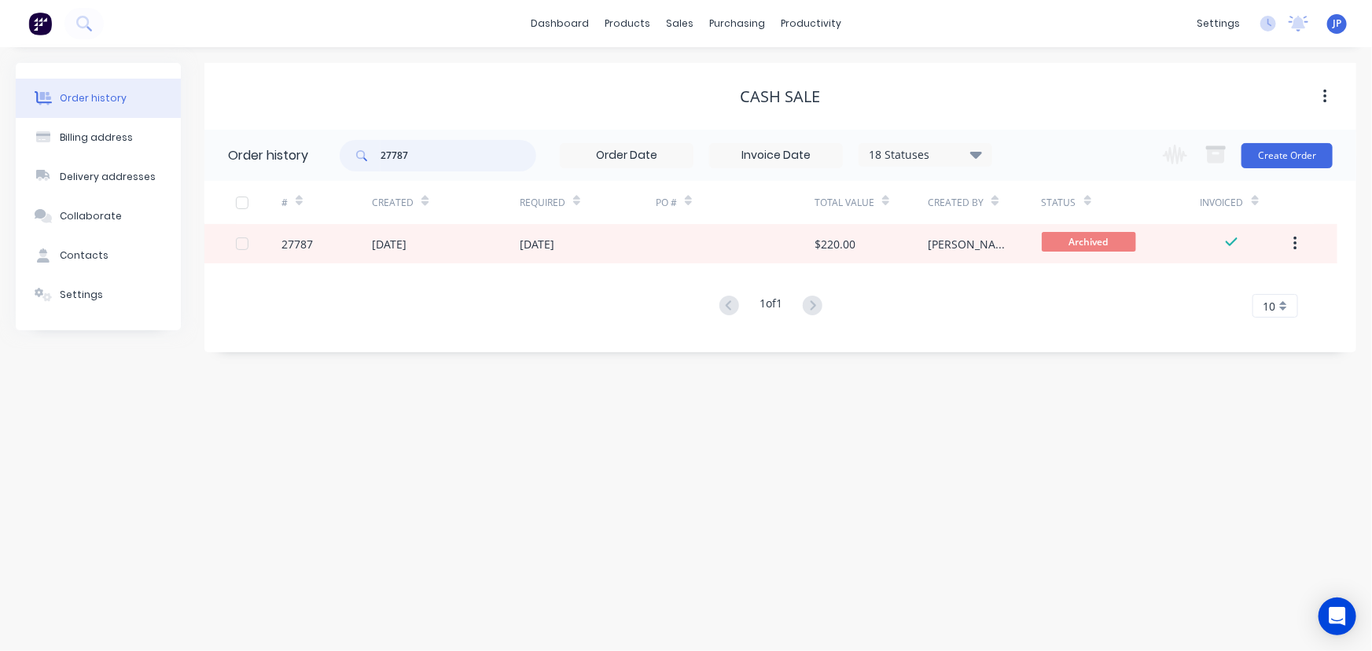
drag, startPoint x: 439, startPoint y: 152, endPoint x: 344, endPoint y: 155, distance: 94.4
click at [344, 155] on div "27787" at bounding box center [438, 155] width 197 height 31
type input "14406"
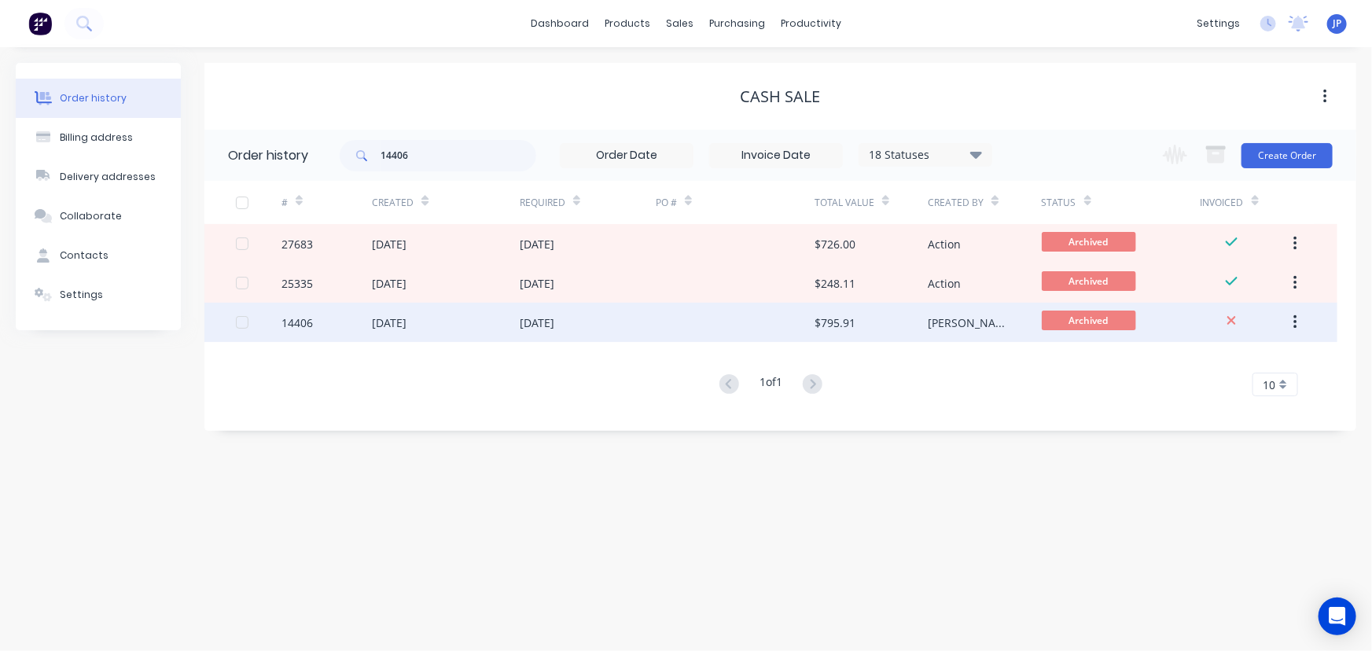
click at [406, 322] on div "[DATE]" at bounding box center [389, 322] width 35 height 17
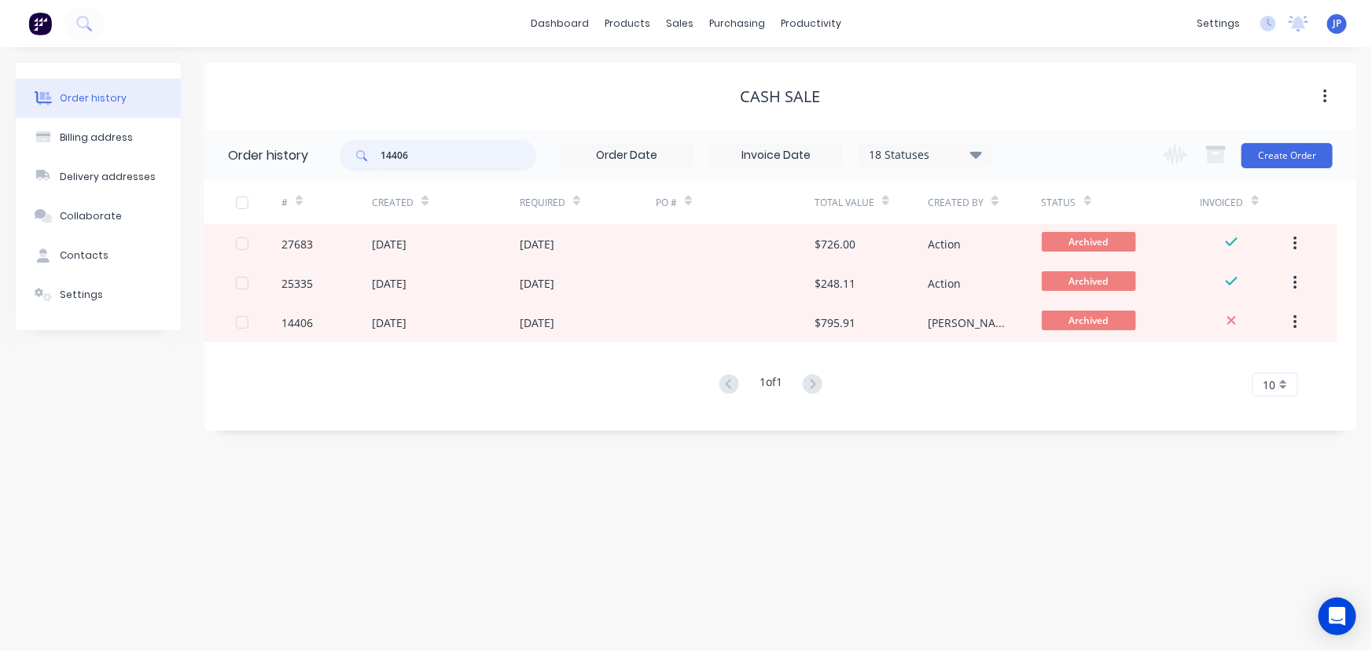
drag, startPoint x: 418, startPoint y: 164, endPoint x: 341, endPoint y: 156, distance: 77.4
click at [344, 160] on div "14406" at bounding box center [438, 155] width 197 height 31
type input "14535"
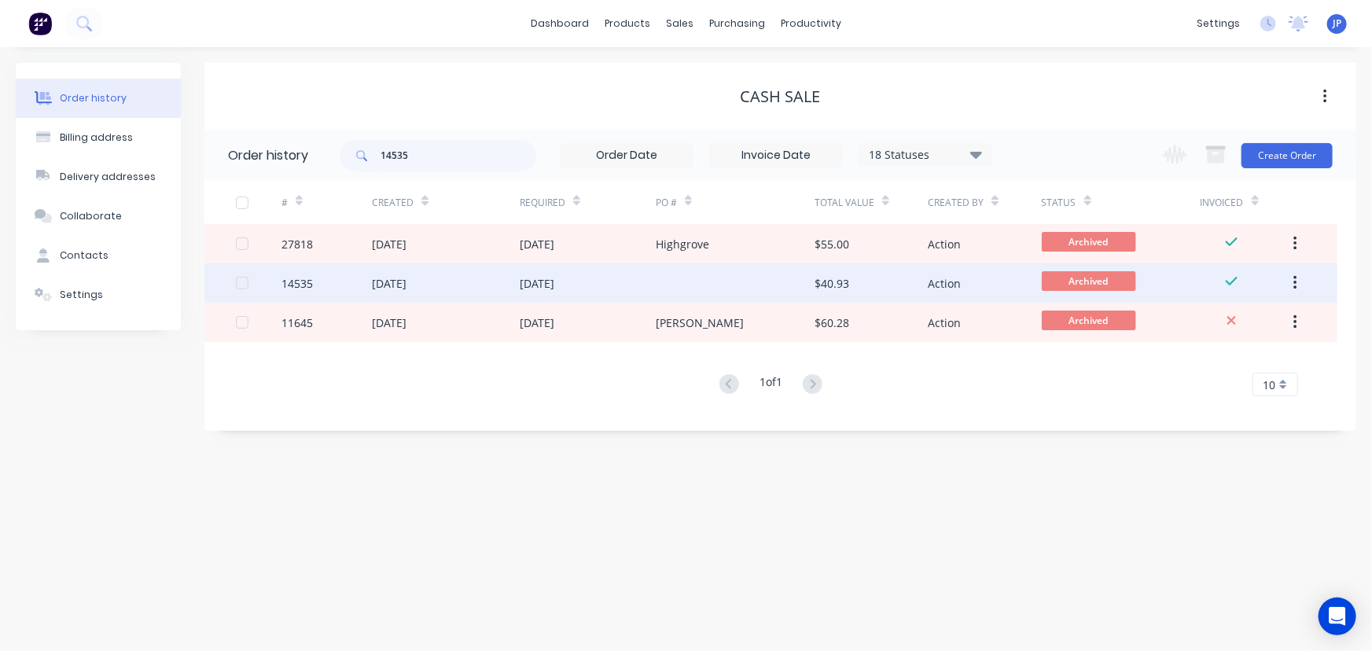
click at [406, 283] on div "[DATE]" at bounding box center [389, 283] width 35 height 17
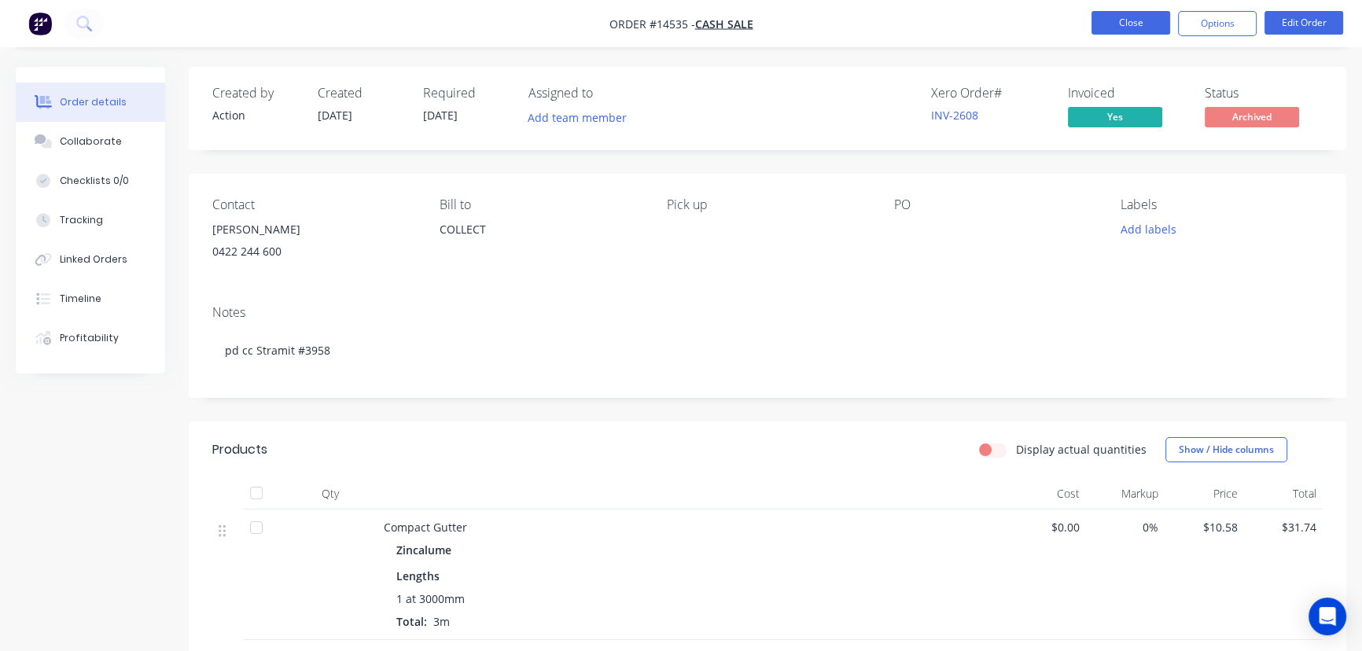
click at [1129, 26] on button "Close" at bounding box center [1130, 23] width 79 height 24
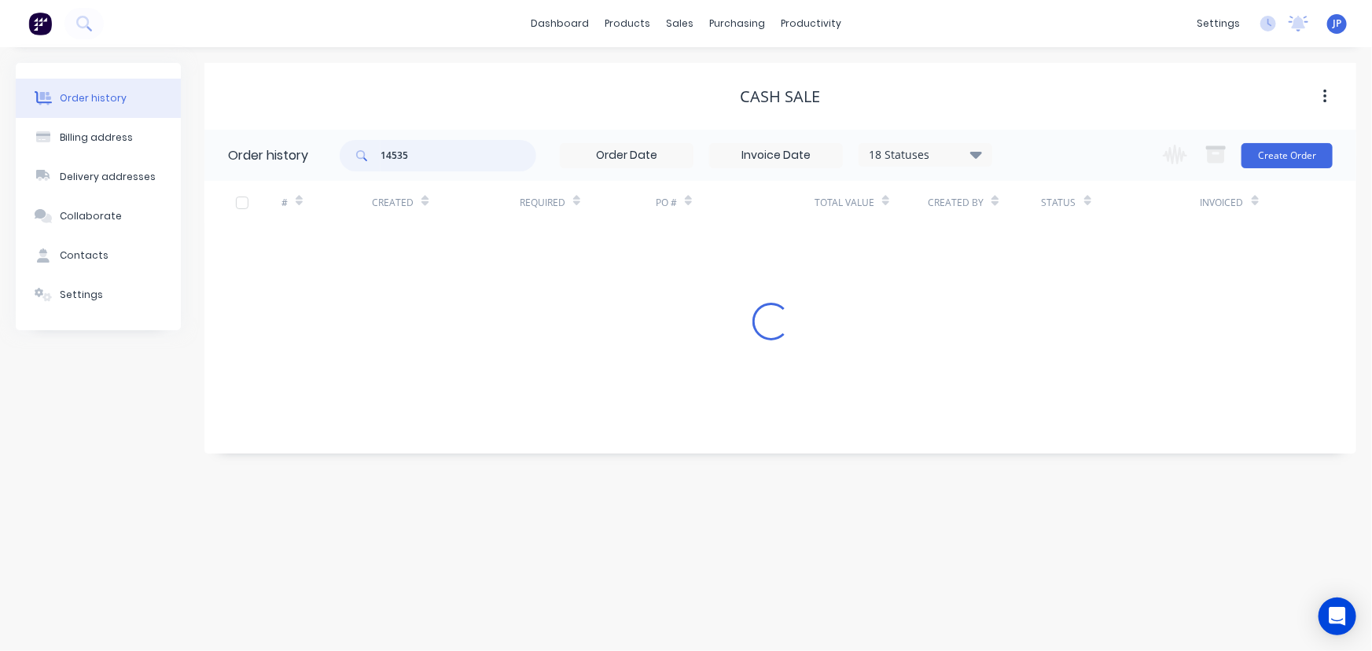
drag, startPoint x: 425, startPoint y: 157, endPoint x: 325, endPoint y: 164, distance: 99.3
click at [325, 164] on header "Order history 14535 18 Statuses Invoice Status Invoiced Not Invoiced Partial Or…" at bounding box center [780, 155] width 1152 height 51
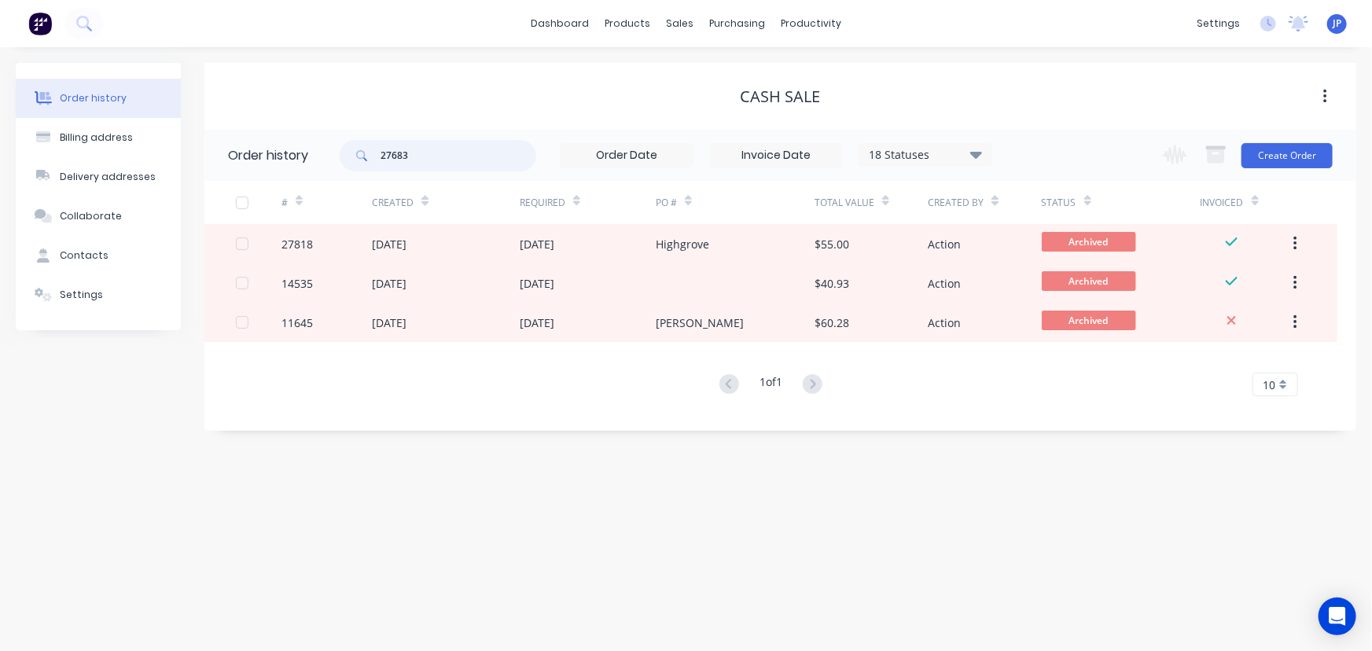
type input "27683"
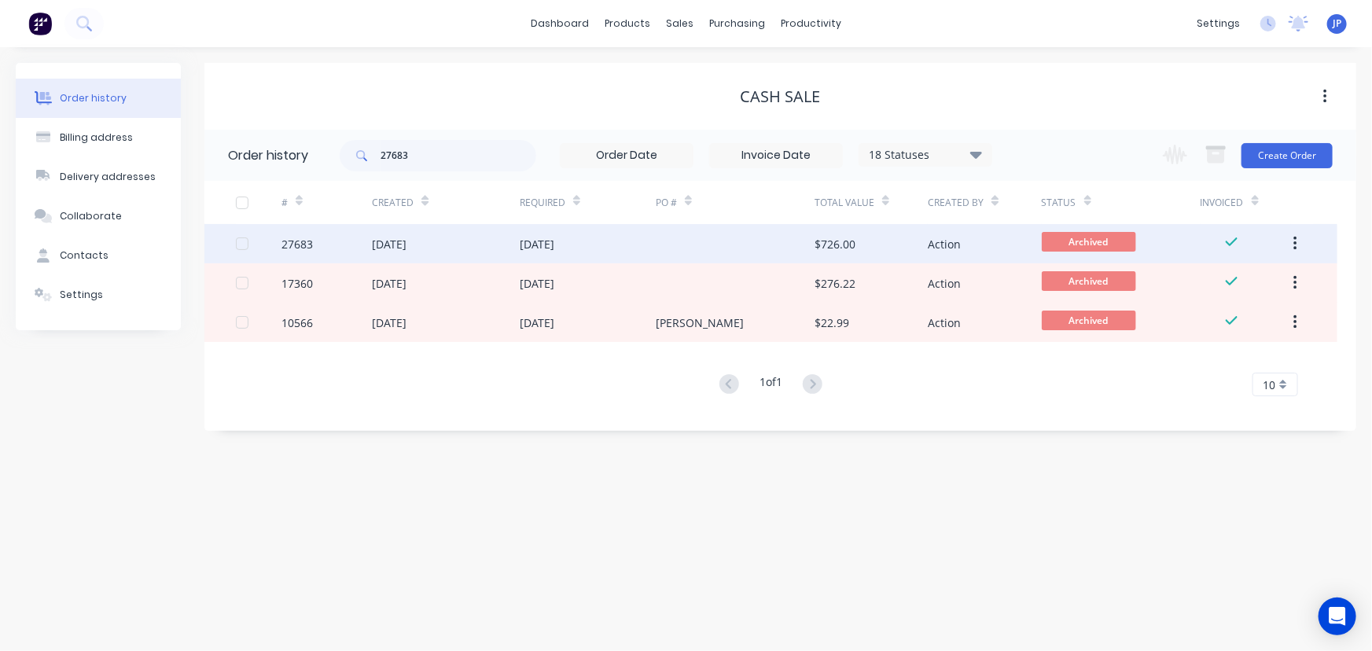
click at [406, 244] on div "[DATE]" at bounding box center [389, 244] width 35 height 17
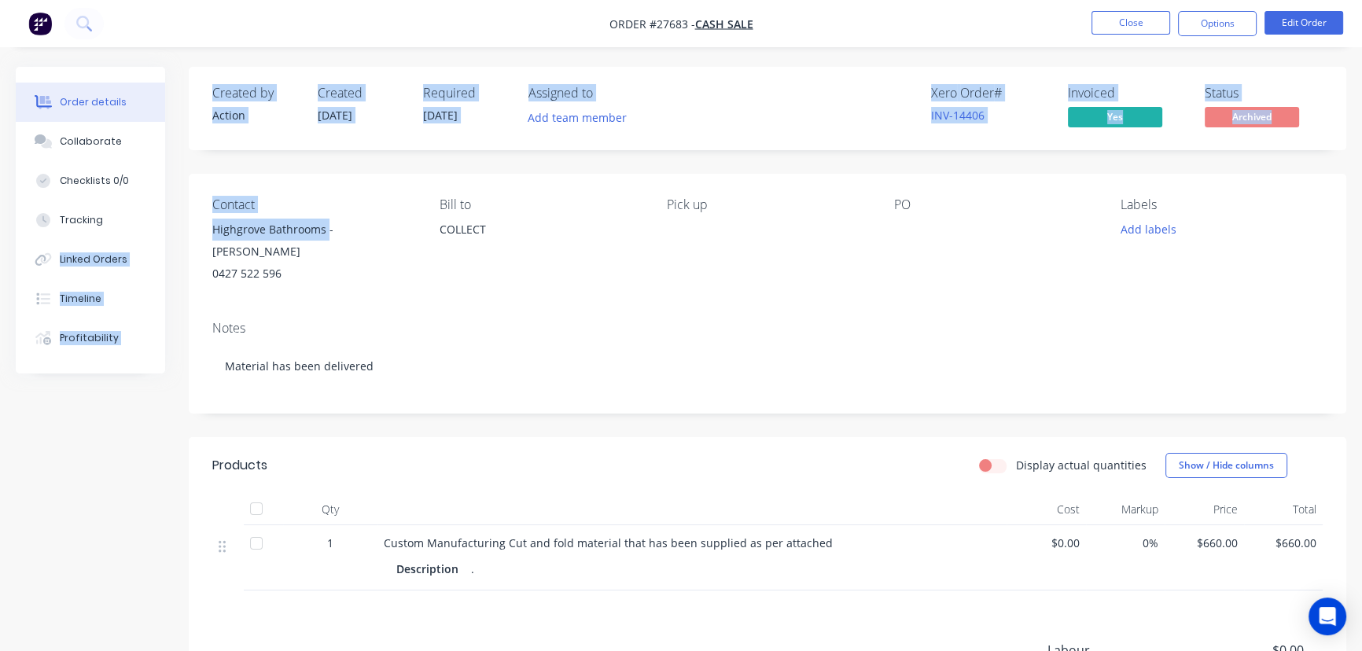
drag, startPoint x: 328, startPoint y: 232, endPoint x: 181, endPoint y: 228, distance: 147.1
click at [181, 228] on div "Order details Collaborate Checklists 0/0 Tracking Linked Orders Timeline Profit…" at bounding box center [681, 468] width 1362 height 803
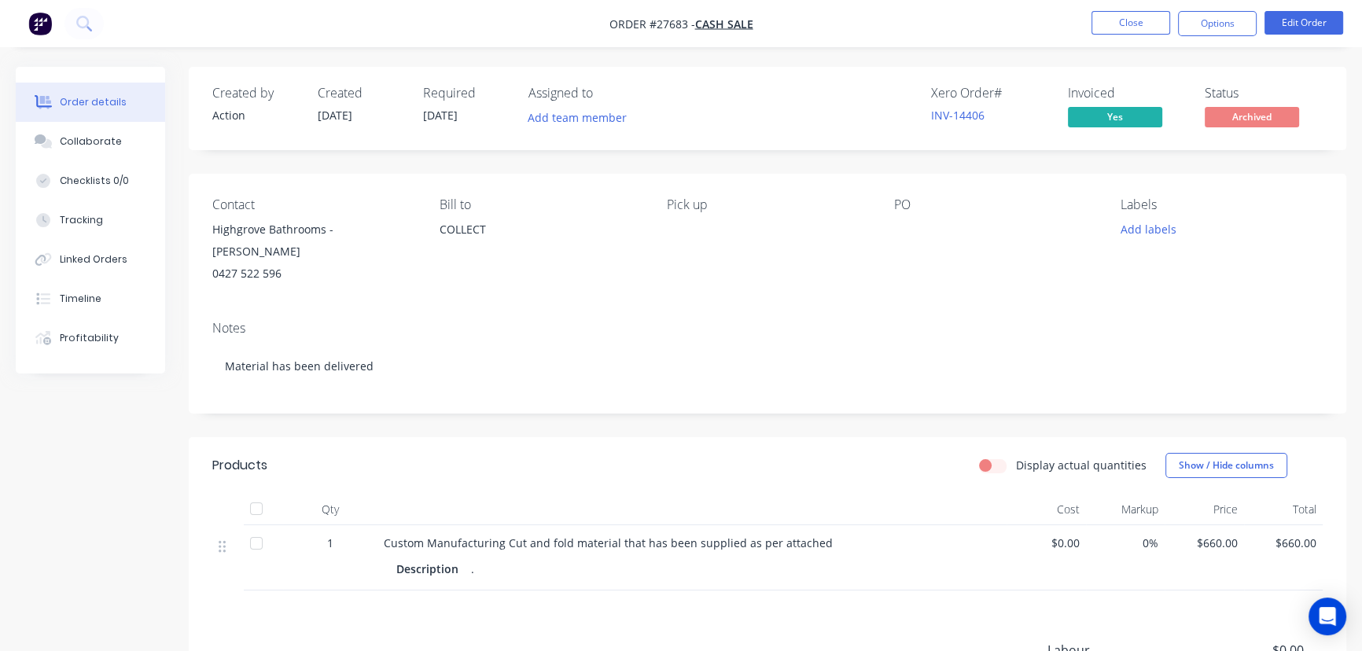
click at [385, 321] on div "Notes" at bounding box center [767, 328] width 1110 height 15
click at [322, 228] on div "Highgrove Bathrooms - [PERSON_NAME]" at bounding box center [313, 241] width 202 height 44
drag, startPoint x: 325, startPoint y: 229, endPoint x: 205, endPoint y: 230, distance: 119.5
click at [205, 230] on div "Contact Highgrove Bathrooms - [PERSON_NAME] 0427 522 596 Bill to COLLECT Pick u…" at bounding box center [767, 241] width 1157 height 134
copy div "Highgrove Bathrooms"
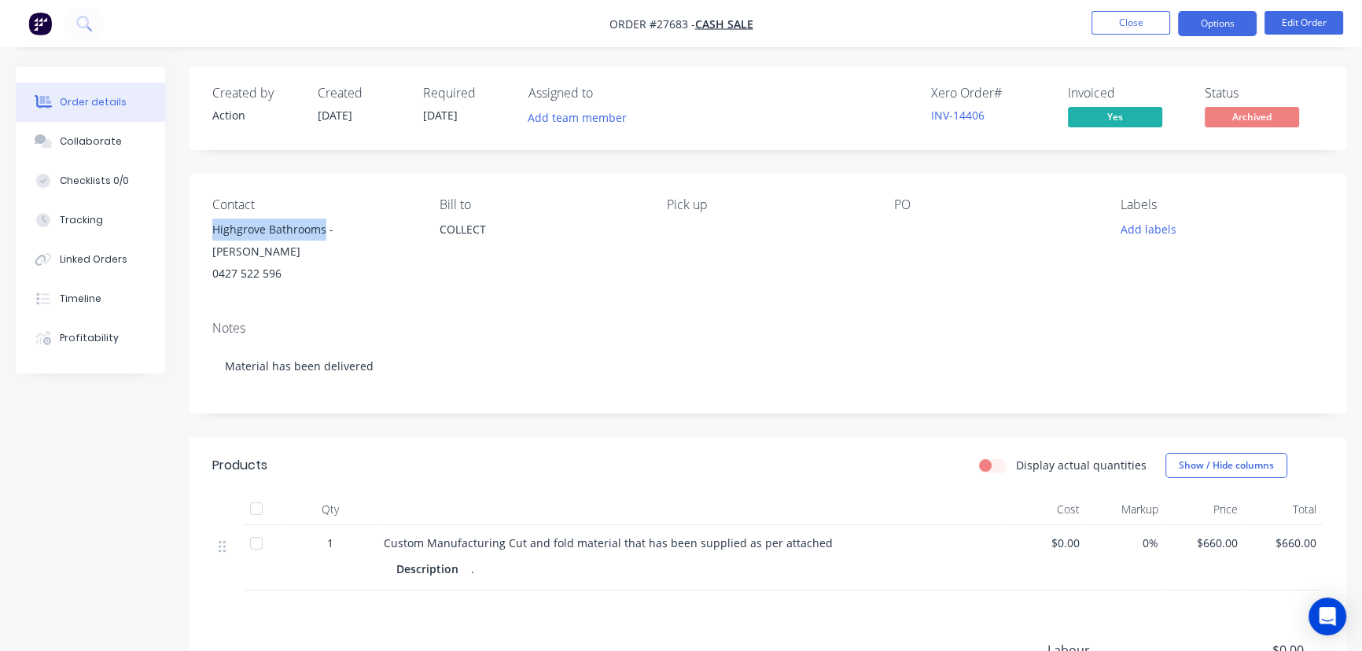
drag, startPoint x: 1193, startPoint y: 21, endPoint x: 1184, endPoint y: 41, distance: 21.8
click at [1193, 22] on button "Options" at bounding box center [1217, 23] width 79 height 25
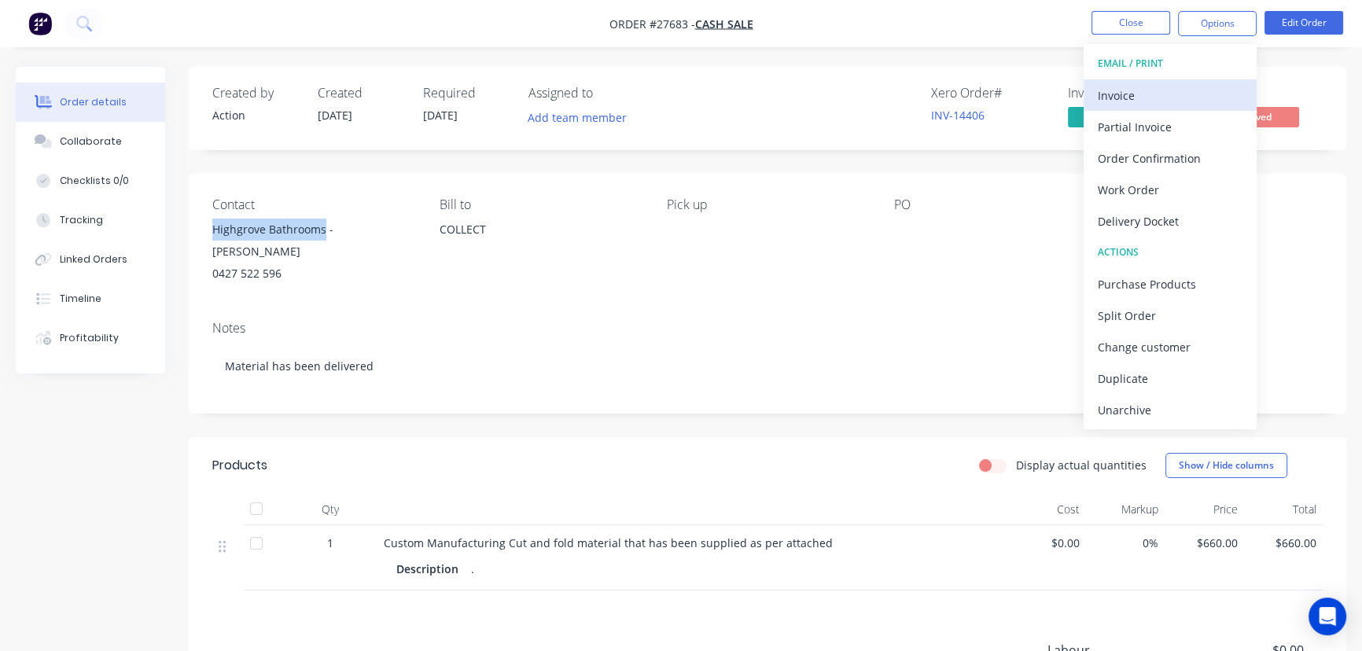
click at [1153, 94] on div "Invoice" at bounding box center [1170, 95] width 145 height 23
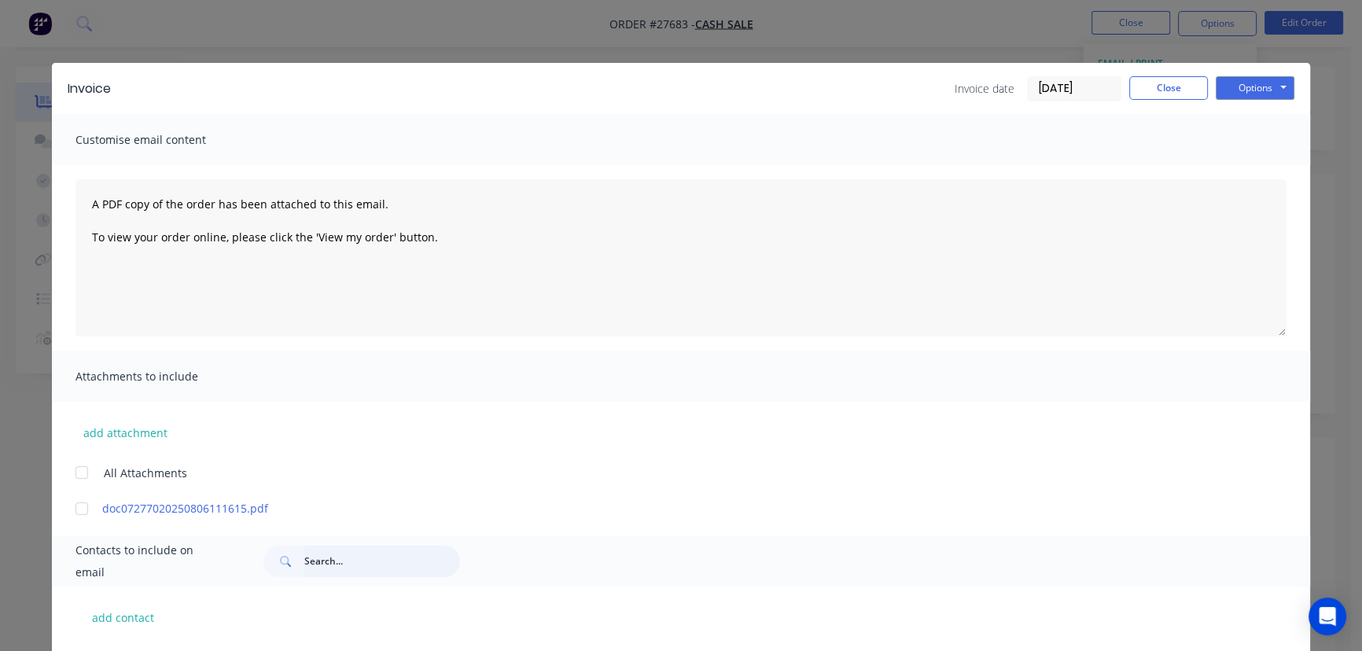
click at [329, 561] on input "text" at bounding box center [382, 561] width 156 height 31
paste input "Highgrove Bathrooms"
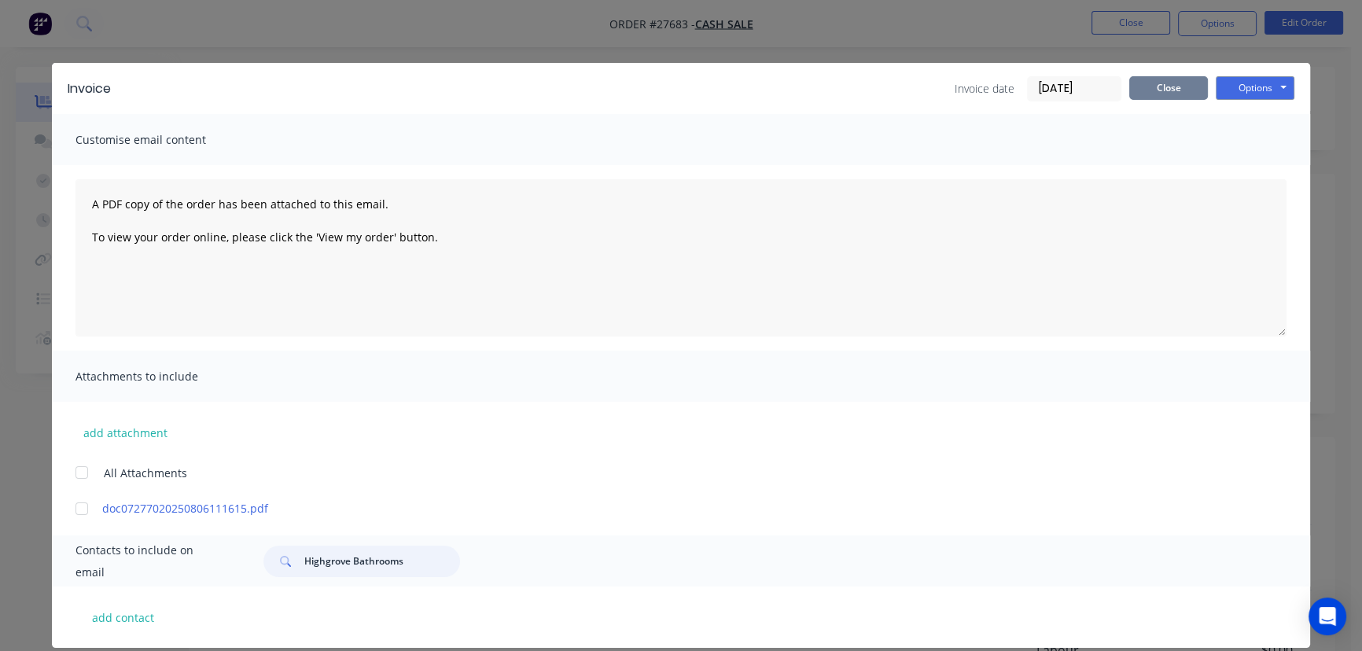
type input "Highgrove Bathrooms"
click at [1158, 83] on button "Close" at bounding box center [1168, 88] width 79 height 24
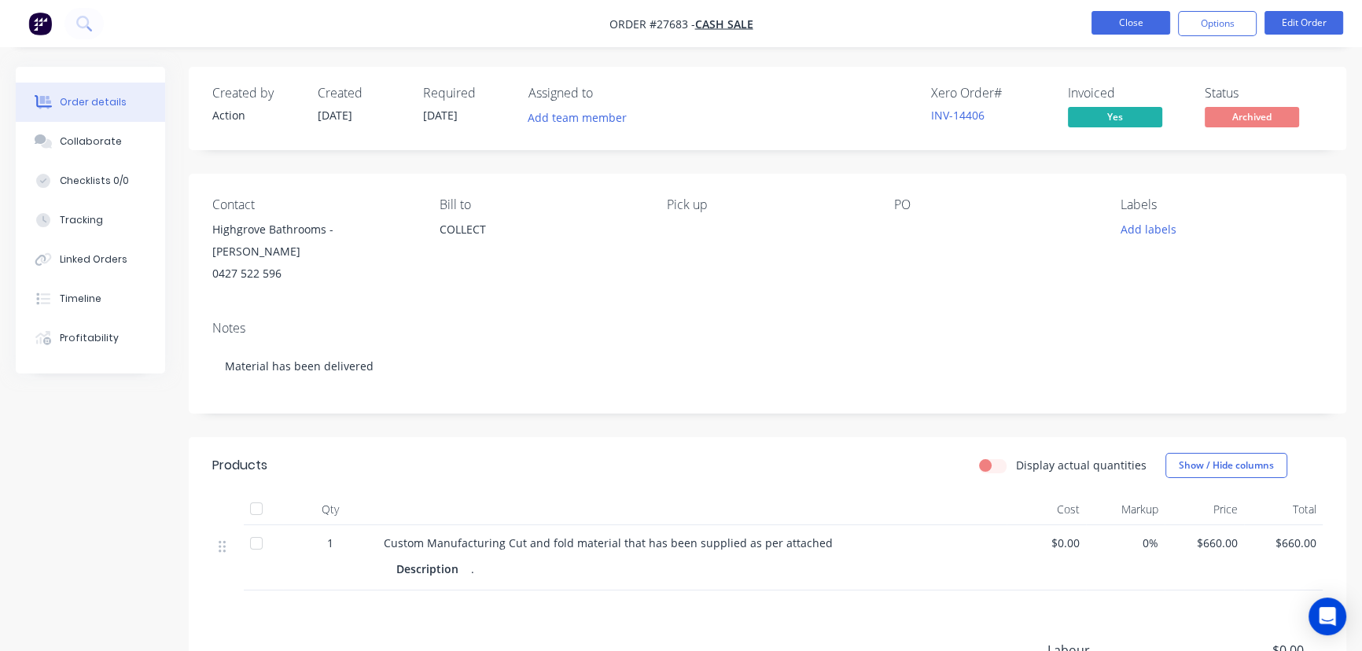
click at [1106, 27] on button "Close" at bounding box center [1130, 23] width 79 height 24
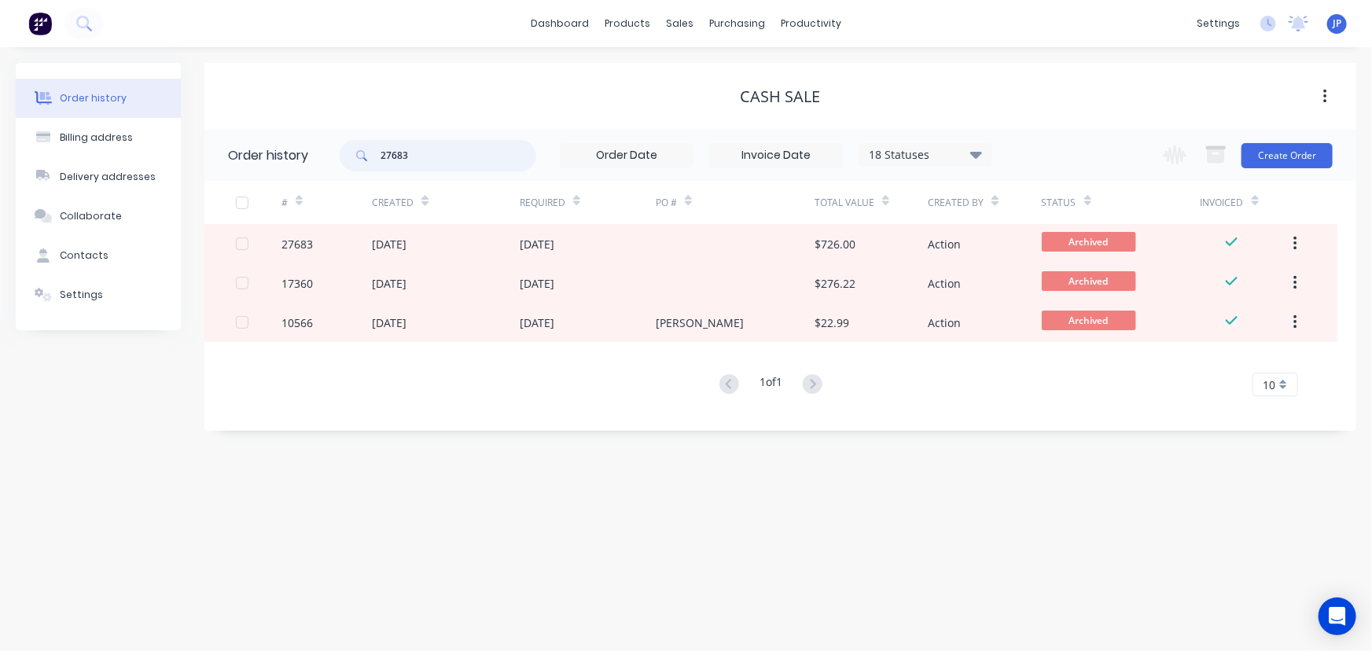
drag, startPoint x: 417, startPoint y: 155, endPoint x: 355, endPoint y: 167, distance: 63.2
click at [355, 167] on div "27683" at bounding box center [438, 155] width 197 height 31
type input "2"
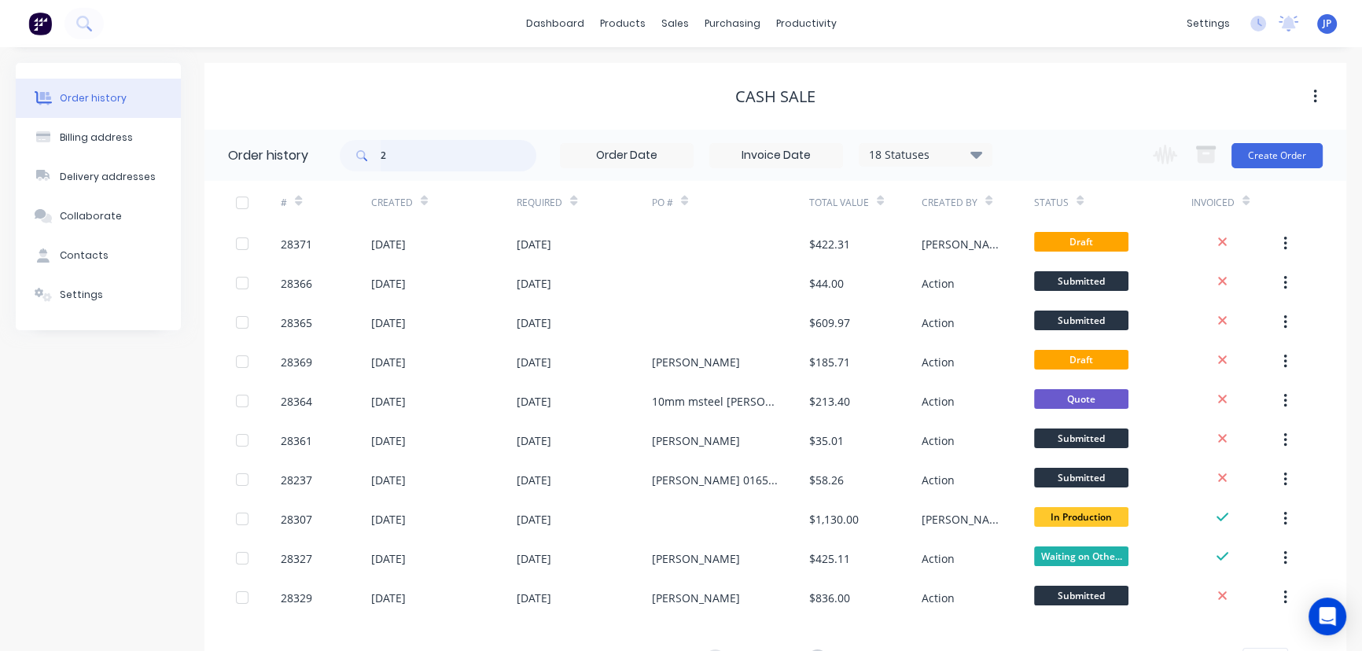
click at [414, 153] on input "2" at bounding box center [459, 155] width 156 height 31
type input "24449"
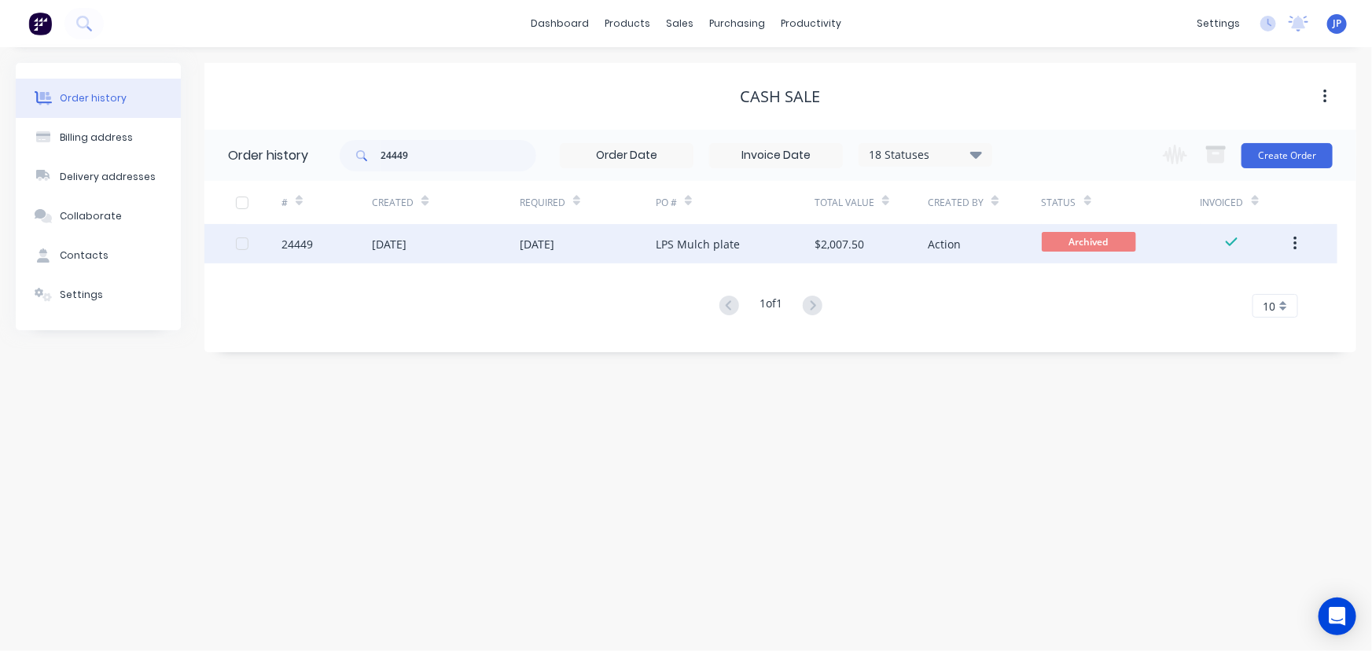
click at [414, 255] on div "[DATE]" at bounding box center [446, 243] width 148 height 39
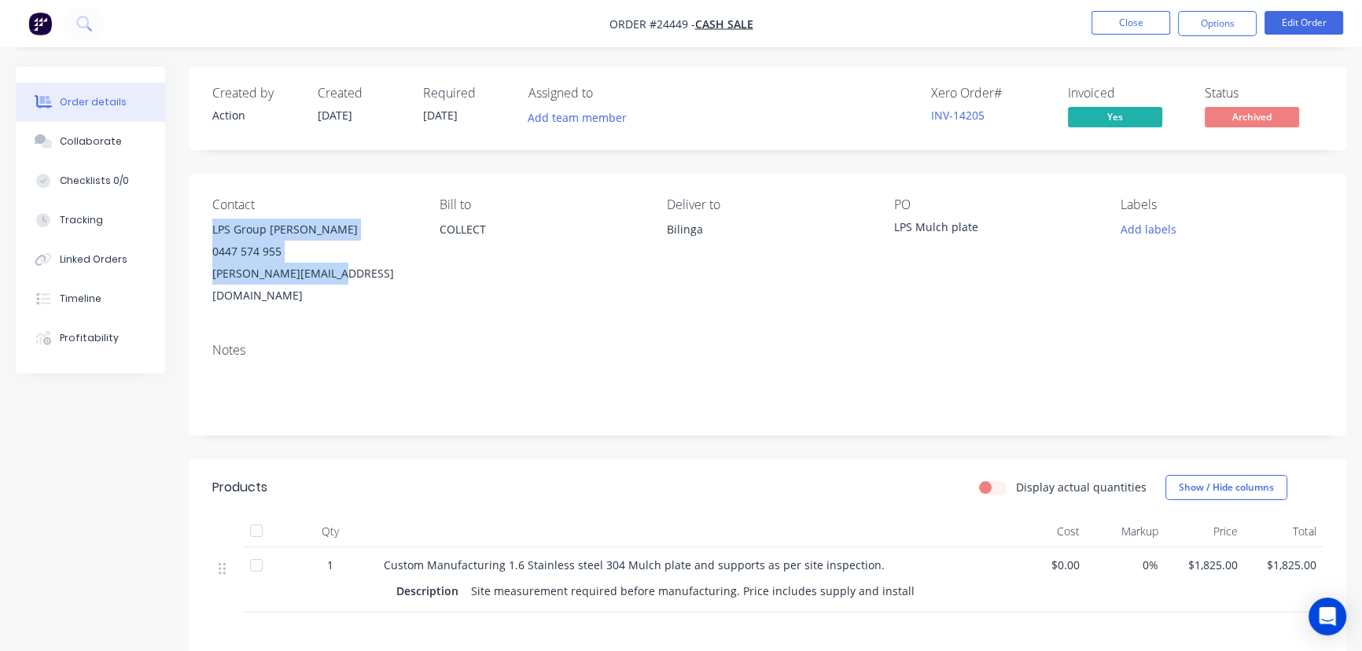
drag, startPoint x: 352, startPoint y: 275, endPoint x: 189, endPoint y: 236, distance: 167.4
click at [189, 236] on div "Contact LPS Group [PERSON_NAME] 0447 574 955 [PERSON_NAME][EMAIL_ADDRESS][DOMAI…" at bounding box center [767, 252] width 1157 height 156
copy div "LPS Group [PERSON_NAME] 0447 574 955 [PERSON_NAME][EMAIL_ADDRESS][DOMAIN_NAME]"
click at [1097, 33] on button "Close" at bounding box center [1130, 23] width 79 height 24
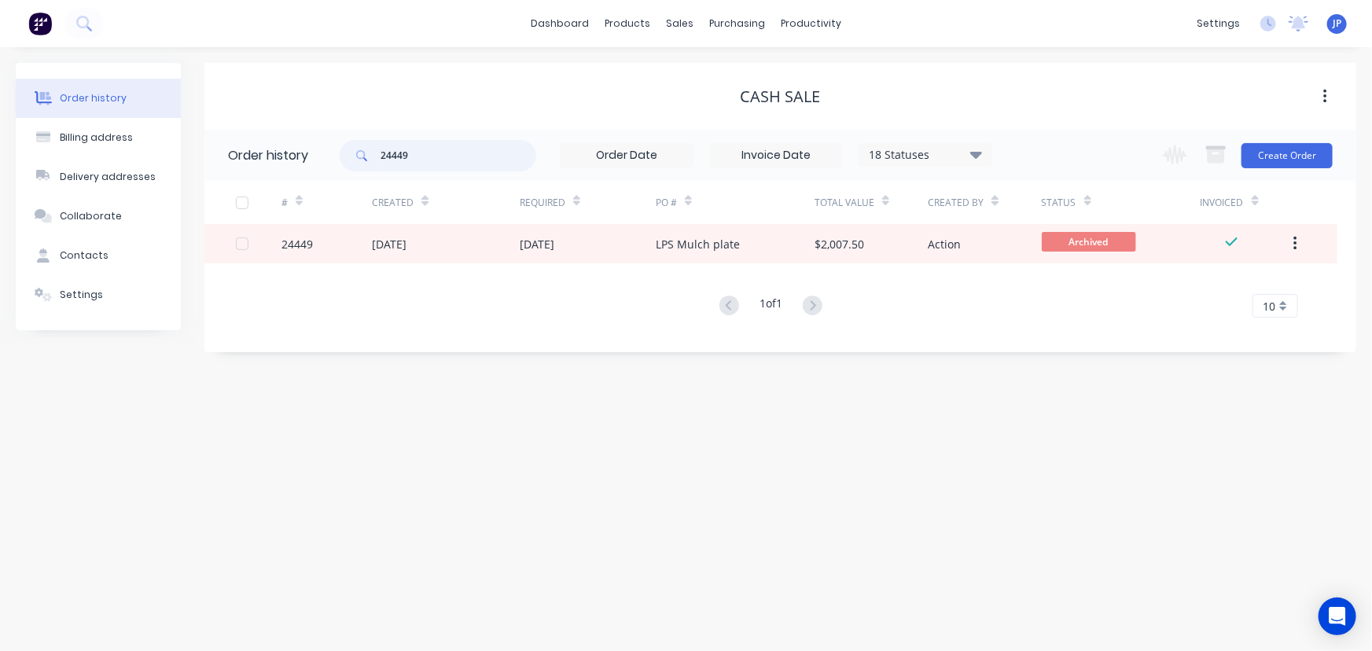
drag, startPoint x: 435, startPoint y: 158, endPoint x: 299, endPoint y: 167, distance: 136.3
click at [299, 167] on header "Order history 24449 18 Statuses Invoice Status Invoiced Not Invoiced Partial Or…" at bounding box center [780, 155] width 1152 height 51
type input "27912"
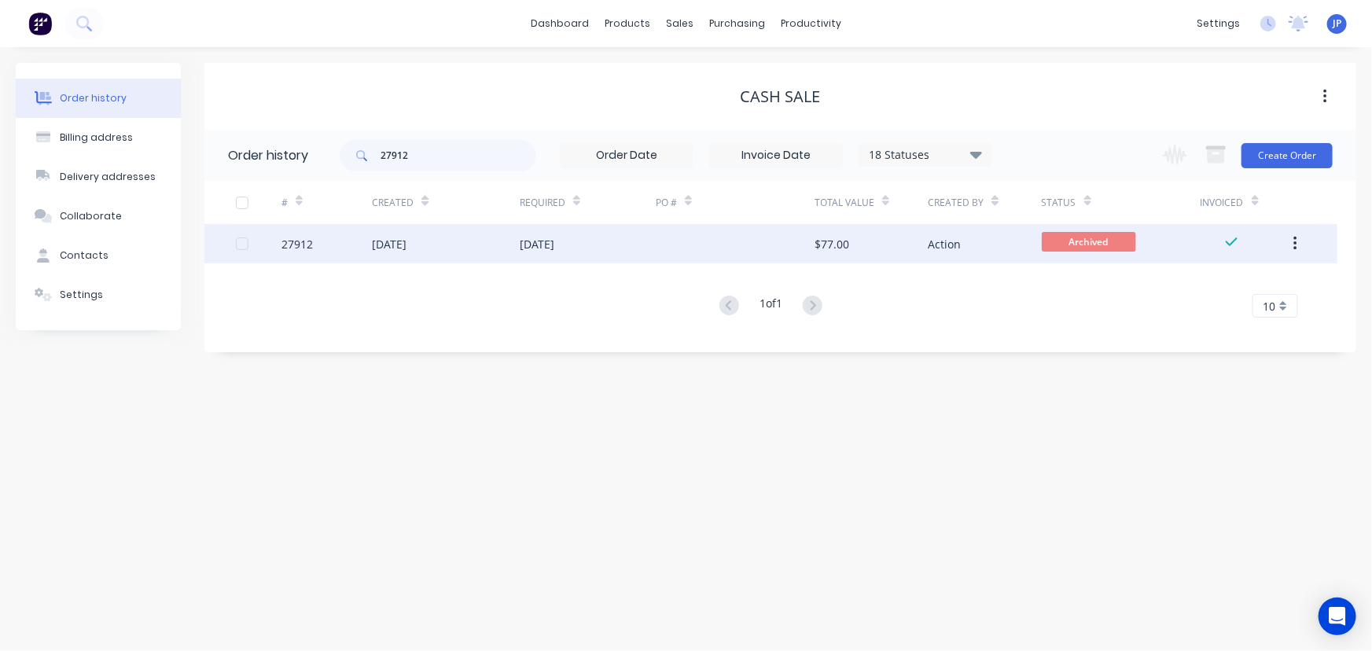
click at [378, 250] on div "[DATE]" at bounding box center [389, 244] width 35 height 17
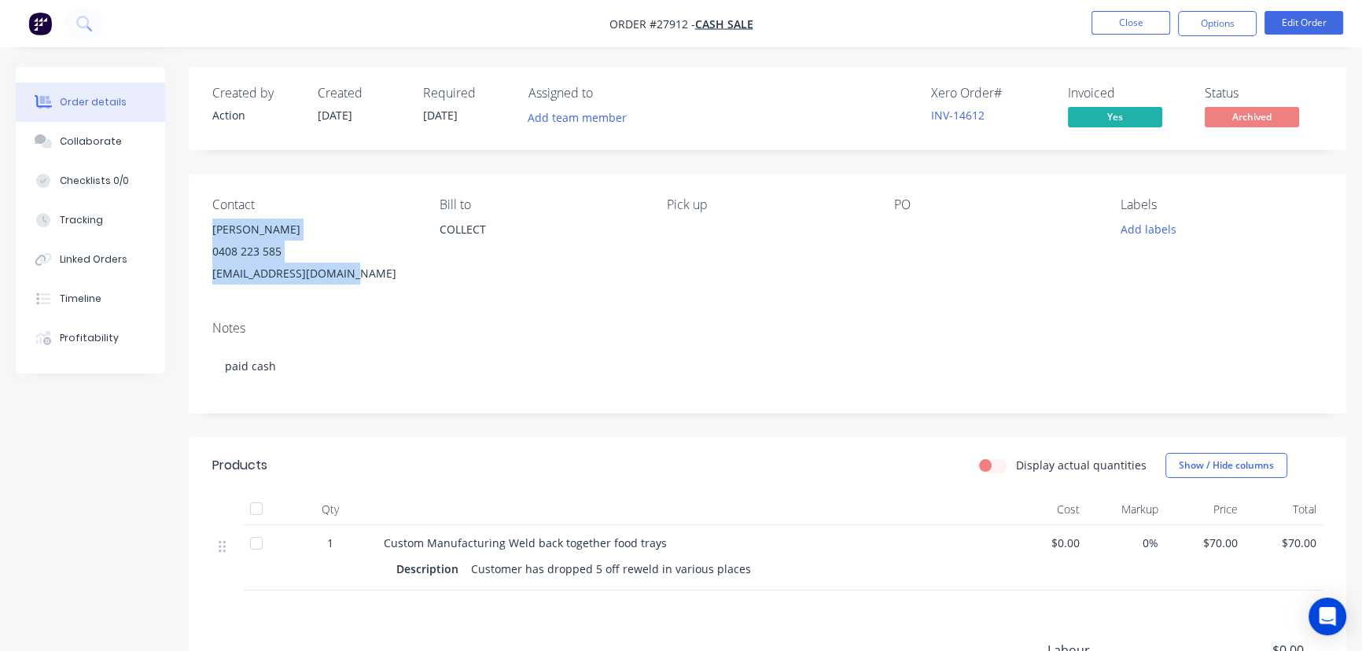
drag, startPoint x: 350, startPoint y: 267, endPoint x: 201, endPoint y: 235, distance: 151.9
click at [201, 235] on div "Contact [PERSON_NAME] [PHONE_NUMBER] [EMAIL_ADDRESS][DOMAIN_NAME] [PERSON_NAME]…" at bounding box center [767, 241] width 1157 height 134
copy div "[PERSON_NAME] 0408 223 585 [EMAIL_ADDRESS][DOMAIN_NAME]"
click at [337, 284] on div "[EMAIL_ADDRESS][DOMAIN_NAME]" at bounding box center [313, 274] width 202 height 22
drag, startPoint x: 341, startPoint y: 280, endPoint x: 189, endPoint y: 259, distance: 153.2
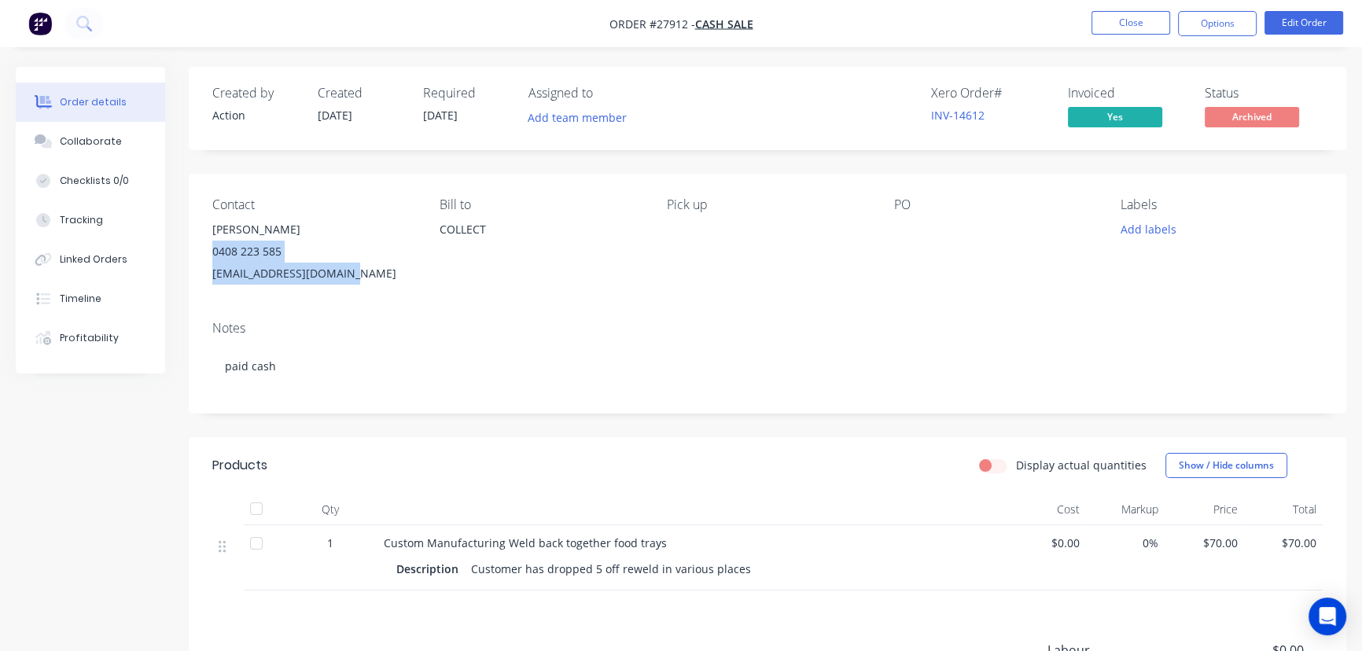
click at [189, 259] on div "Contact [PERSON_NAME] [PHONE_NUMBER] [EMAIL_ADDRESS][DOMAIN_NAME] [PERSON_NAME]…" at bounding box center [767, 241] width 1157 height 134
click at [348, 276] on div "[EMAIL_ADDRESS][DOMAIN_NAME]" at bounding box center [313, 274] width 202 height 22
drag, startPoint x: 348, startPoint y: 276, endPoint x: 211, endPoint y: 236, distance: 141.8
click at [211, 236] on div "Contact [PERSON_NAME] [PHONE_NUMBER] [EMAIL_ADDRESS][DOMAIN_NAME] [PERSON_NAME]…" at bounding box center [767, 241] width 1157 height 134
click at [1130, 9] on nav "Order #27912 - CASH SALE Close Options Edit Order" at bounding box center [681, 23] width 1362 height 47
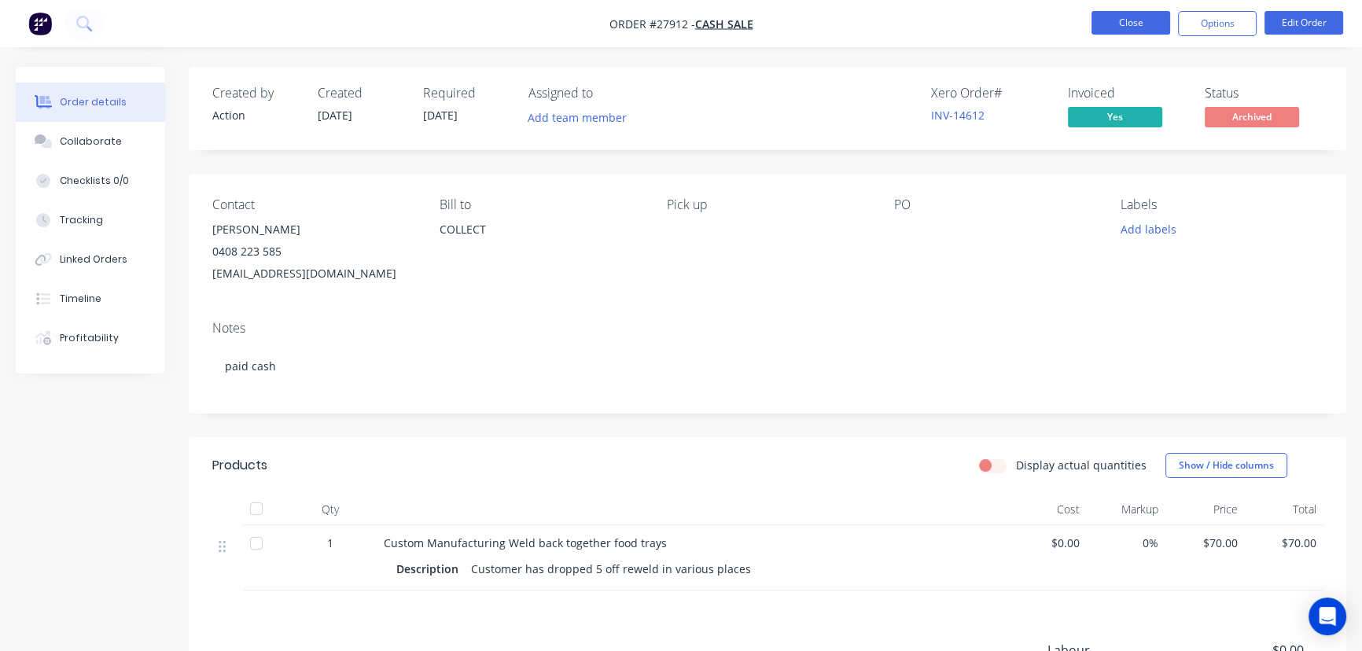
drag, startPoint x: 1109, startPoint y: 20, endPoint x: 1116, endPoint y: 13, distance: 10.6
click at [1116, 13] on button "Close" at bounding box center [1130, 23] width 79 height 24
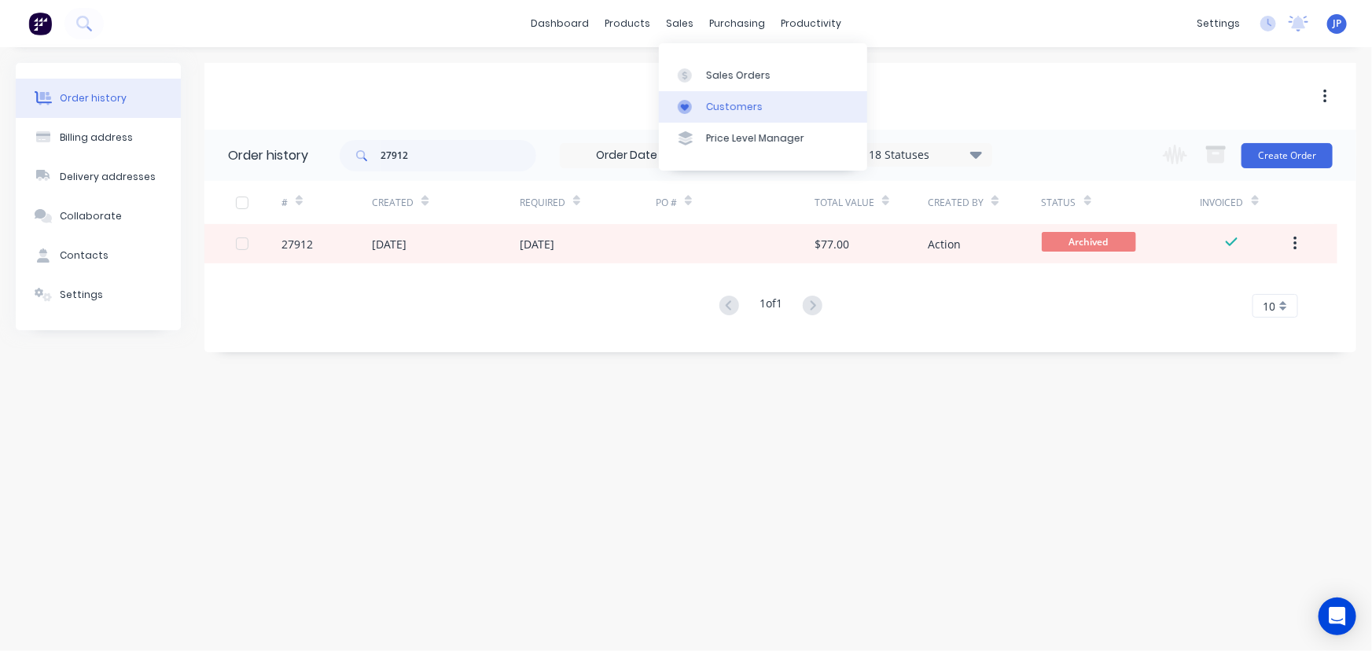
click at [716, 104] on div "Customers" at bounding box center [734, 107] width 57 height 14
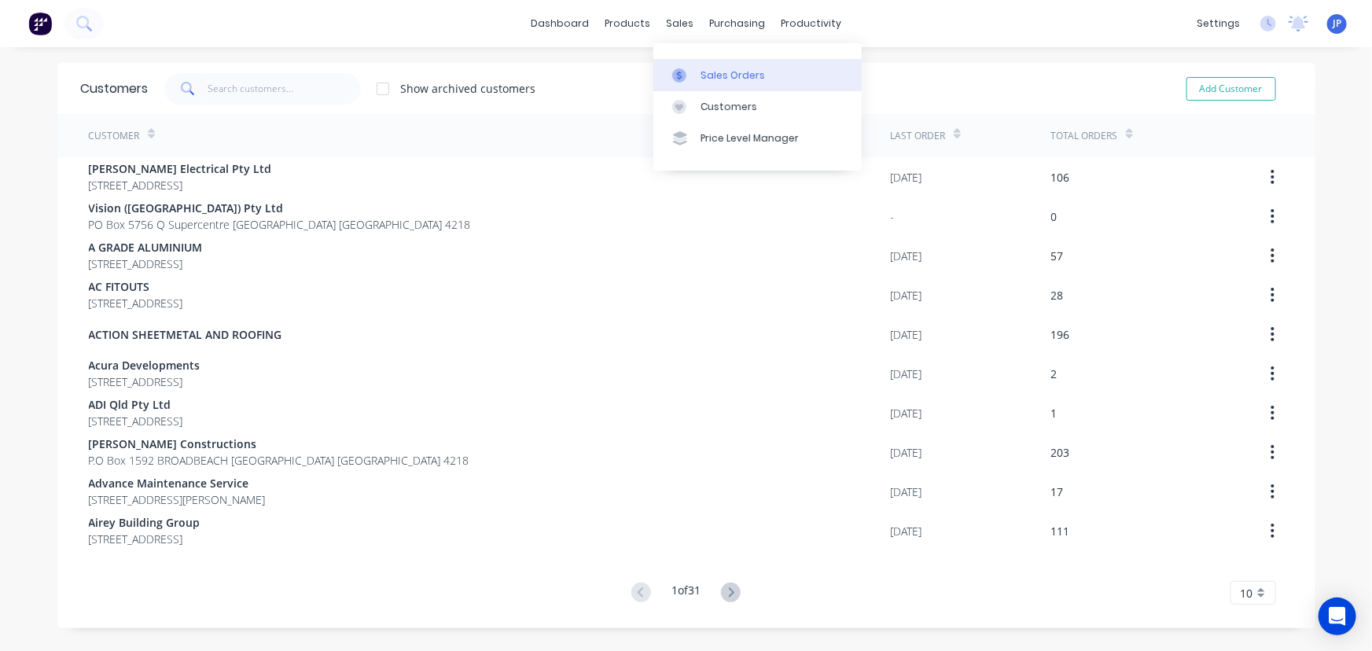
click at [715, 72] on div "Sales Orders" at bounding box center [733, 75] width 64 height 14
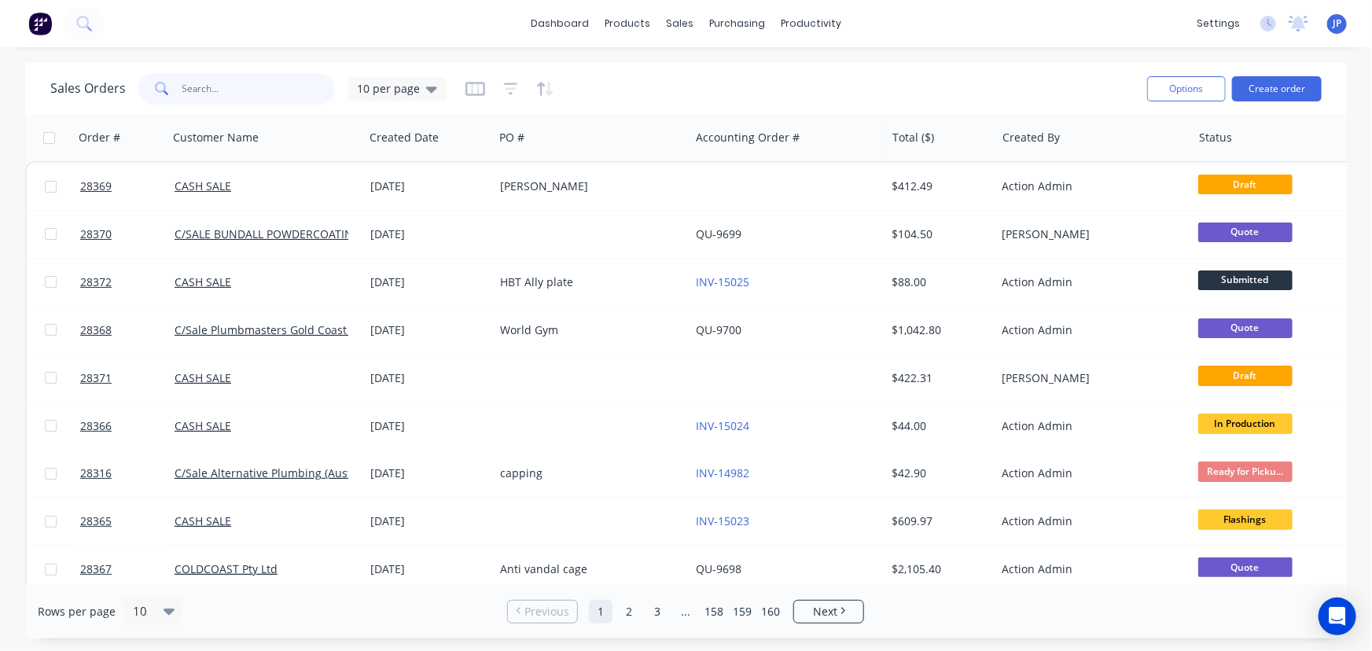
click at [226, 94] on input "text" at bounding box center [258, 88] width 153 height 31
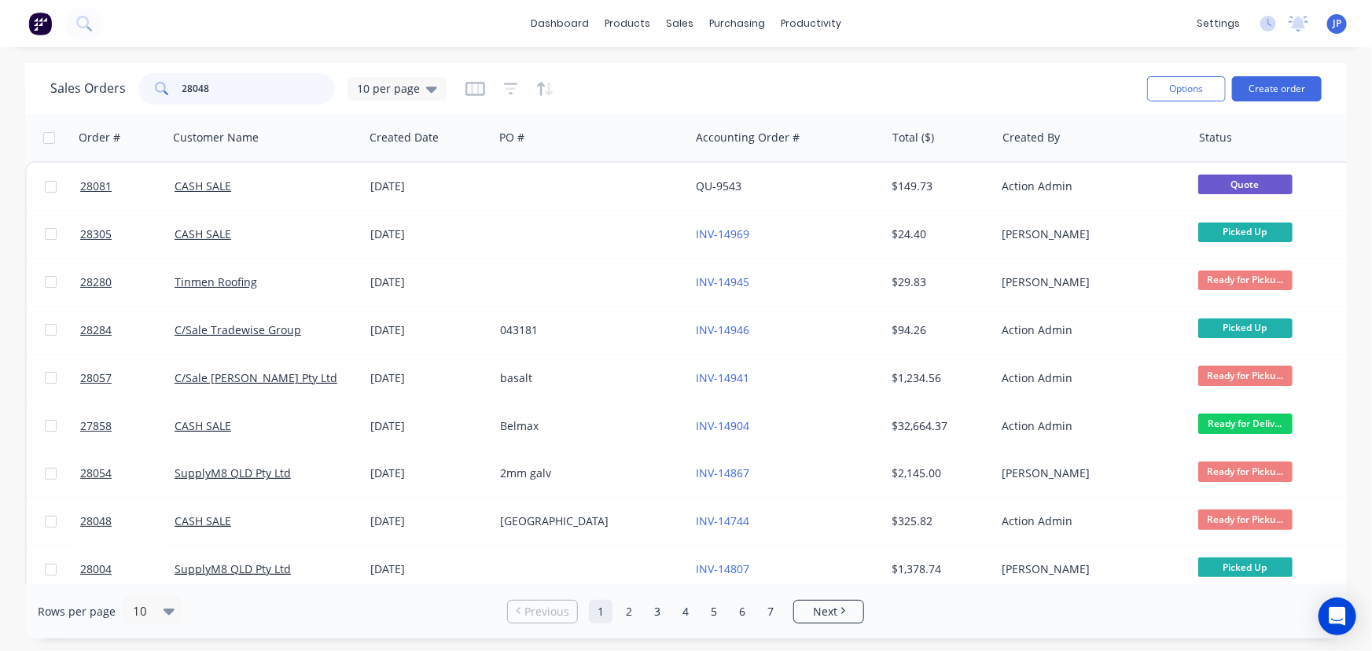
type input "28048"
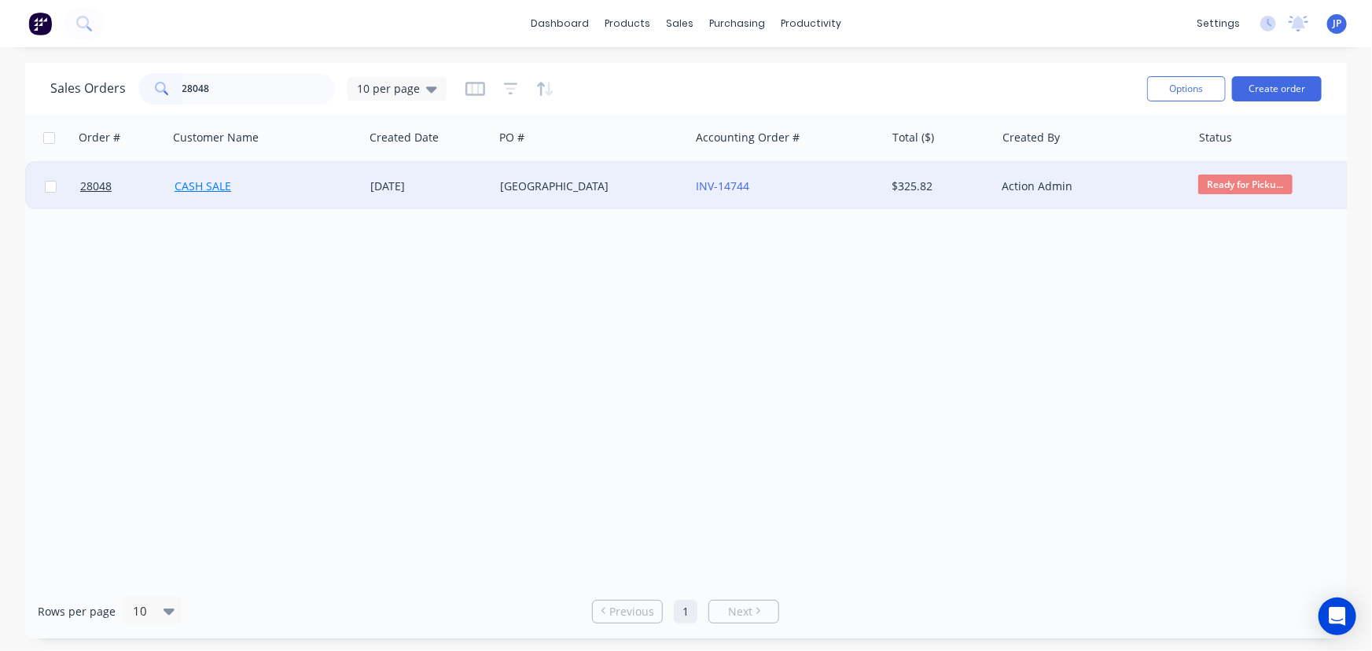
click at [214, 179] on link "CASH SALE" at bounding box center [203, 185] width 57 height 15
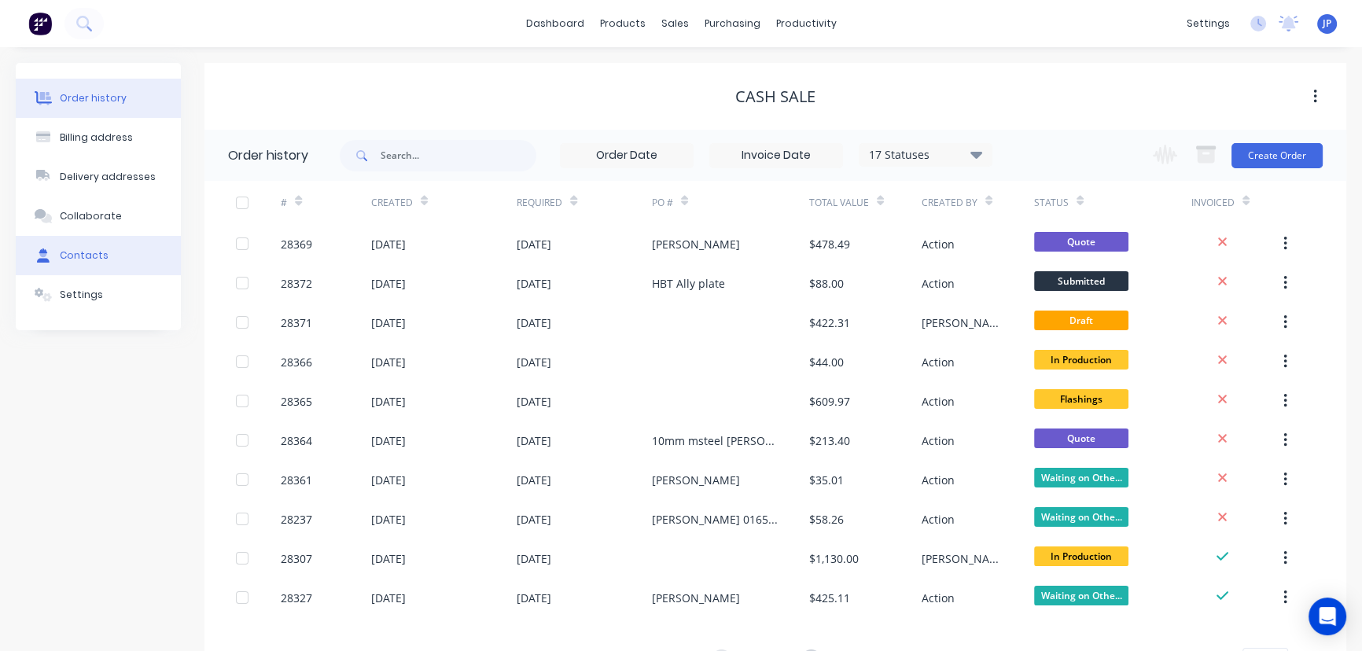
click at [94, 249] on div "Contacts" at bounding box center [84, 255] width 49 height 14
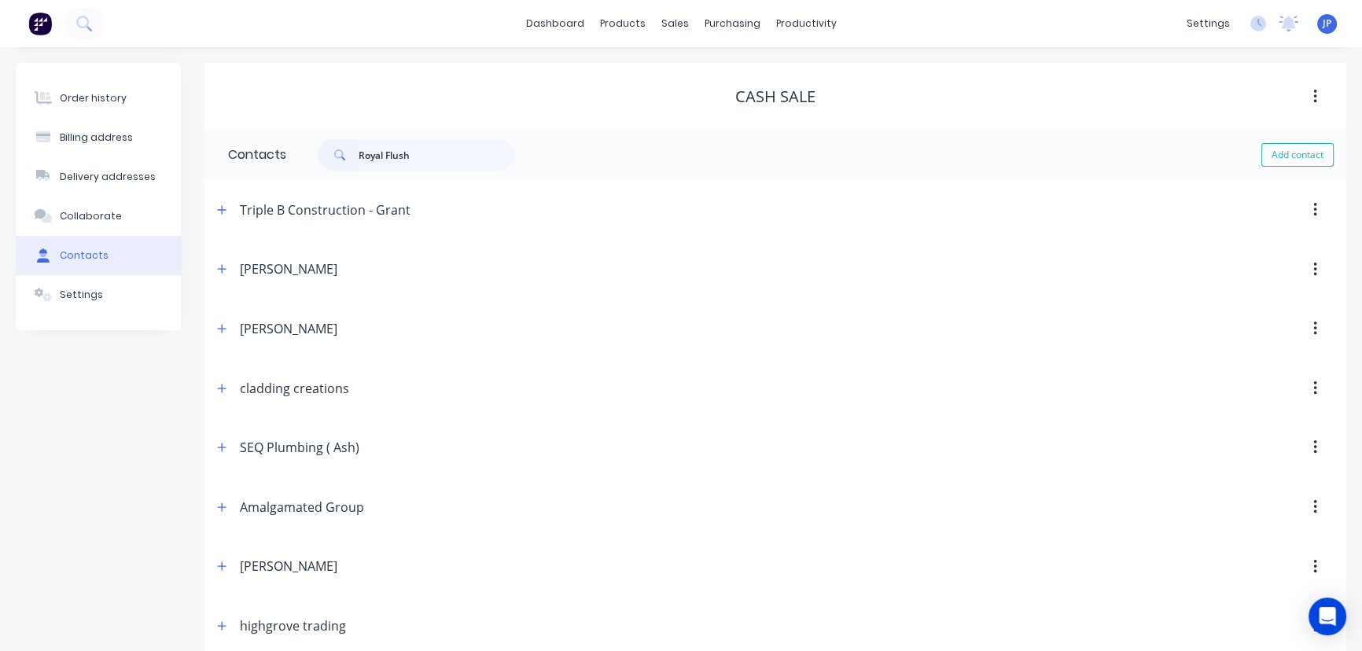
type input "Royal Flush"
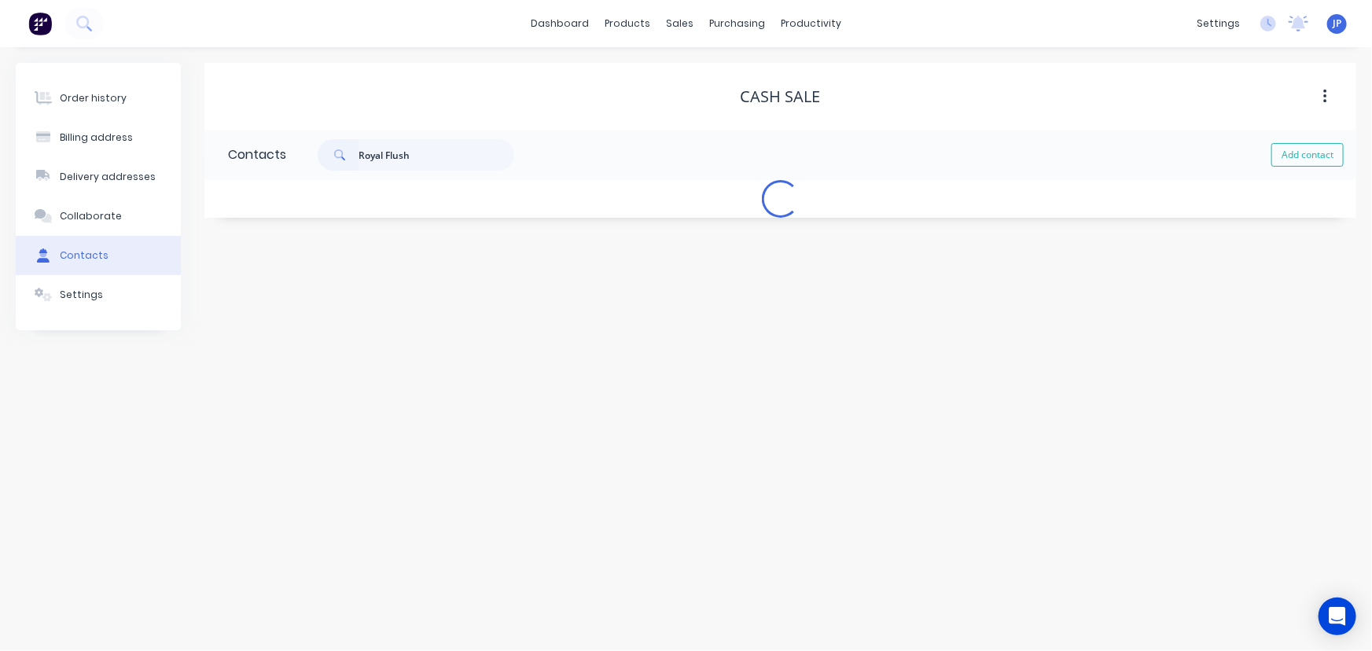
select select "AU"
click at [225, 218] on button "button" at bounding box center [222, 210] width 20 height 20
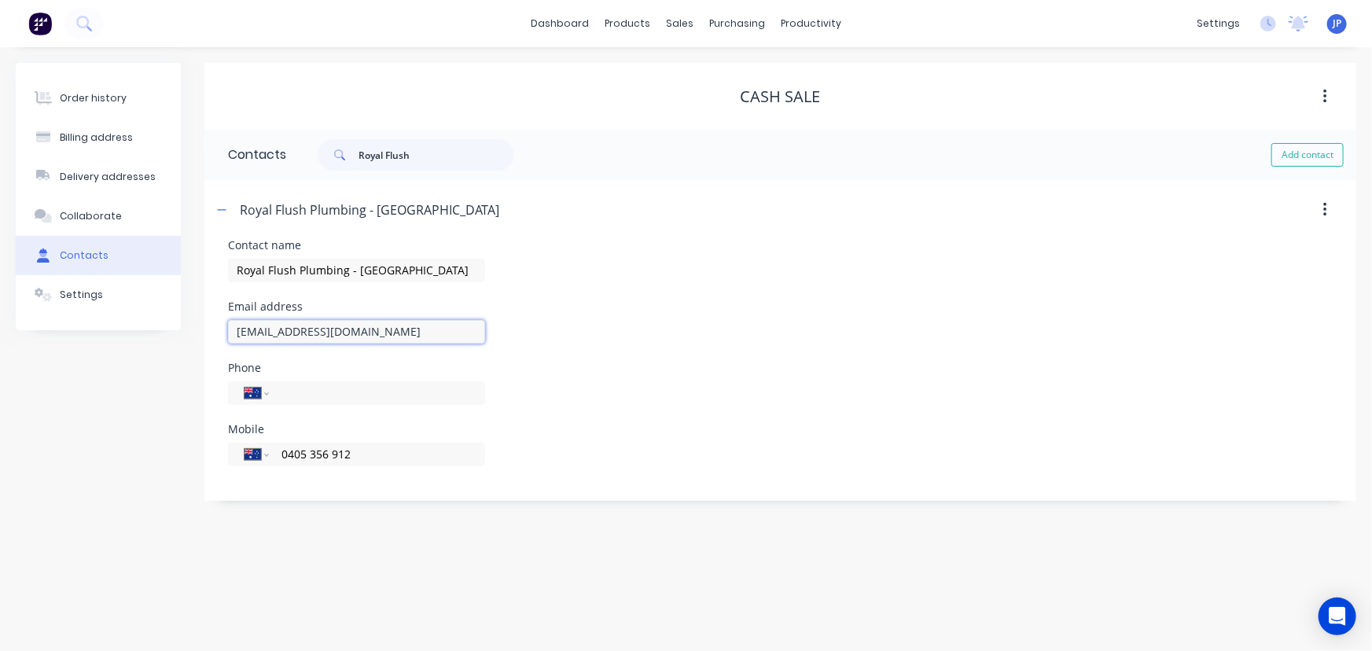
drag, startPoint x: 414, startPoint y: 335, endPoint x: 219, endPoint y: 332, distance: 195.0
click at [219, 332] on div "Contact name Royal Flush Plumbing - [GEOGRAPHIC_DATA] Email address [EMAIL_ADDR…" at bounding box center [780, 370] width 1152 height 261
